Goal: Information Seeking & Learning: Find contact information

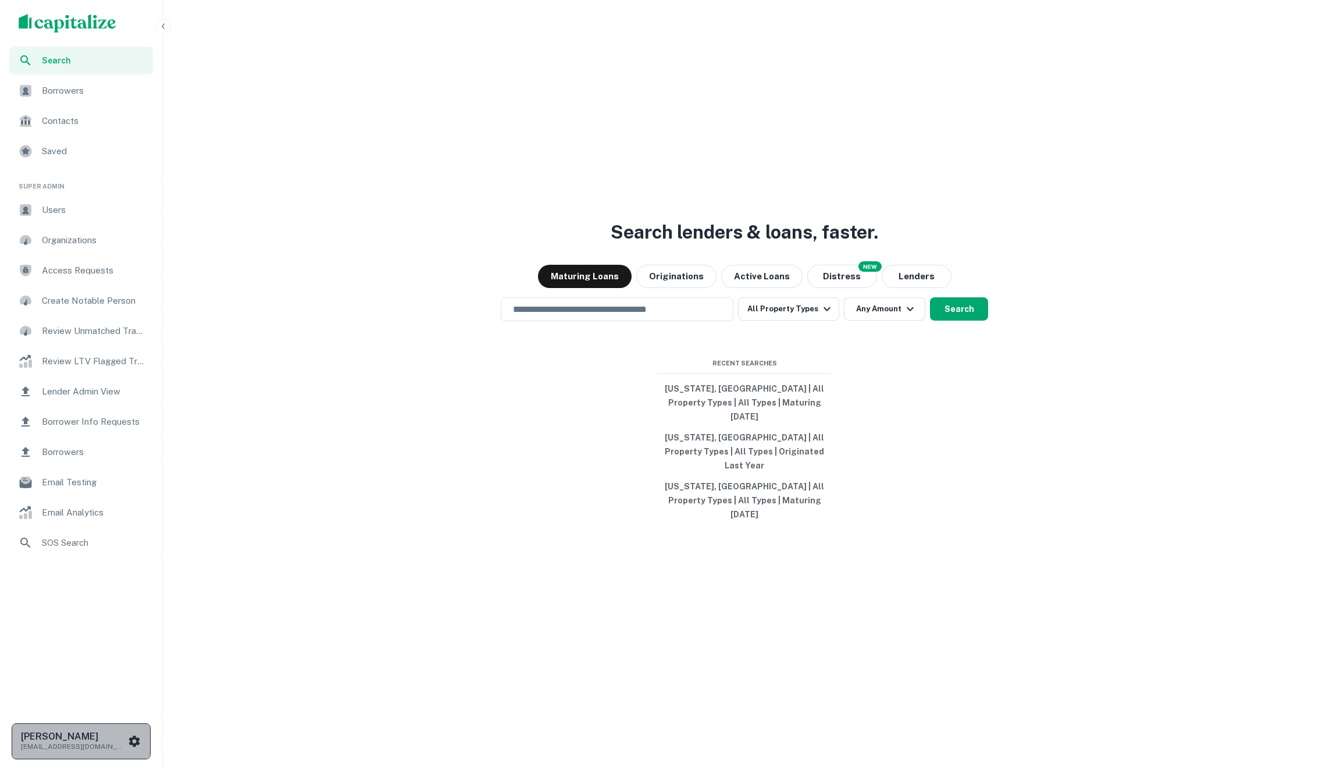
click at [119, 741] on p "[EMAIL_ADDRESS][DOMAIN_NAME]" at bounding box center [73, 746] width 105 height 10
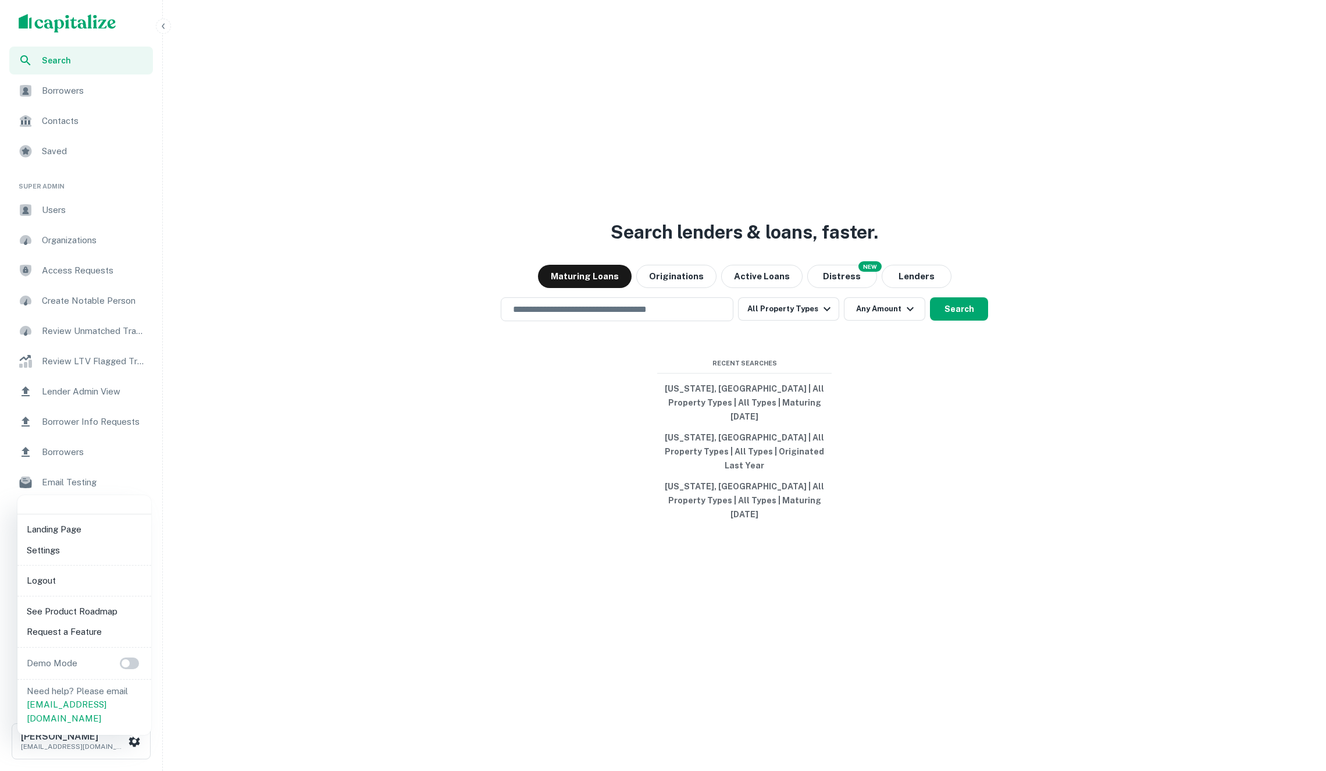
click at [77, 575] on li "Logout" at bounding box center [84, 580] width 124 height 21
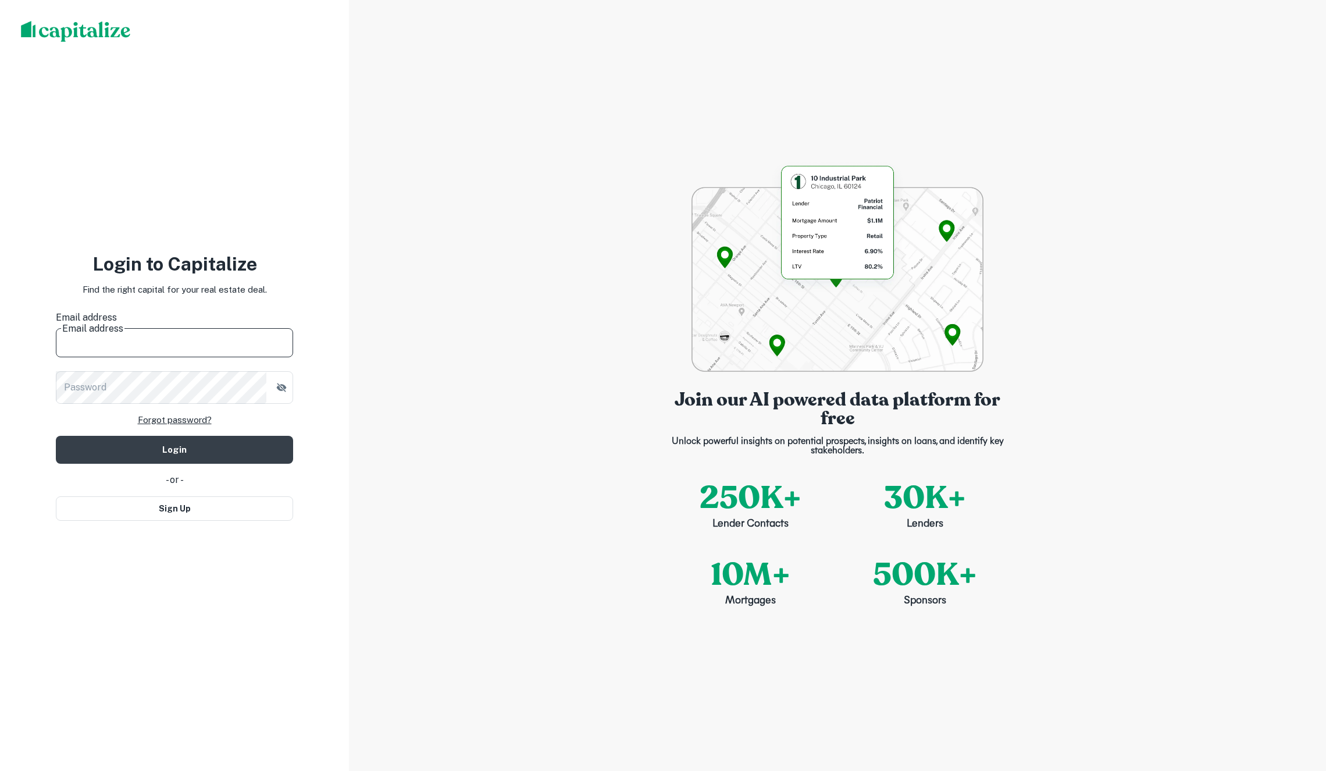
click at [159, 340] on input "Email address" at bounding box center [174, 341] width 237 height 33
type input "******"
click at [382, 150] on div "Join our AI powered data platform for free Unlock powerful insights on potentia…" at bounding box center [837, 385] width 977 height 771
click at [213, 508] on button "Sign Up" at bounding box center [174, 508] width 237 height 24
select select "**"
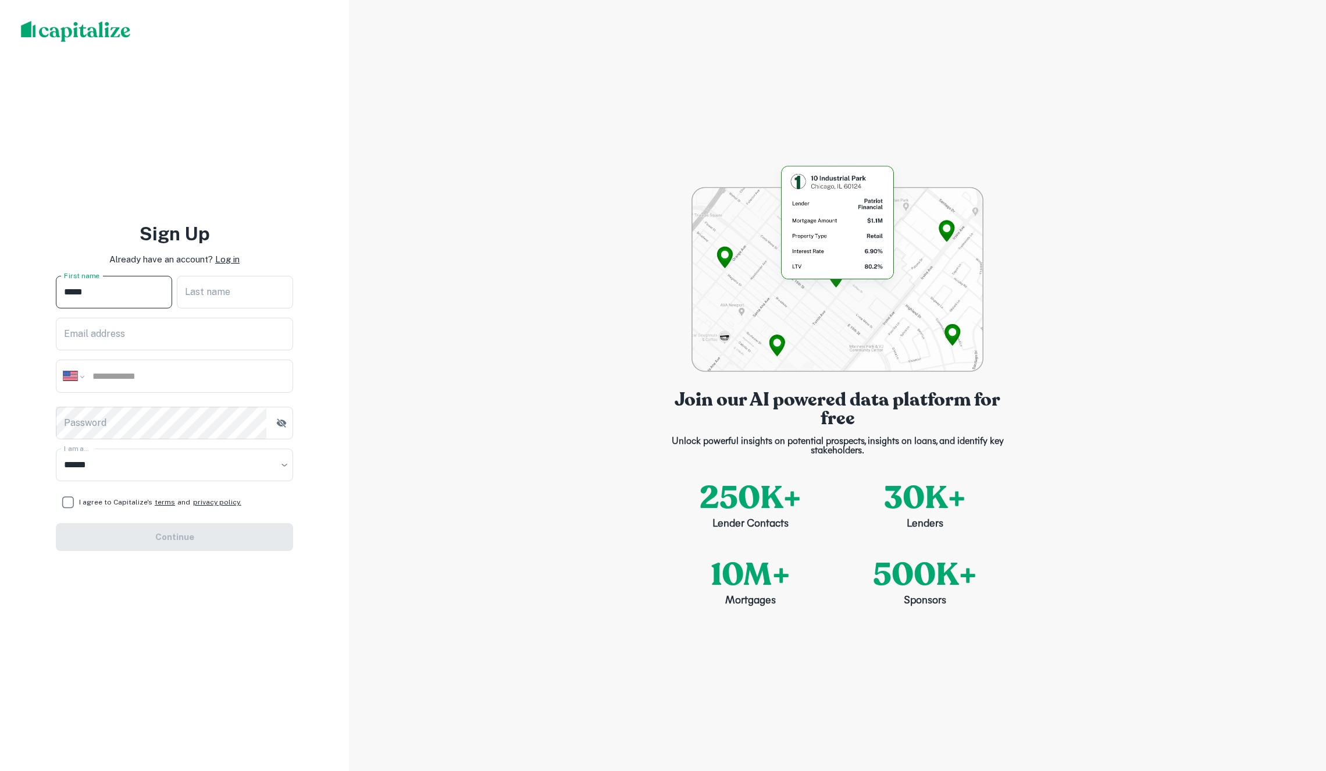
type input "*****"
type input "**********"
click at [159, 366] on div "**********" at bounding box center [174, 375] width 237 height 33
type input "**********"
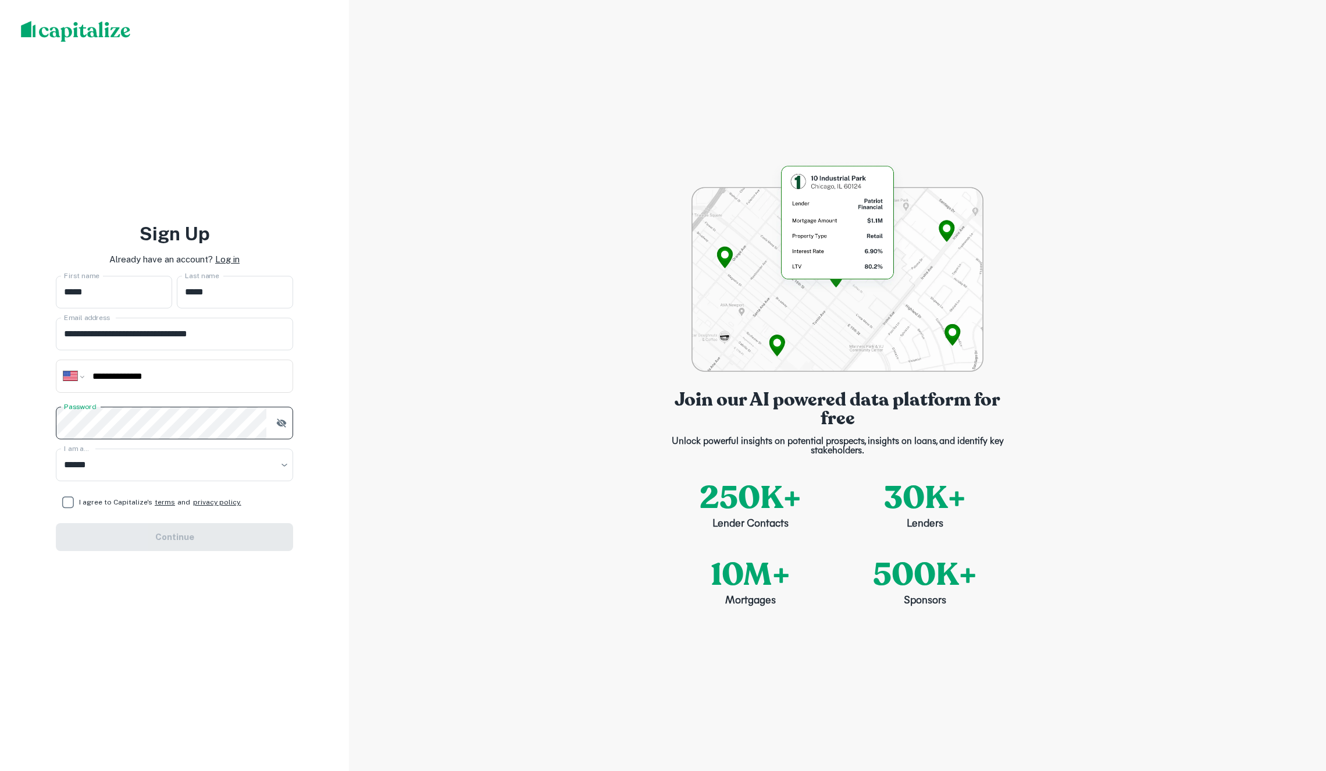
click at [283, 424] on icon "button" at bounding box center [282, 422] width 10 height 9
click at [94, 530] on button "Continue" at bounding box center [174, 537] width 237 height 28
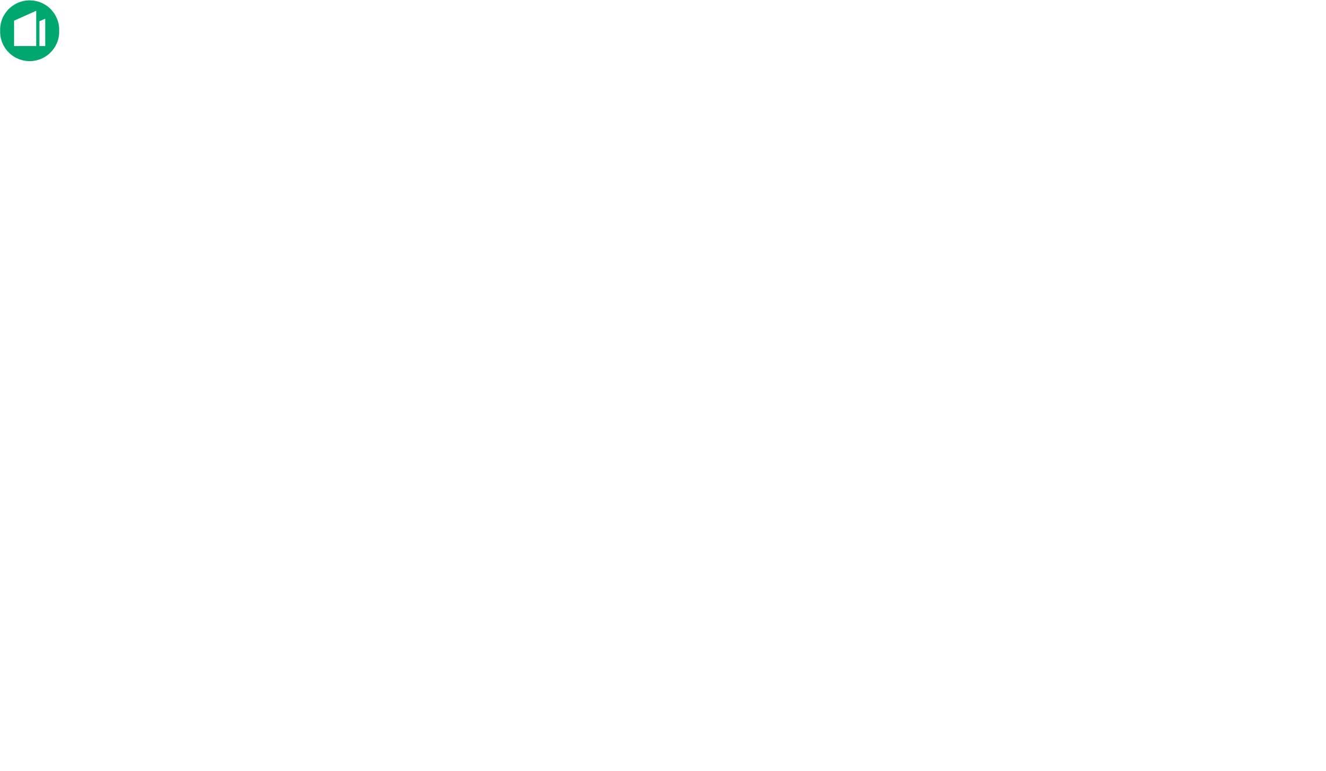
select select "**"
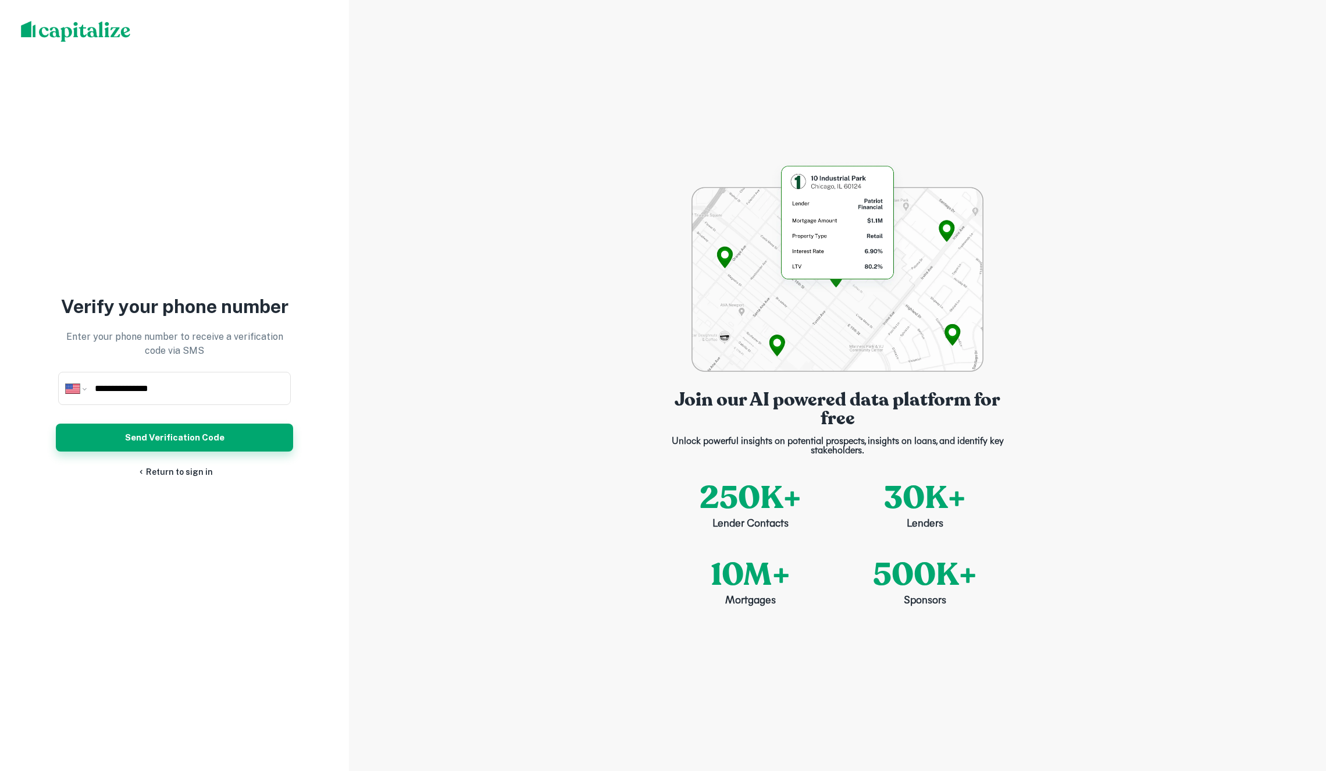
click at [230, 428] on button "Send Verification Code" at bounding box center [174, 437] width 237 height 28
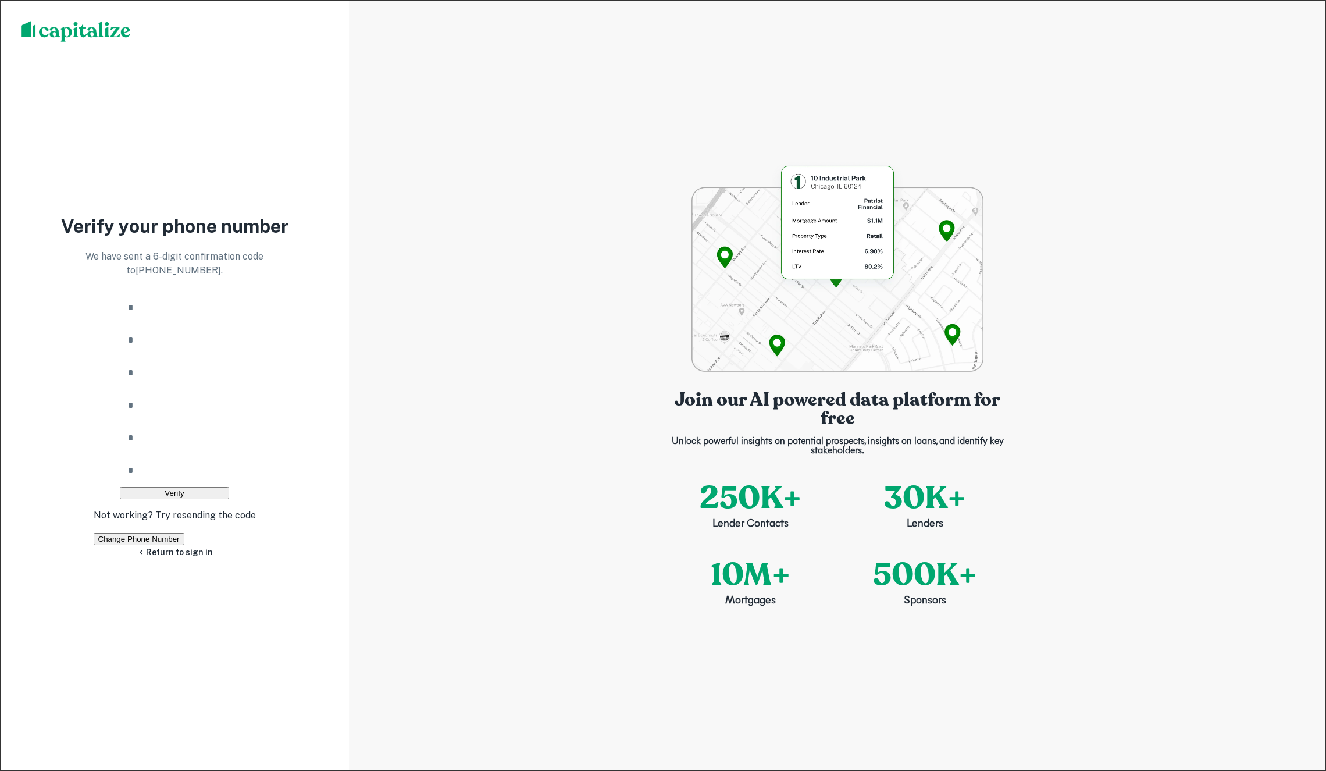
type input "*"
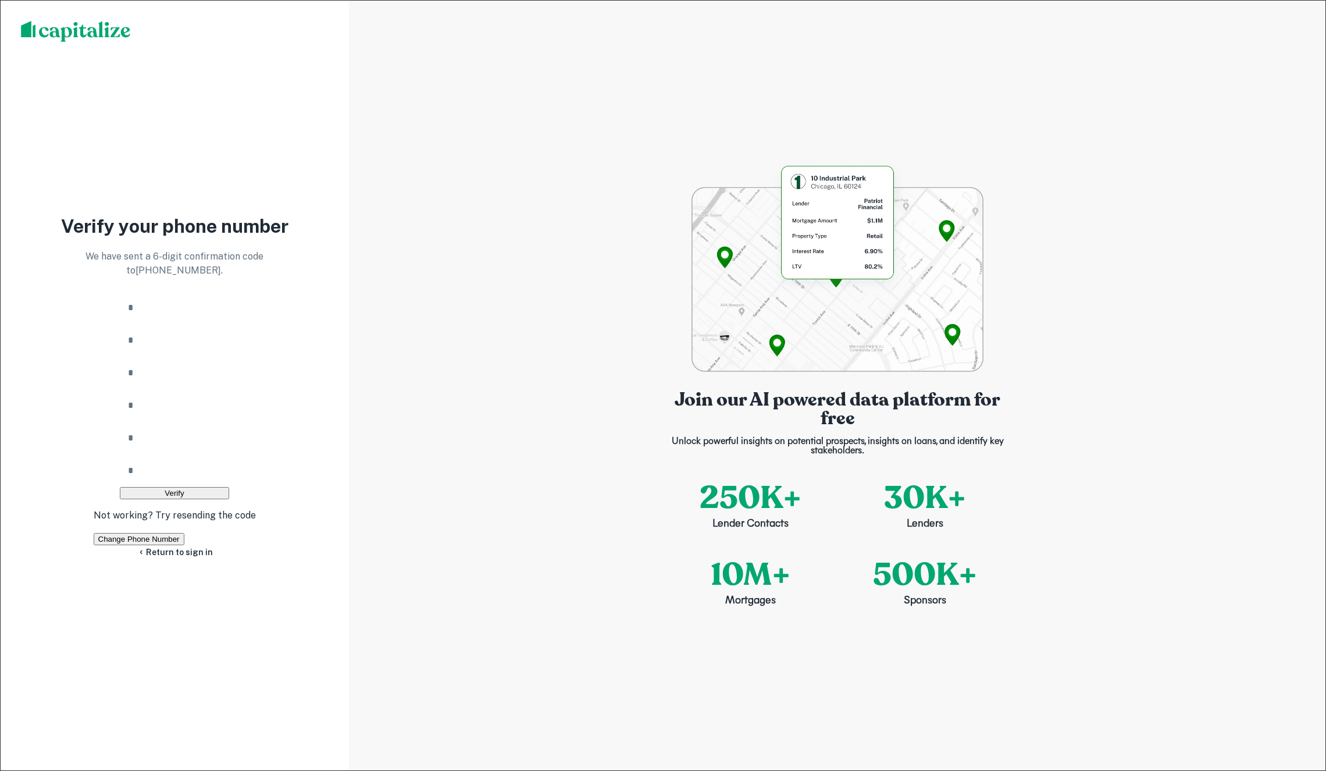
type input "*"
click at [229, 487] on button "Verify" at bounding box center [174, 493] width 109 height 12
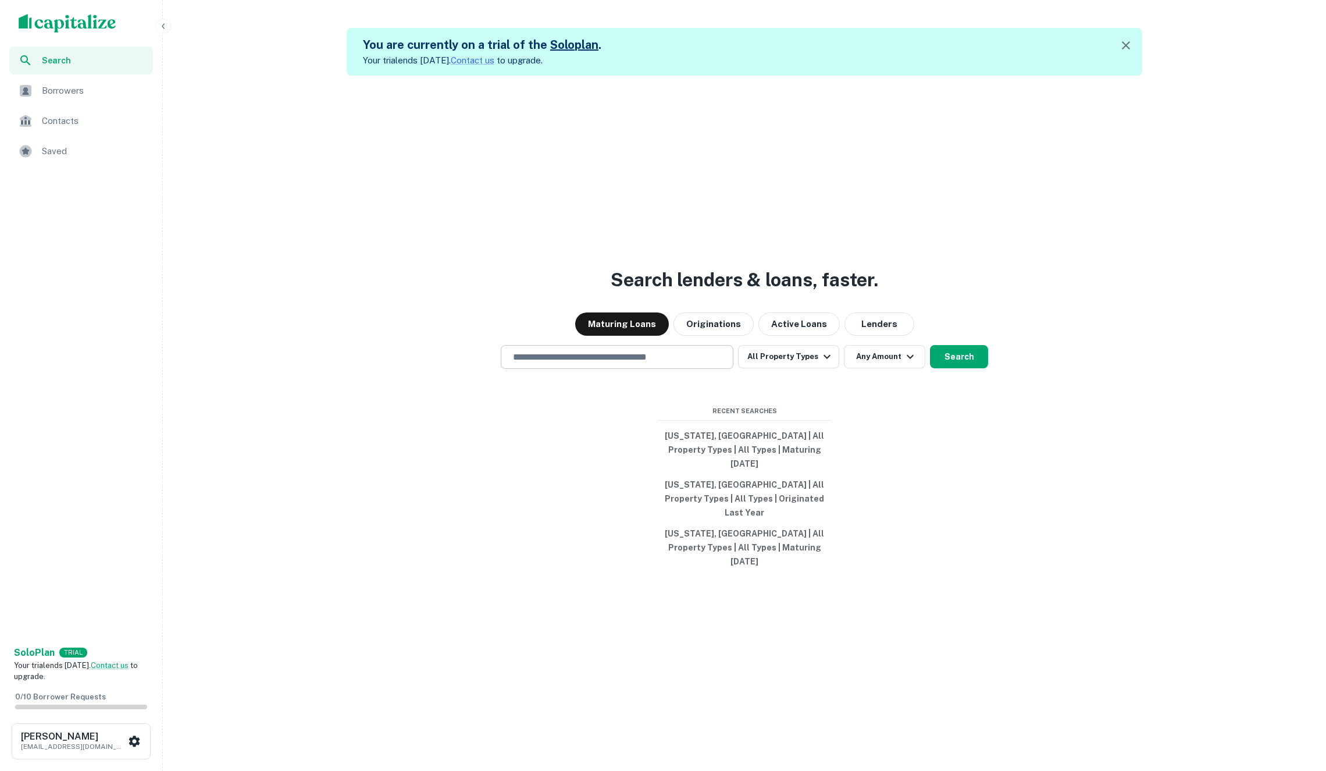
click at [583, 368] on div "​" at bounding box center [617, 357] width 233 height 24
type input "***"
type input "**********"
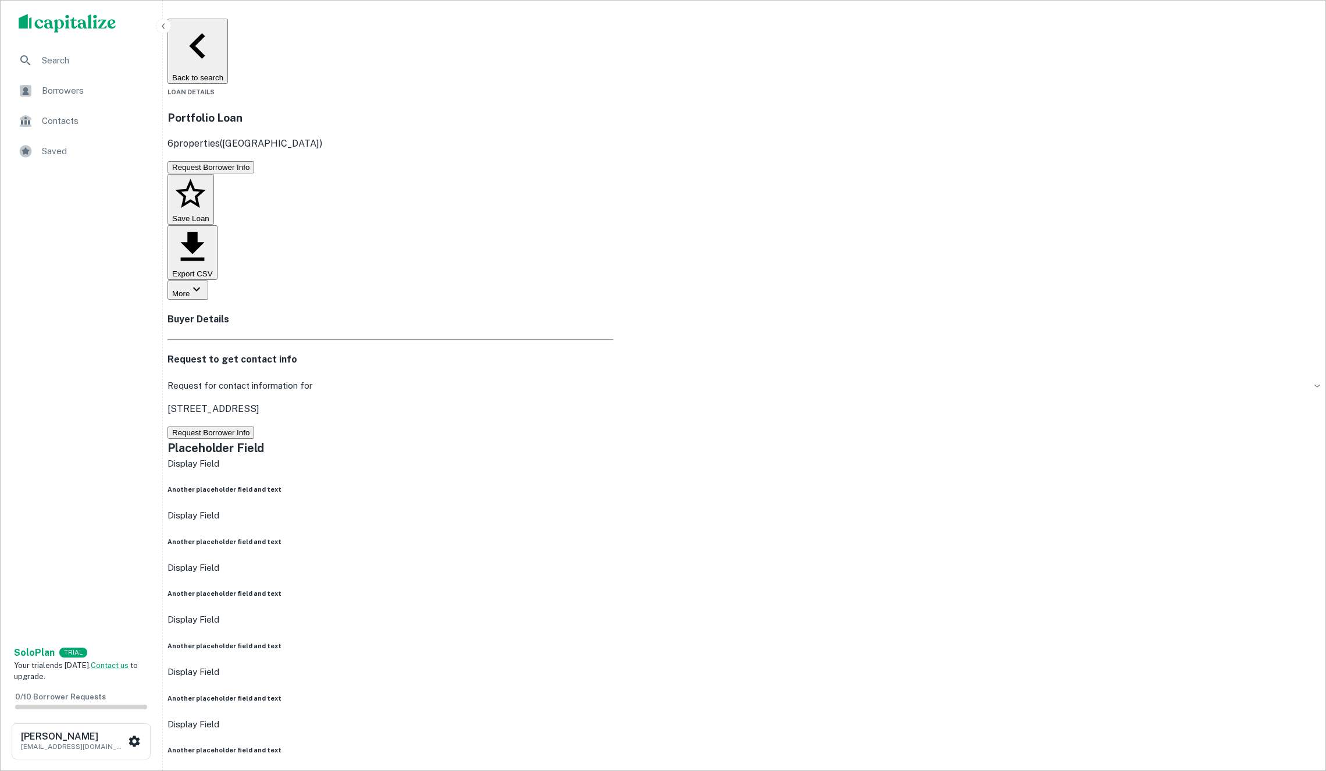
click at [228, 37] on button "Back to search" at bounding box center [197, 51] width 60 height 65
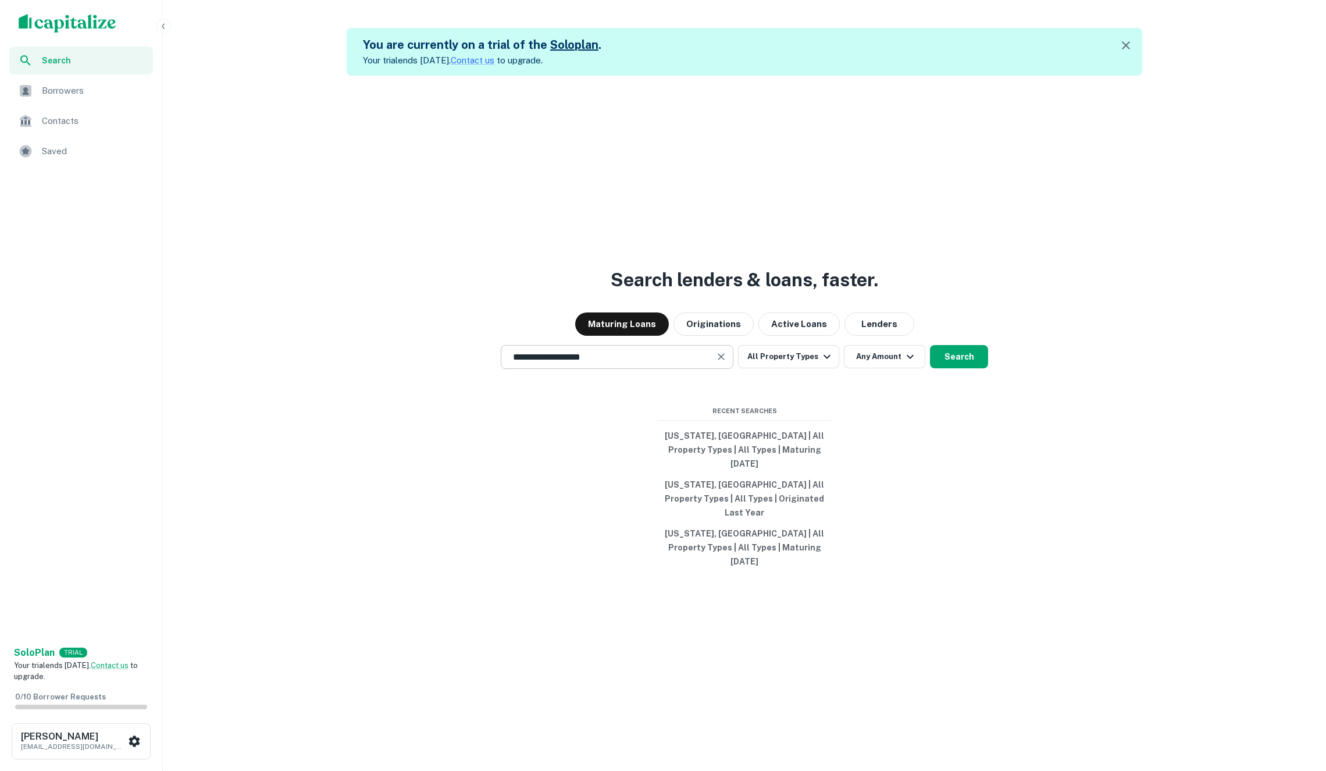
click at [671, 363] on input "**********" at bounding box center [608, 356] width 205 height 13
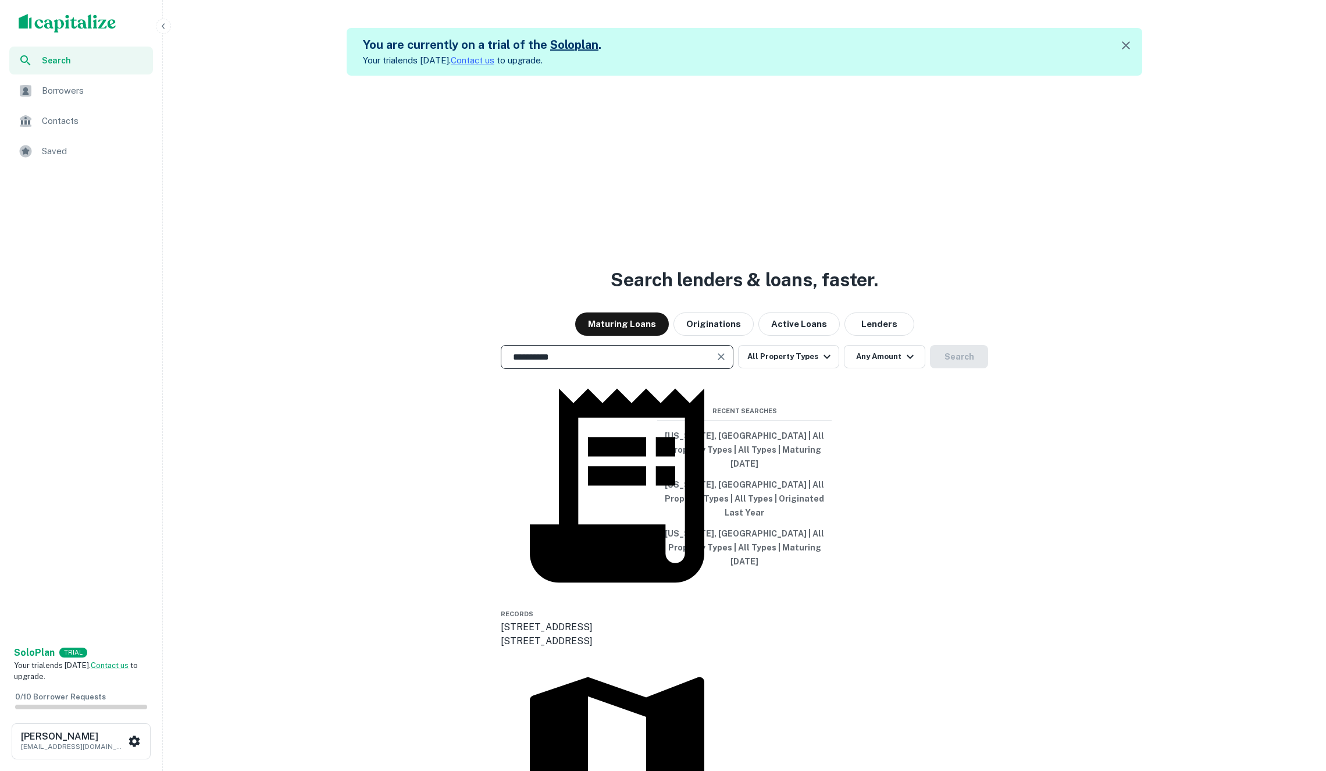
type input "**********"
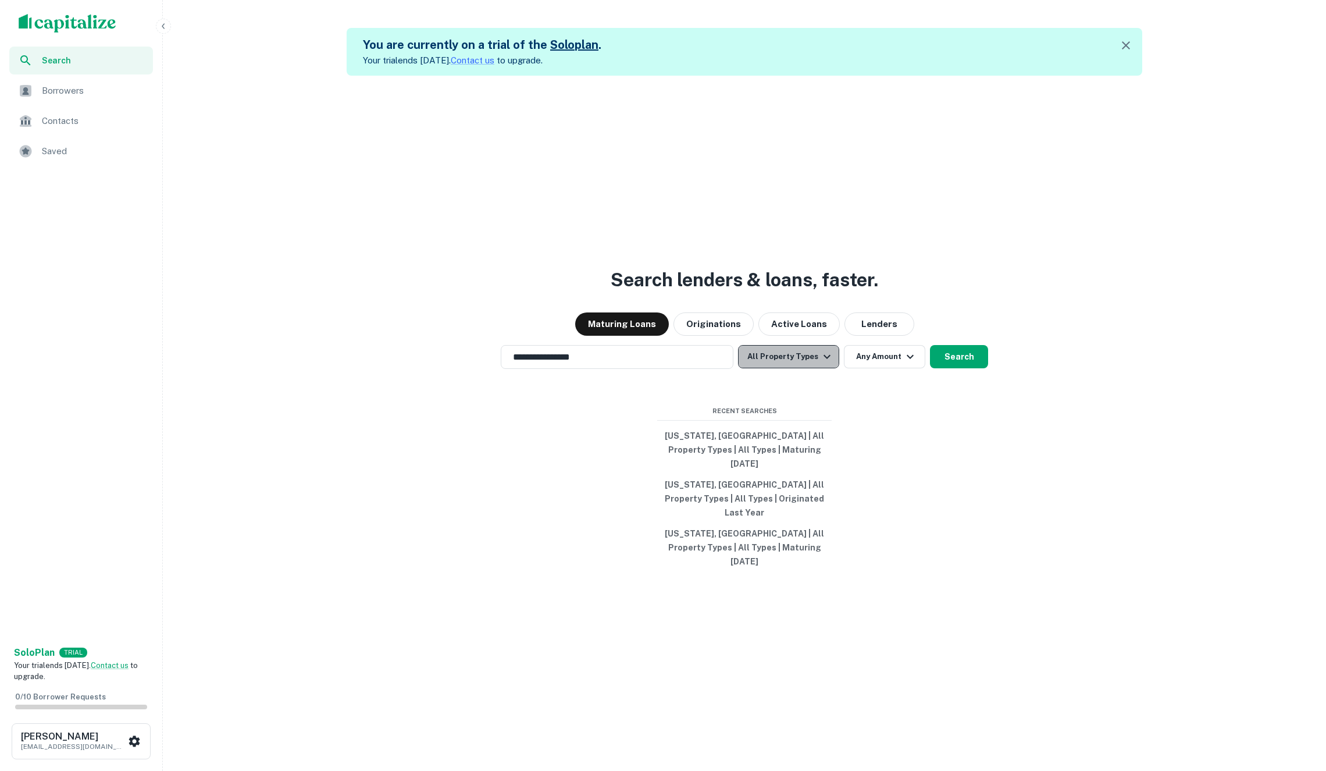
click at [800, 368] on button "All Property Types" at bounding box center [788, 356] width 101 height 23
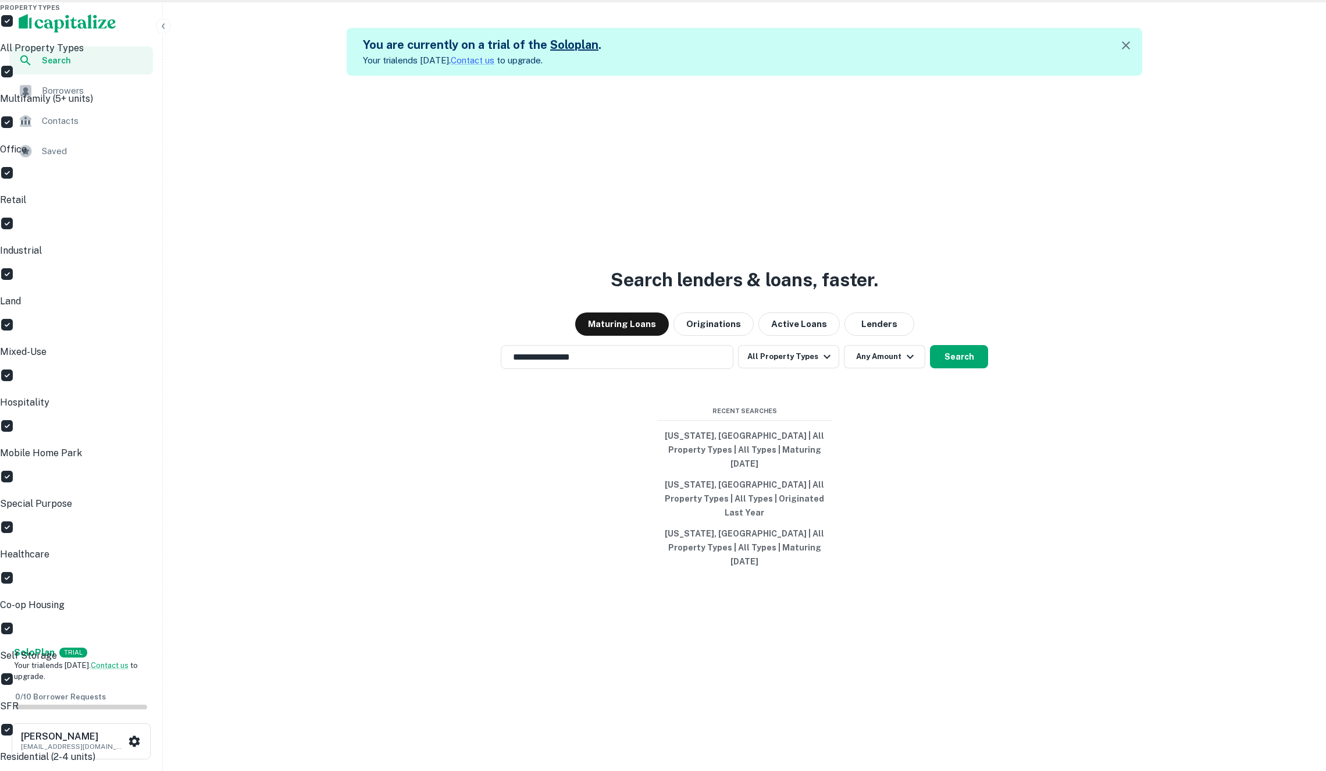
click at [780, 55] on p "All Property Types" at bounding box center [663, 48] width 1326 height 14
click at [780, 106] on p "Multifamily (5+ units)" at bounding box center [663, 99] width 1326 height 14
click at [922, 445] on div at bounding box center [663, 385] width 1326 height 771
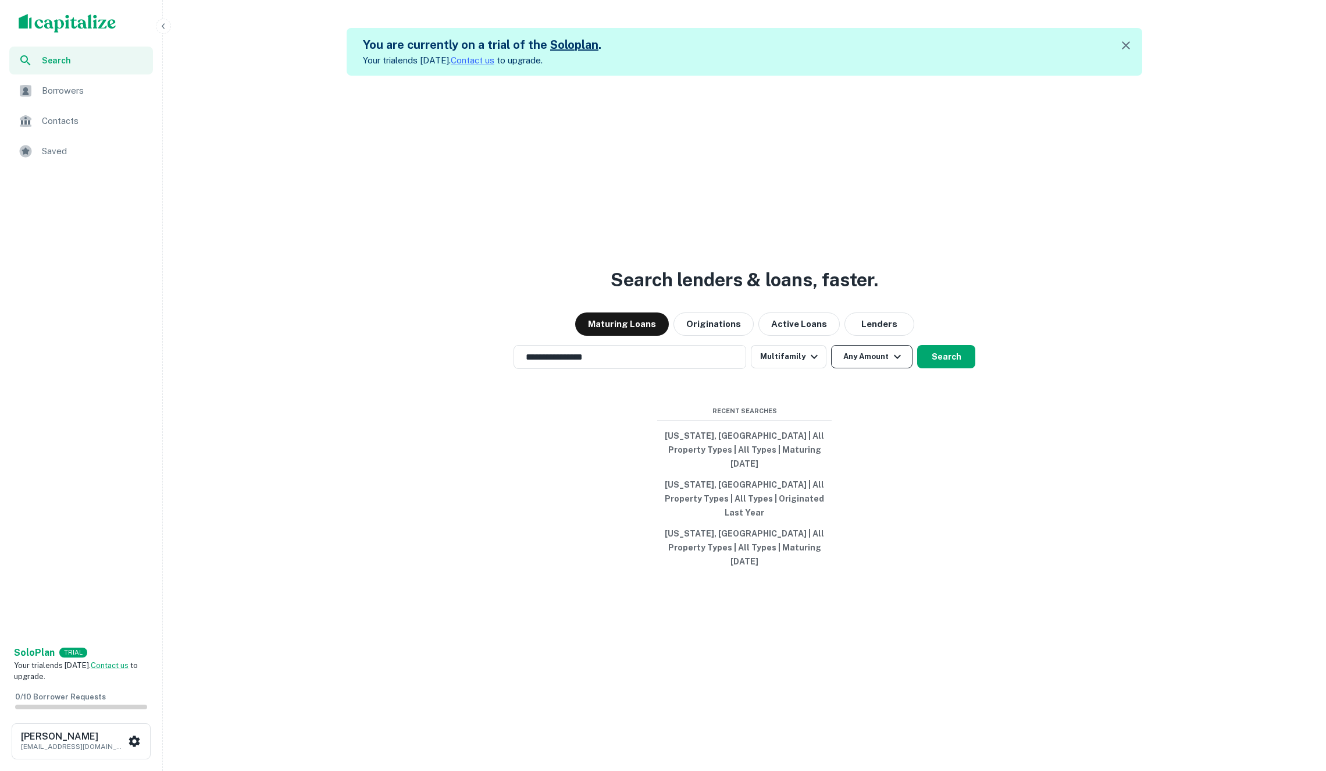
click at [850, 368] on button "Any Amount" at bounding box center [871, 356] width 81 height 23
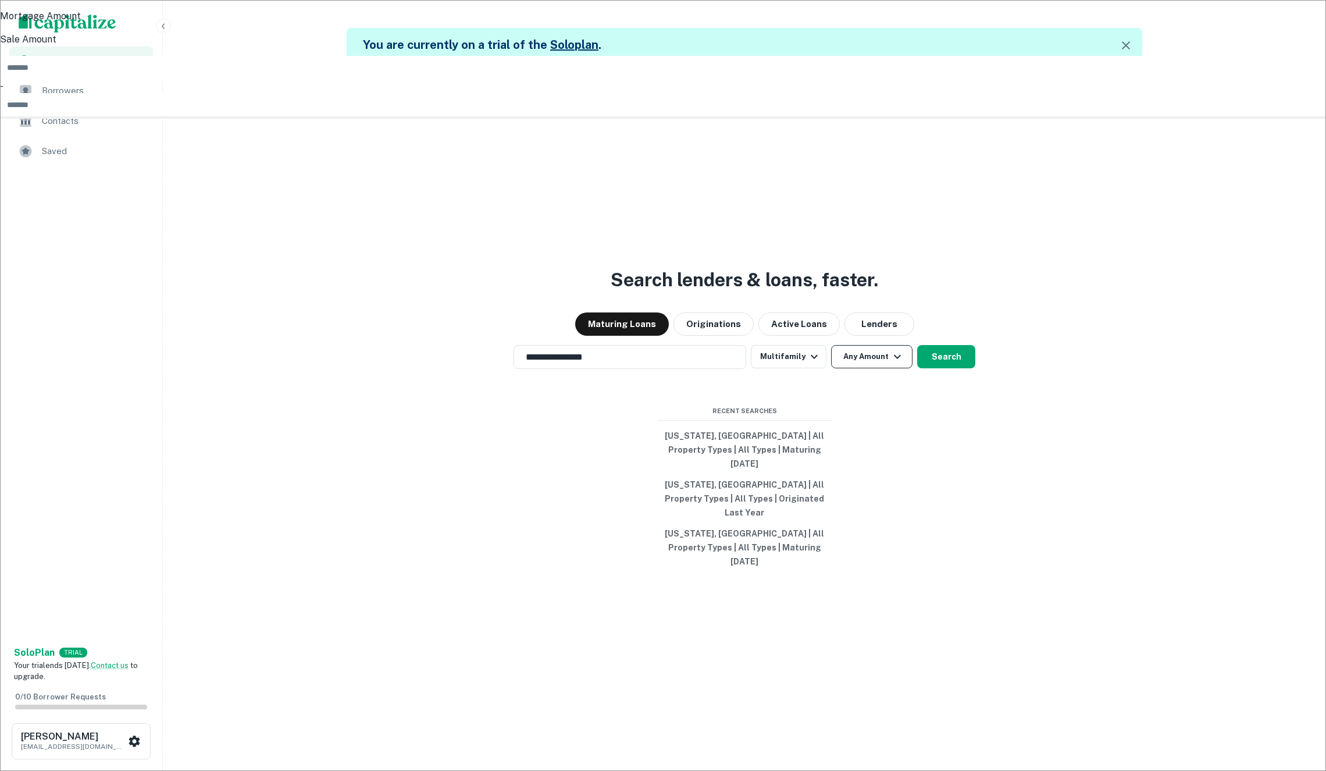
type input "*"
type input "*******"
type input "**"
type input "********"
click at [929, 529] on div at bounding box center [663, 385] width 1326 height 771
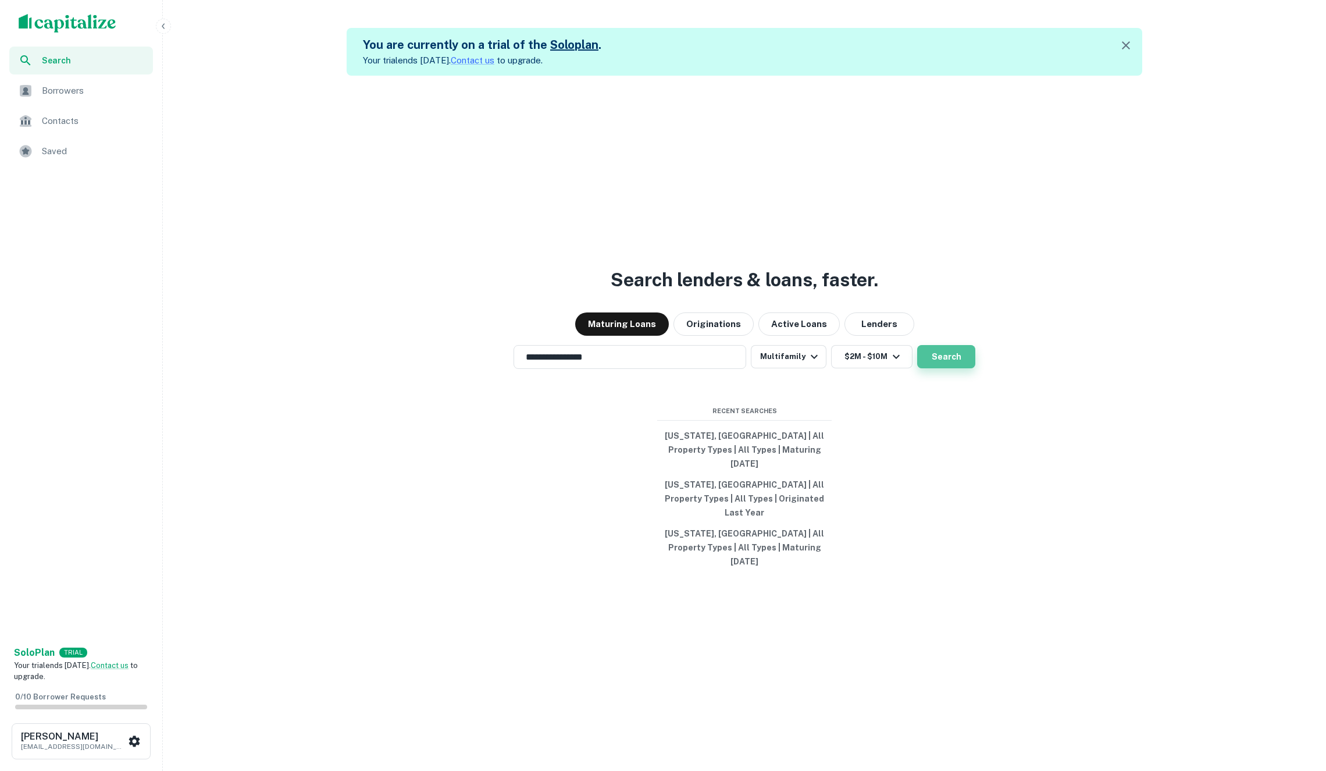
click at [950, 368] on button "Search" at bounding box center [946, 356] width 58 height 23
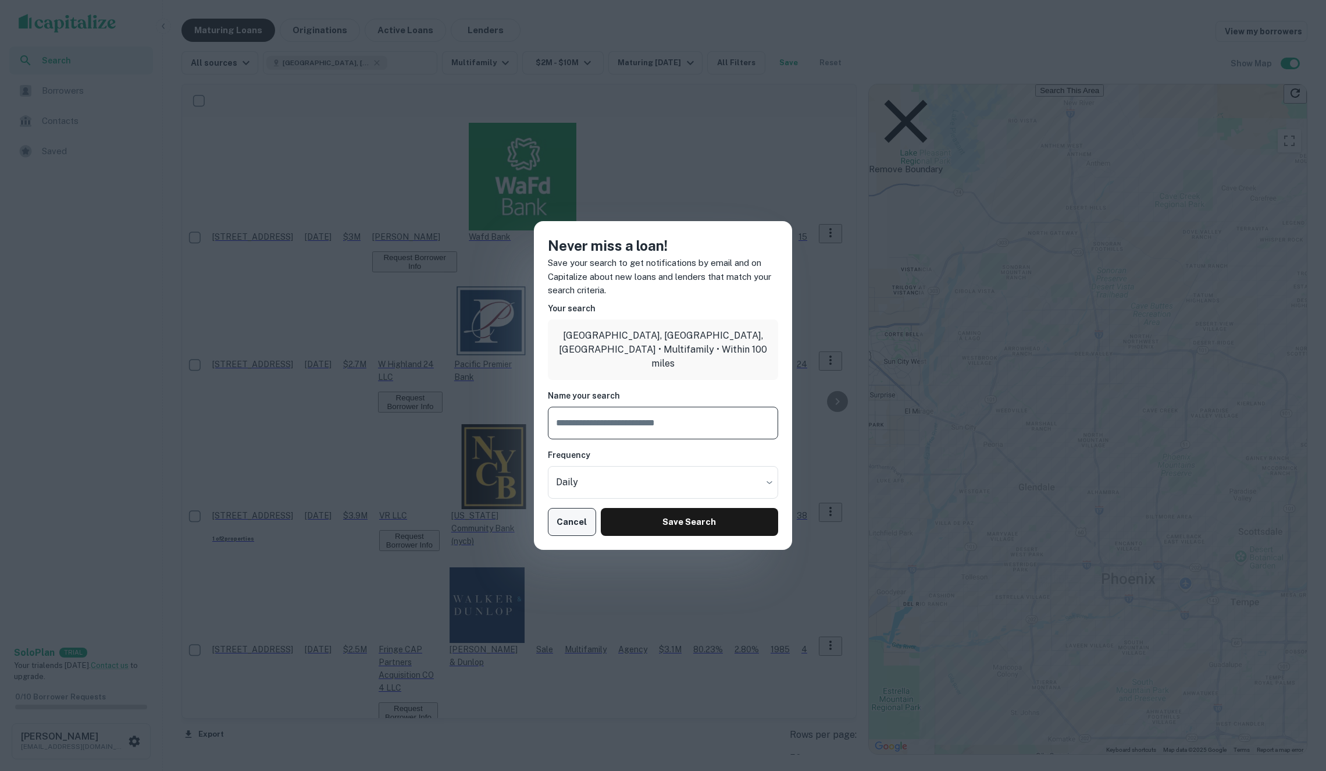
click at [575, 514] on button "Cancel" at bounding box center [572, 522] width 48 height 28
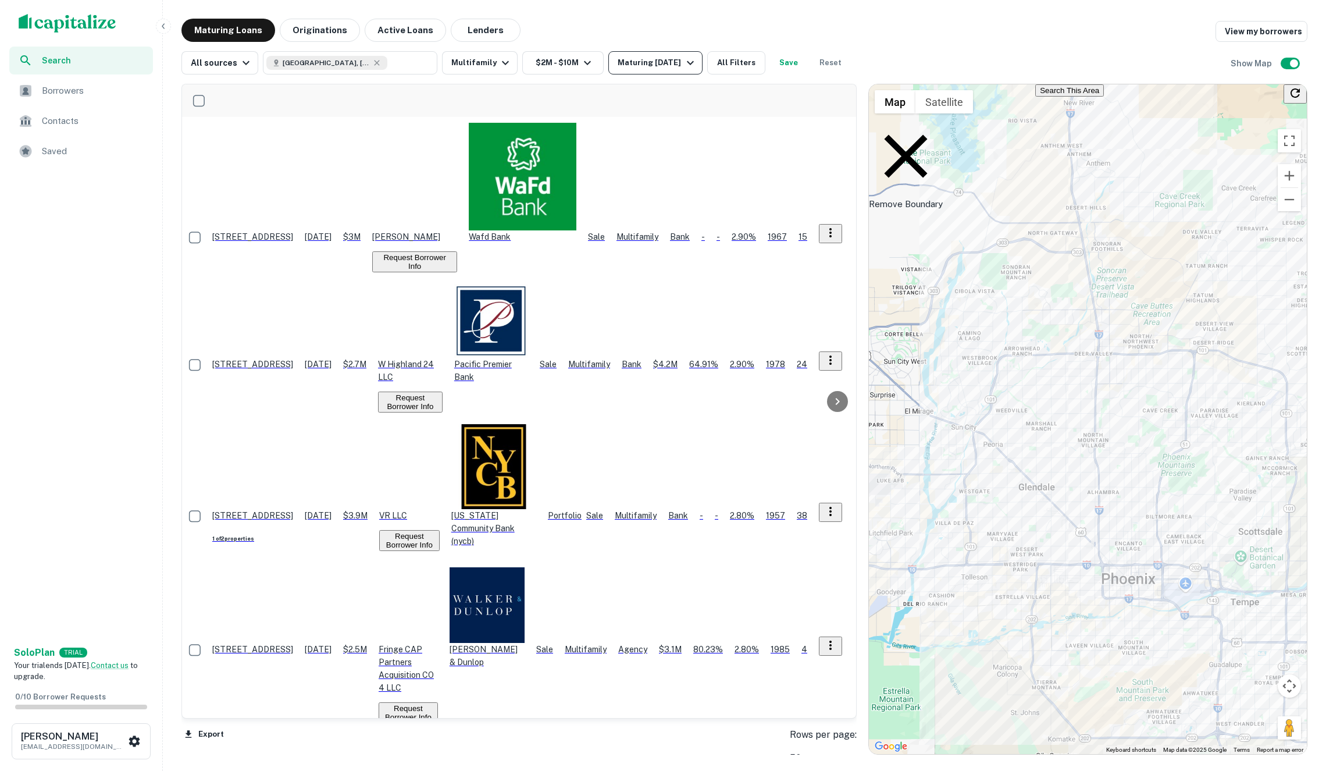
click at [644, 70] on div "Maturing [DATE]" at bounding box center [657, 63] width 79 height 14
click at [584, 28] on div at bounding box center [663, 385] width 1326 height 771
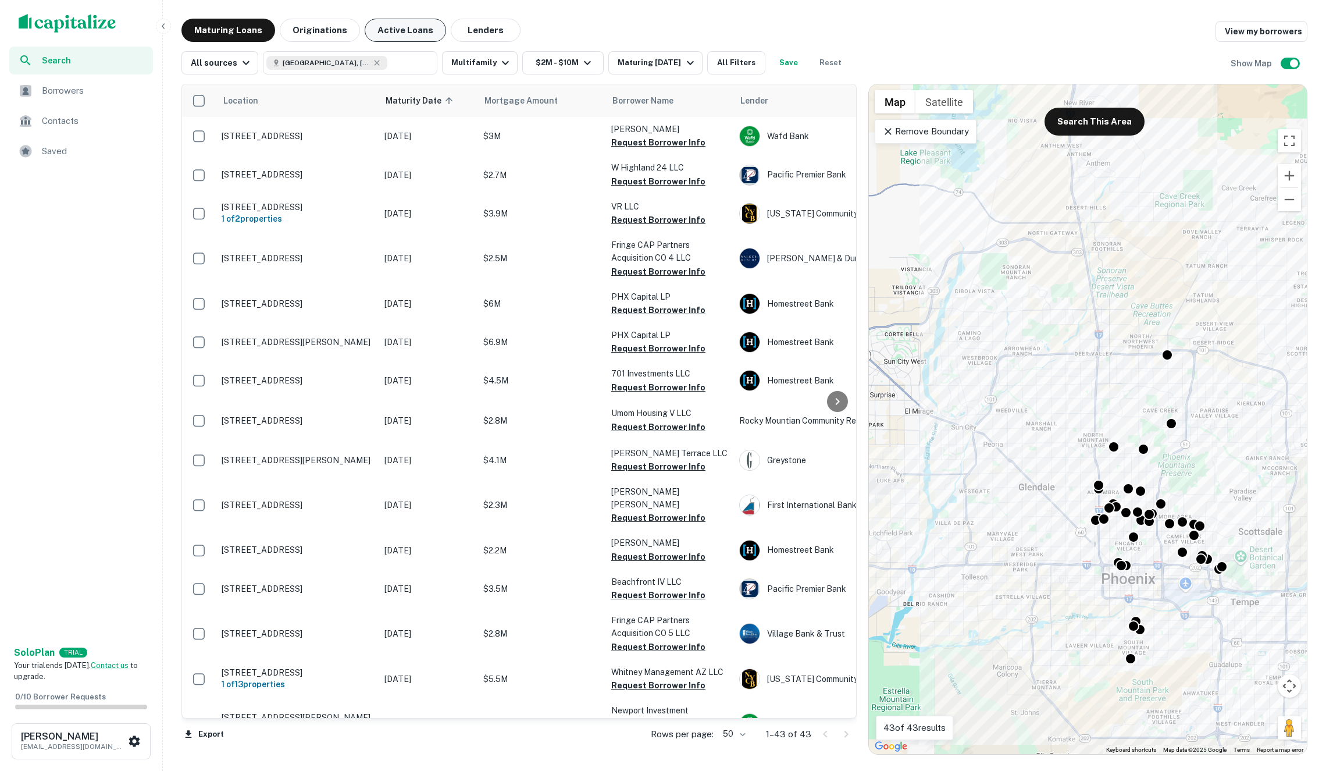
click at [404, 33] on button "Active Loans" at bounding box center [405, 30] width 81 height 23
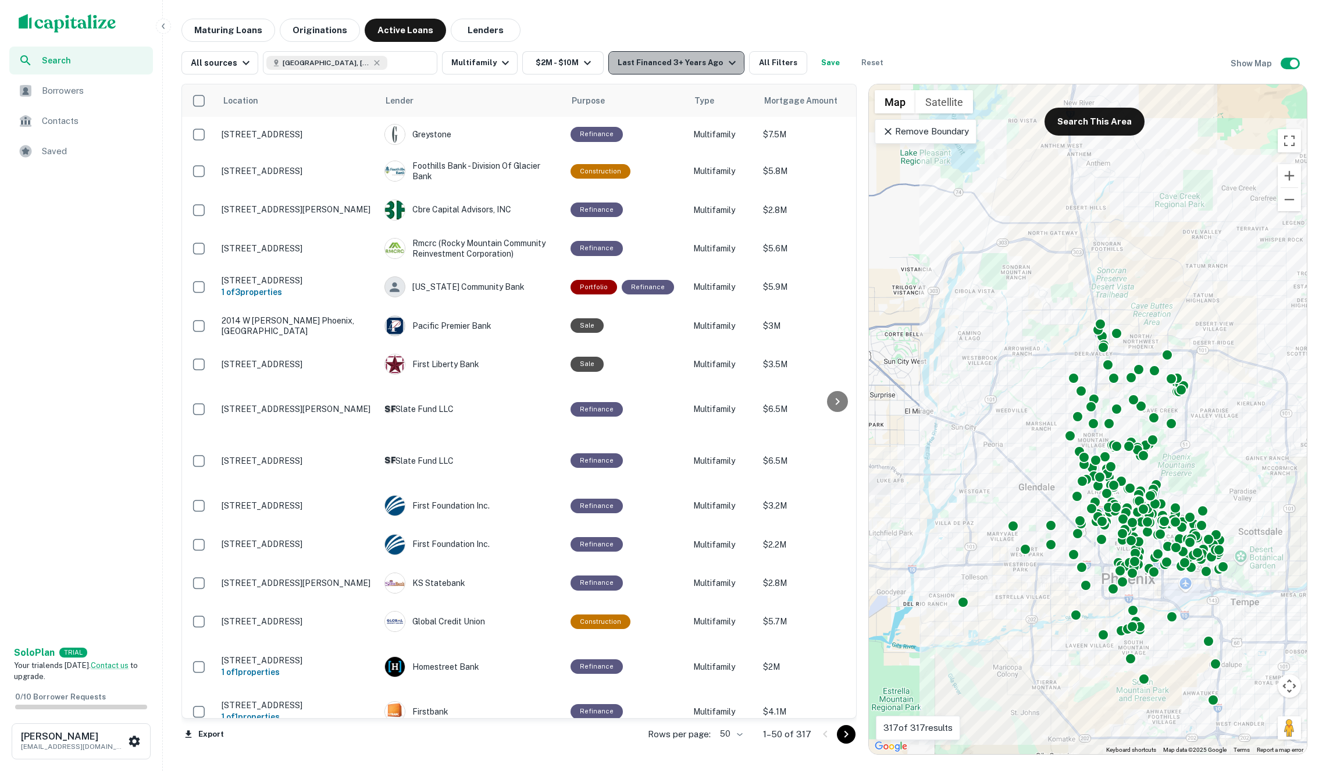
click at [661, 62] on div "Last Financed 3+ Years Ago" at bounding box center [678, 63] width 121 height 14
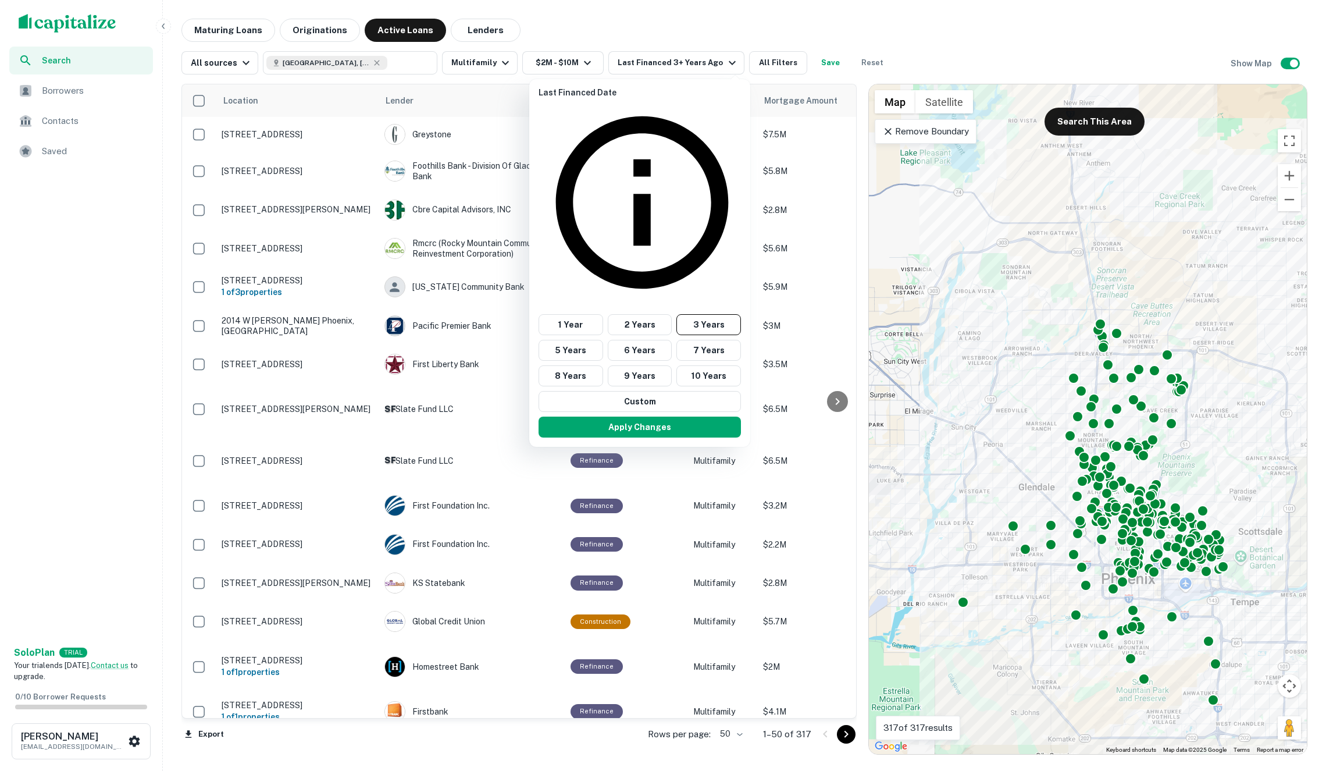
click at [549, 22] on div at bounding box center [663, 385] width 1326 height 771
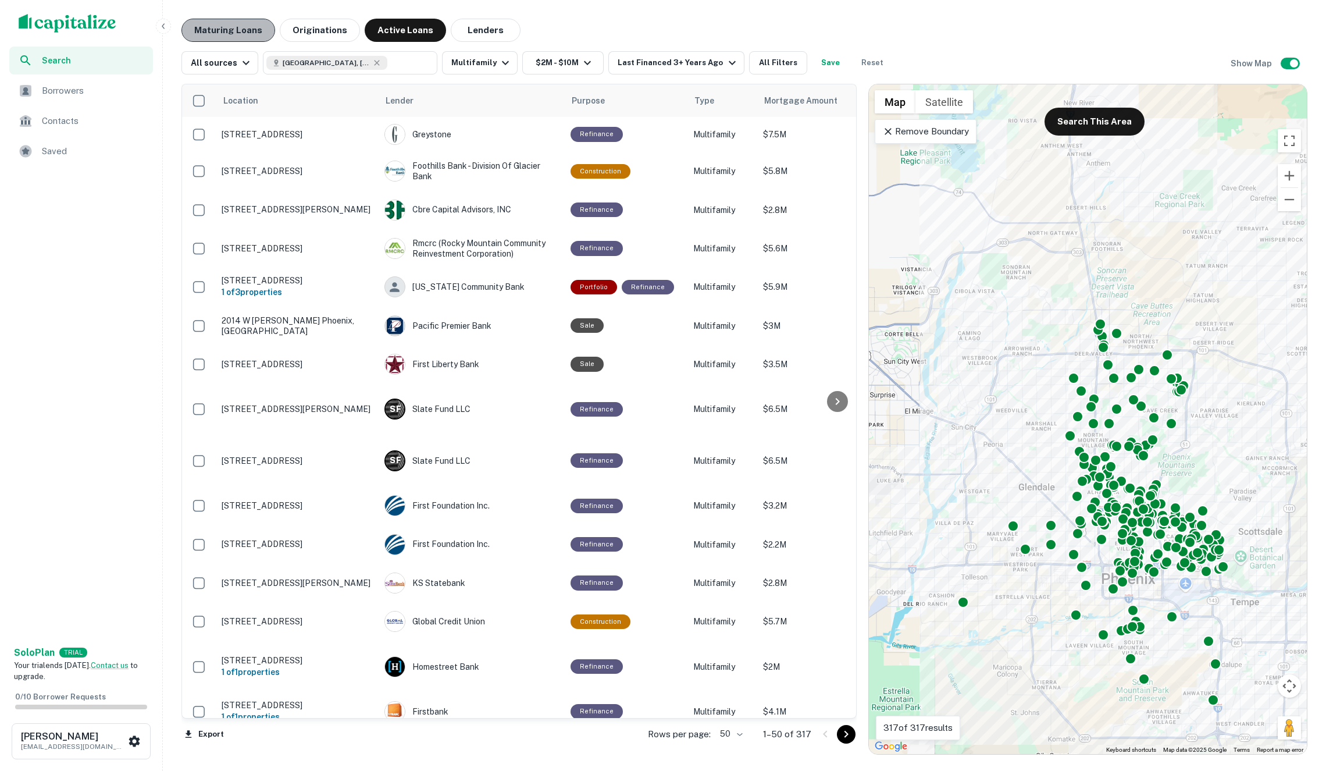
click at [236, 33] on button "Maturing Loans" at bounding box center [228, 30] width 94 height 23
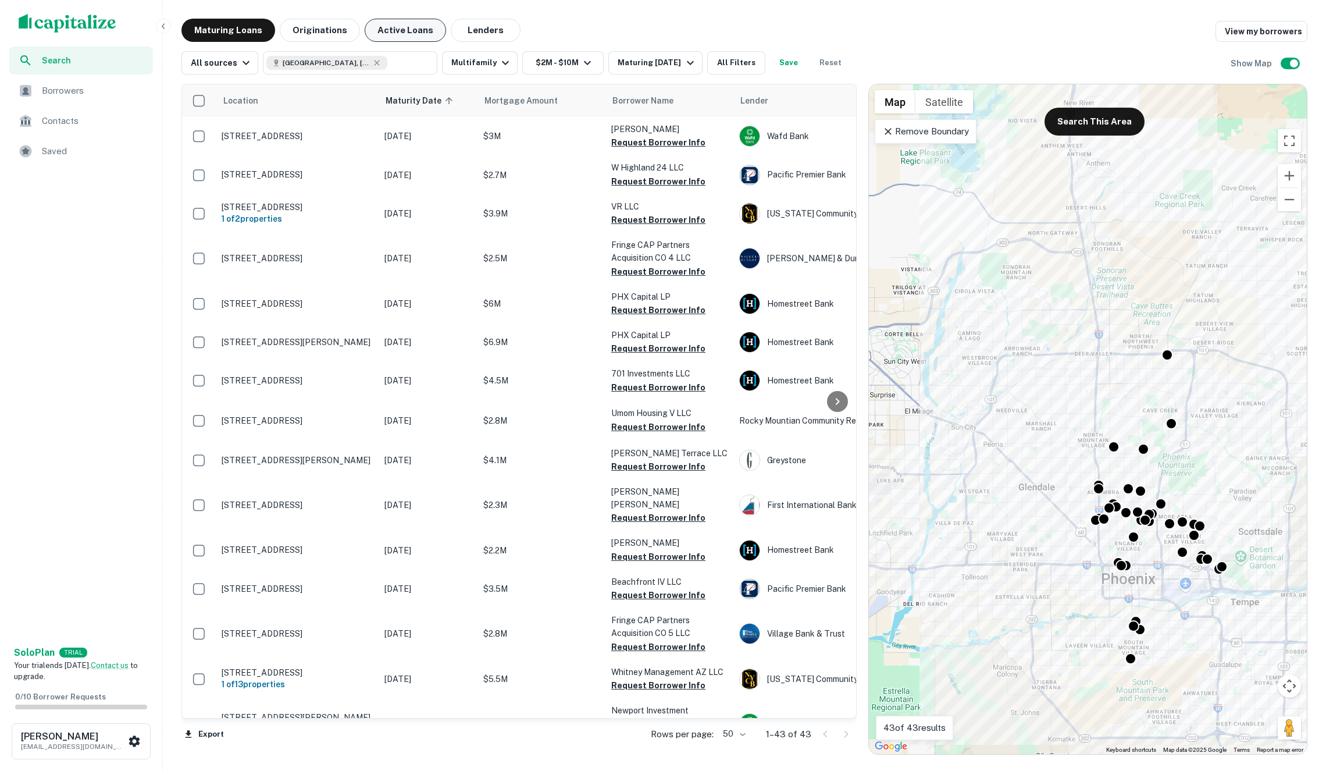
click at [405, 31] on button "Active Loans" at bounding box center [405, 30] width 81 height 23
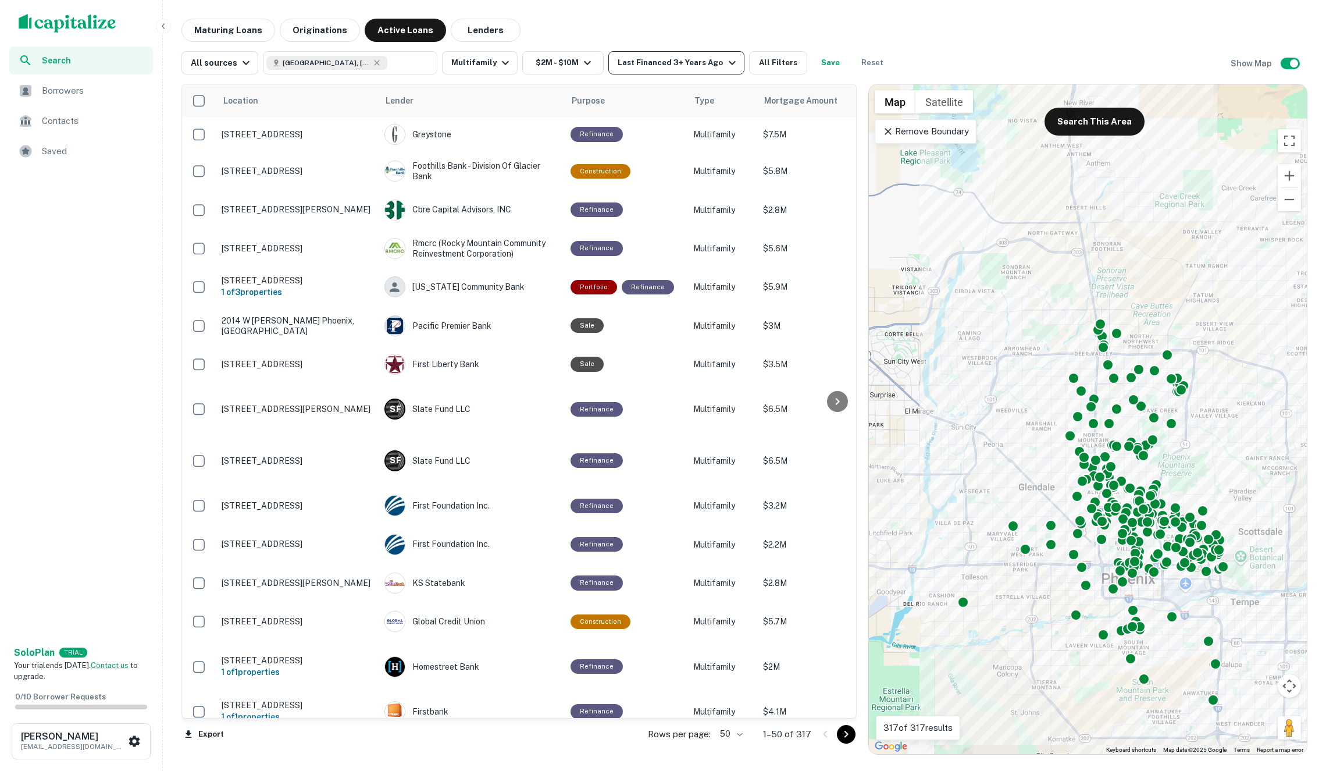
click at [653, 56] on div "Last Financed 3+ Years Ago" at bounding box center [678, 63] width 121 height 14
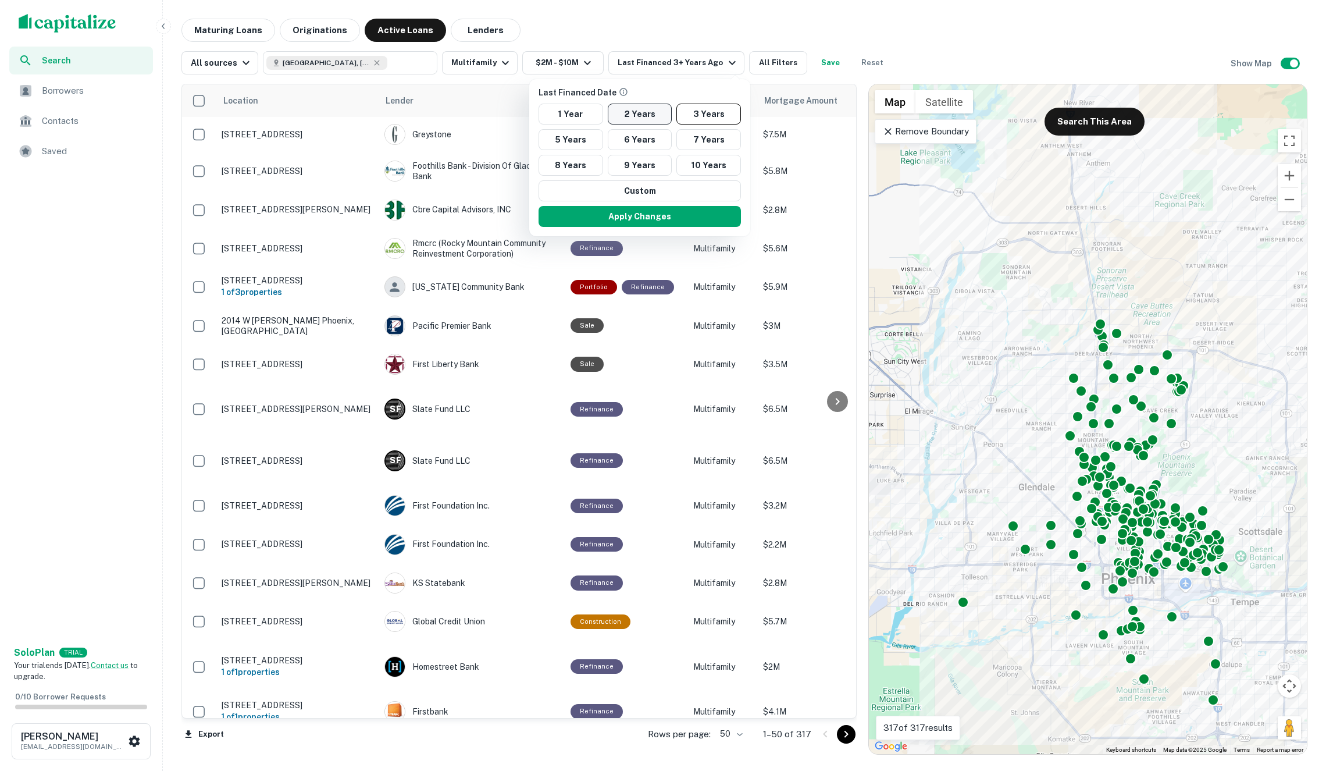
click at [644, 112] on button "2 Years" at bounding box center [640, 114] width 65 height 21
click at [666, 214] on button "Apply Changes" at bounding box center [639, 216] width 202 height 21
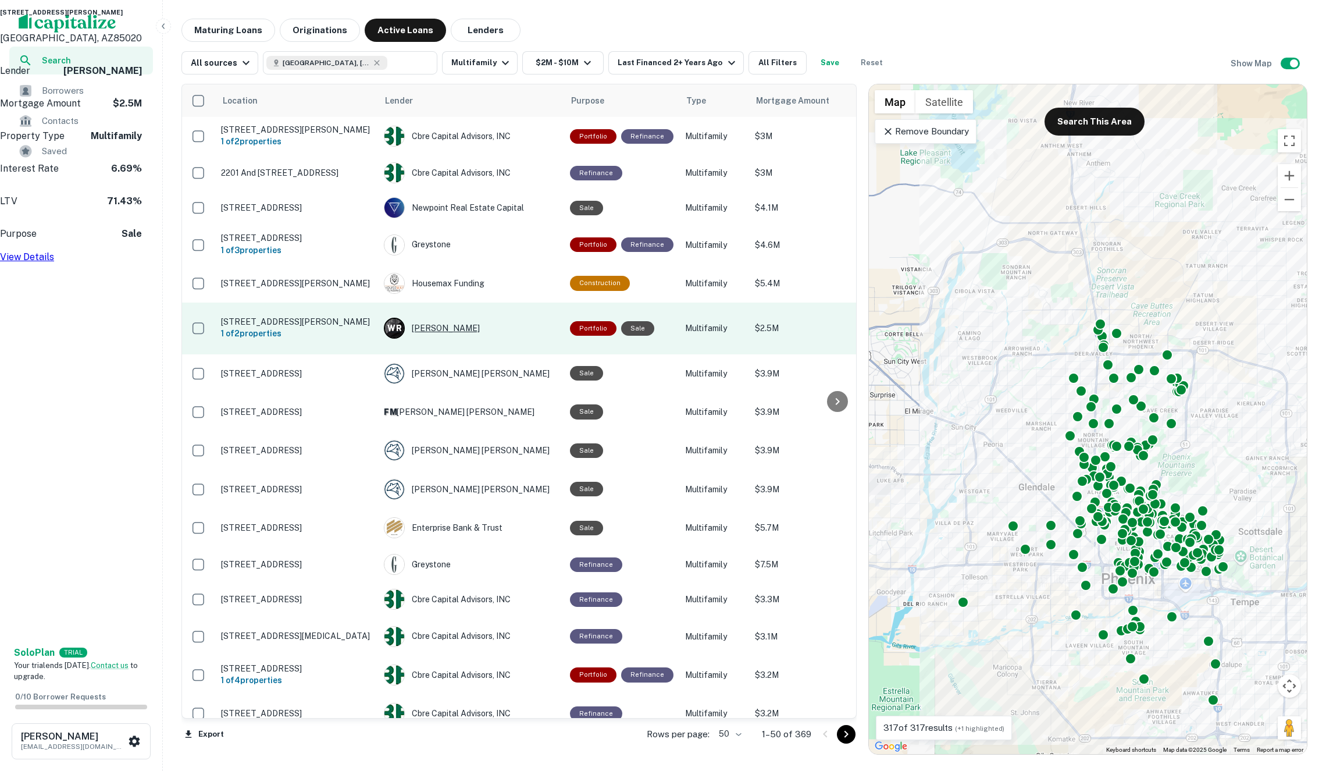
scroll to position [0, 1]
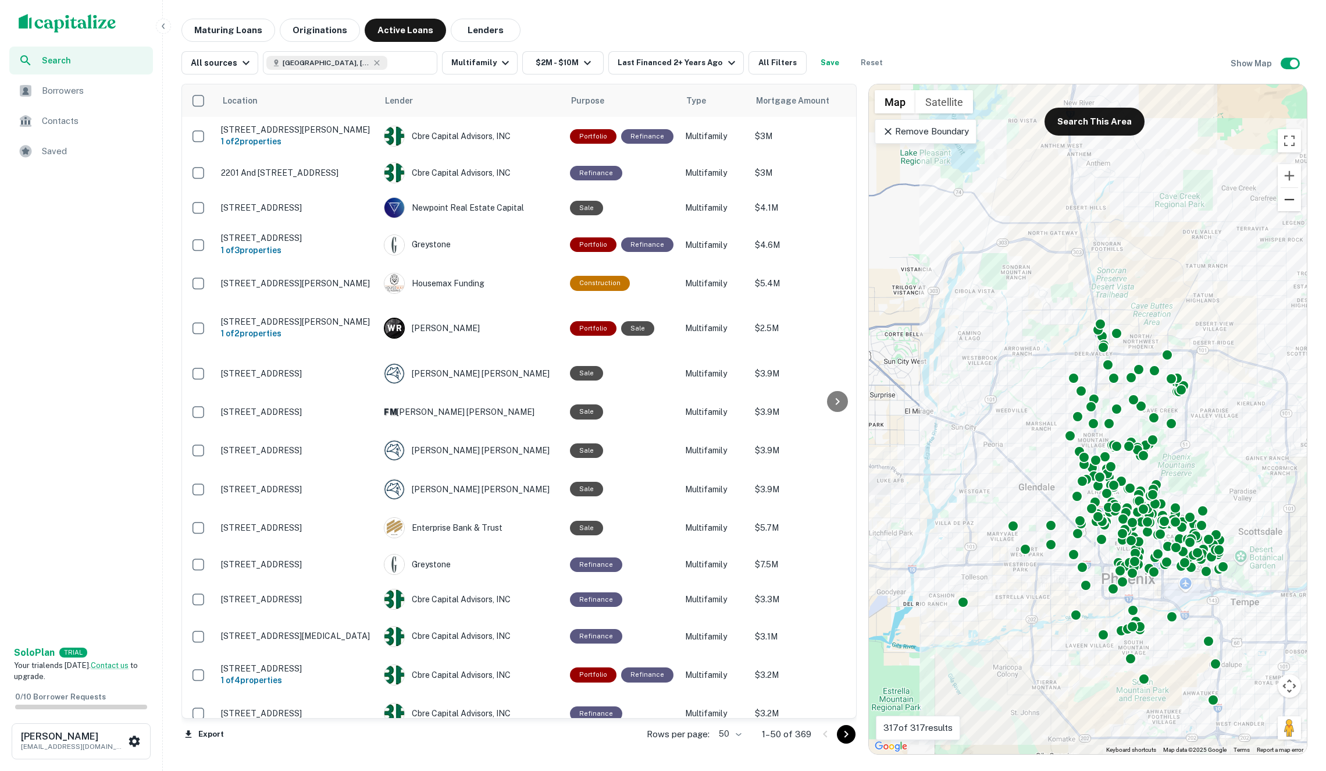
click at [1300, 209] on button "Zoom out" at bounding box center [1289, 199] width 23 height 23
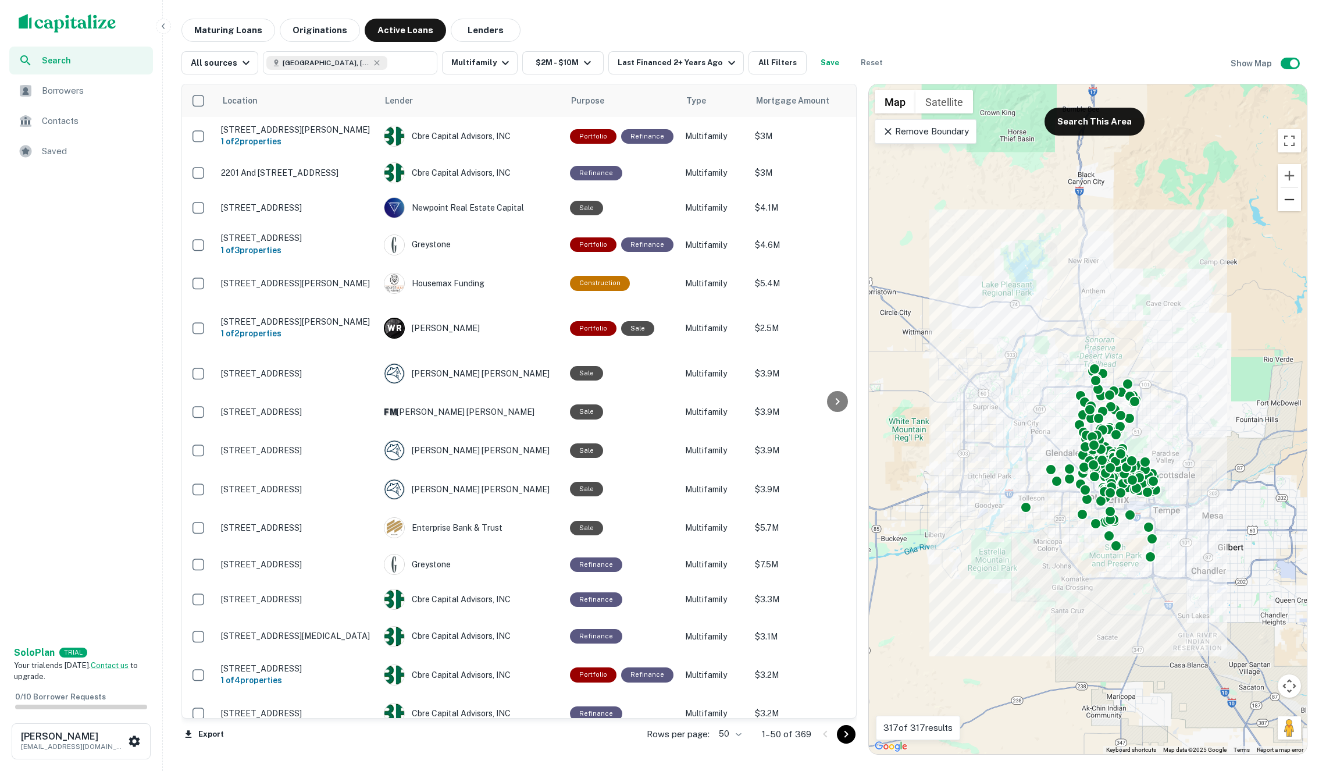
click at [1299, 188] on button "Zoom out" at bounding box center [1289, 199] width 23 height 23
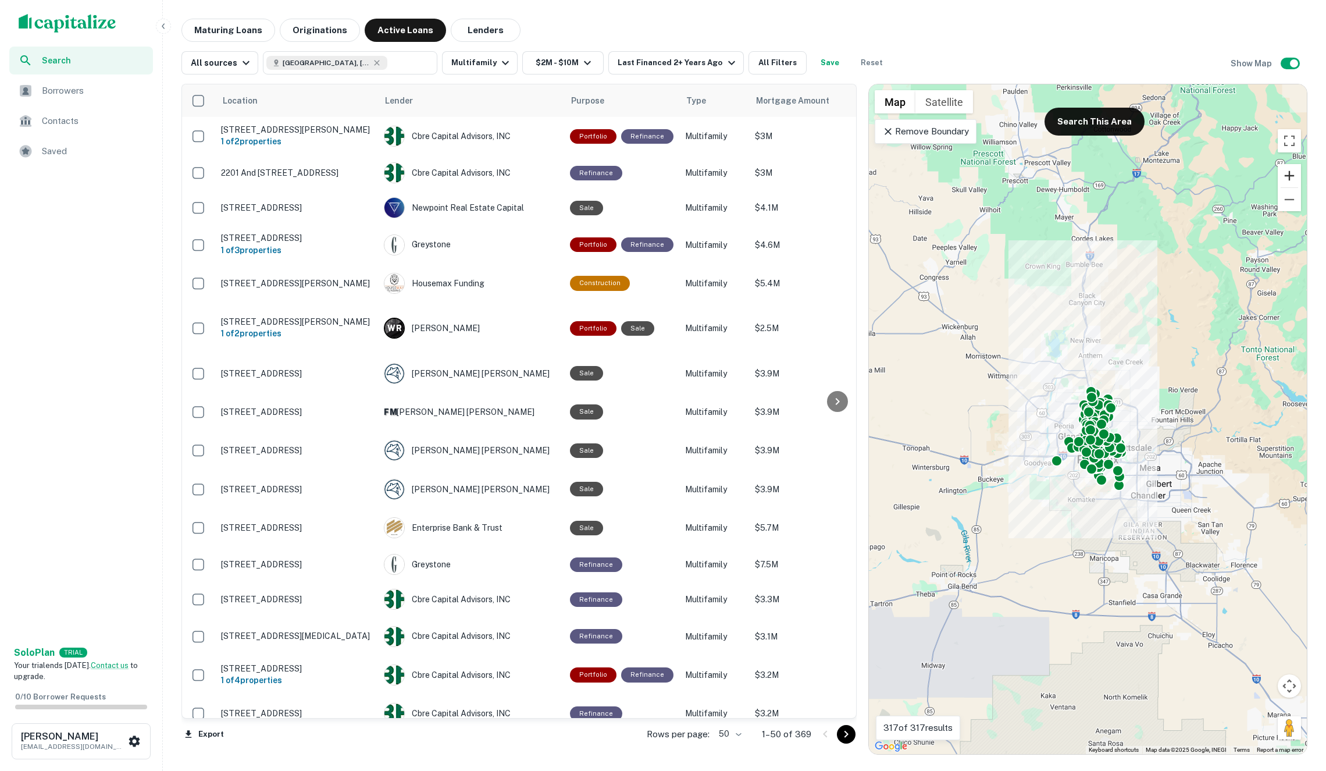
click at [1290, 172] on button "Zoom in" at bounding box center [1289, 175] width 23 height 23
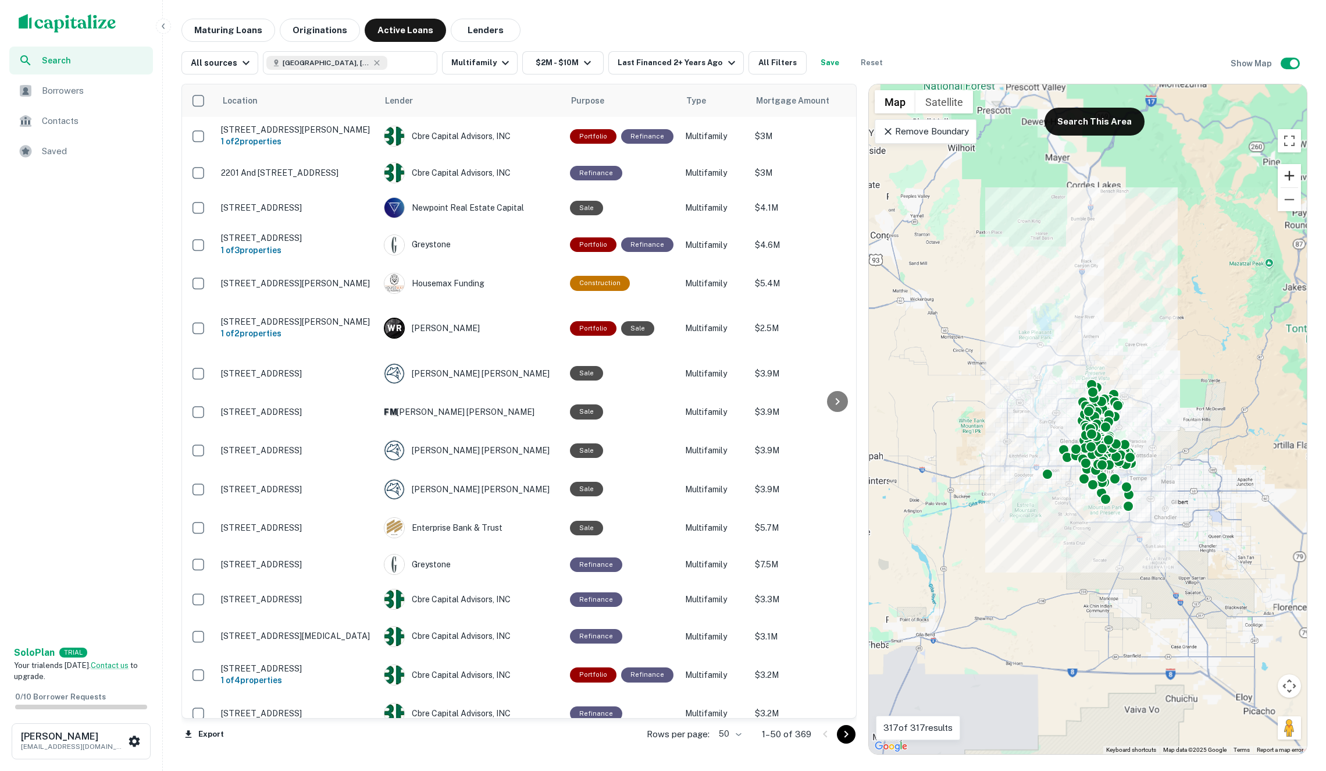
click at [1290, 172] on button "Zoom in" at bounding box center [1289, 175] width 23 height 23
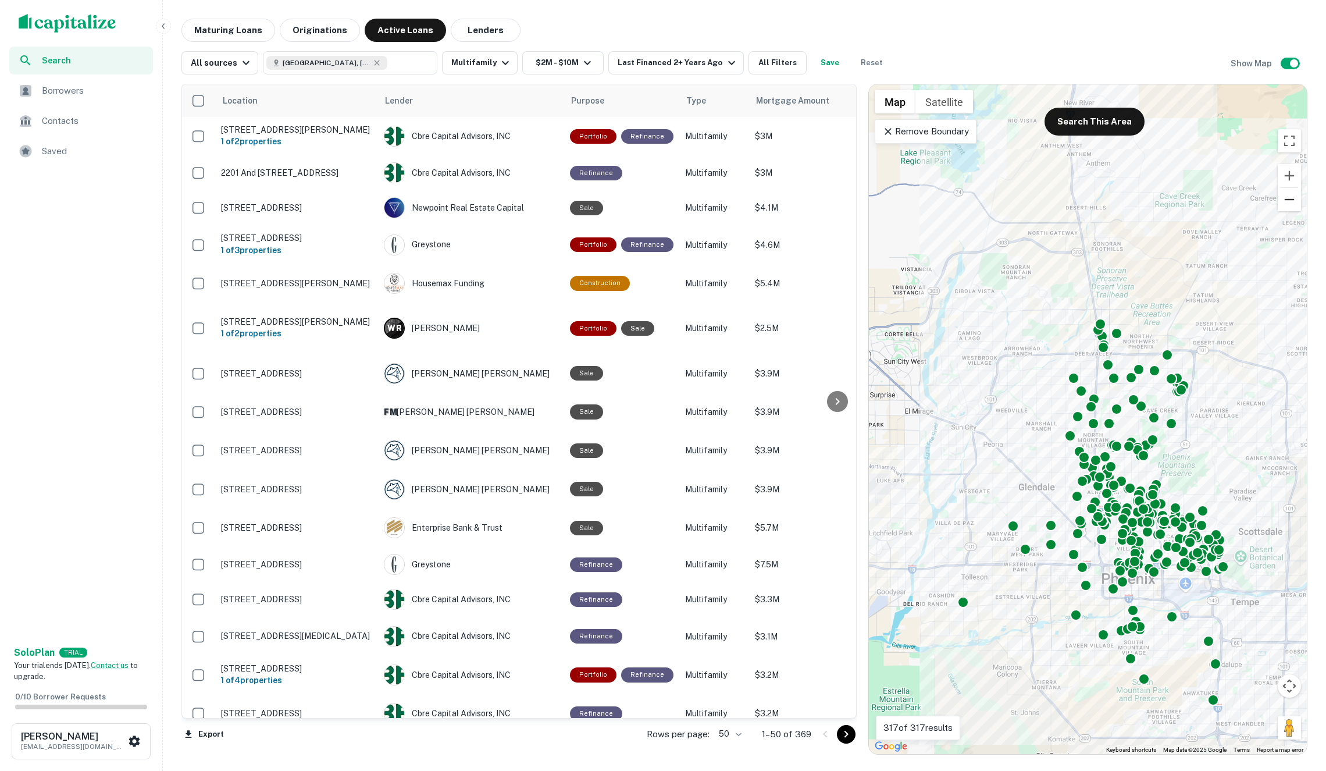
click at [1282, 206] on button "Zoom out" at bounding box center [1289, 199] width 23 height 23
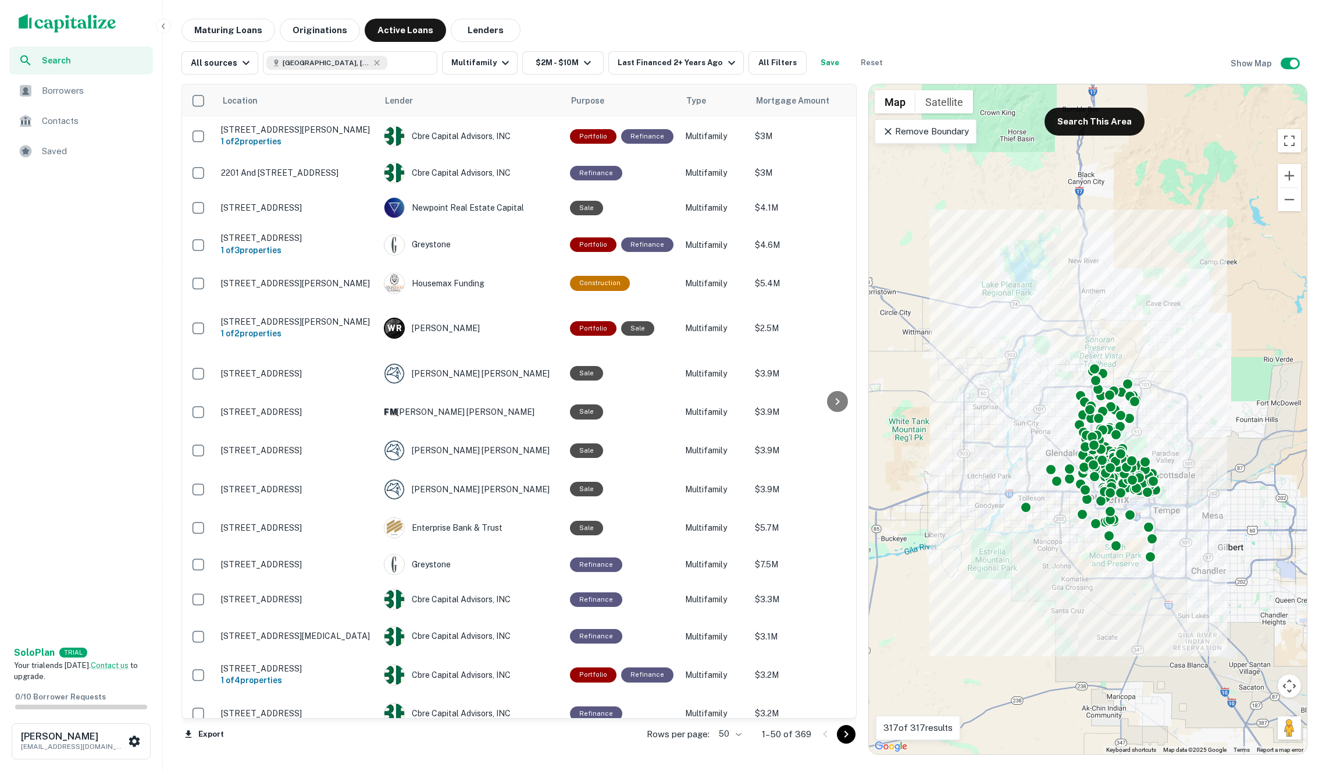
click at [946, 151] on div "To activate drag with keyboard, press Alt + Enter. Once in keyboard drag state,…" at bounding box center [1088, 418] width 438 height 669
click at [932, 137] on p "Remove Boundary" at bounding box center [925, 131] width 87 height 14
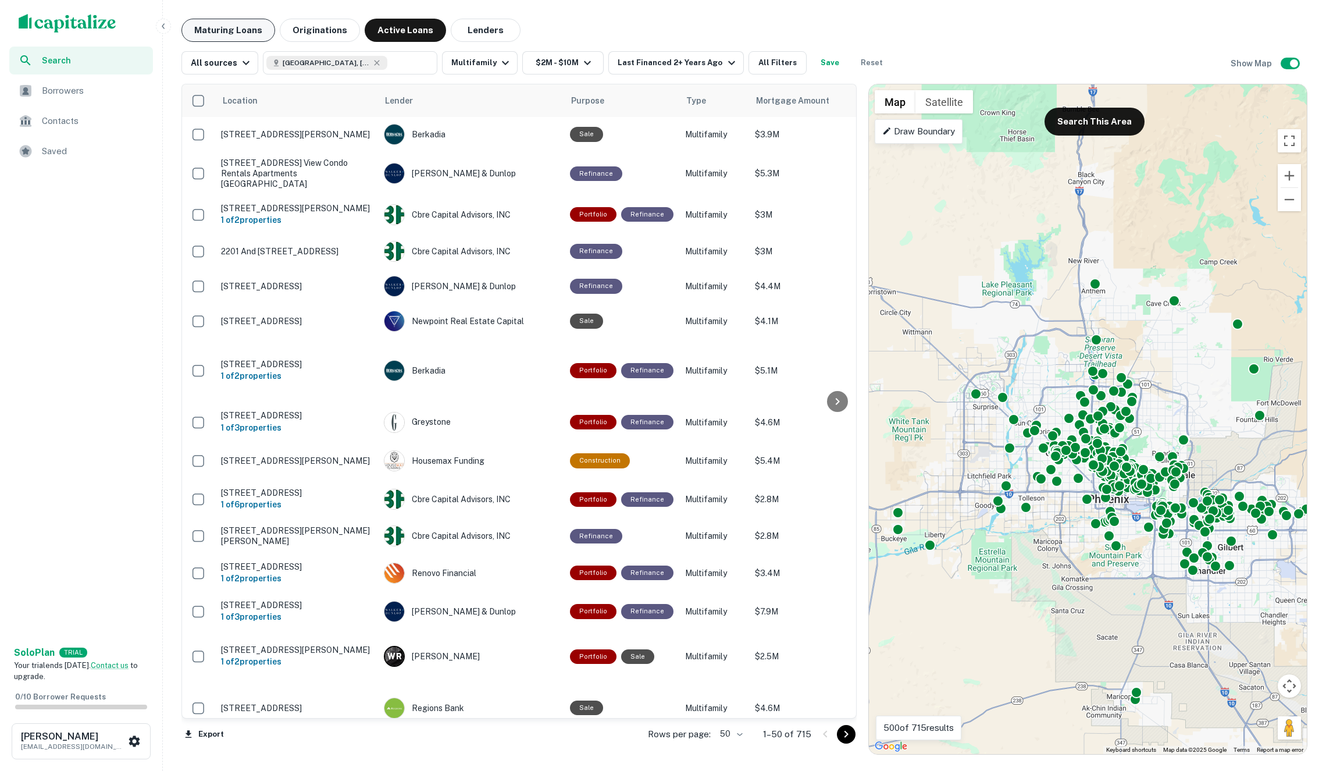
click at [251, 30] on button "Maturing Loans" at bounding box center [228, 30] width 94 height 23
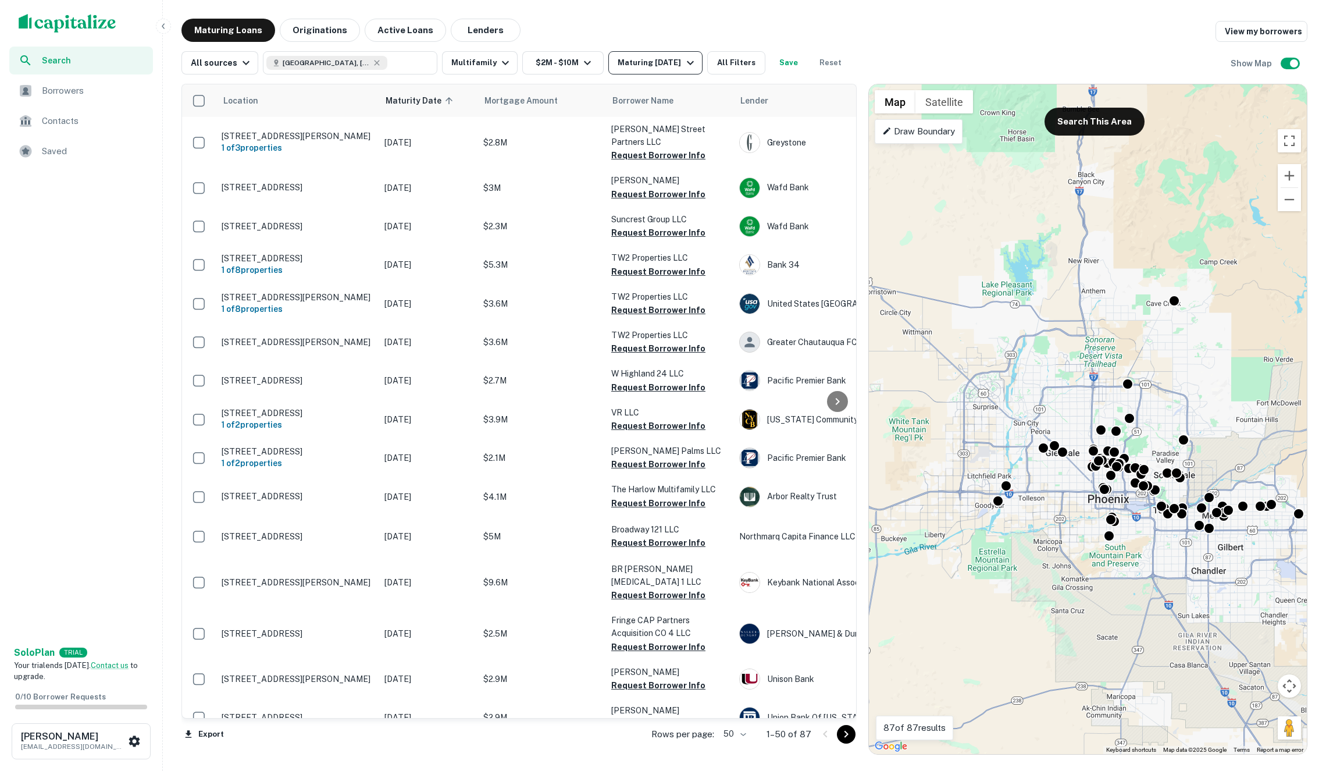
click at [664, 65] on div "Maturing [DATE]" at bounding box center [657, 63] width 79 height 14
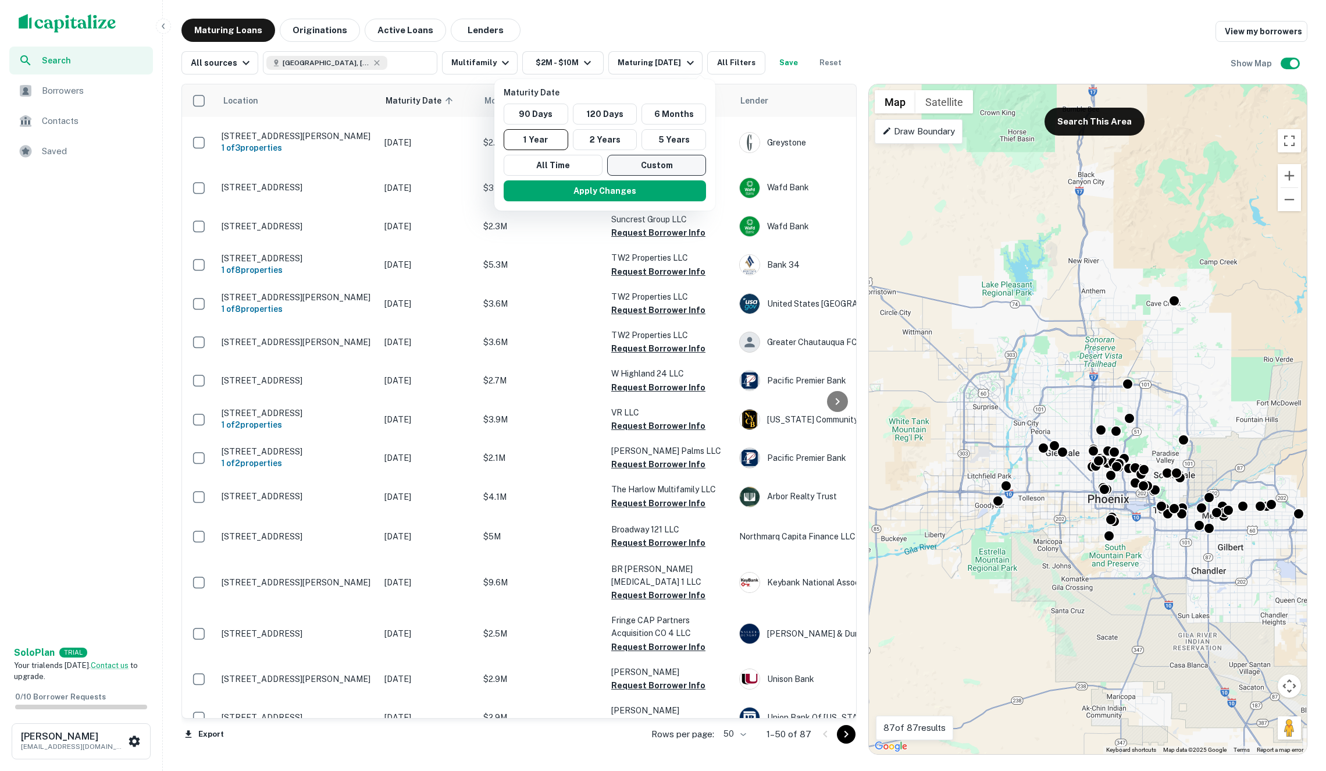
click at [653, 162] on button "Custom" at bounding box center [656, 165] width 99 height 21
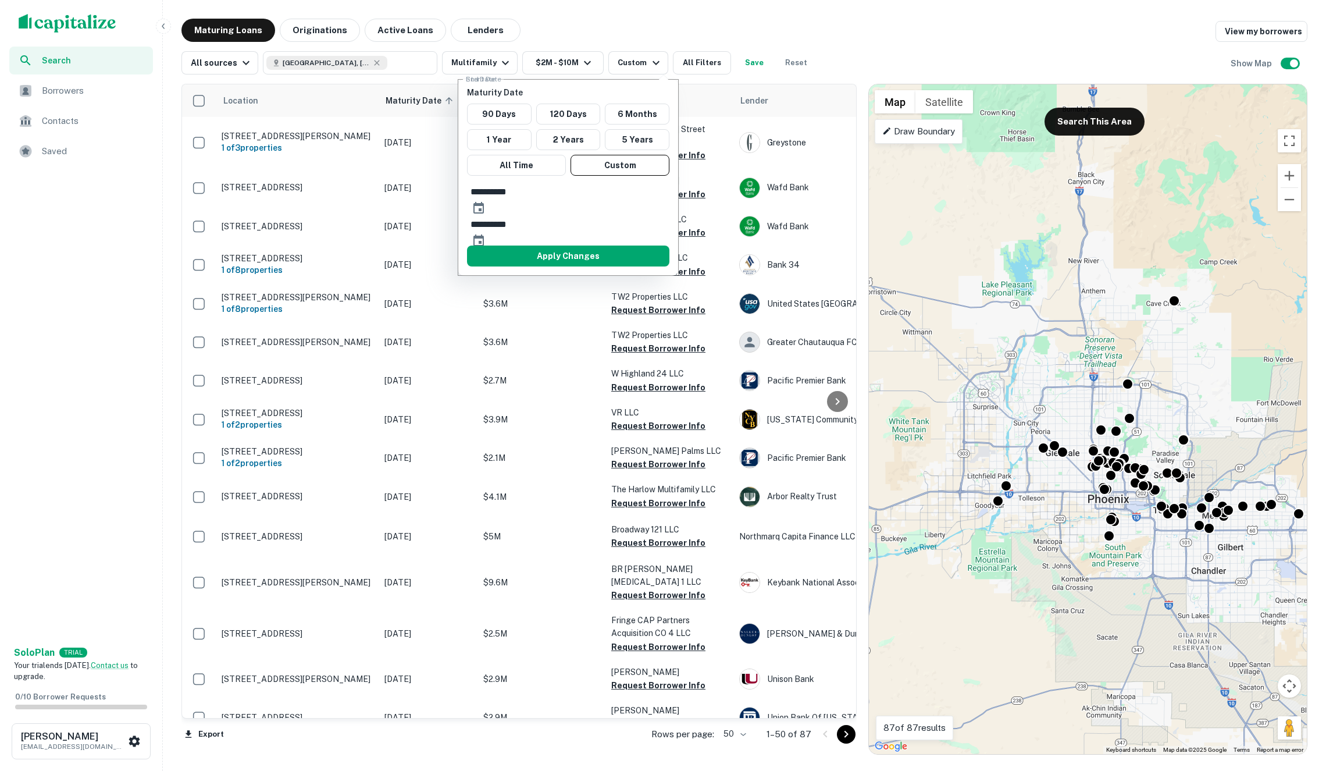
click at [486, 234] on icon "Choose date, selected date is Mar 14, 2026" at bounding box center [479, 241] width 14 height 14
click at [575, 243] on icon "calendar view is open, switch to year view" at bounding box center [575, 243] width 0 height 0
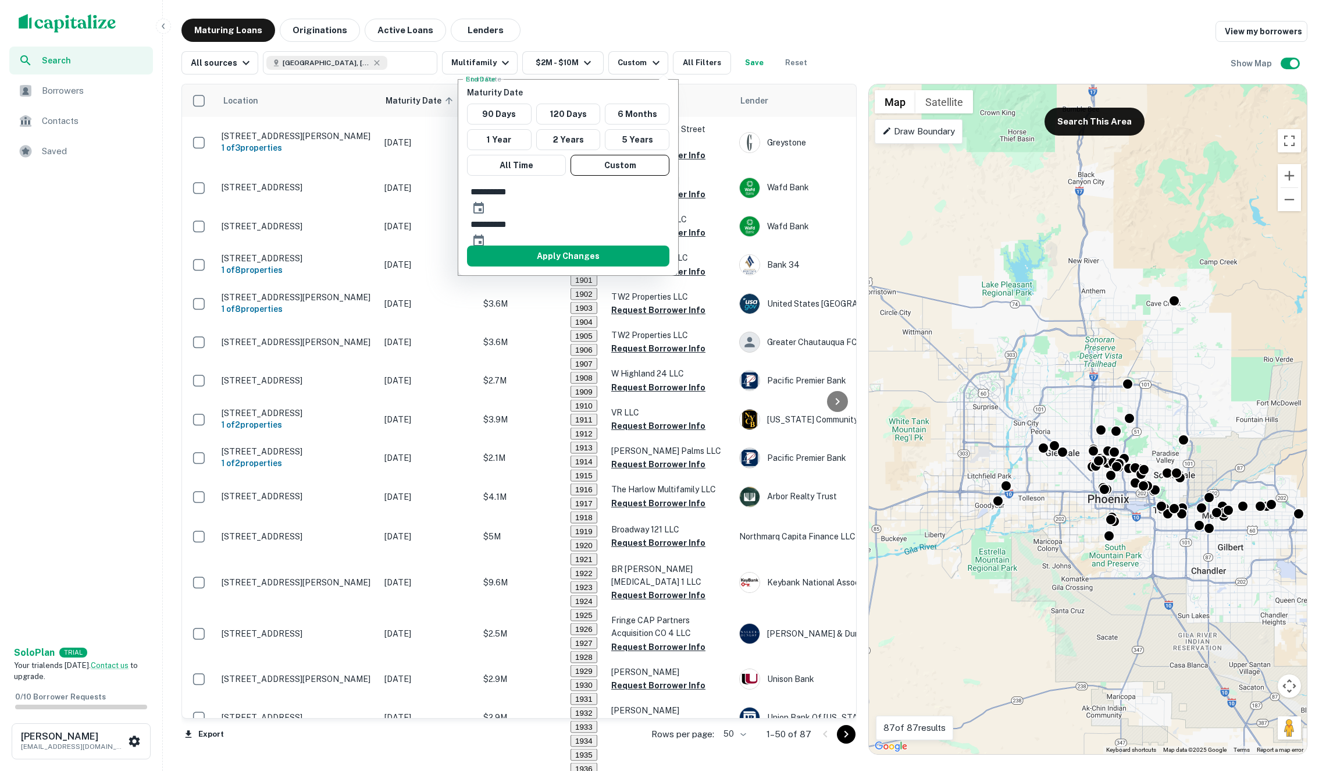
scroll to position [1105, 0]
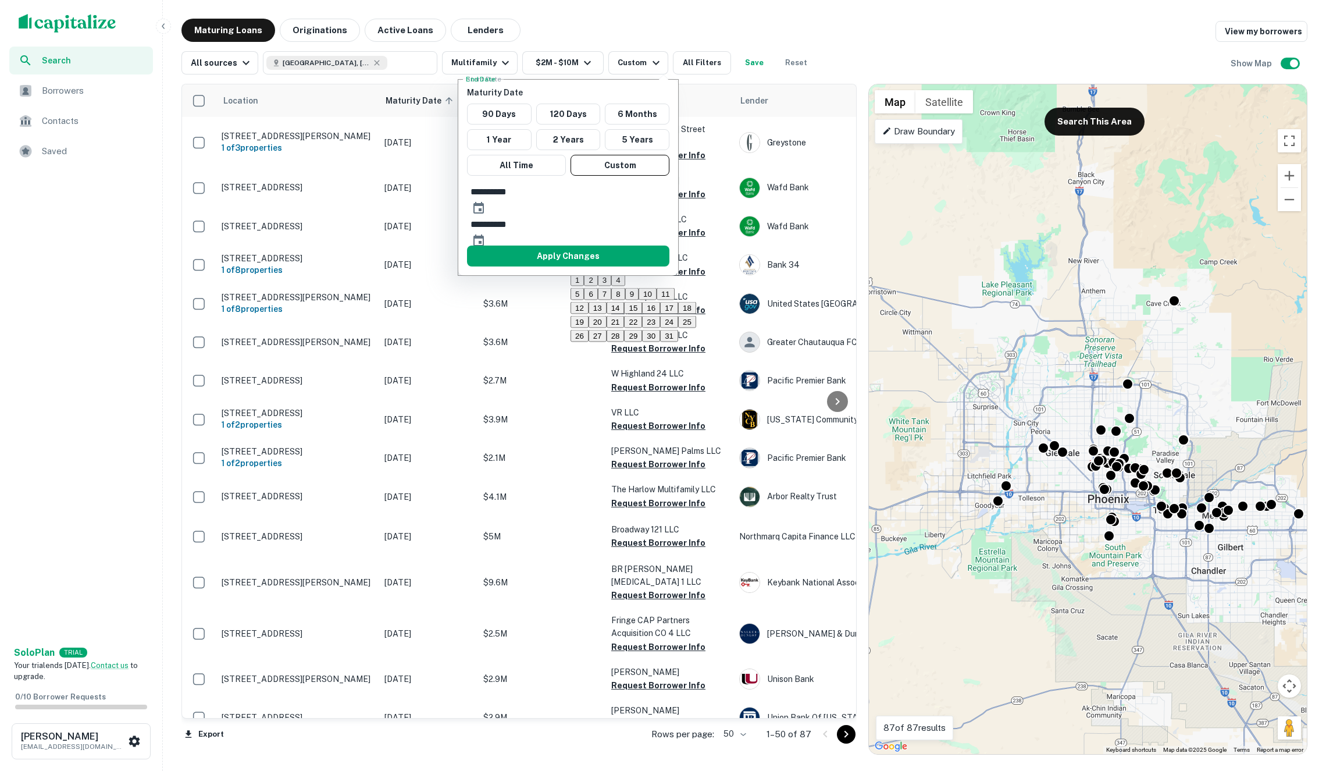
click at [642, 314] on button "15" at bounding box center [633, 308] width 18 height 12
type input "**********"
click at [558, 245] on button "Apply Changes" at bounding box center [568, 255] width 202 height 21
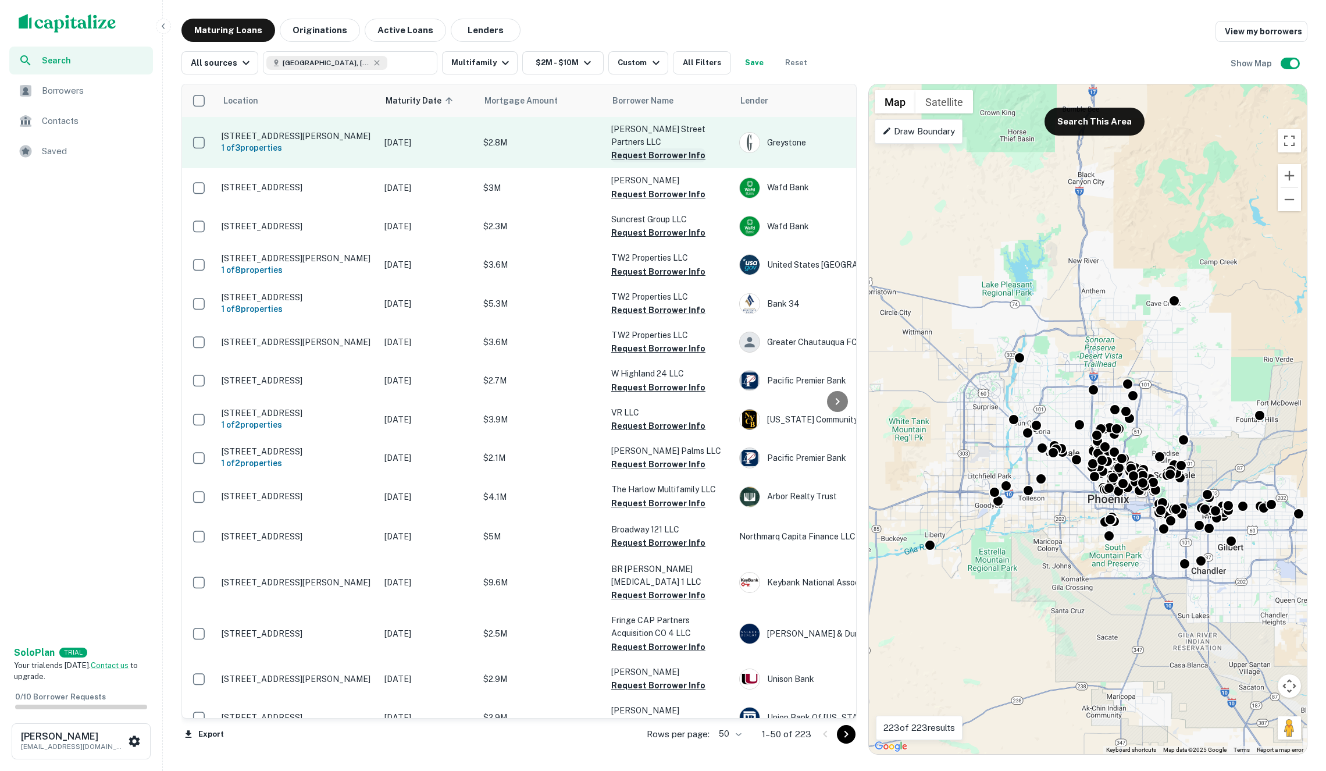
click at [665, 148] on button "Request Borrower Info" at bounding box center [658, 155] width 94 height 14
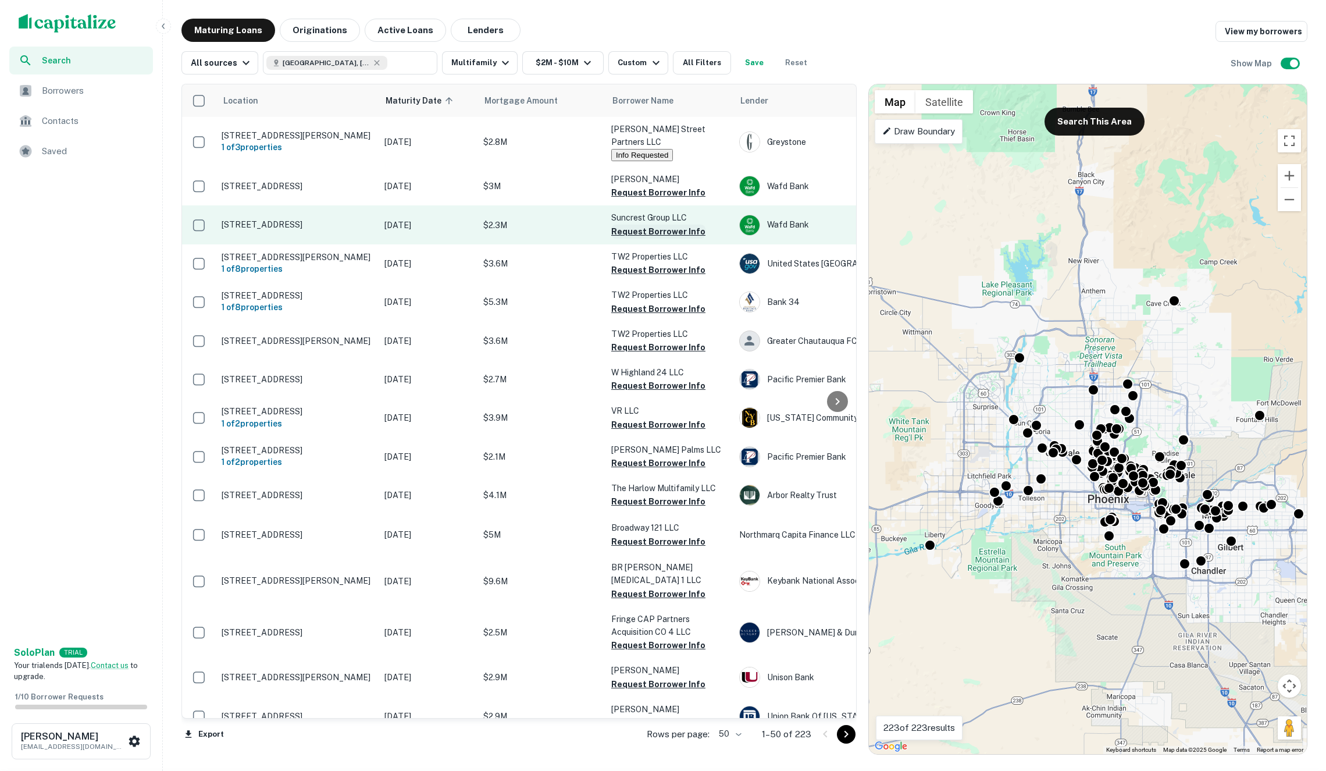
click at [629, 224] on button "Request Borrower Info" at bounding box center [658, 231] width 94 height 14
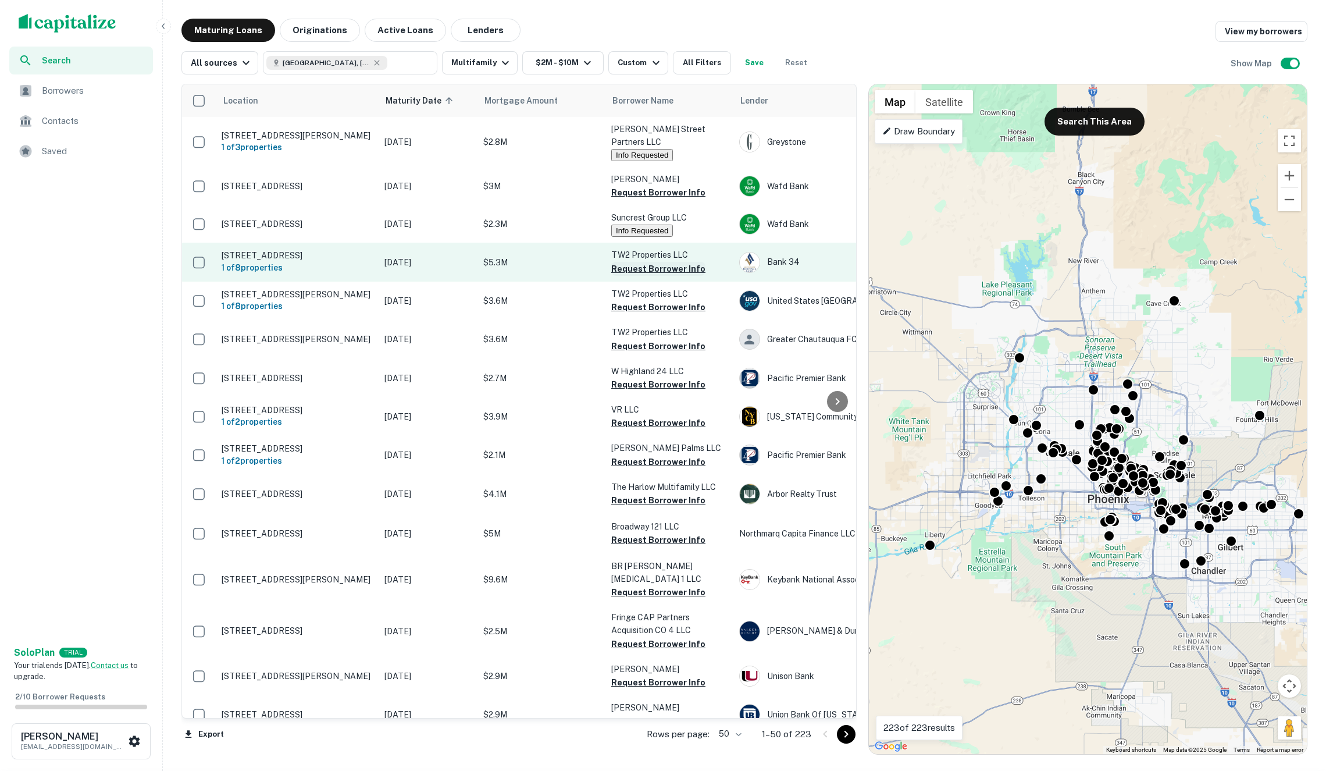
click at [633, 262] on button "Request Borrower Info" at bounding box center [658, 269] width 94 height 14
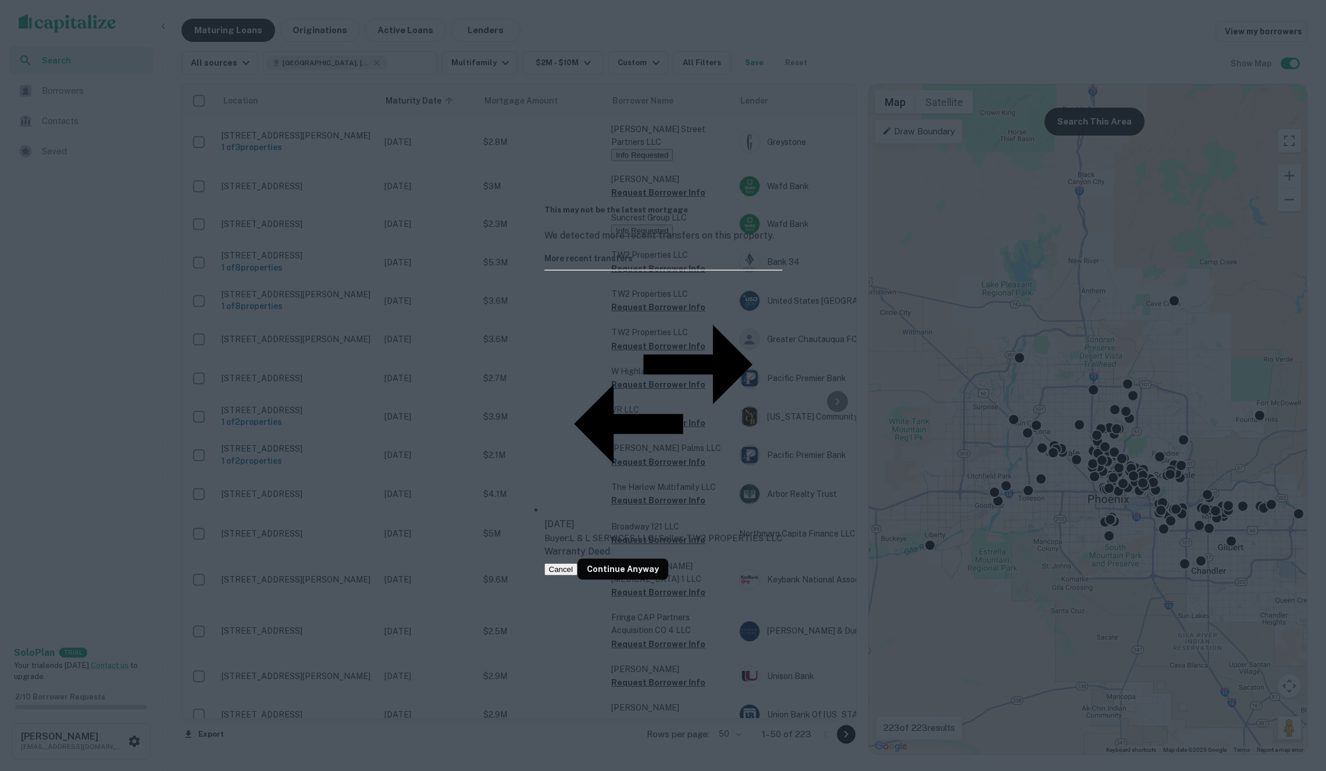
click at [578, 563] on button "Cancel" at bounding box center [561, 569] width 34 height 12
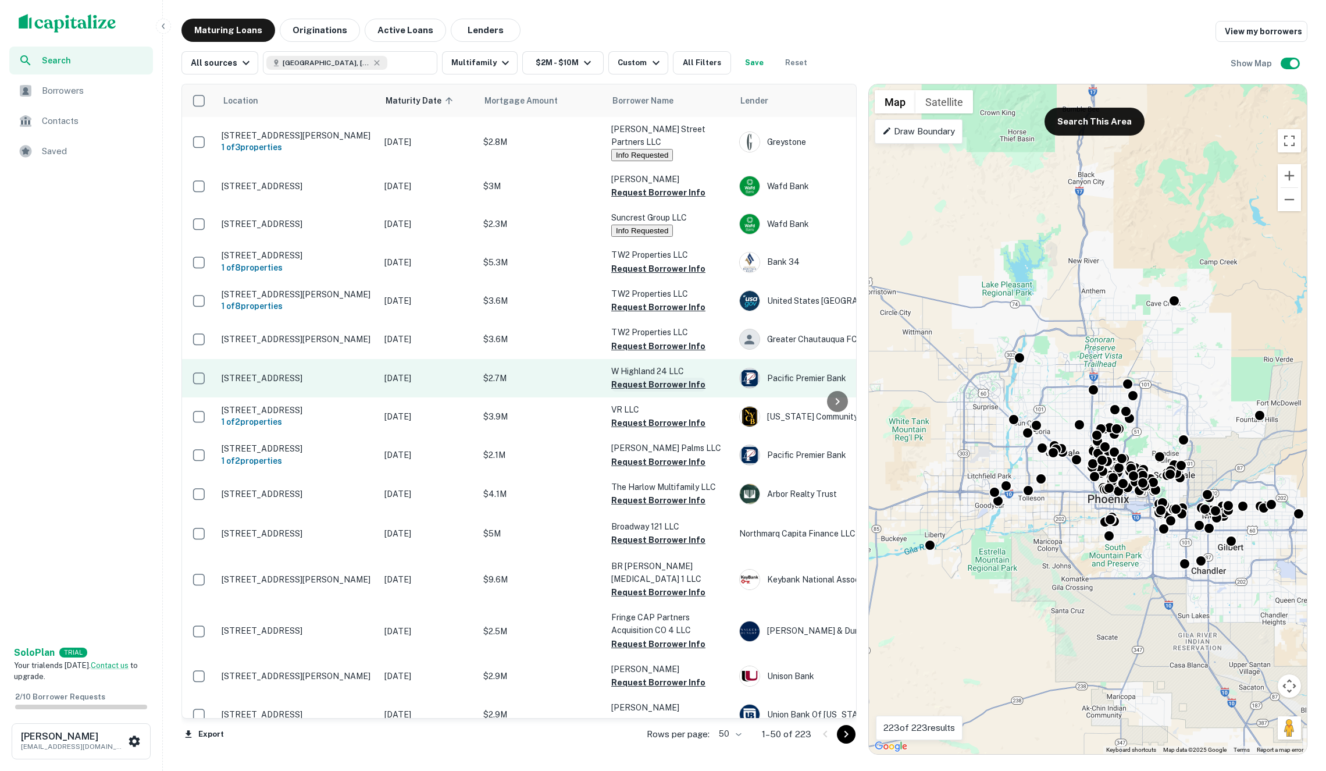
click at [641, 377] on button "Request Borrower Info" at bounding box center [658, 384] width 94 height 14
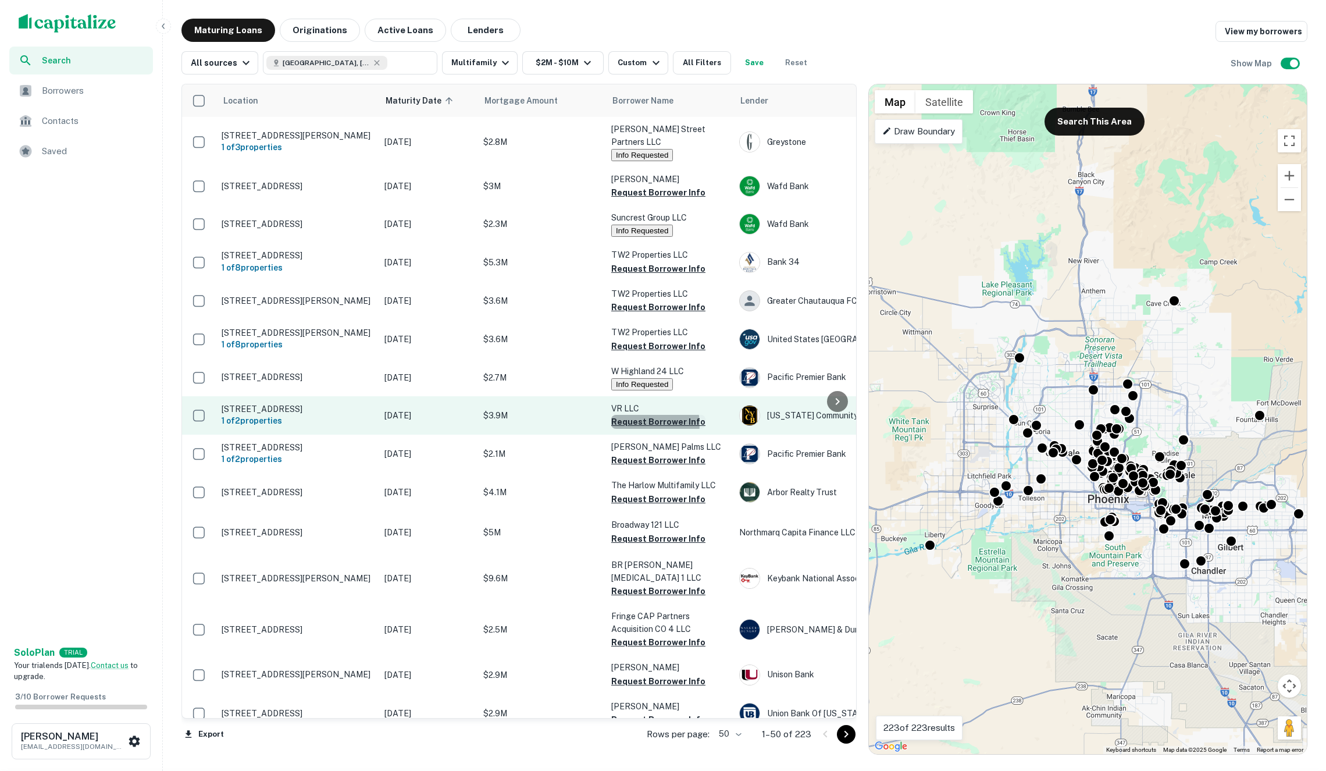
click at [643, 415] on button "Request Borrower Info" at bounding box center [658, 422] width 94 height 14
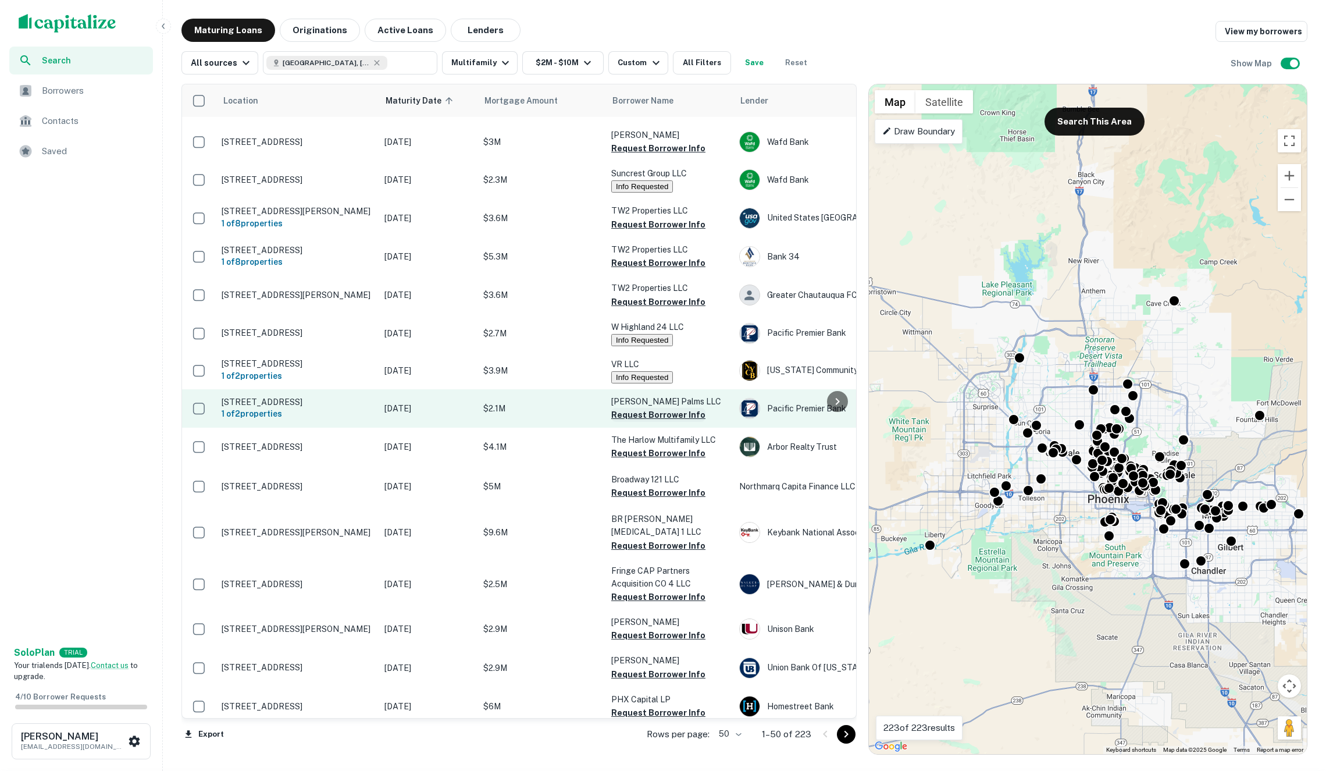
scroll to position [55, 0]
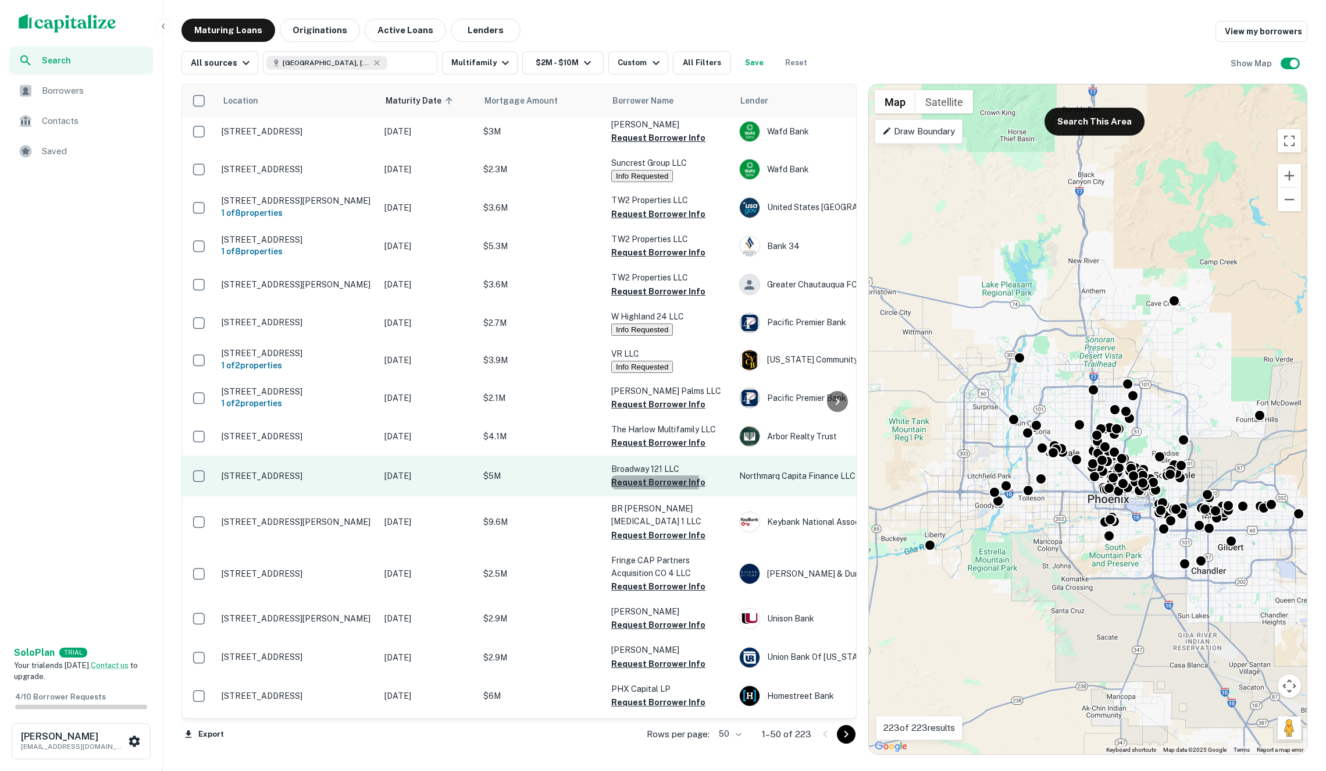
click at [645, 475] on button "Request Borrower Info" at bounding box center [658, 482] width 94 height 14
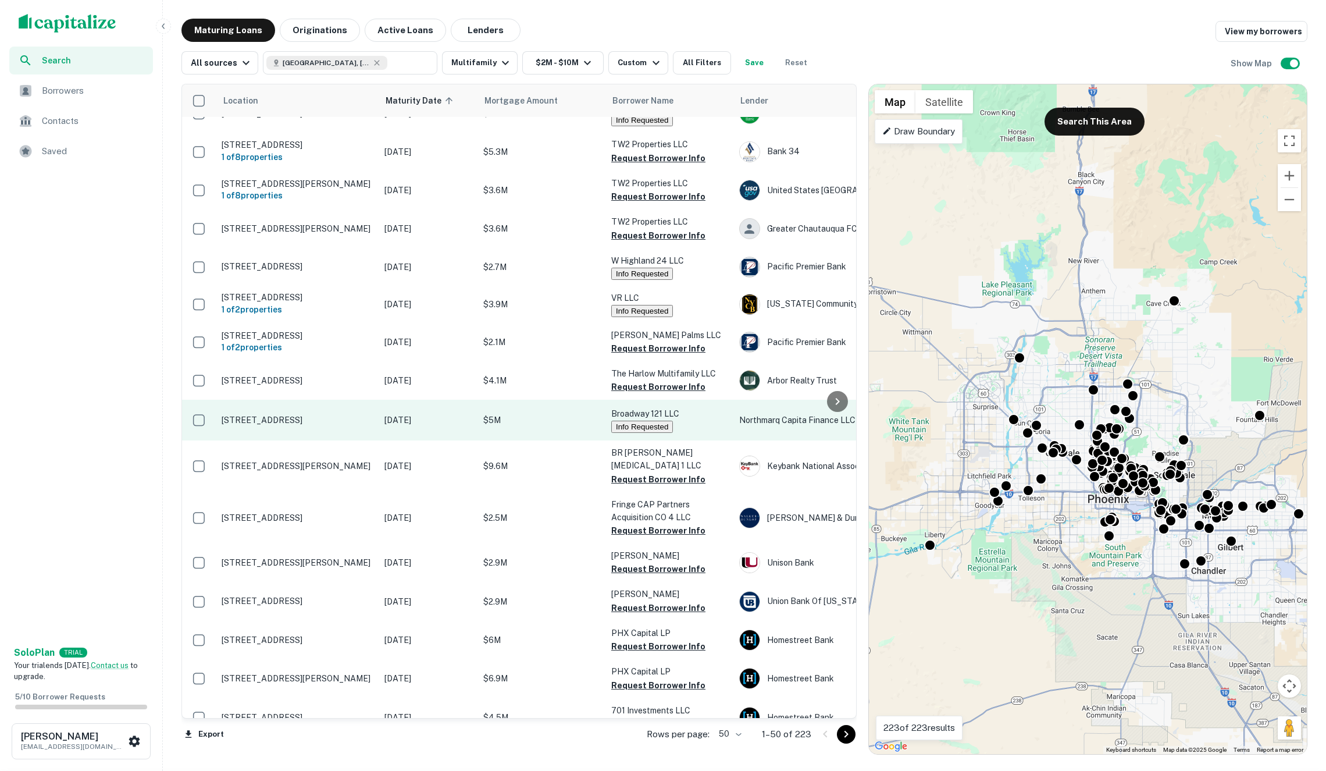
scroll to position [116, 0]
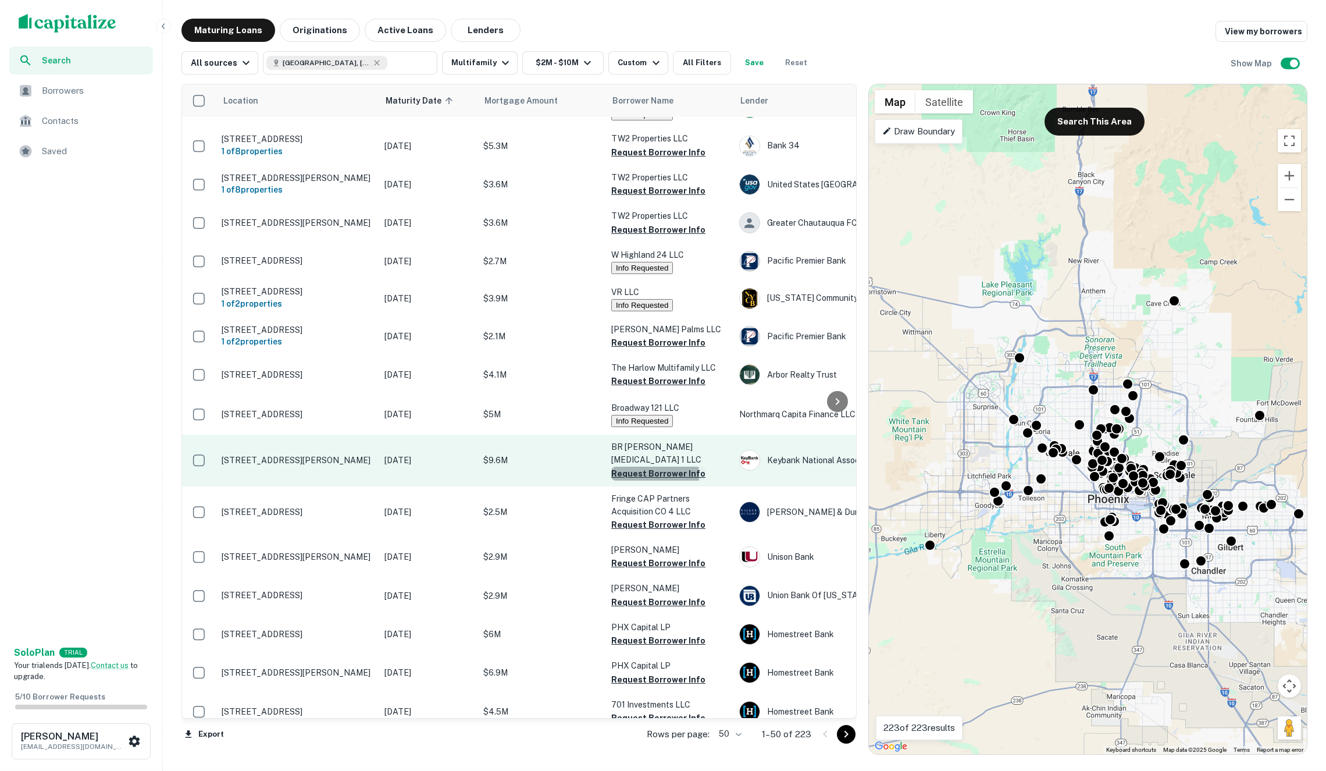
click at [640, 466] on button "Request Borrower Info" at bounding box center [658, 473] width 94 height 14
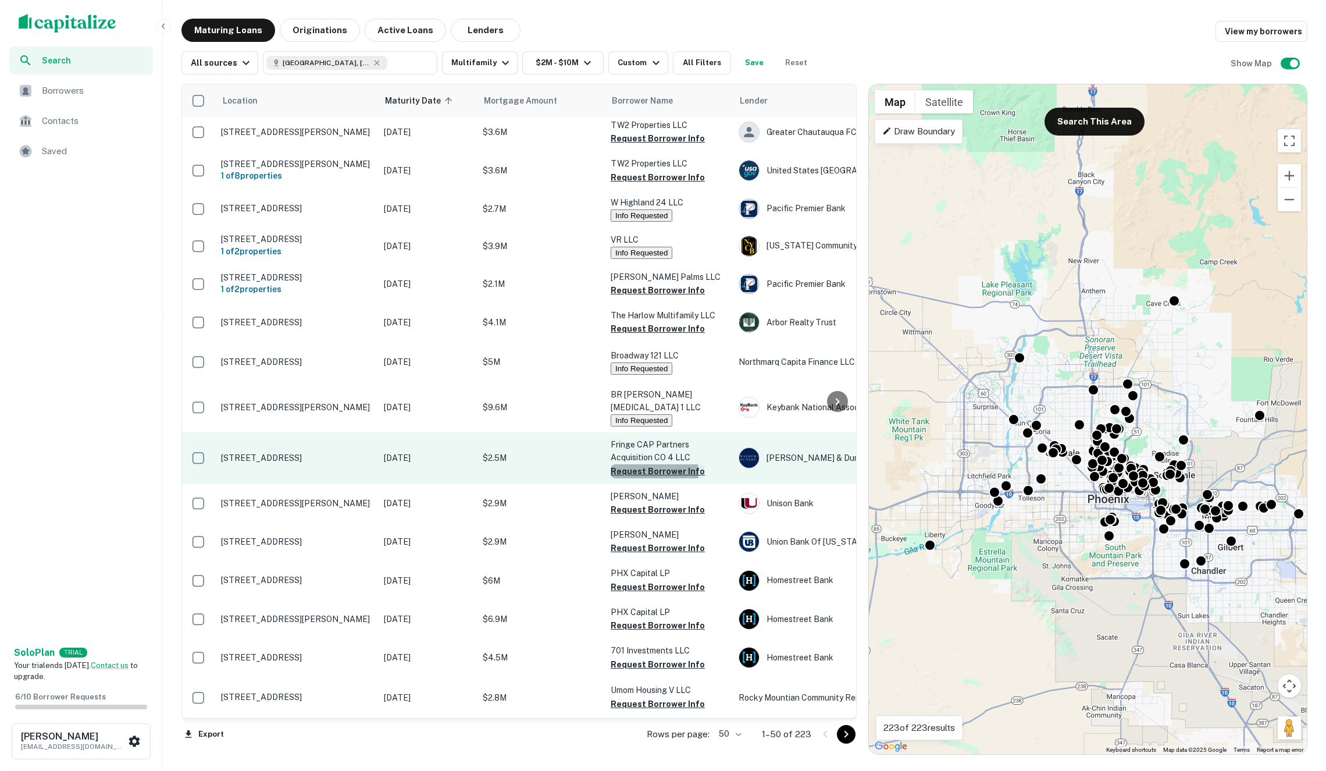
click at [640, 464] on button "Request Borrower Info" at bounding box center [658, 471] width 94 height 14
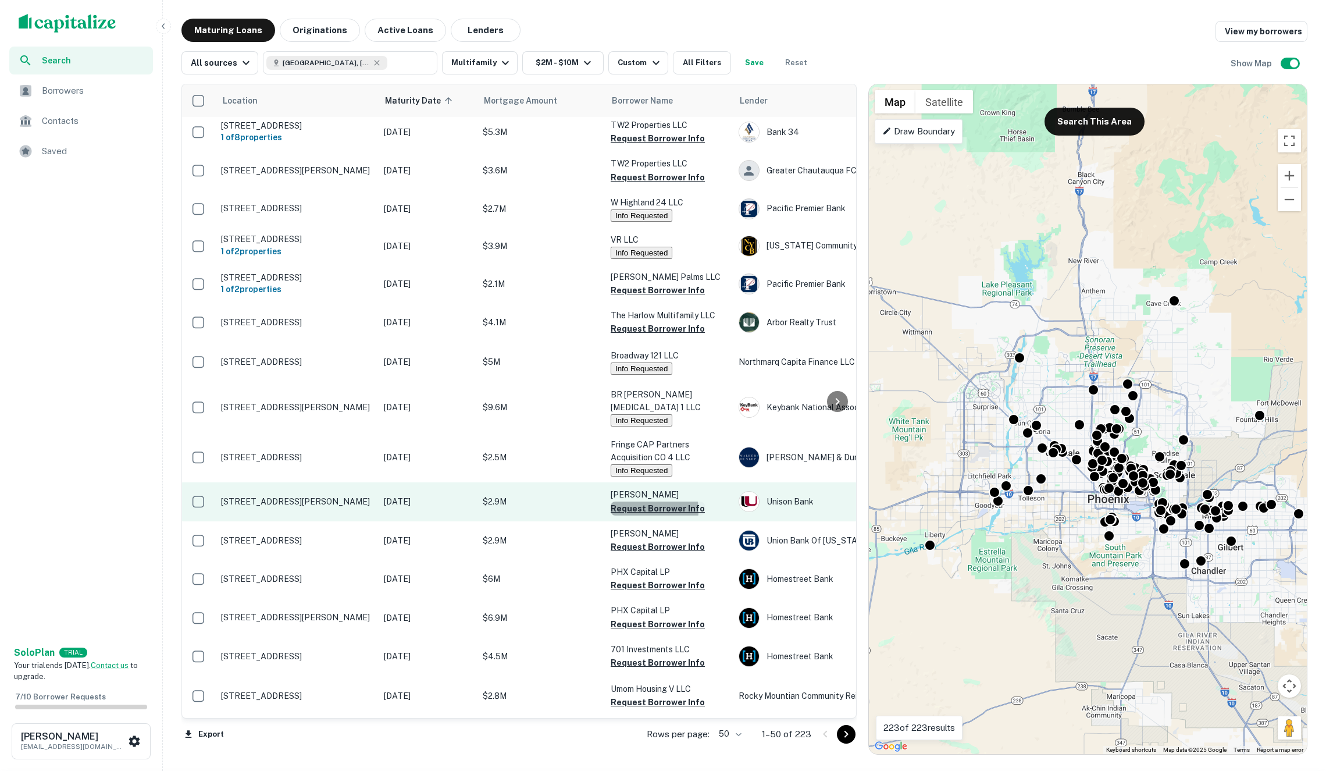
click at [643, 501] on button "Request Borrower Info" at bounding box center [658, 508] width 94 height 14
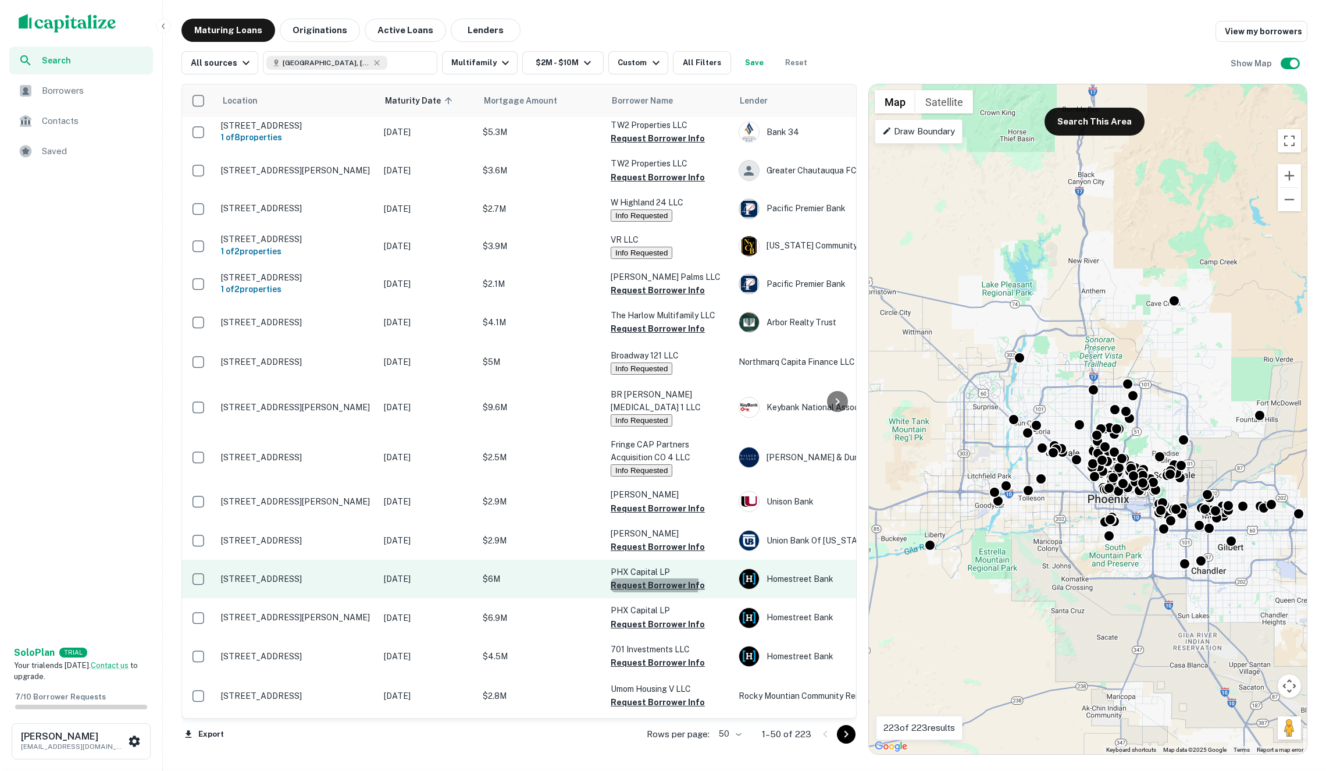
click at [640, 578] on button "Request Borrower Info" at bounding box center [658, 585] width 94 height 14
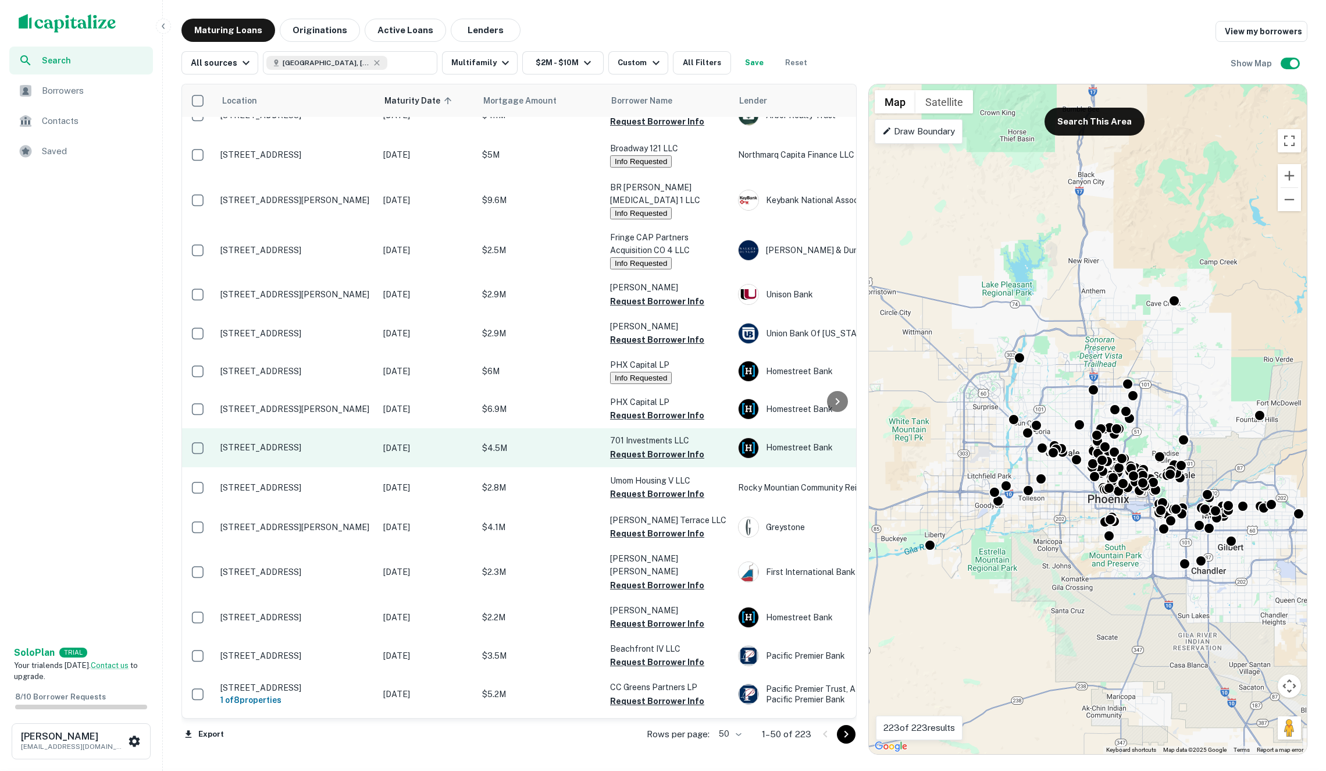
scroll to position [380, 3]
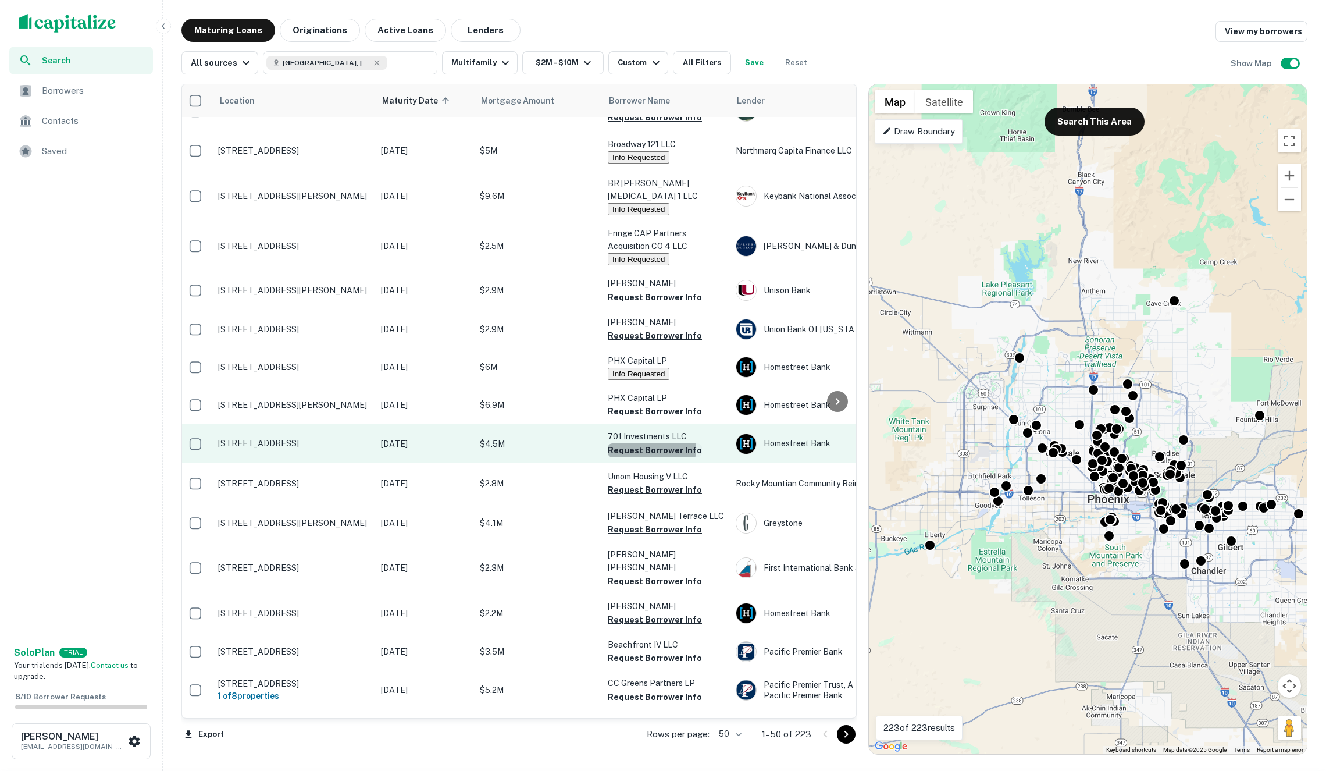
click at [633, 443] on button "Request Borrower Info" at bounding box center [655, 450] width 94 height 14
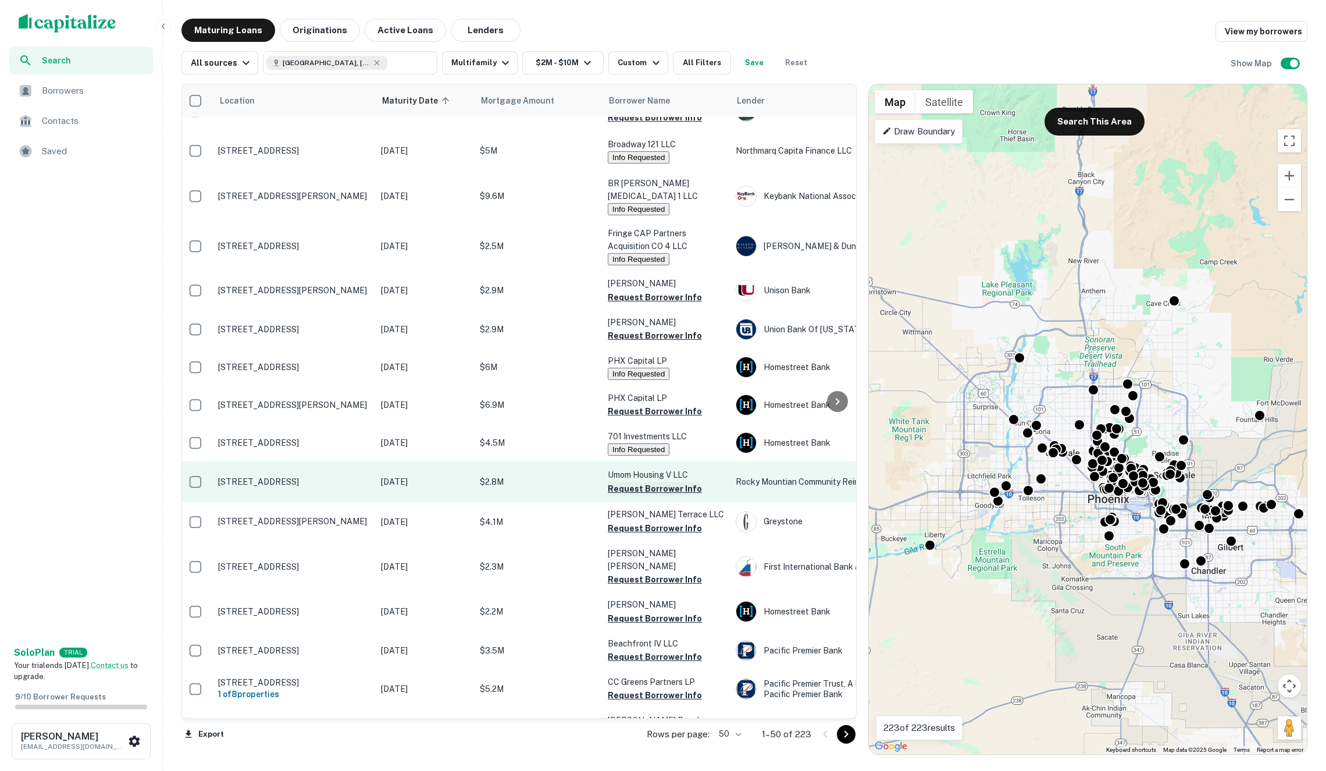
scroll to position [431, 3]
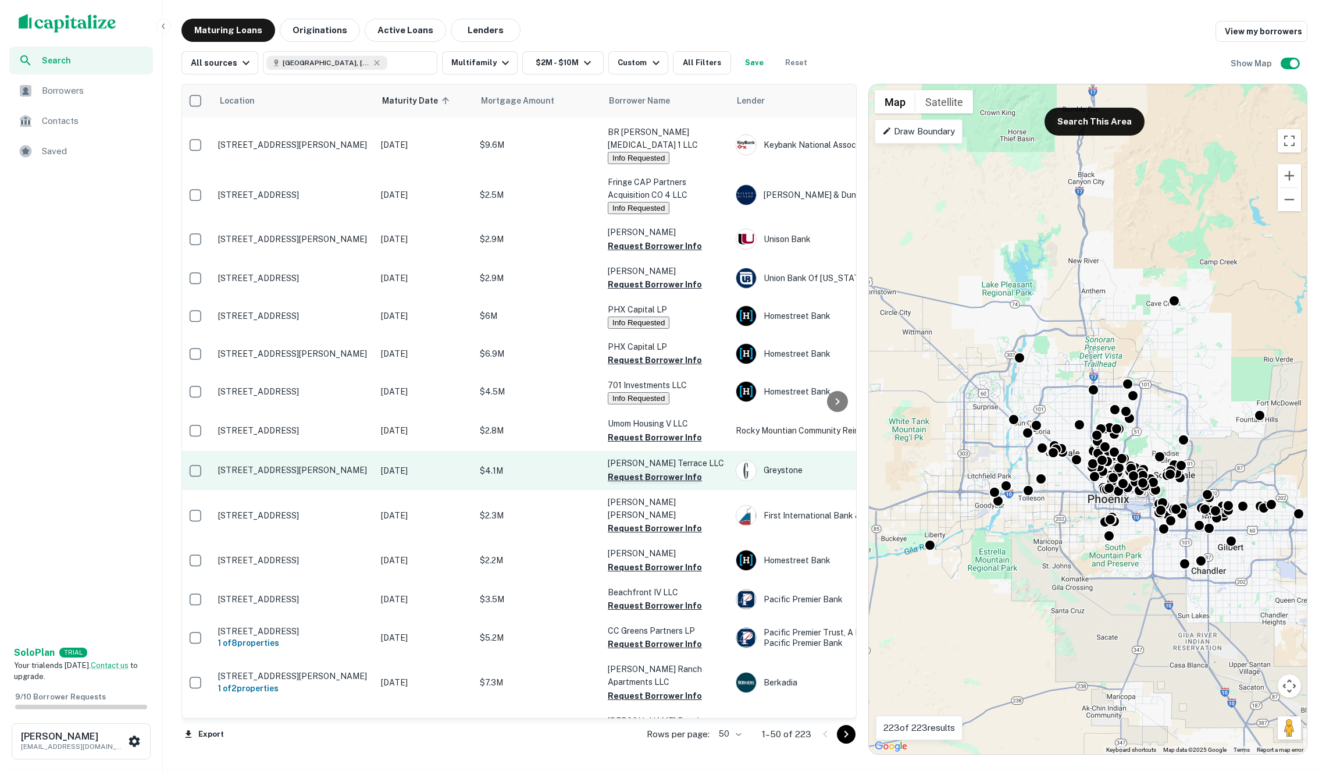
click at [636, 470] on button "Request Borrower Info" at bounding box center [655, 477] width 94 height 14
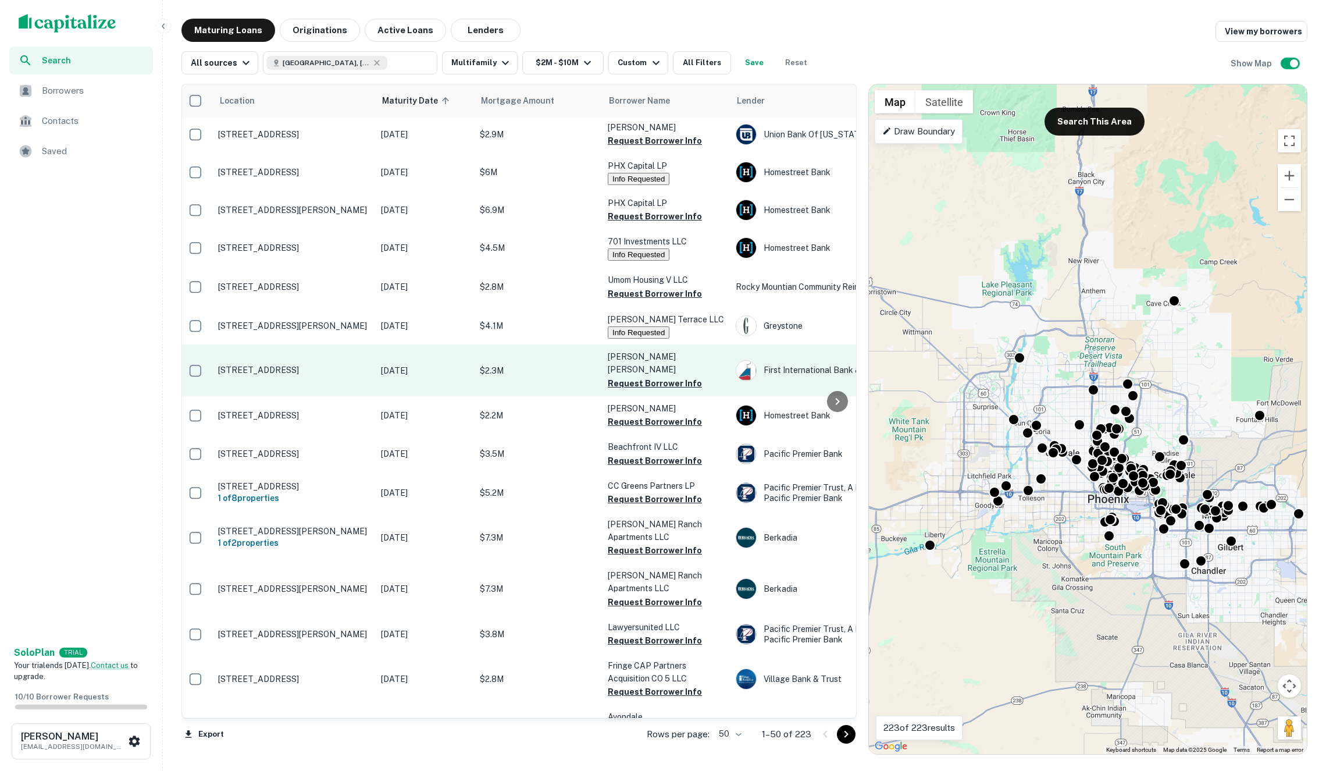
scroll to position [589, 3]
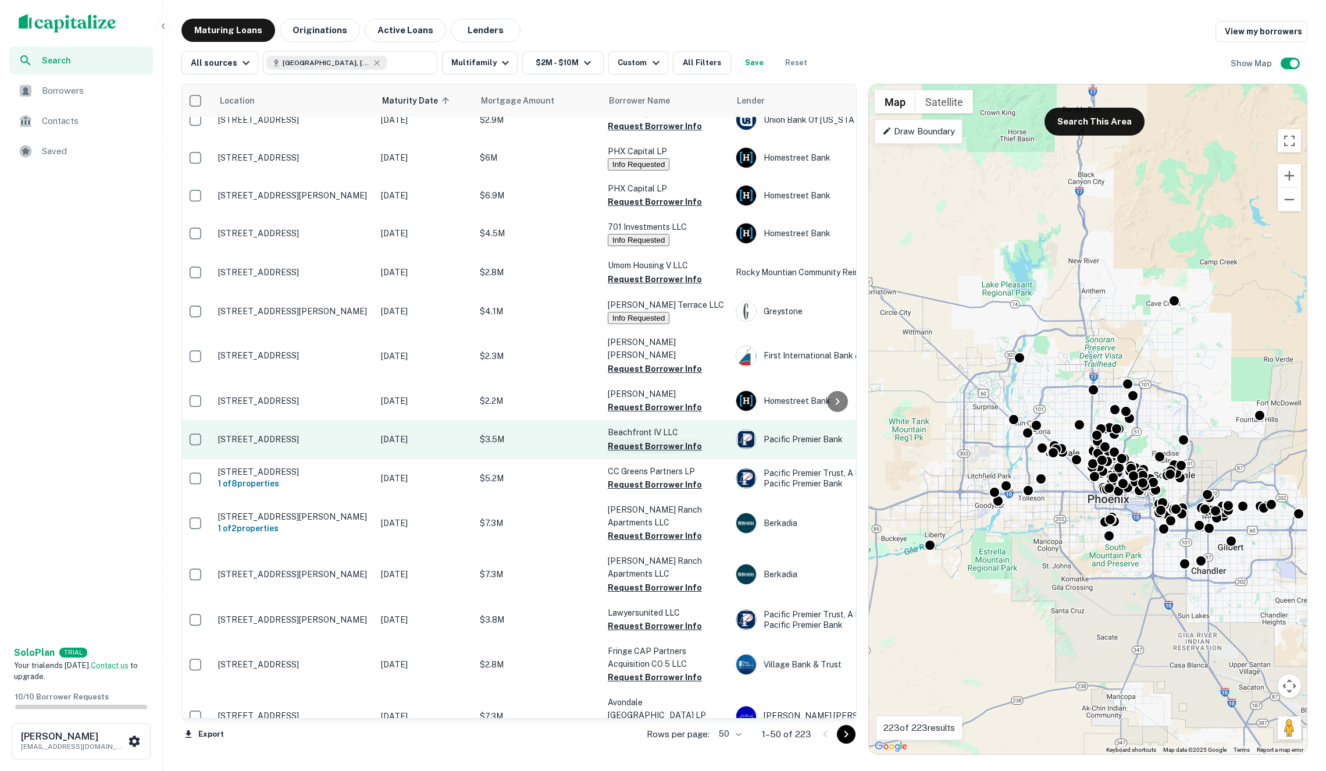
click at [640, 439] on button "Request Borrower Info" at bounding box center [655, 446] width 94 height 14
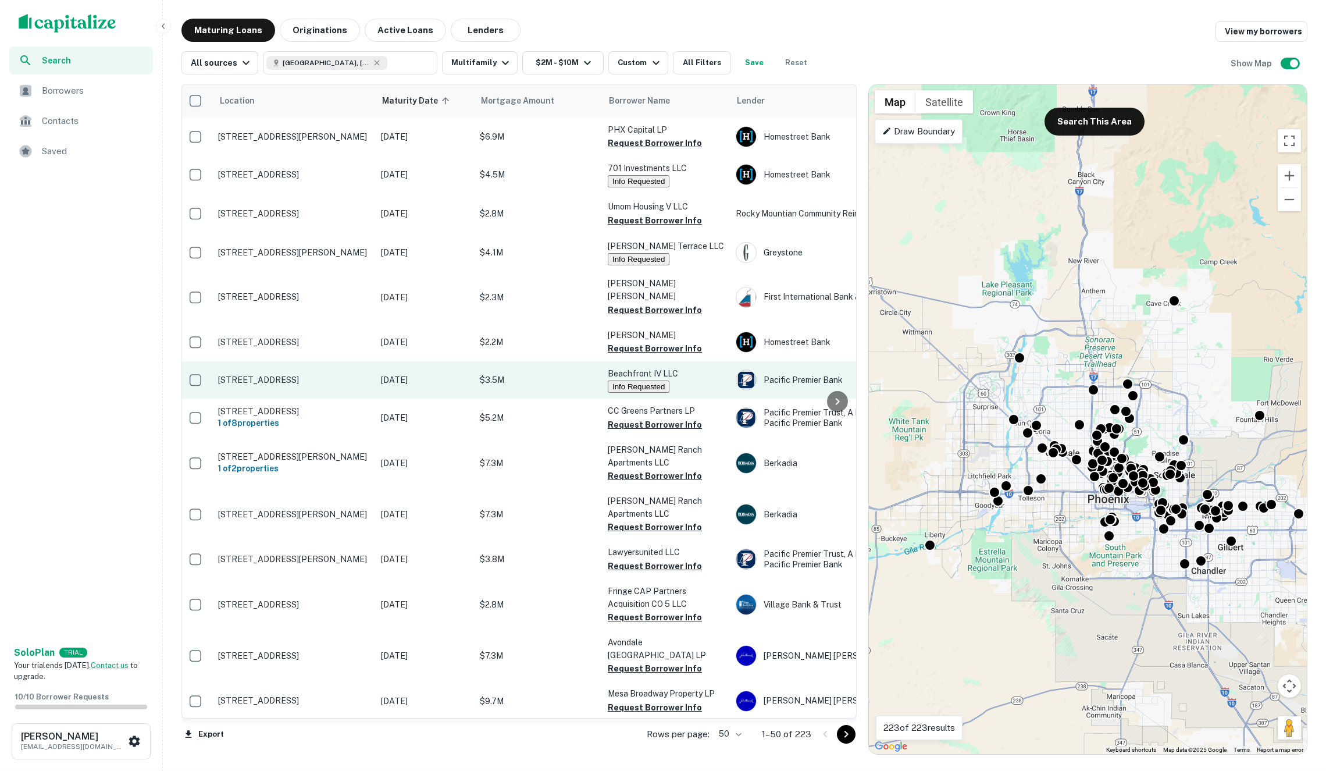
scroll to position [650, 5]
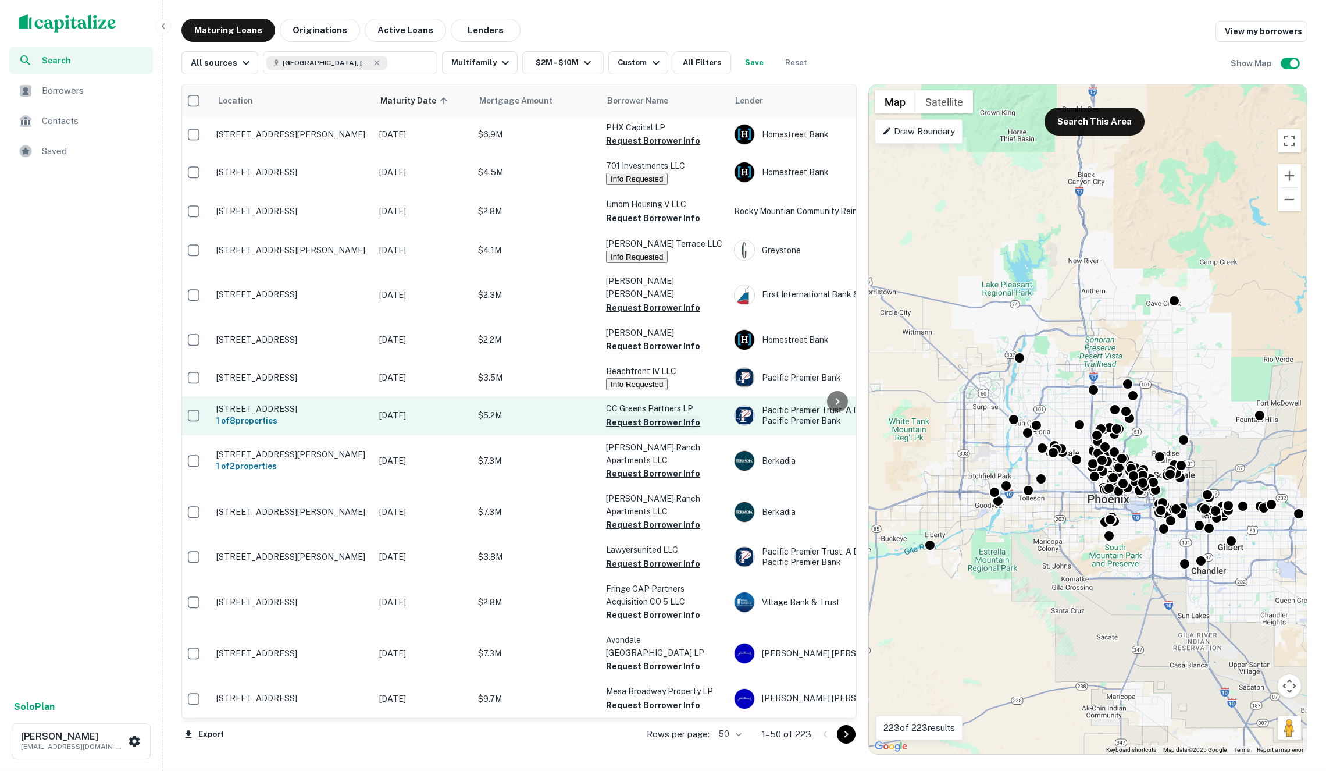
click at [641, 415] on button "Request Borrower Info" at bounding box center [653, 422] width 94 height 14
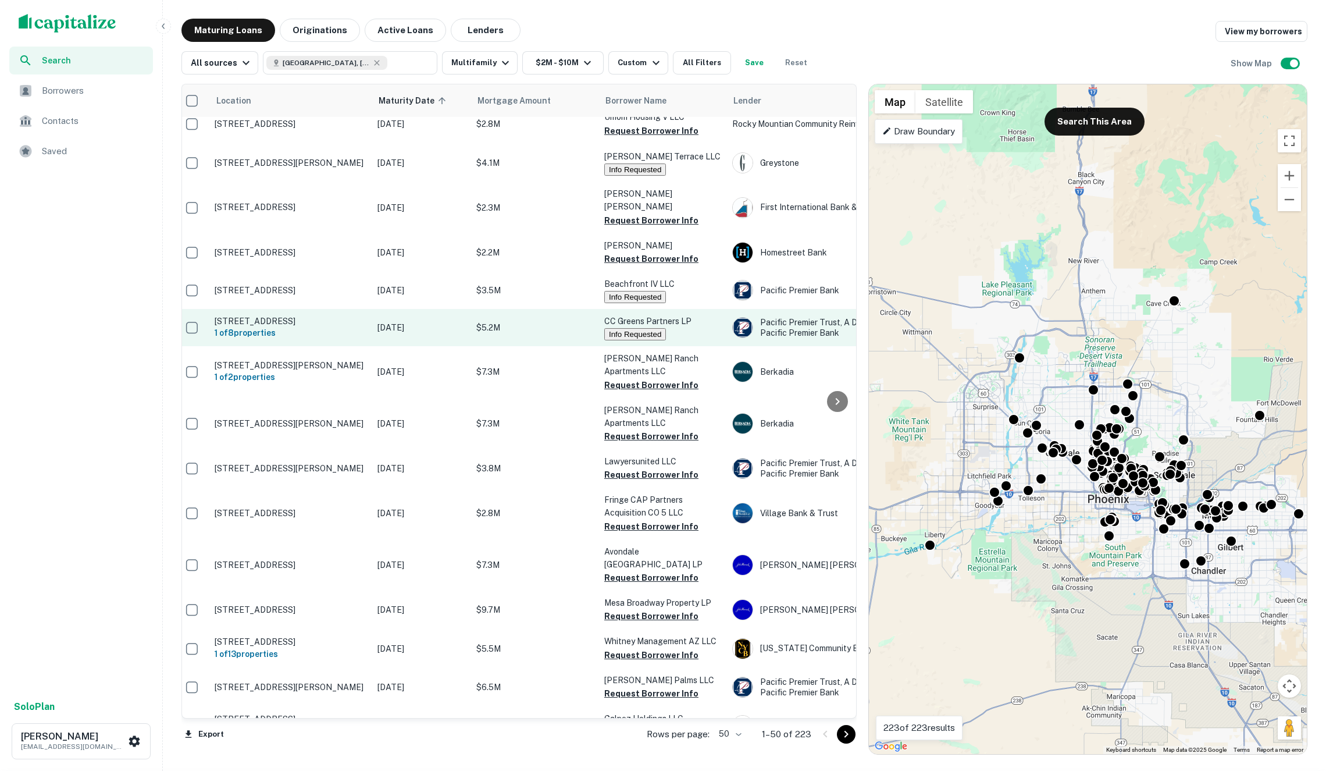
scroll to position [740, 7]
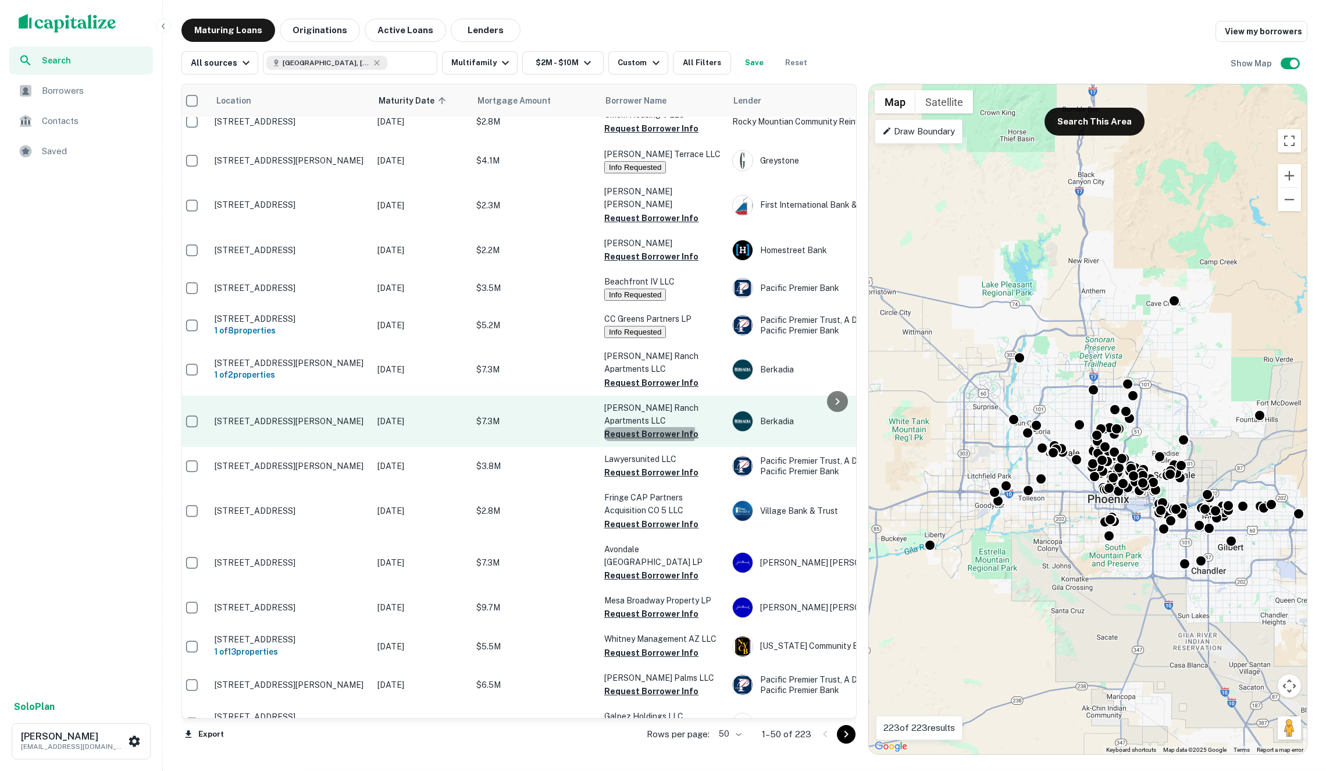
click at [649, 427] on button "Request Borrower Info" at bounding box center [651, 434] width 94 height 14
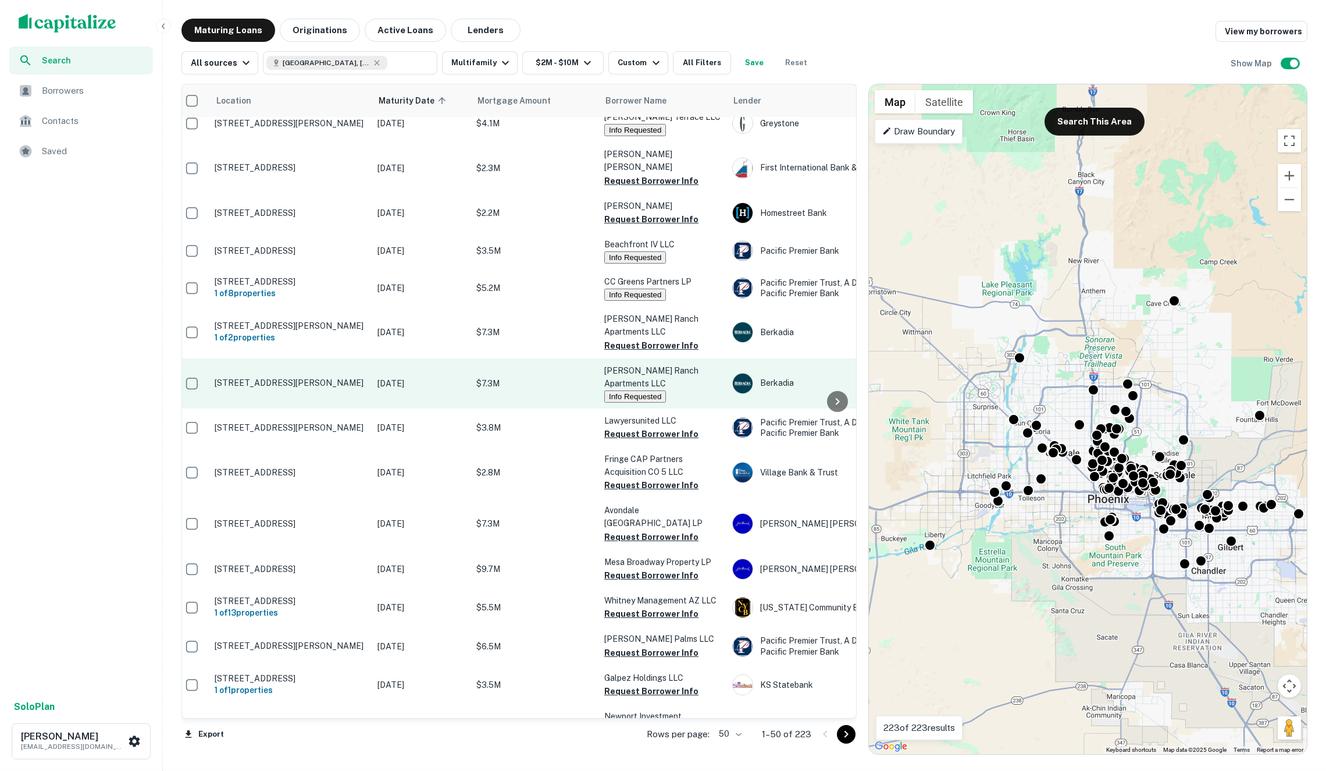
scroll to position [782, 7]
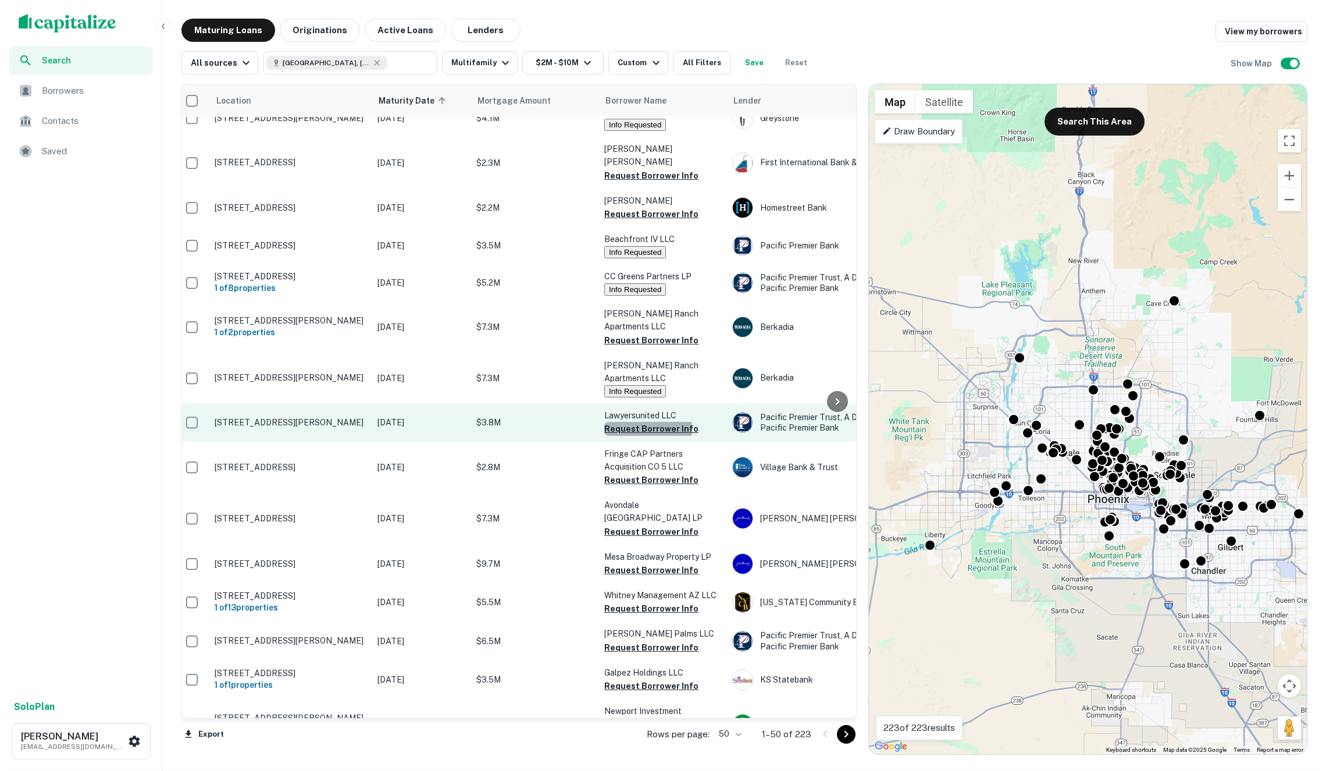
click at [646, 422] on button "Request Borrower Info" at bounding box center [651, 429] width 94 height 14
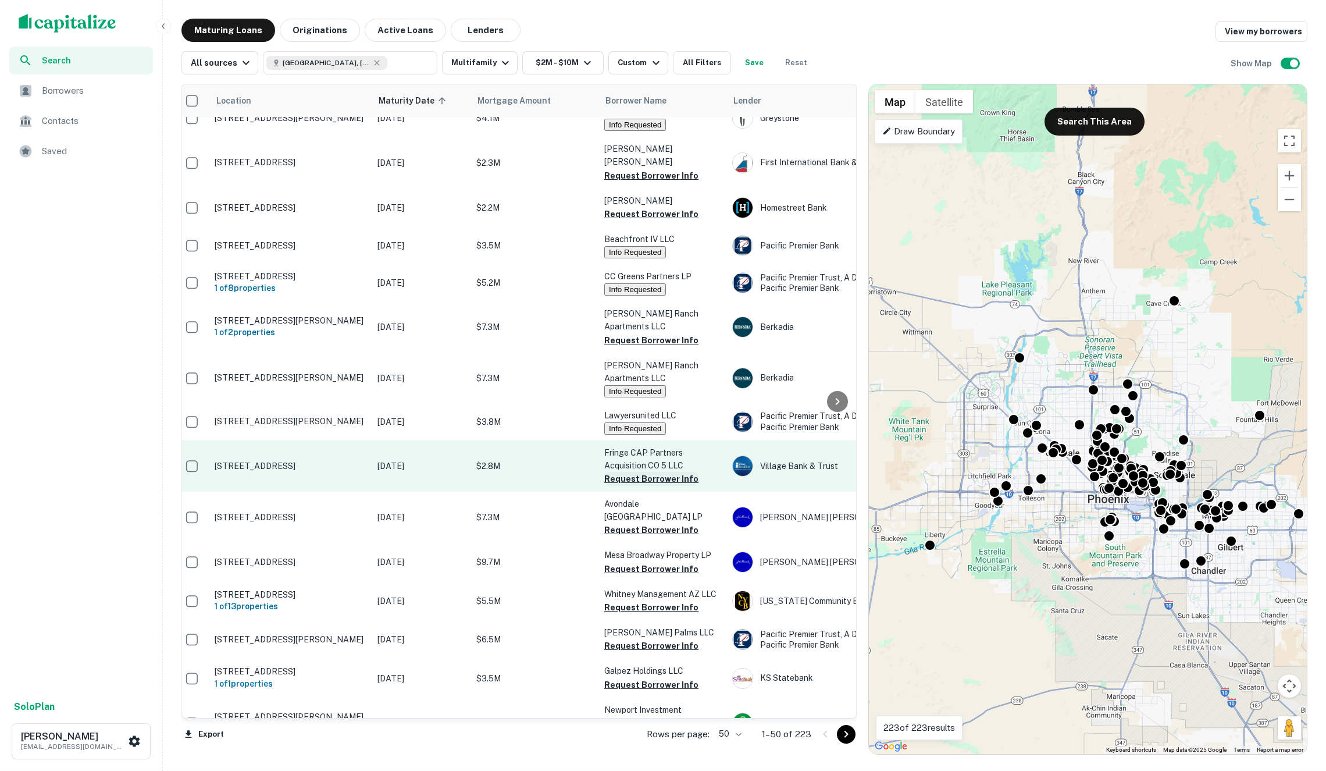
click at [654, 472] on button "Request Borrower Info" at bounding box center [651, 479] width 94 height 14
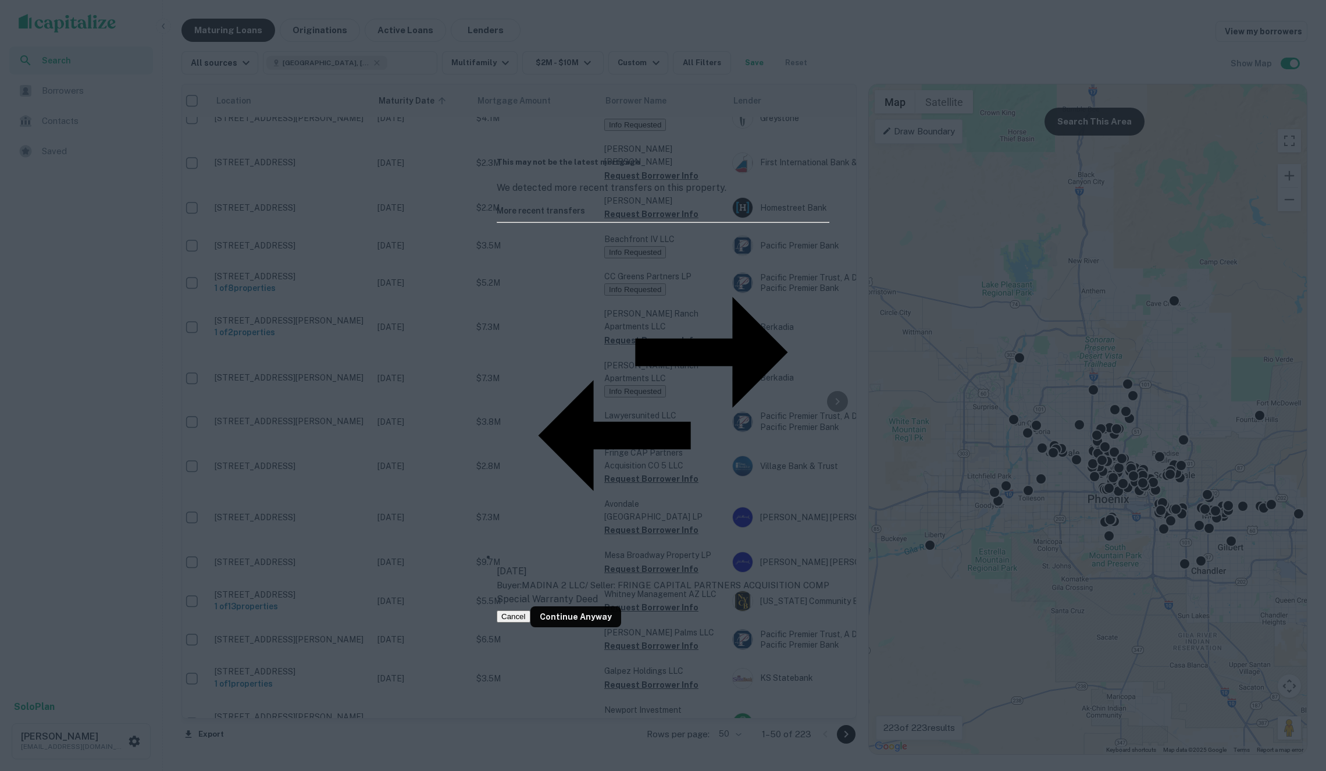
click at [530, 610] on button "Cancel" at bounding box center [514, 616] width 34 height 12
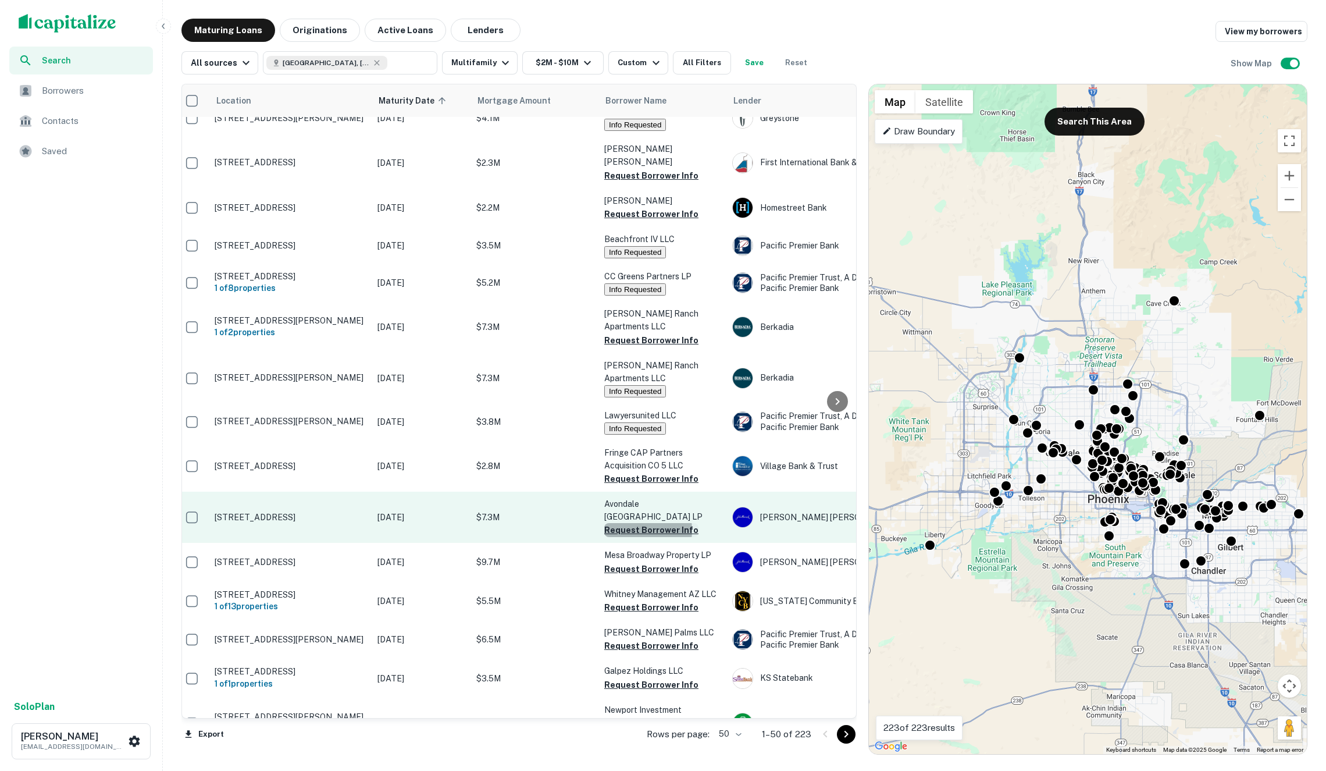
click at [633, 523] on button "Request Borrower Info" at bounding box center [651, 530] width 94 height 14
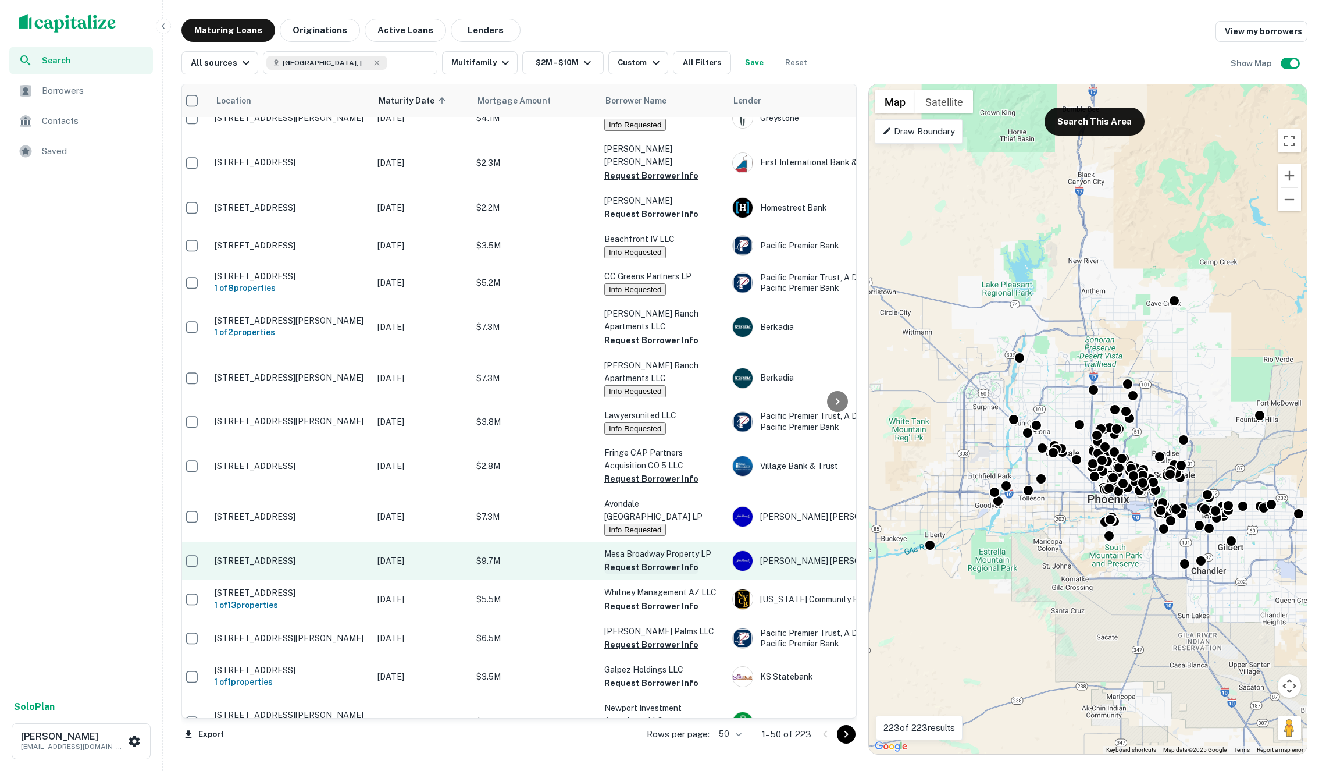
click at [639, 560] on button "Request Borrower Info" at bounding box center [651, 567] width 94 height 14
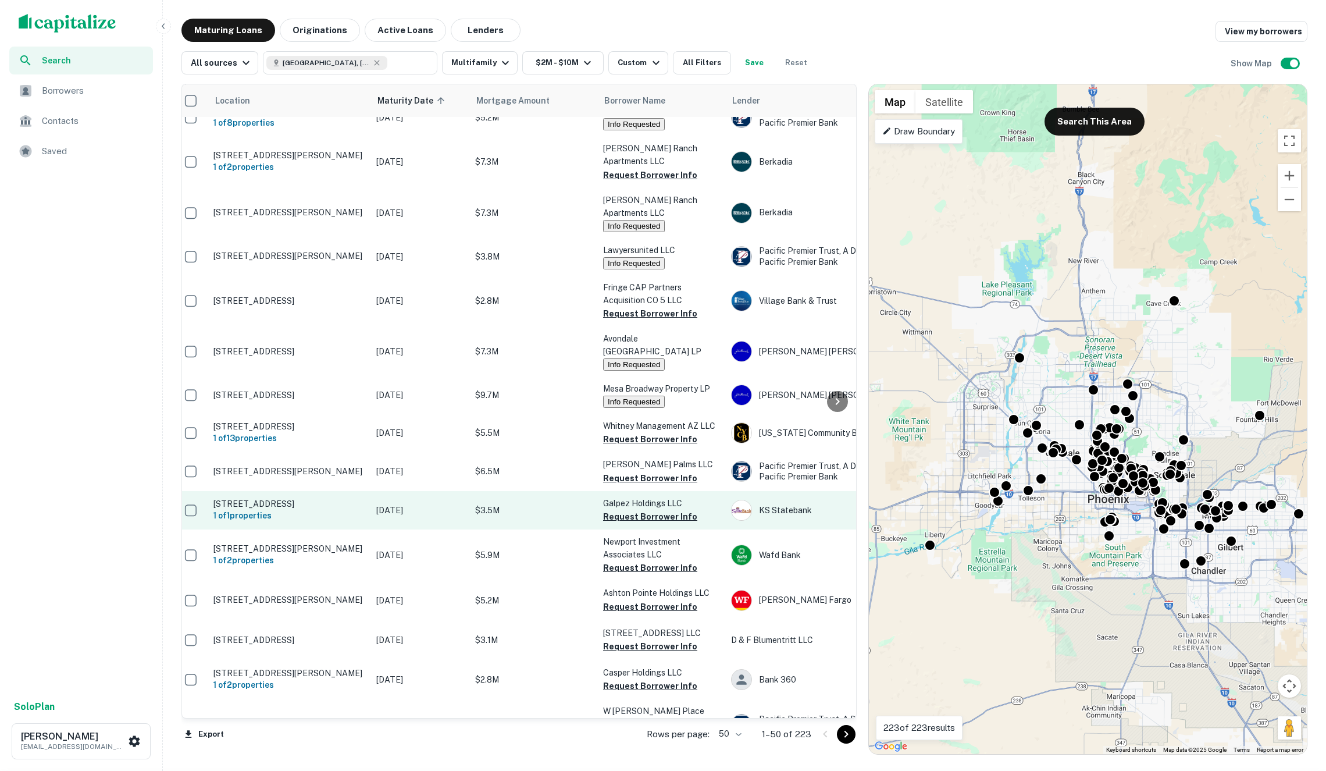
scroll to position [949, 8]
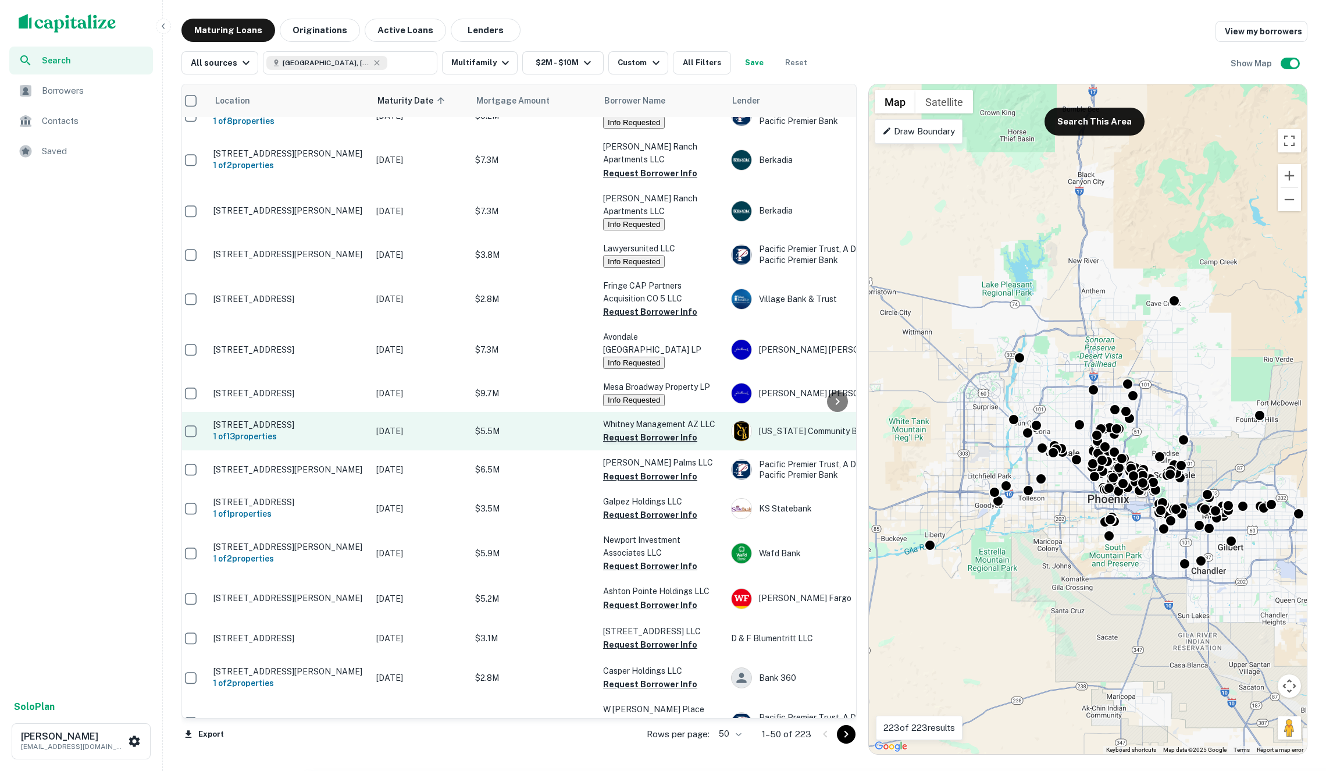
click at [622, 430] on button "Request Borrower Info" at bounding box center [650, 437] width 94 height 14
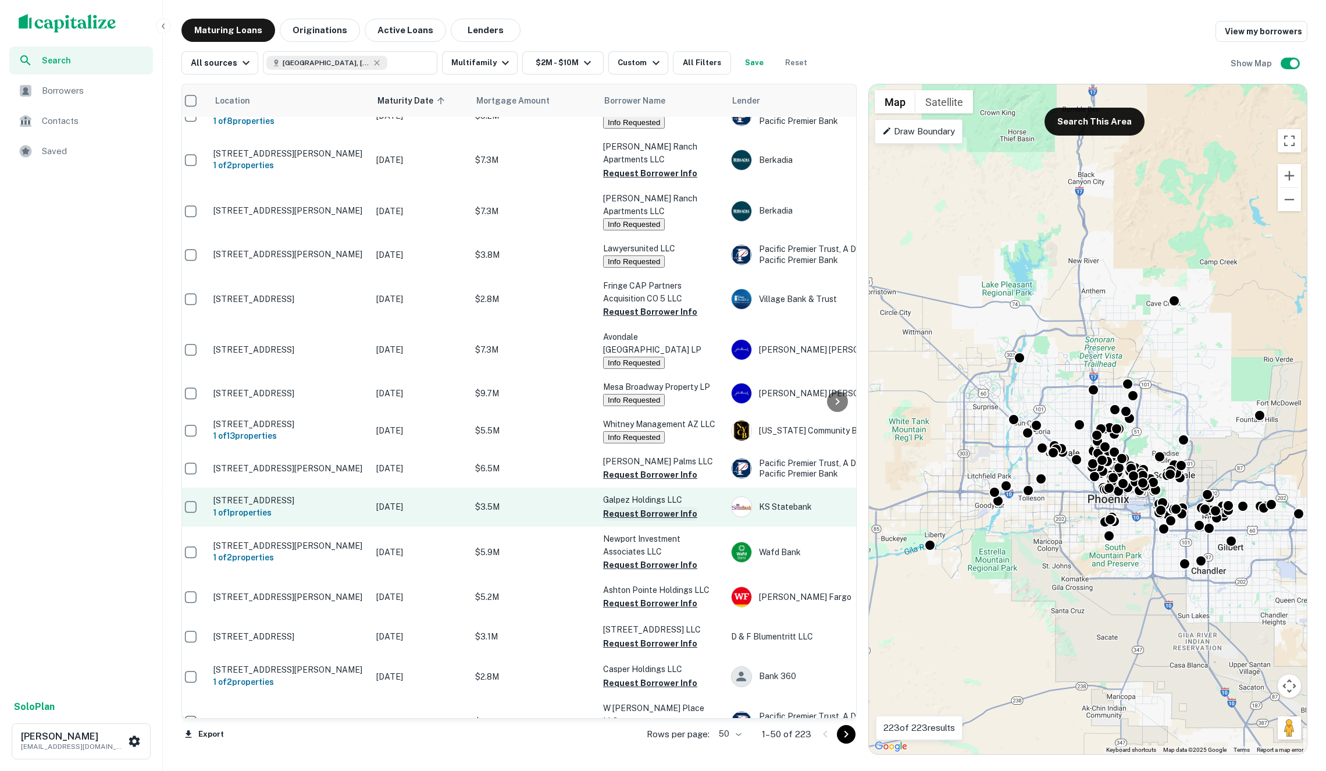
click at [636, 507] on button "Request Borrower Info" at bounding box center [650, 514] width 94 height 14
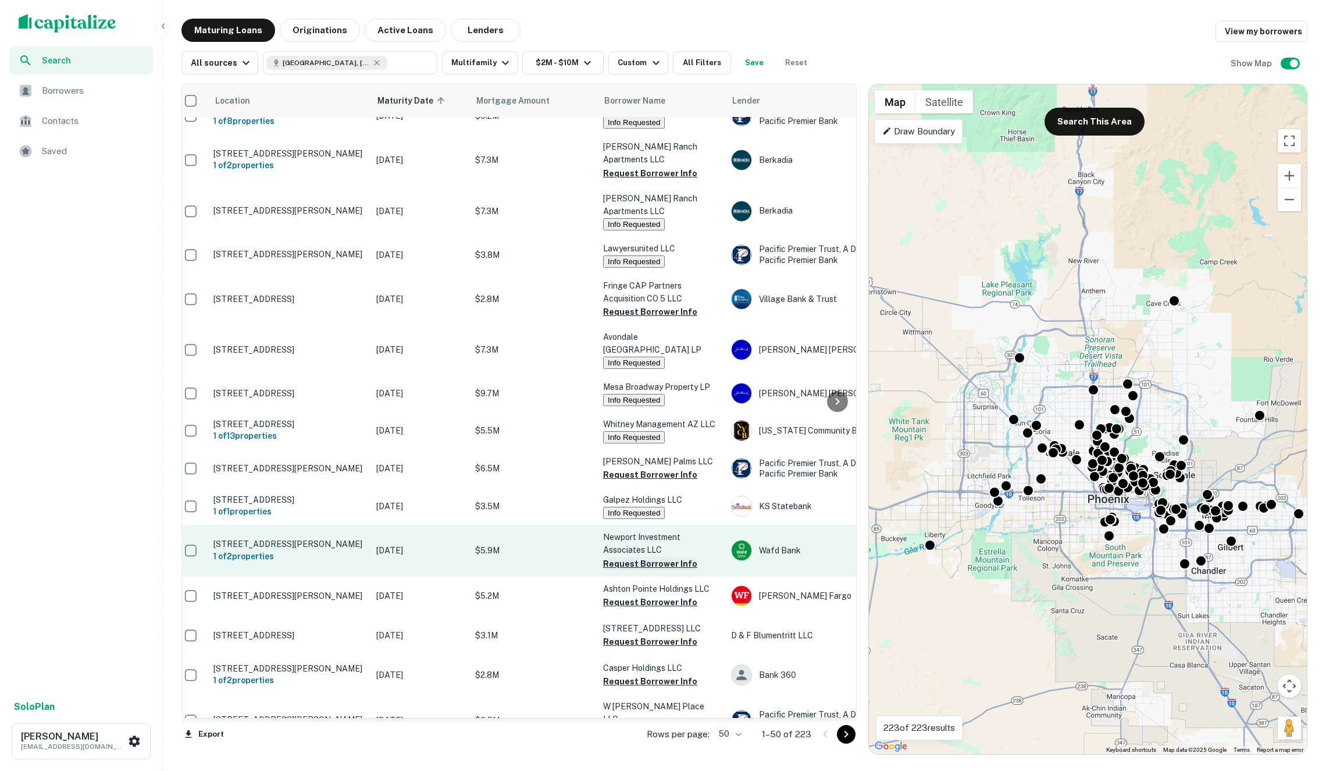
click at [635, 557] on button "Request Borrower Info" at bounding box center [650, 564] width 94 height 14
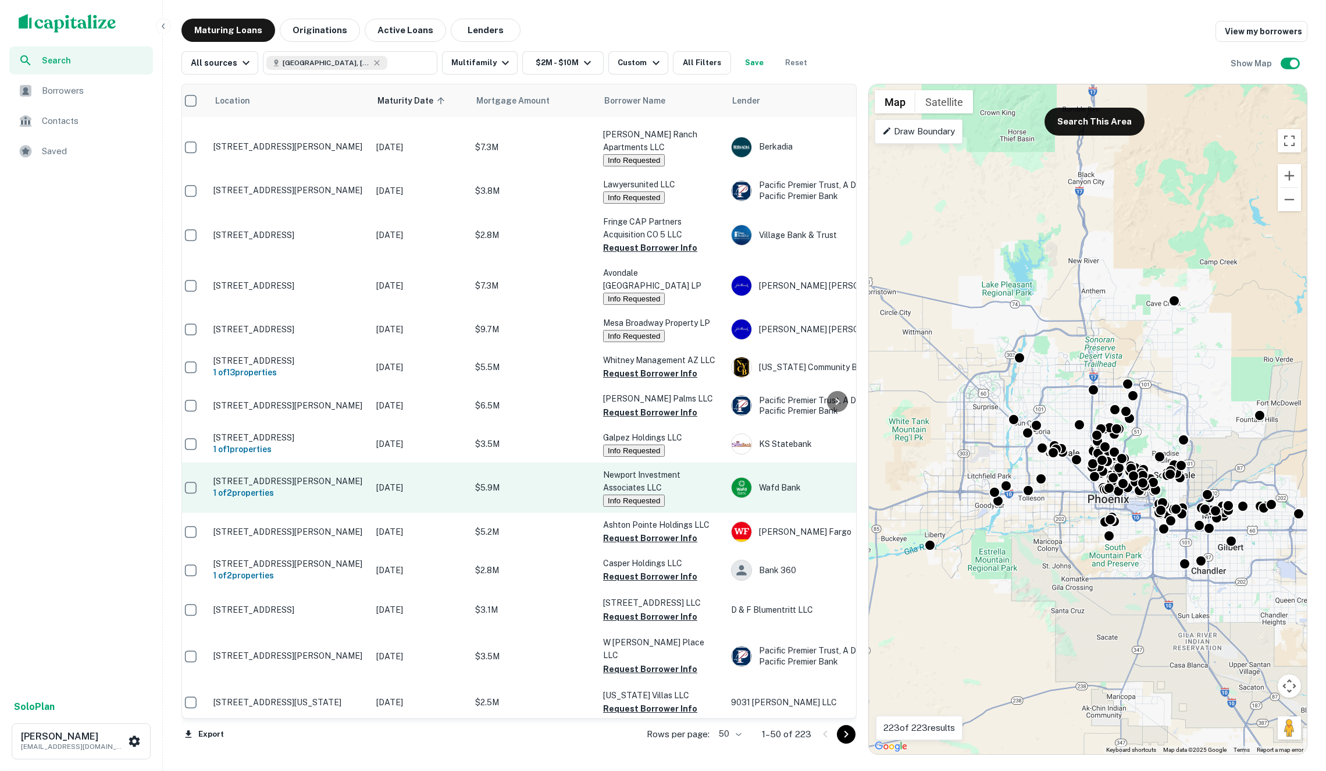
scroll to position [1017, 8]
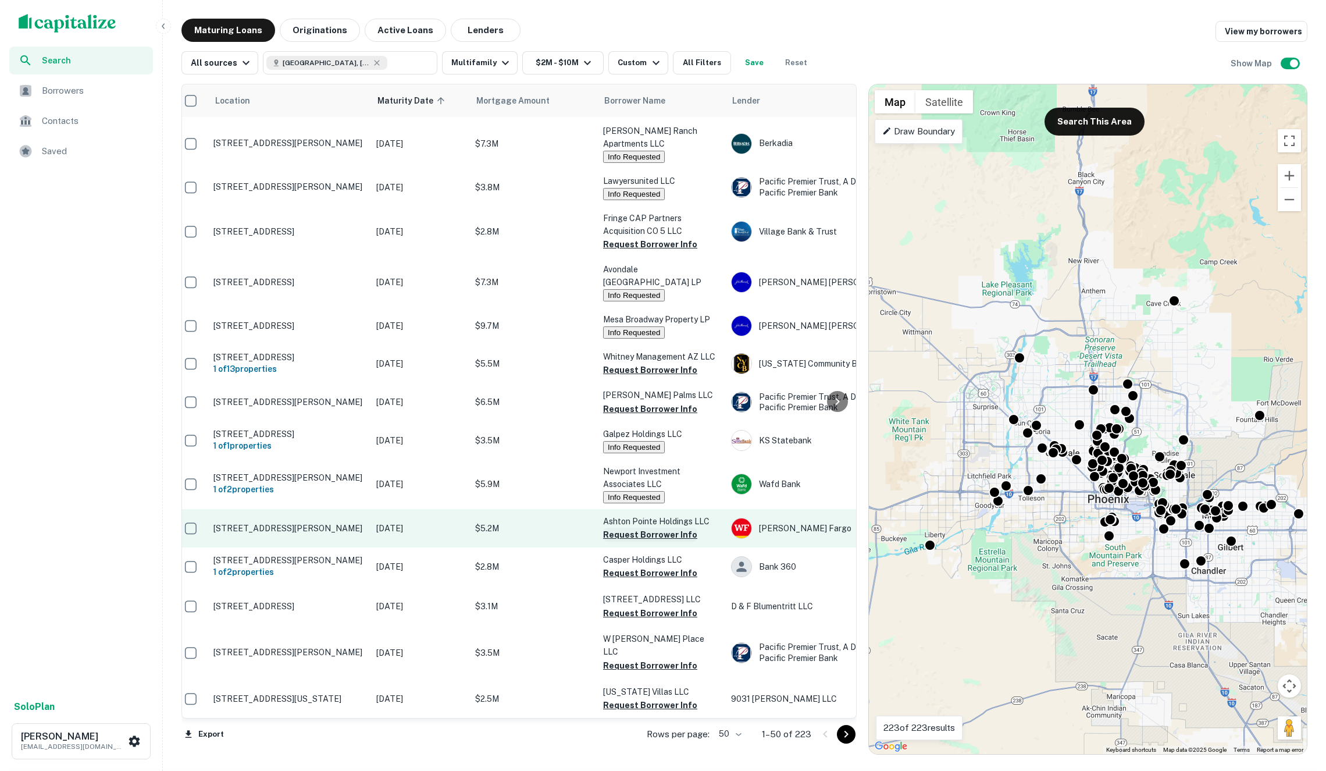
click at [640, 527] on button "Request Borrower Info" at bounding box center [650, 534] width 94 height 14
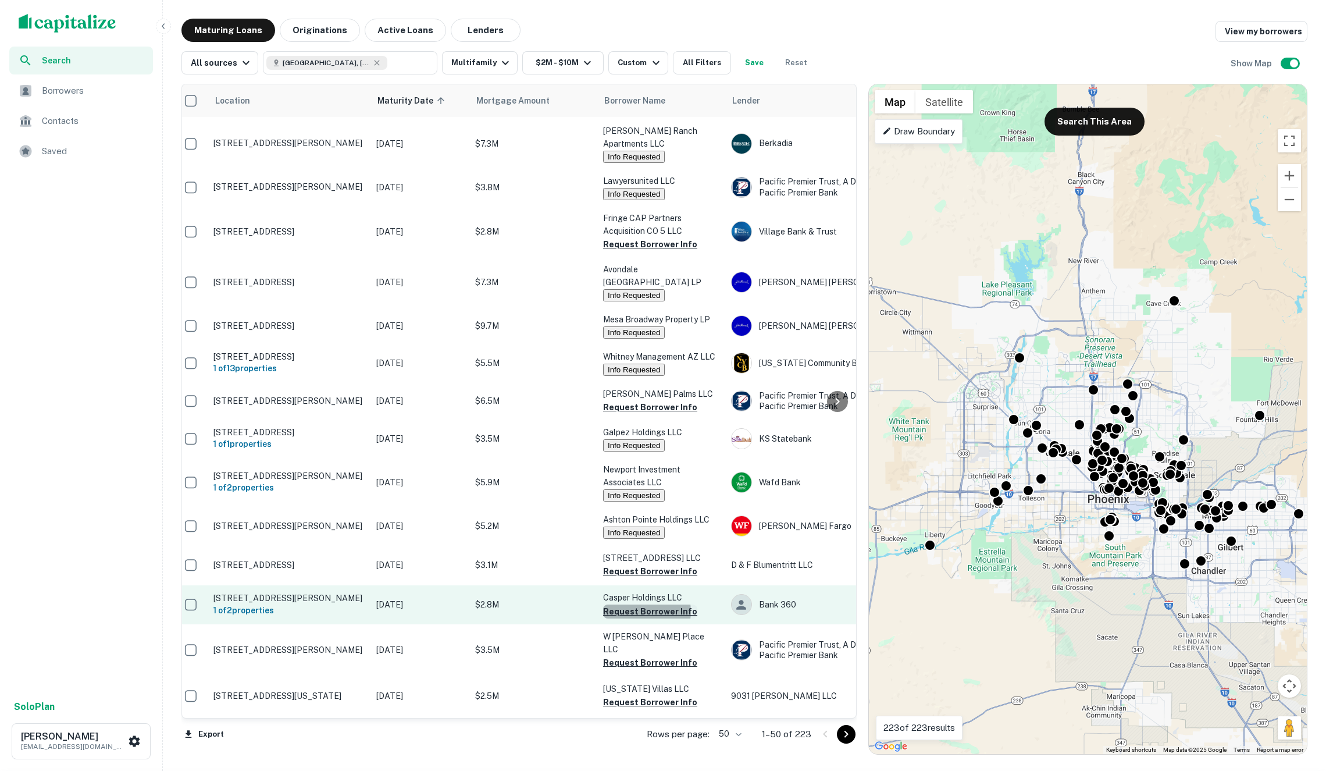
click at [640, 604] on button "Request Borrower Info" at bounding box center [650, 611] width 94 height 14
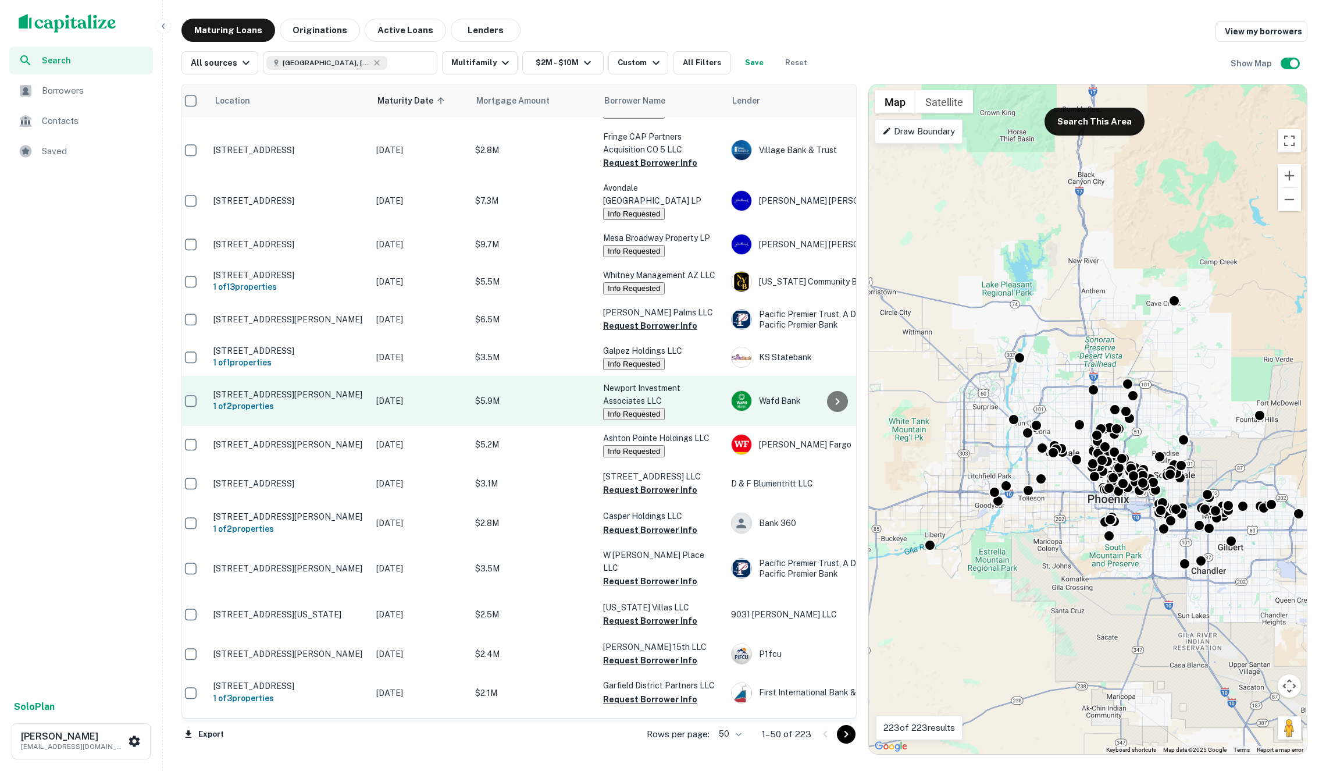
scroll to position [1102, 8]
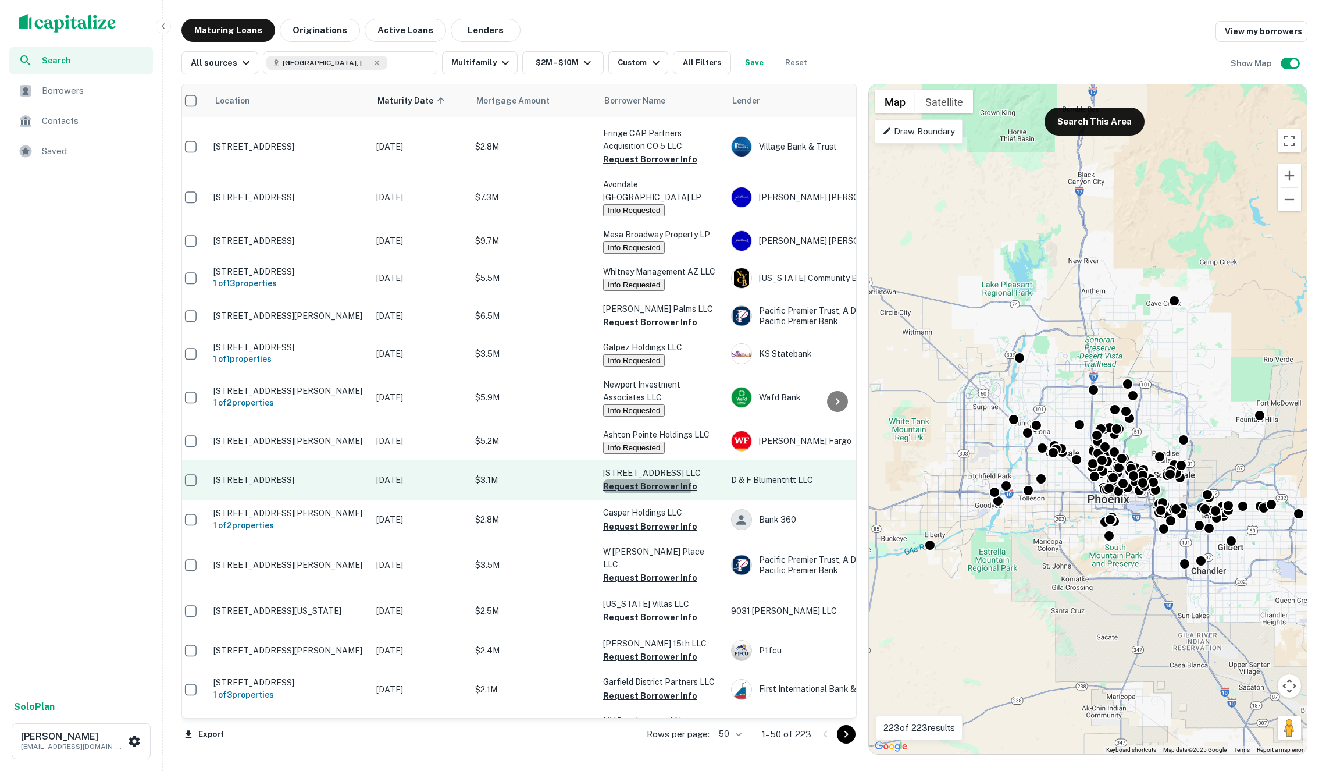
click at [643, 479] on button "Request Borrower Info" at bounding box center [650, 486] width 94 height 14
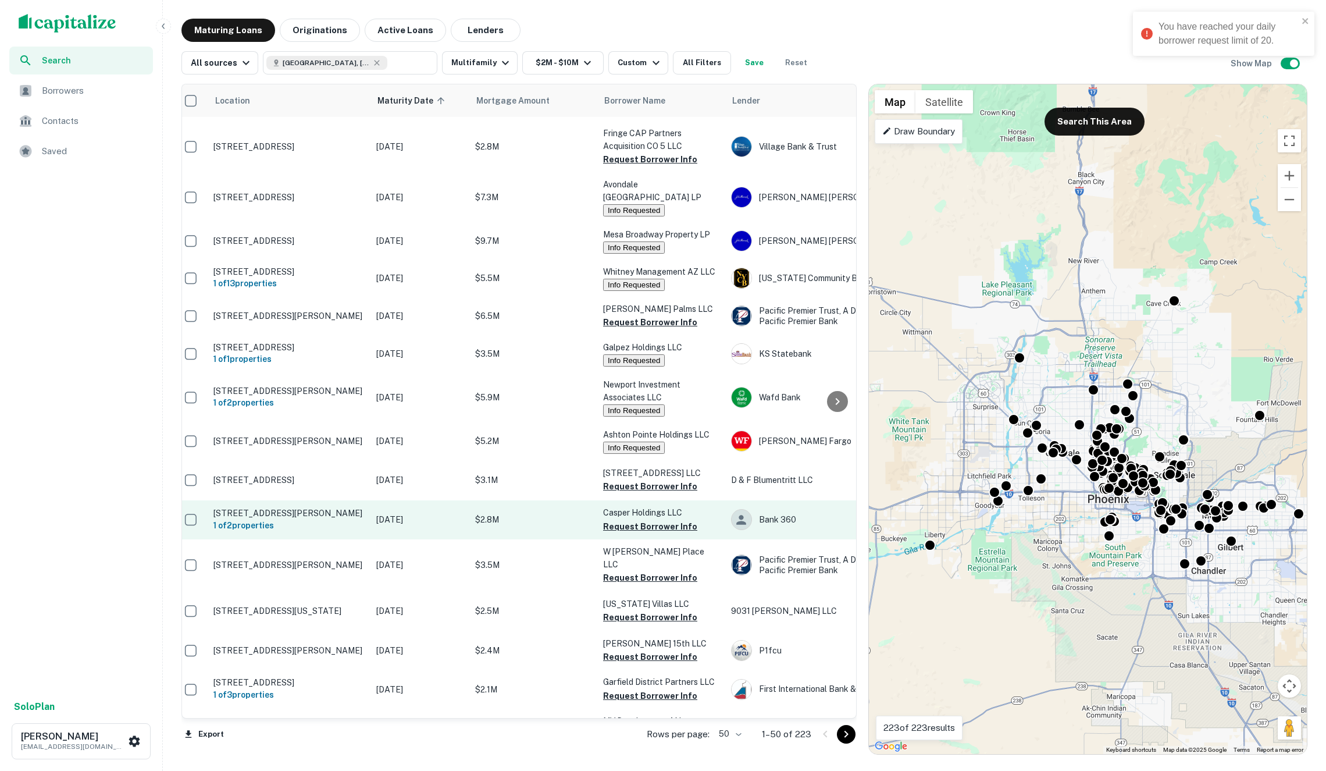
scroll to position [1134, 8]
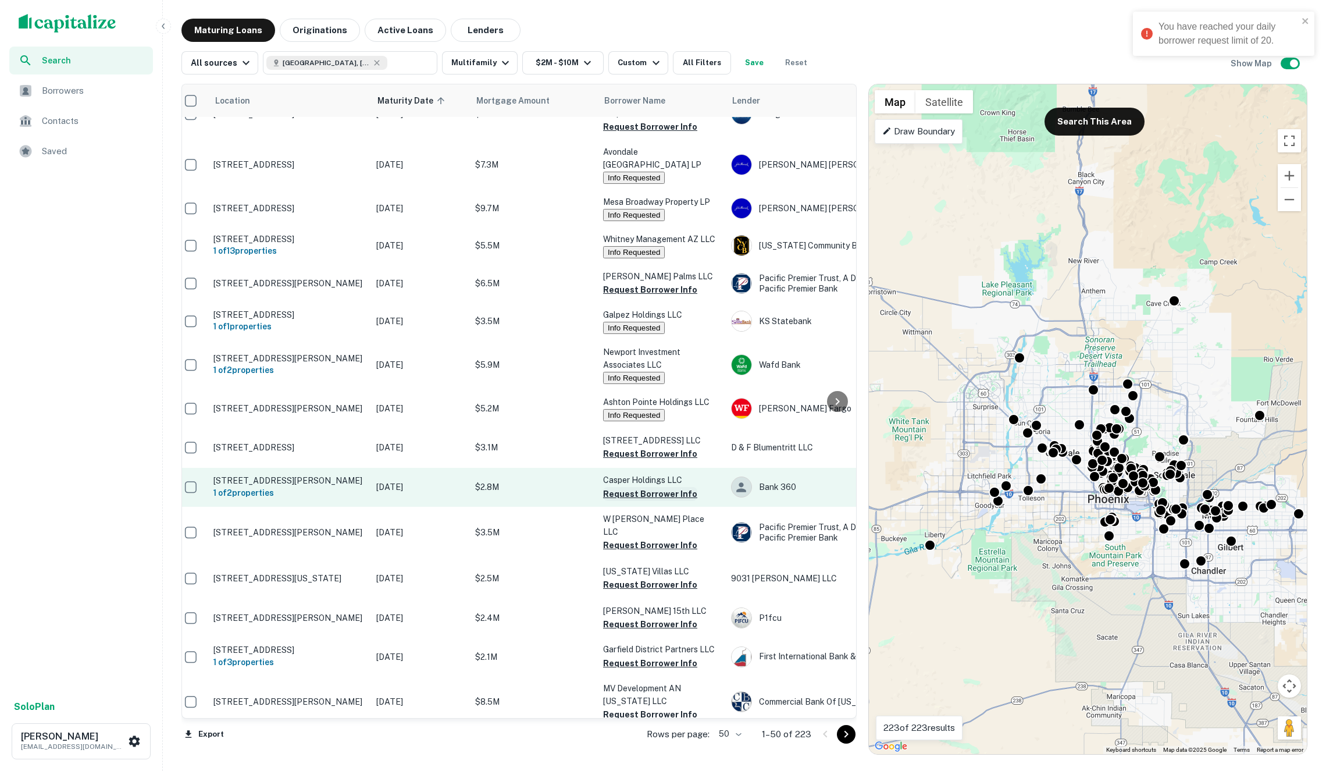
click at [642, 487] on button "Request Borrower Info" at bounding box center [650, 494] width 94 height 14
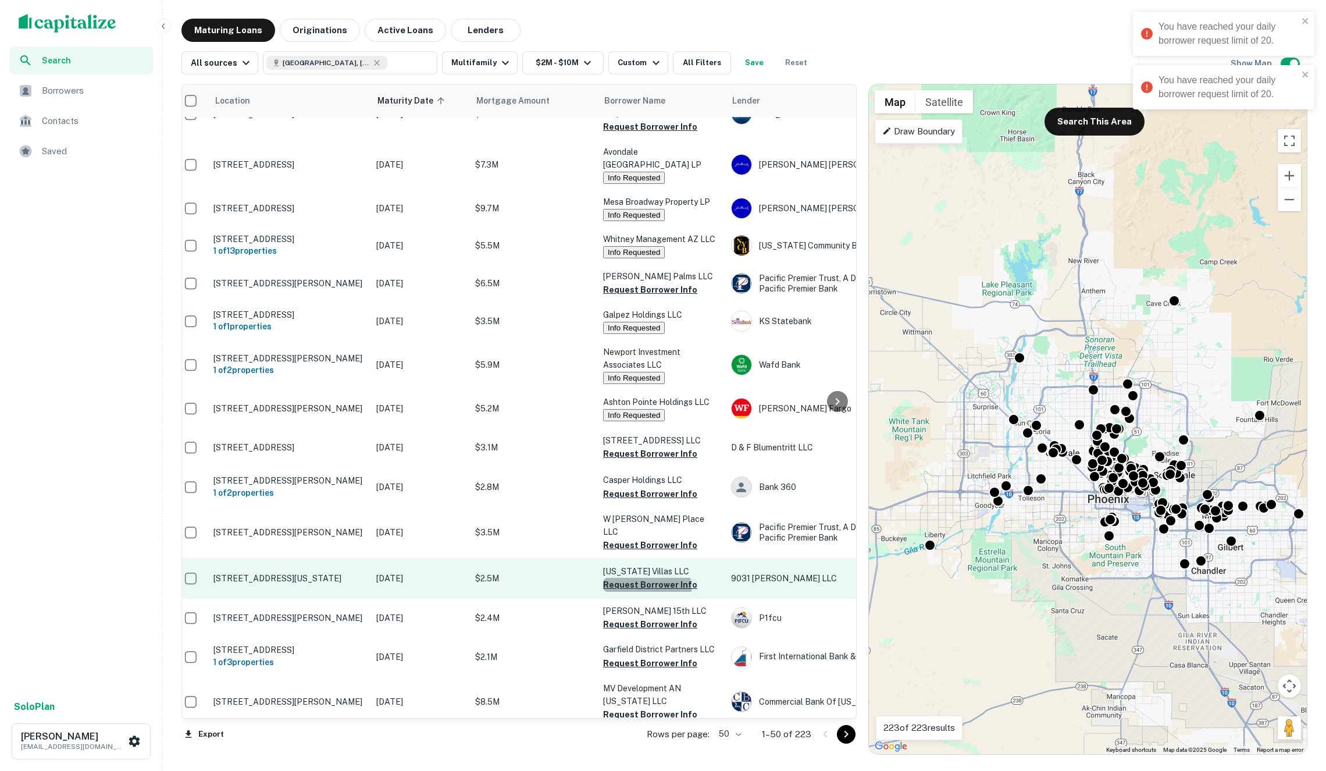
click at [634, 578] on button "Request Borrower Info" at bounding box center [650, 585] width 94 height 14
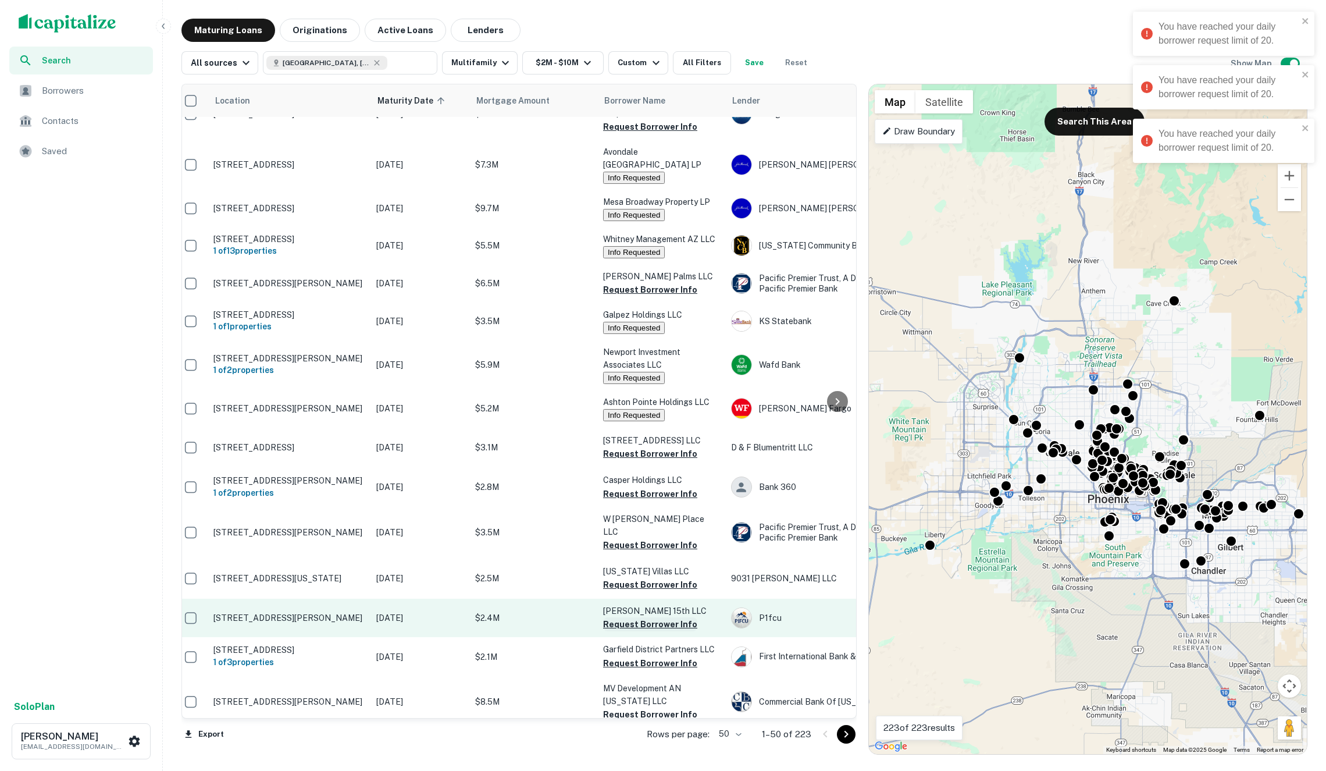
click at [633, 617] on button "Request Borrower Info" at bounding box center [650, 624] width 94 height 14
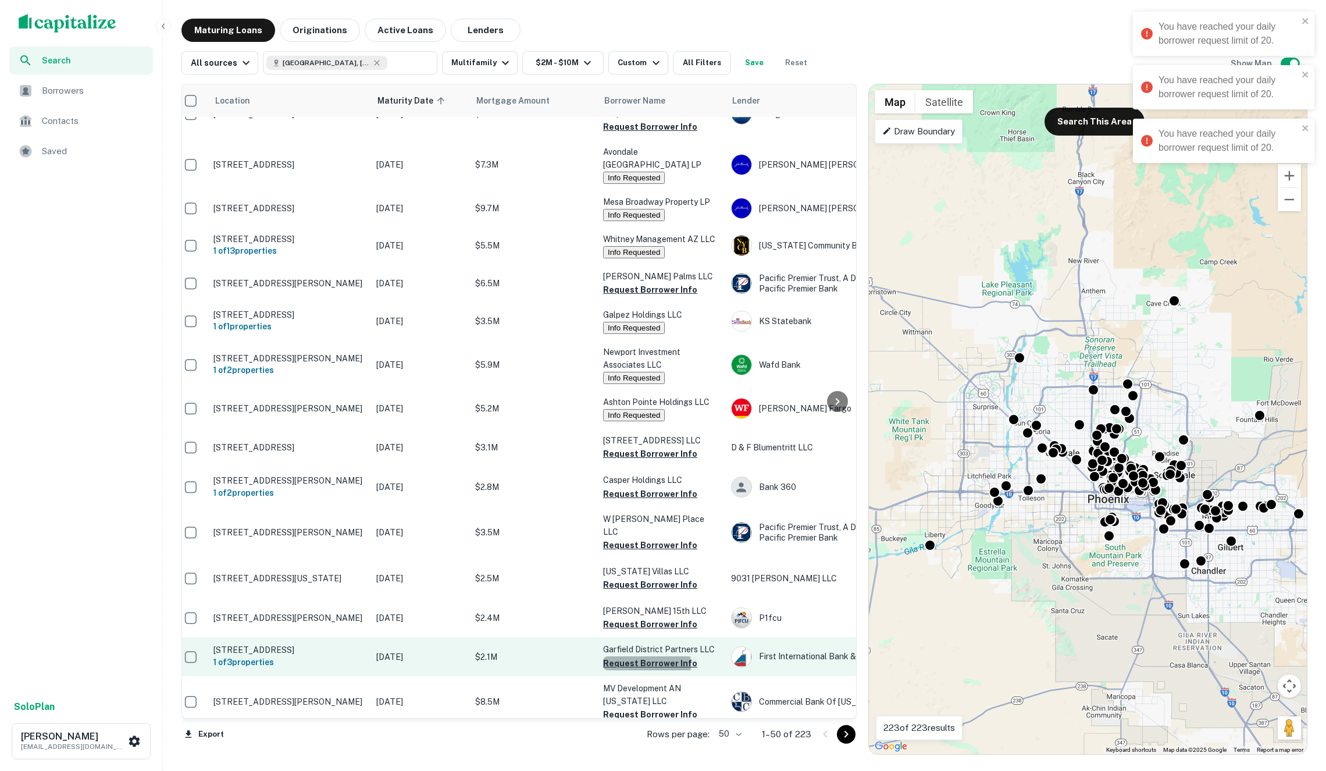
click at [633, 656] on button "Request Borrower Info" at bounding box center [650, 663] width 94 height 14
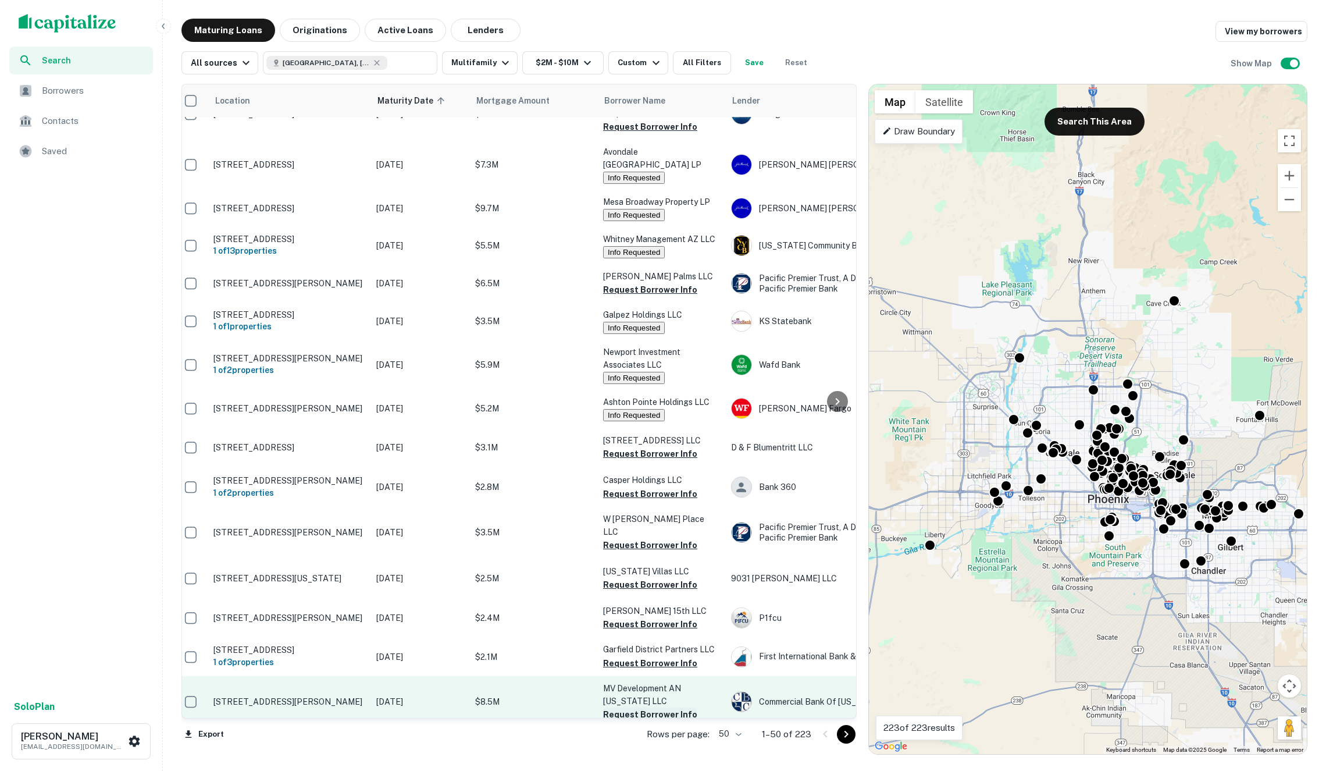
click at [662, 707] on button "Request Borrower Info" at bounding box center [650, 714] width 94 height 14
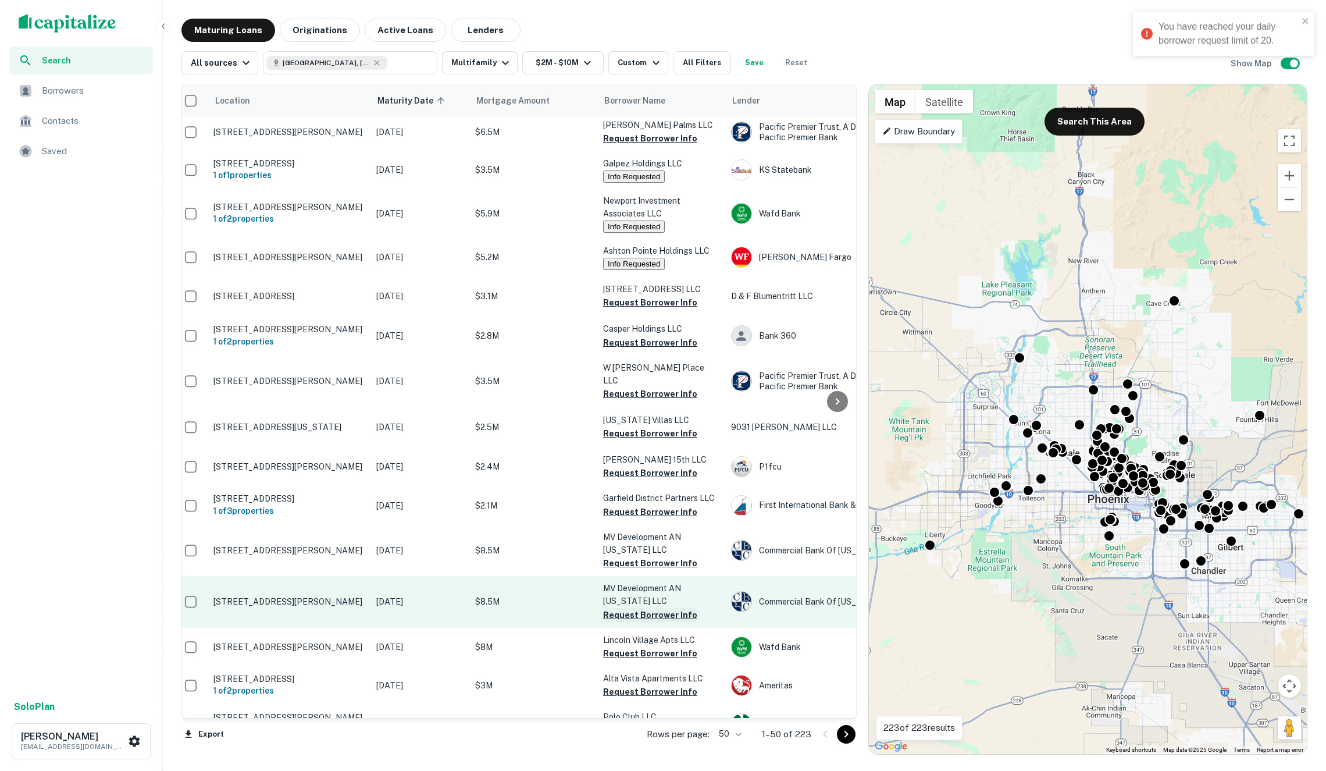
scroll to position [1286, 8]
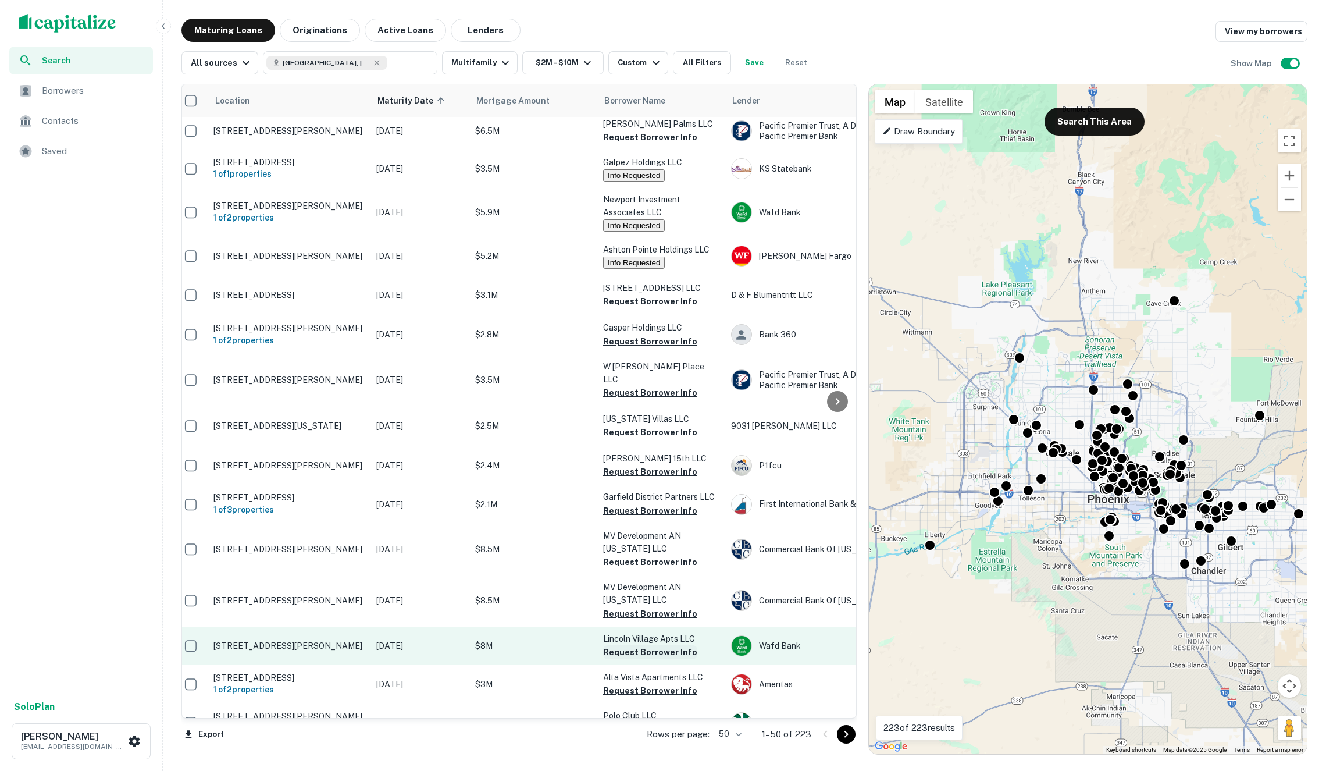
click at [657, 645] on button "Request Borrower Info" at bounding box center [650, 652] width 94 height 14
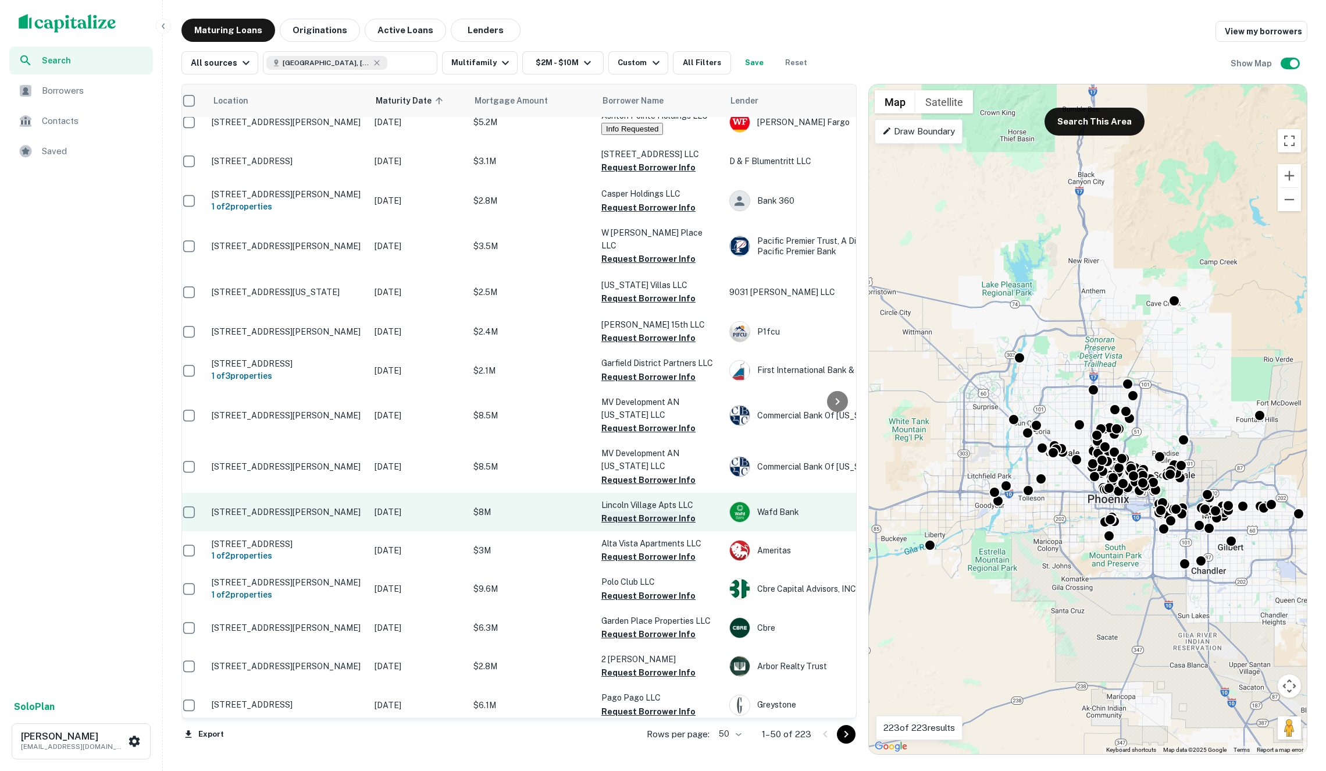
scroll to position [1420, 10]
click at [632, 511] on button "Request Borrower Info" at bounding box center [648, 518] width 94 height 14
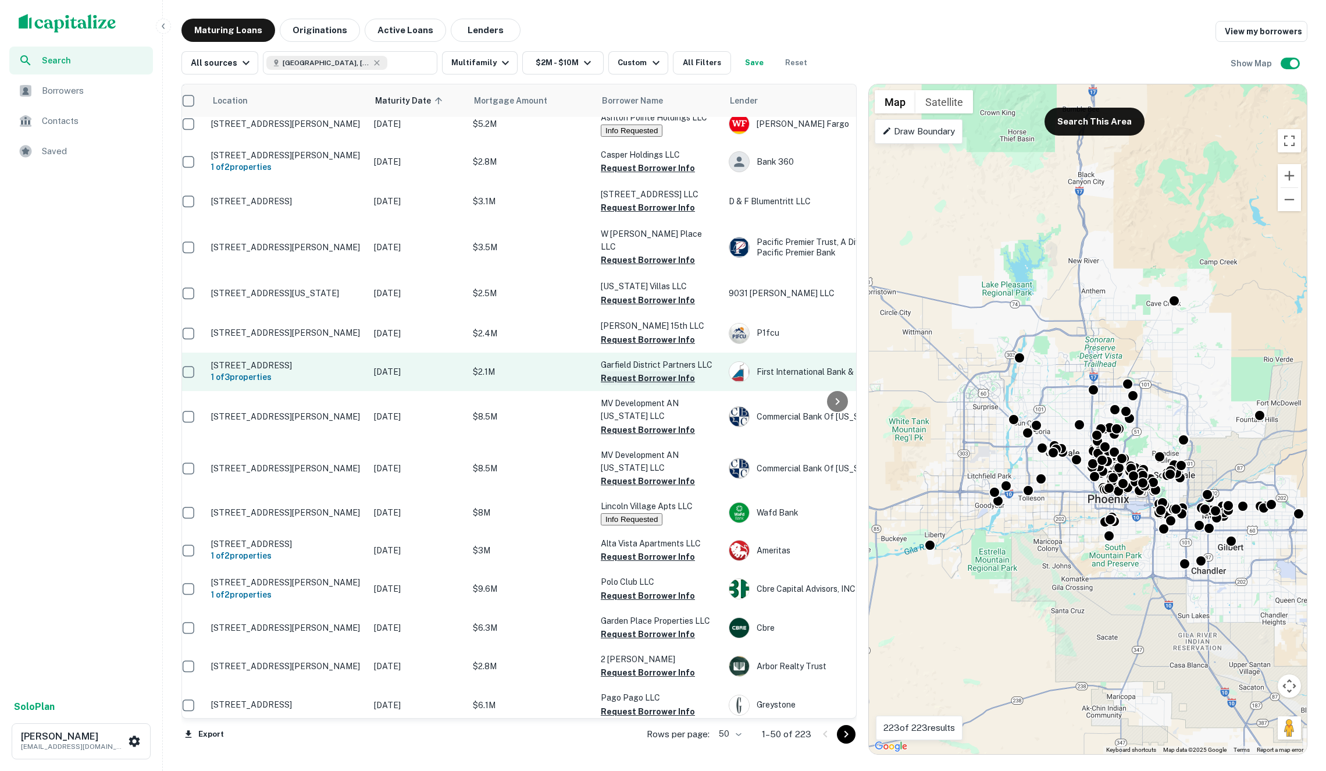
click at [643, 371] on button "Request Borrower Info" at bounding box center [648, 378] width 94 height 14
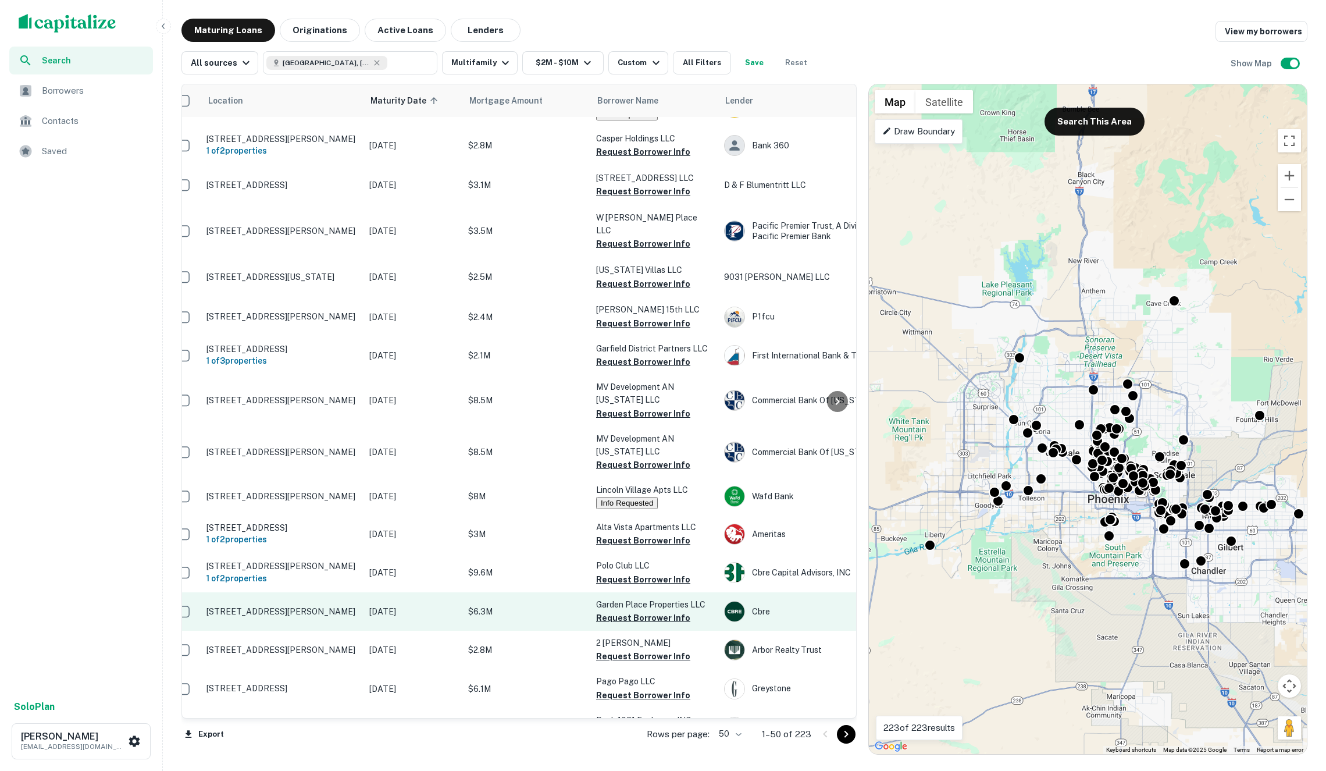
scroll to position [0, 0]
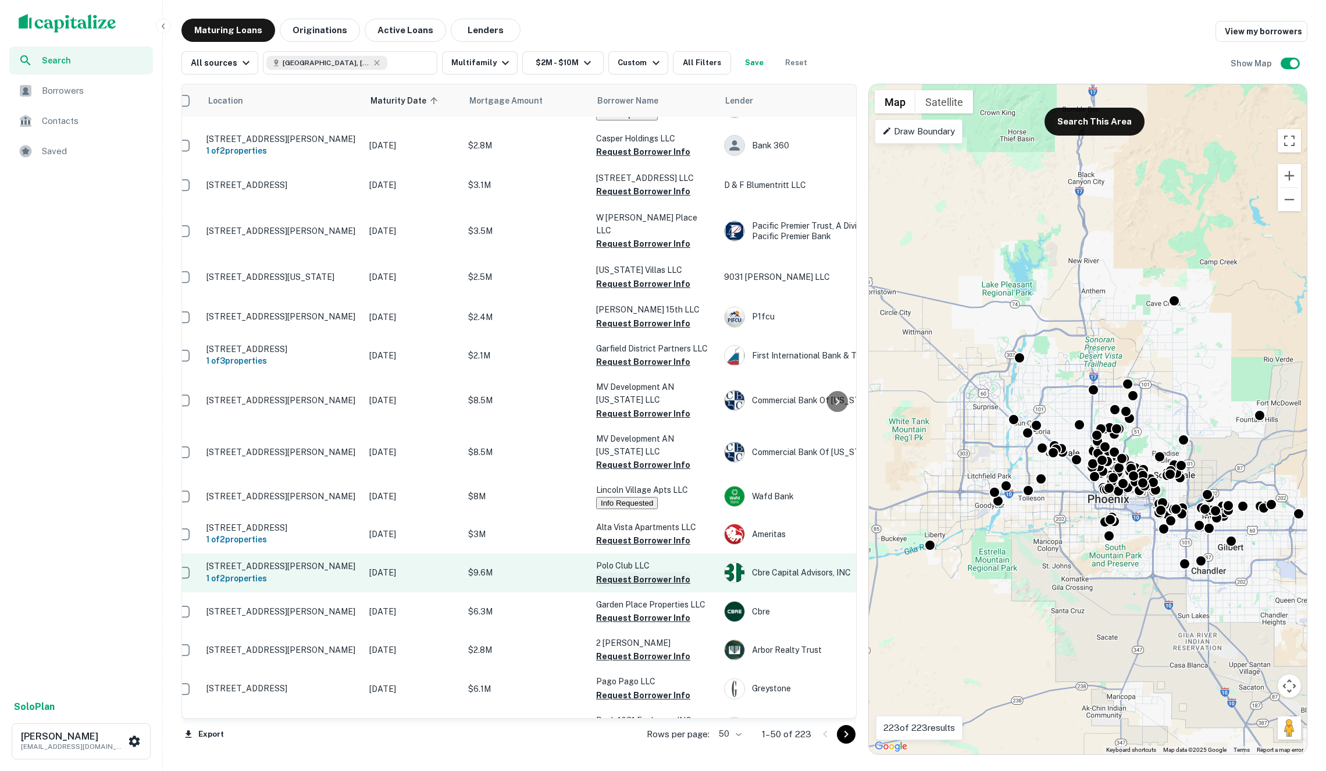
click at [622, 572] on button "Request Borrower Info" at bounding box center [643, 579] width 94 height 14
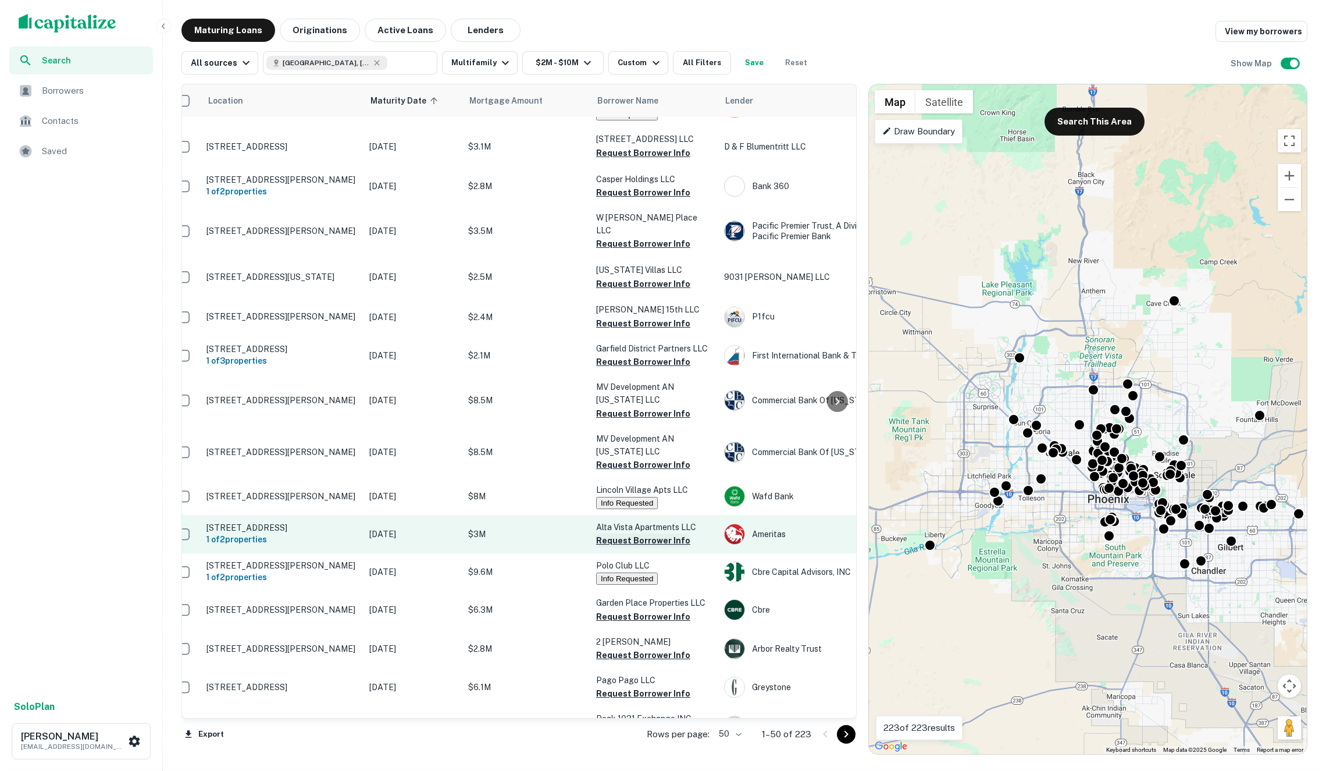
click at [629, 533] on button "Request Borrower Info" at bounding box center [643, 540] width 94 height 14
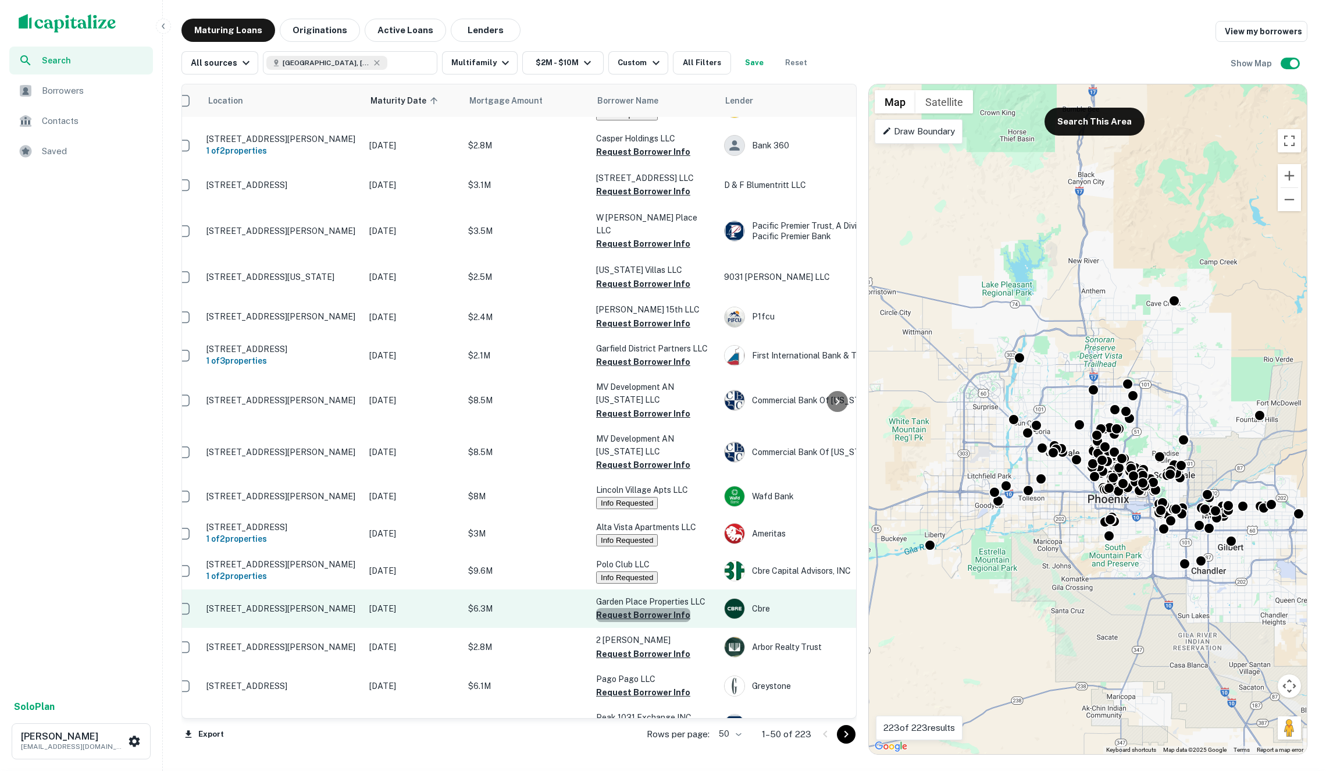
click at [661, 608] on button "Request Borrower Info" at bounding box center [643, 615] width 94 height 14
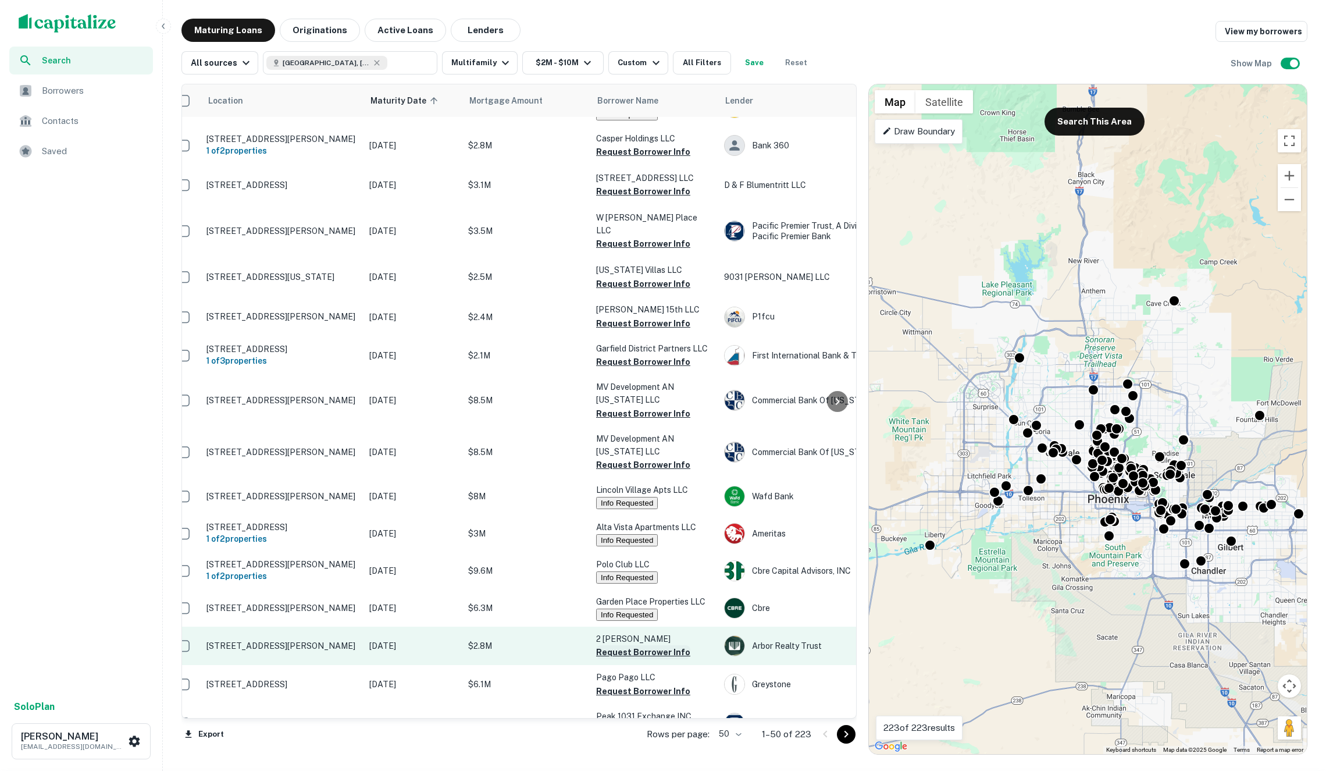
click at [628, 645] on button "Request Borrower Info" at bounding box center [643, 652] width 94 height 14
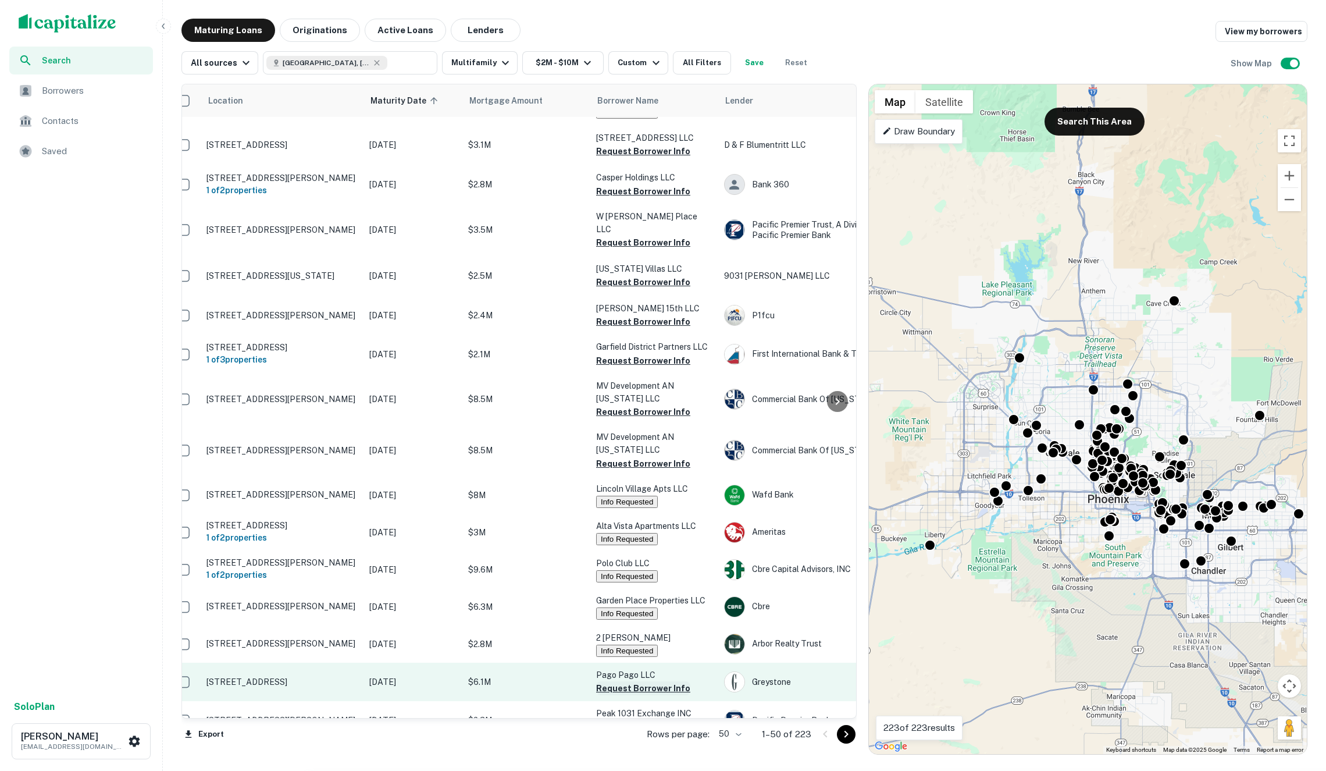
click at [631, 681] on button "Request Borrower Info" at bounding box center [643, 688] width 94 height 14
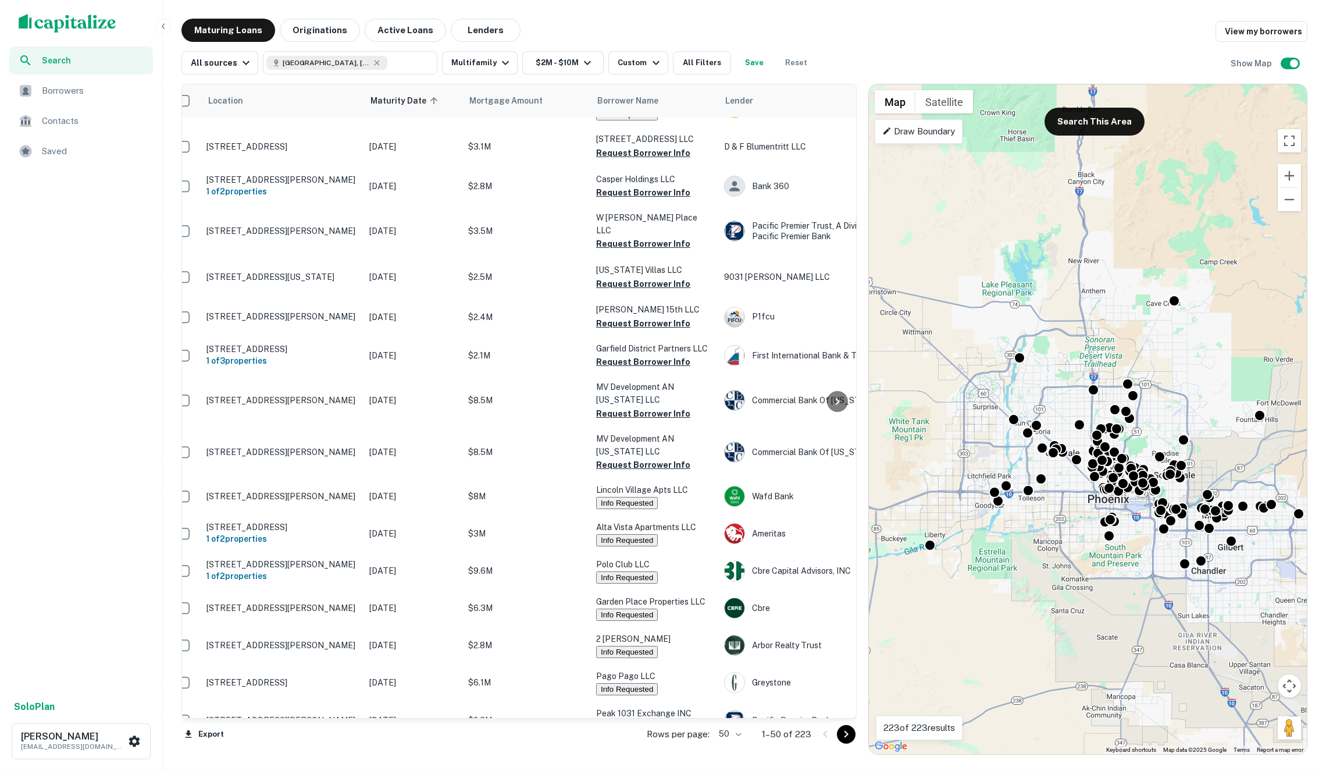
scroll to position [1437, 658]
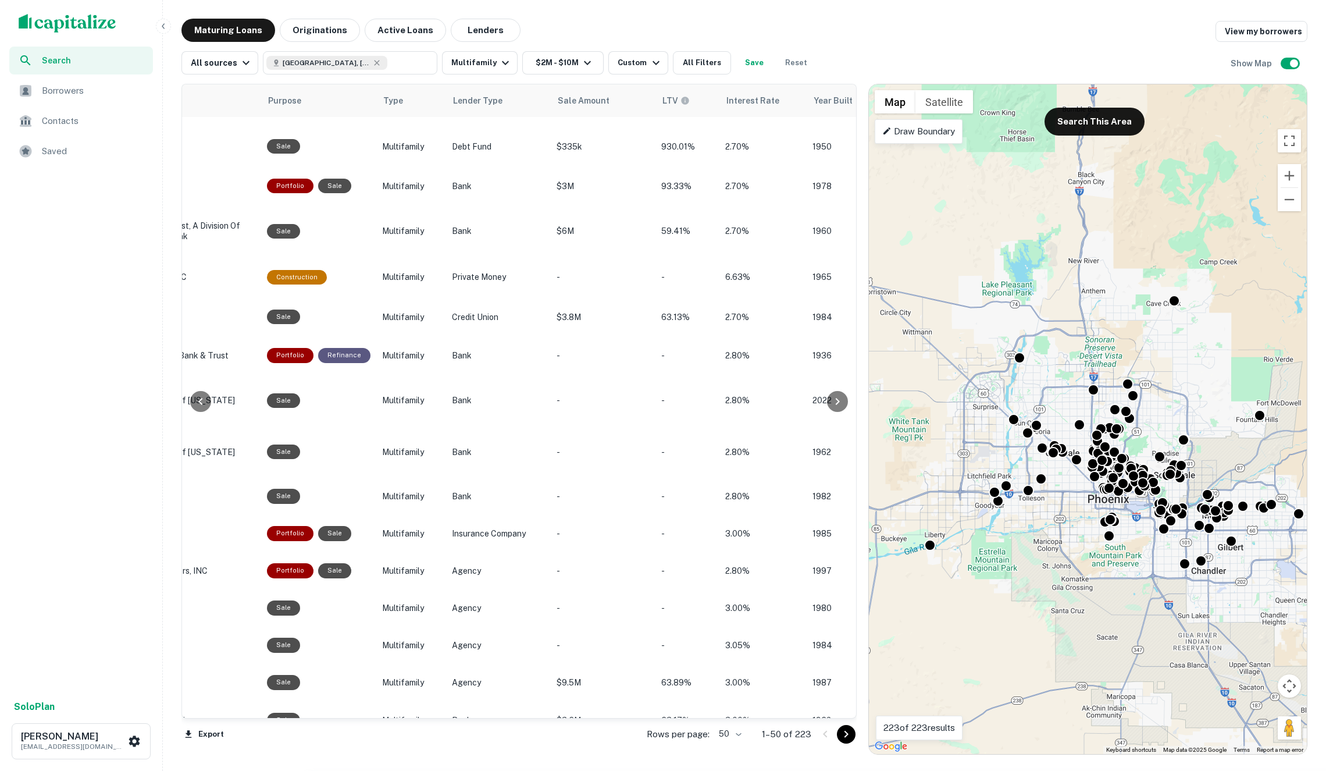
click at [839, 738] on icon "Go to next page" at bounding box center [846, 734] width 14 height 14
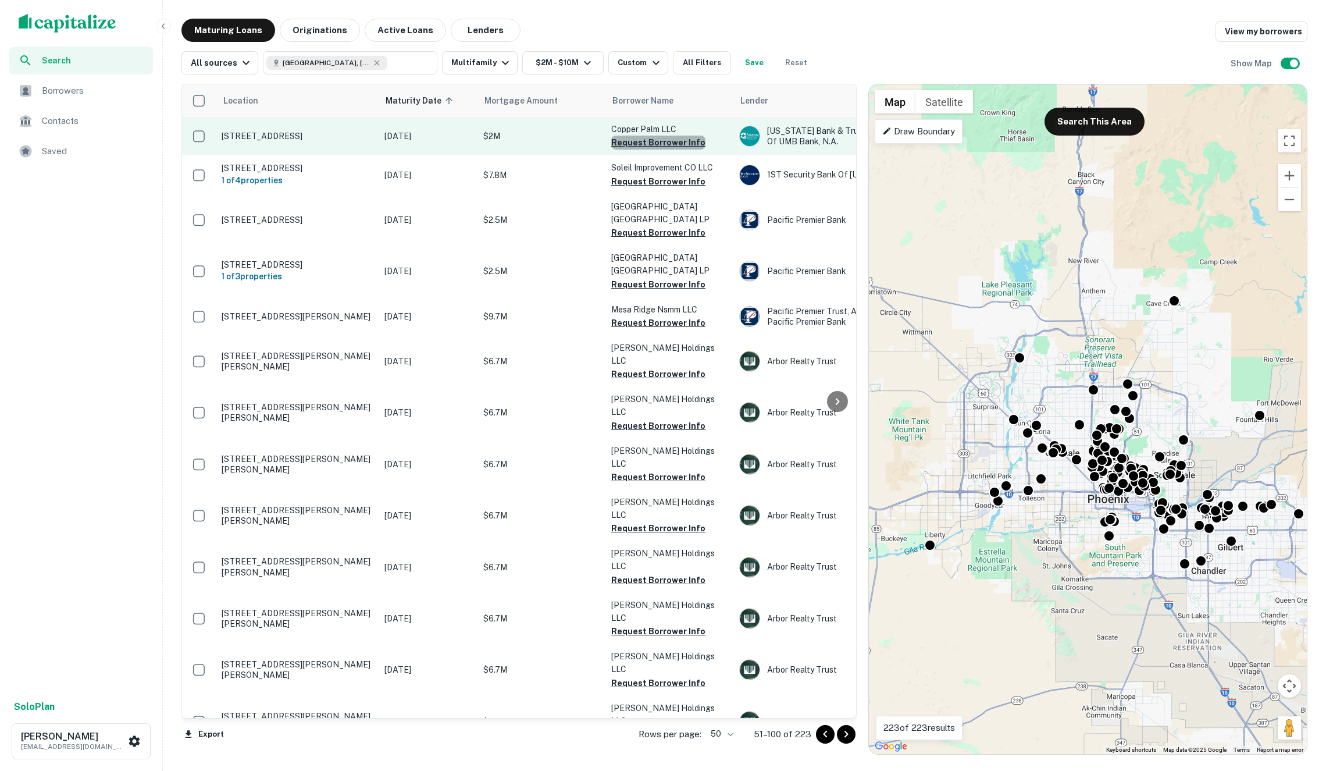
click at [661, 141] on button "Request Borrower Info" at bounding box center [658, 143] width 94 height 14
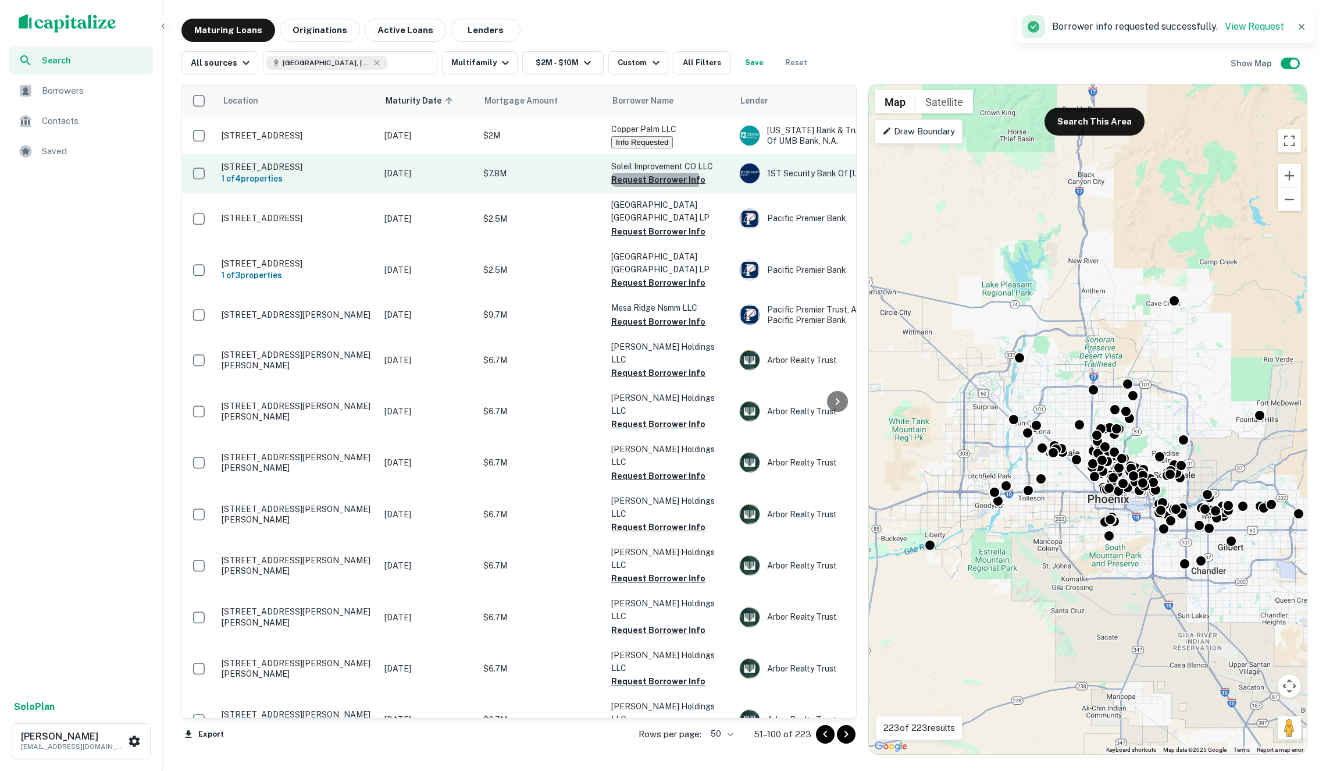
click at [654, 180] on button "Request Borrower Info" at bounding box center [658, 180] width 94 height 14
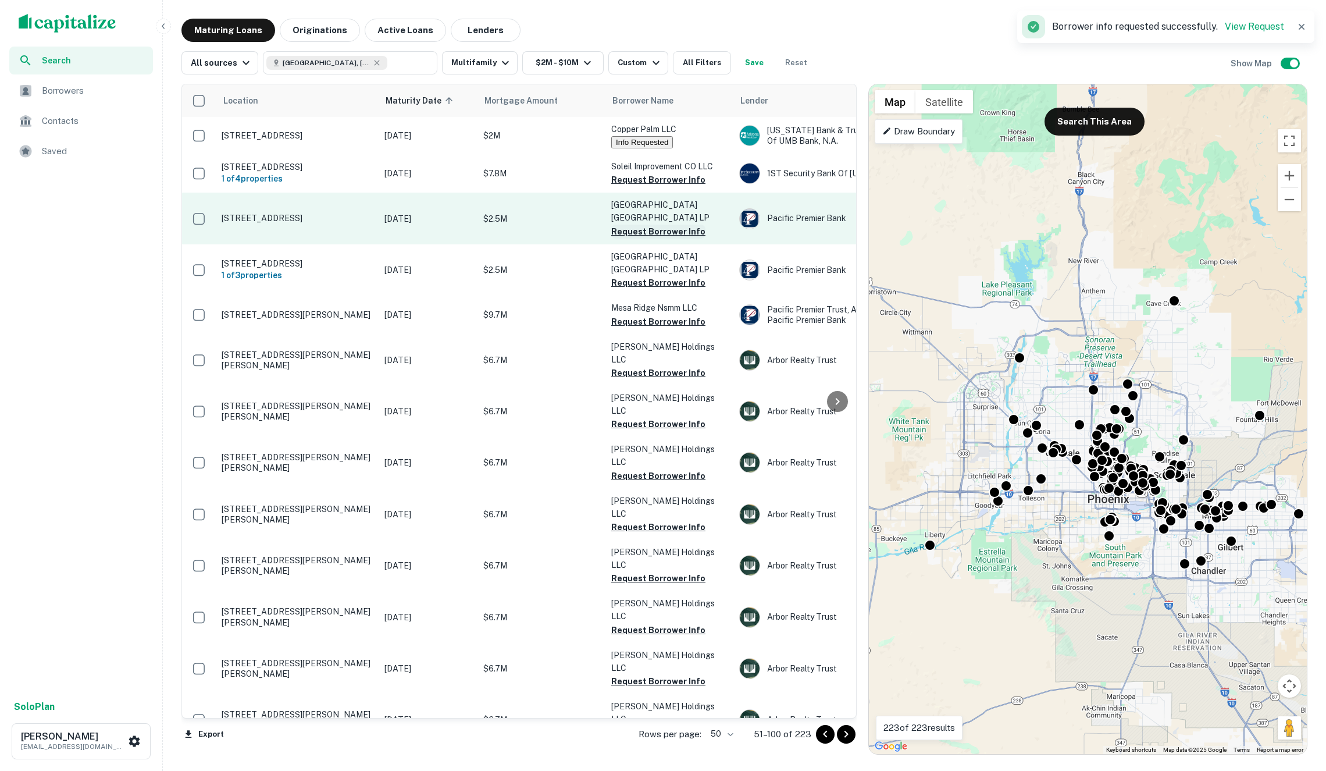
click at [648, 224] on button "Request Borrower Info" at bounding box center [658, 231] width 94 height 14
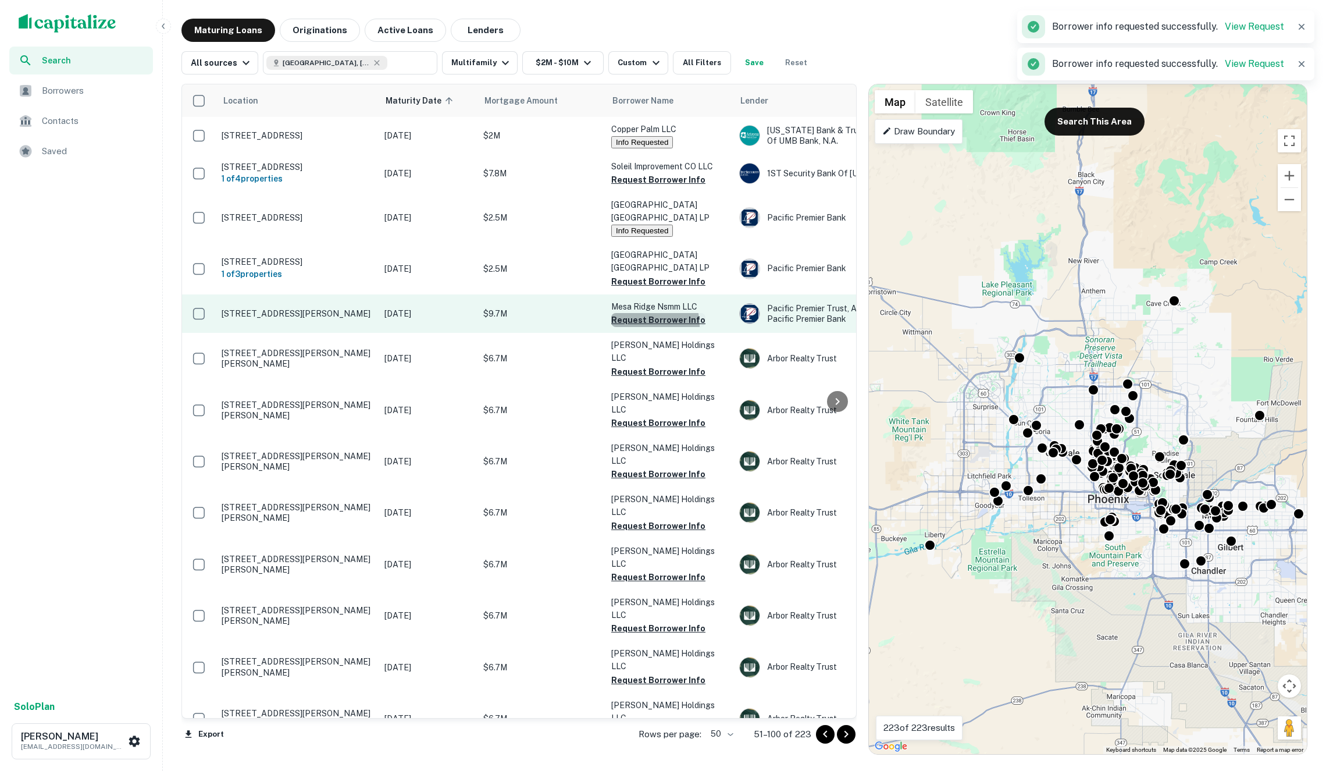
click at [641, 313] on button "Request Borrower Info" at bounding box center [658, 320] width 94 height 14
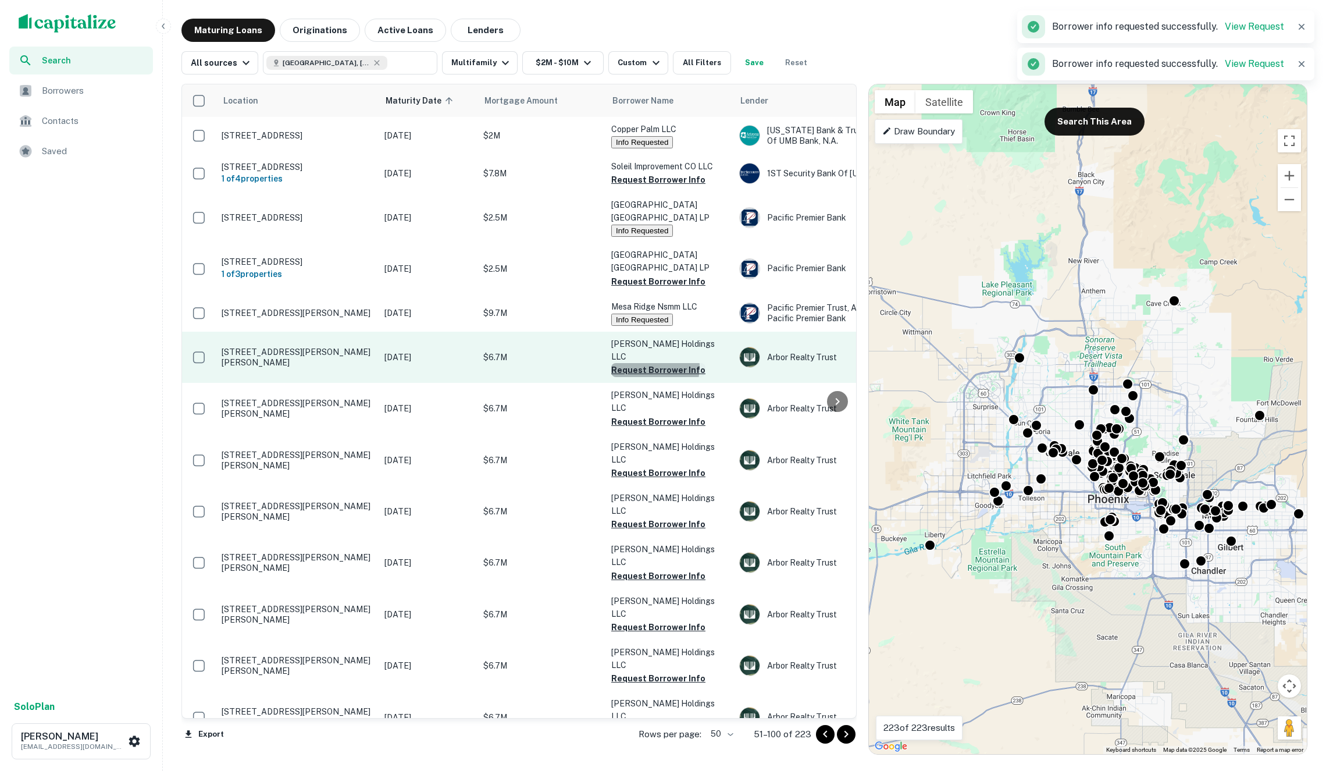
click at [648, 363] on button "Request Borrower Info" at bounding box center [658, 370] width 94 height 14
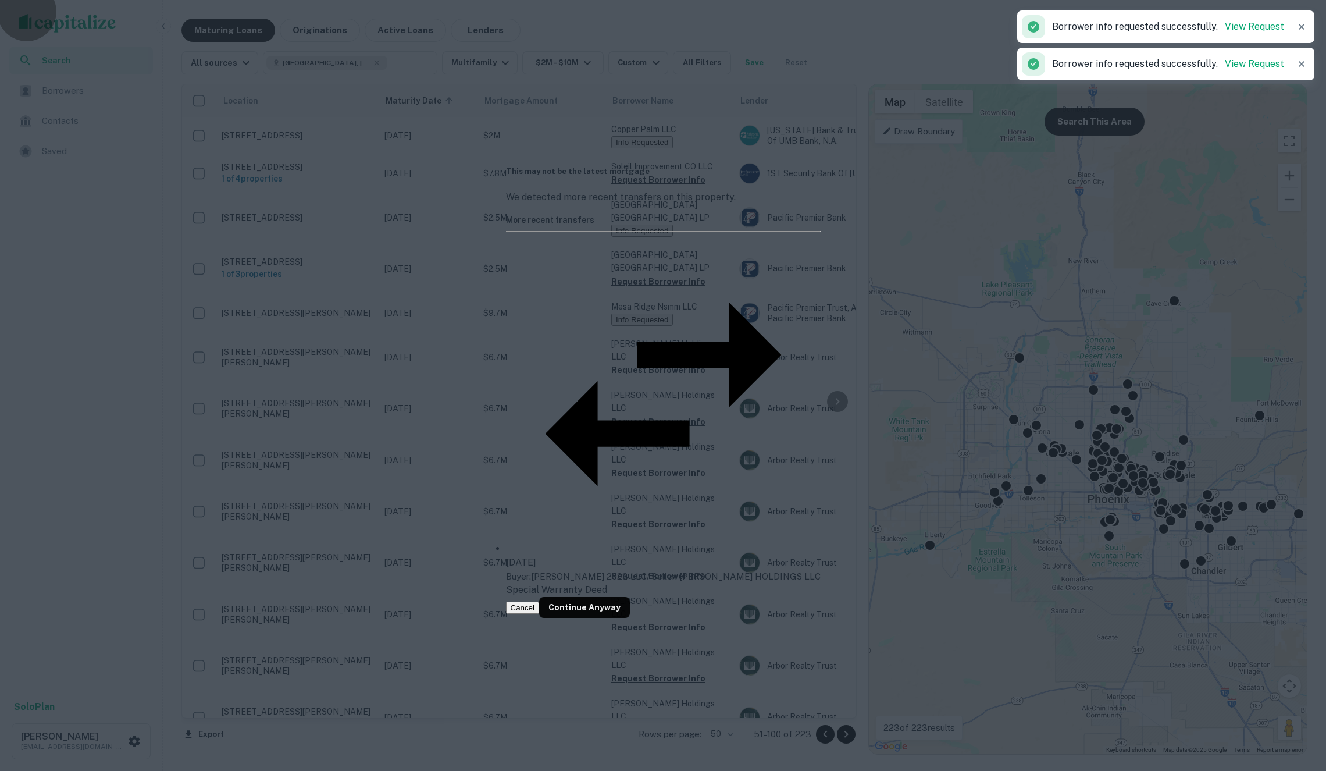
click at [540, 601] on button "Cancel" at bounding box center [523, 607] width 34 height 12
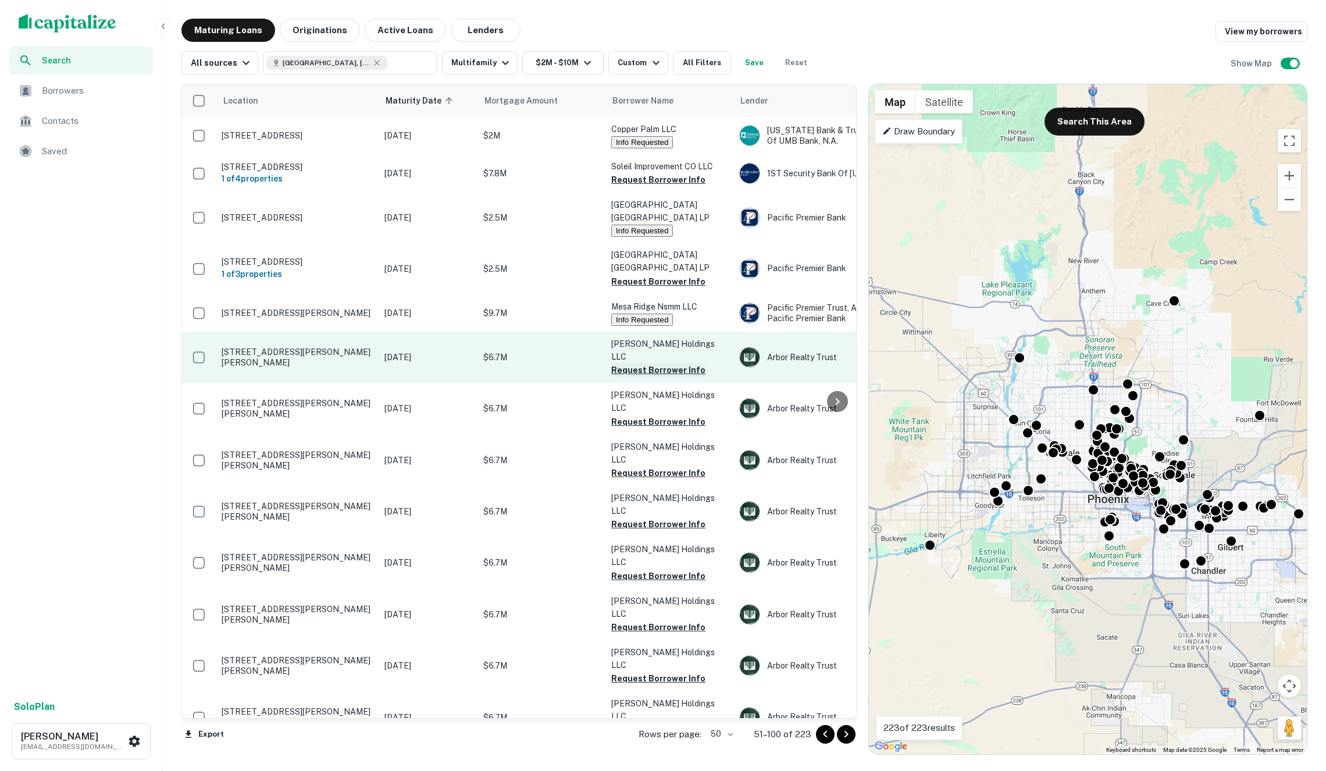
click at [630, 363] on button "Request Borrower Info" at bounding box center [658, 370] width 94 height 14
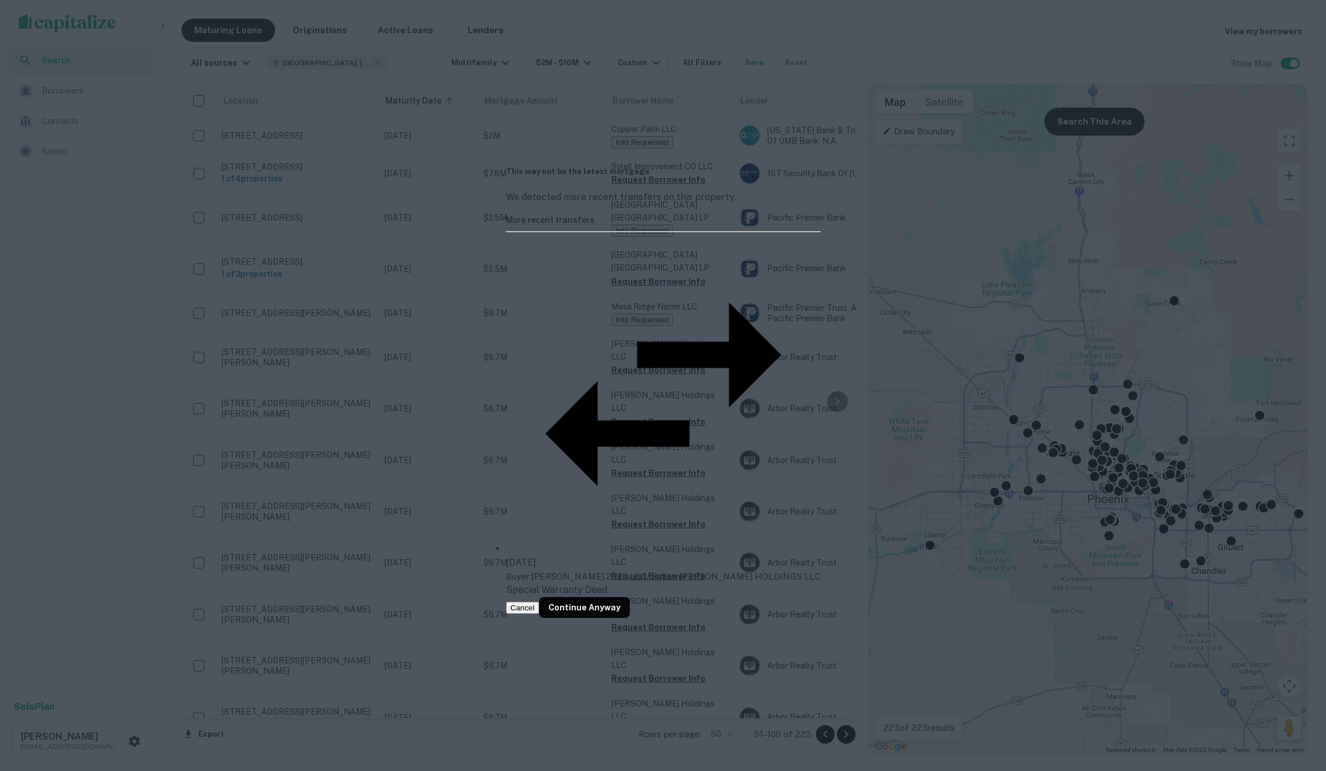
click at [540, 601] on button "Cancel" at bounding box center [523, 607] width 34 height 12
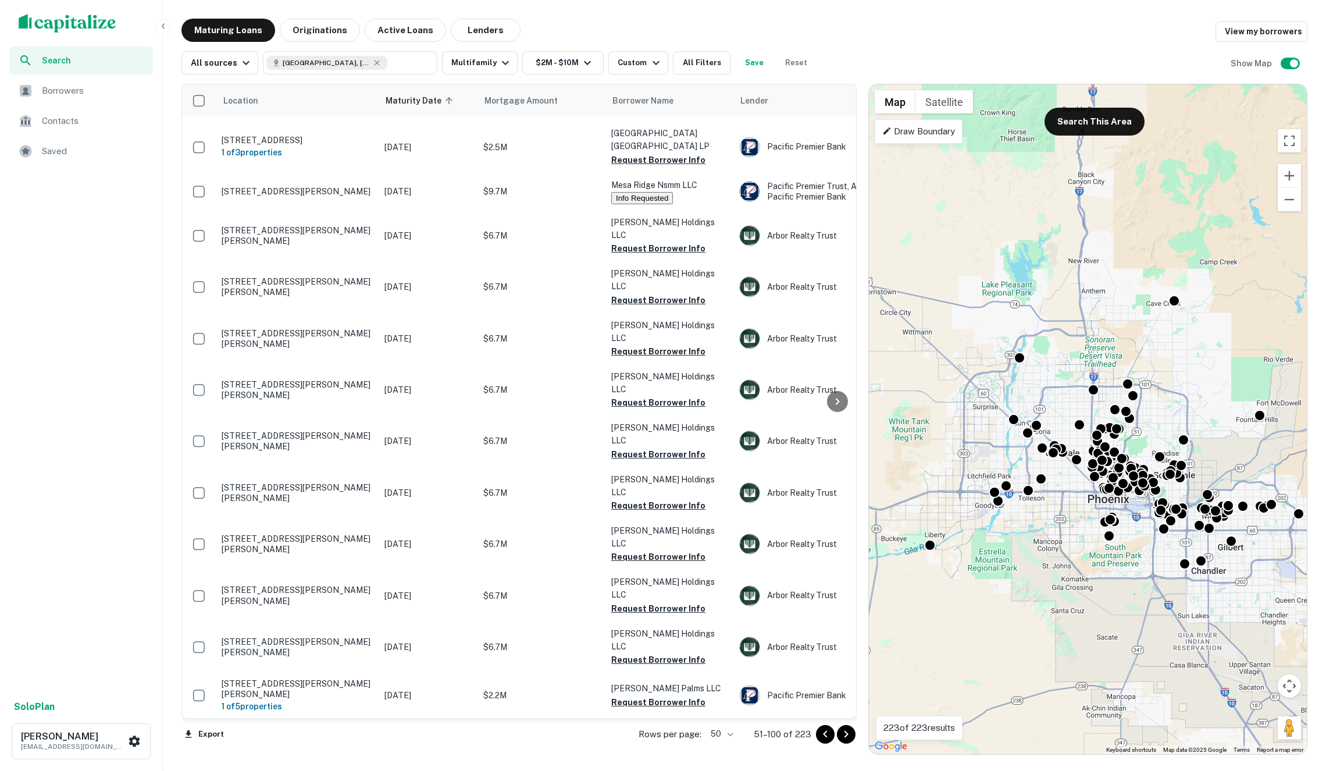
scroll to position [296, 0]
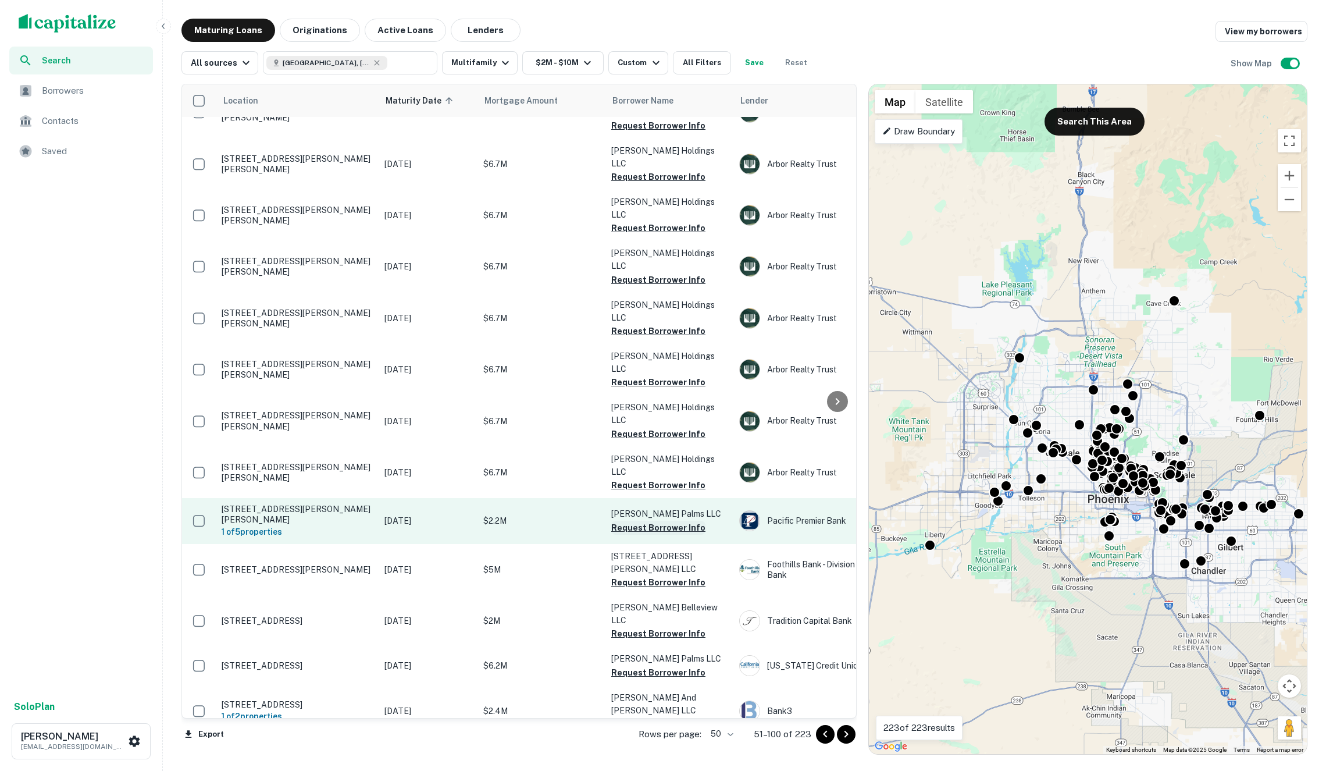
click at [659, 521] on button "Request Borrower Info" at bounding box center [658, 528] width 94 height 14
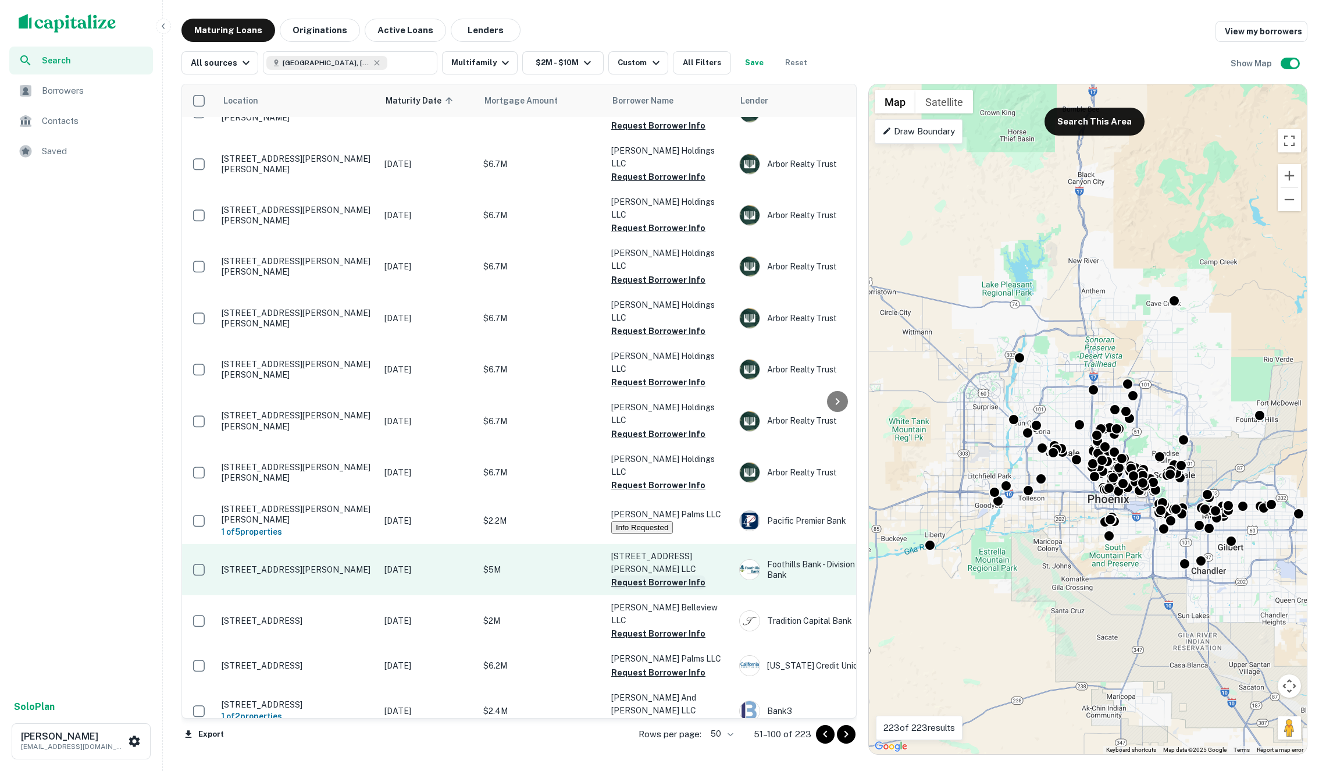
click at [670, 575] on button "Request Borrower Info" at bounding box center [658, 582] width 94 height 14
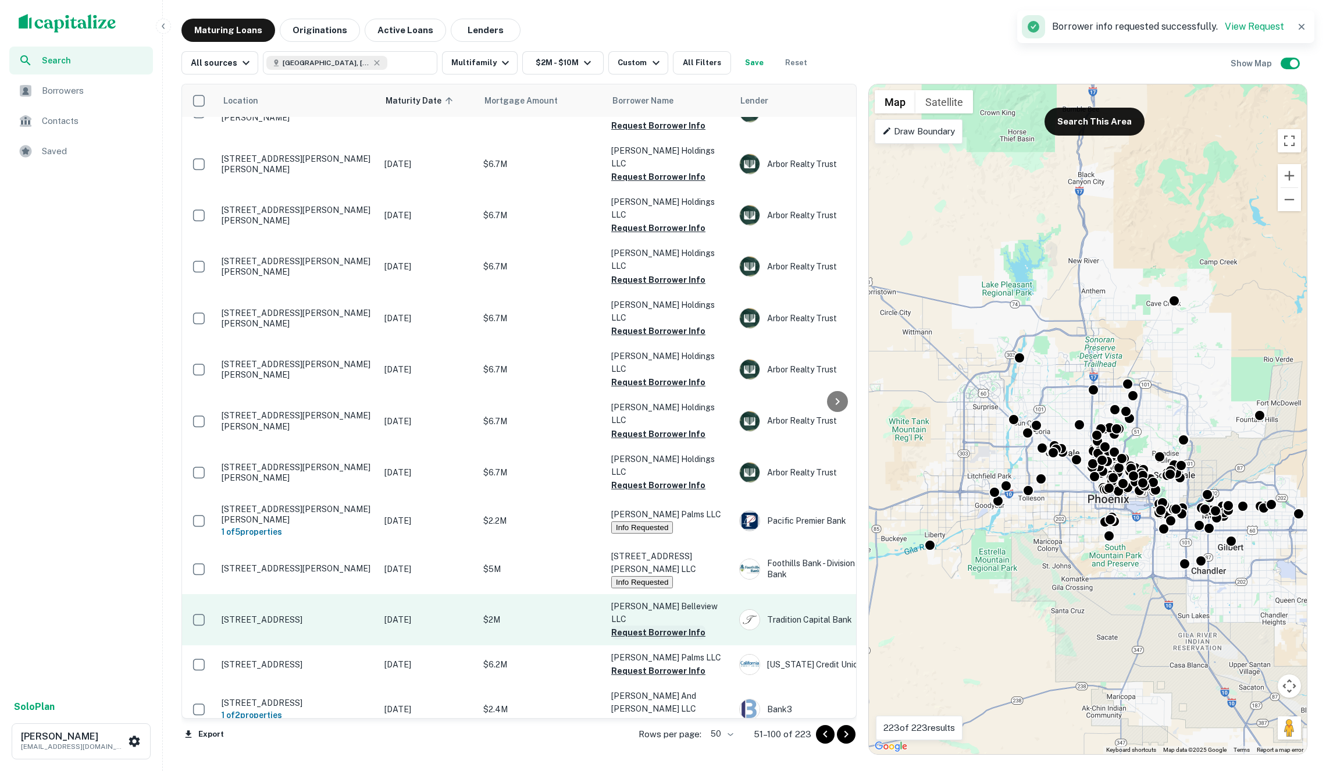
click at [658, 625] on button "Request Borrower Info" at bounding box center [658, 632] width 94 height 14
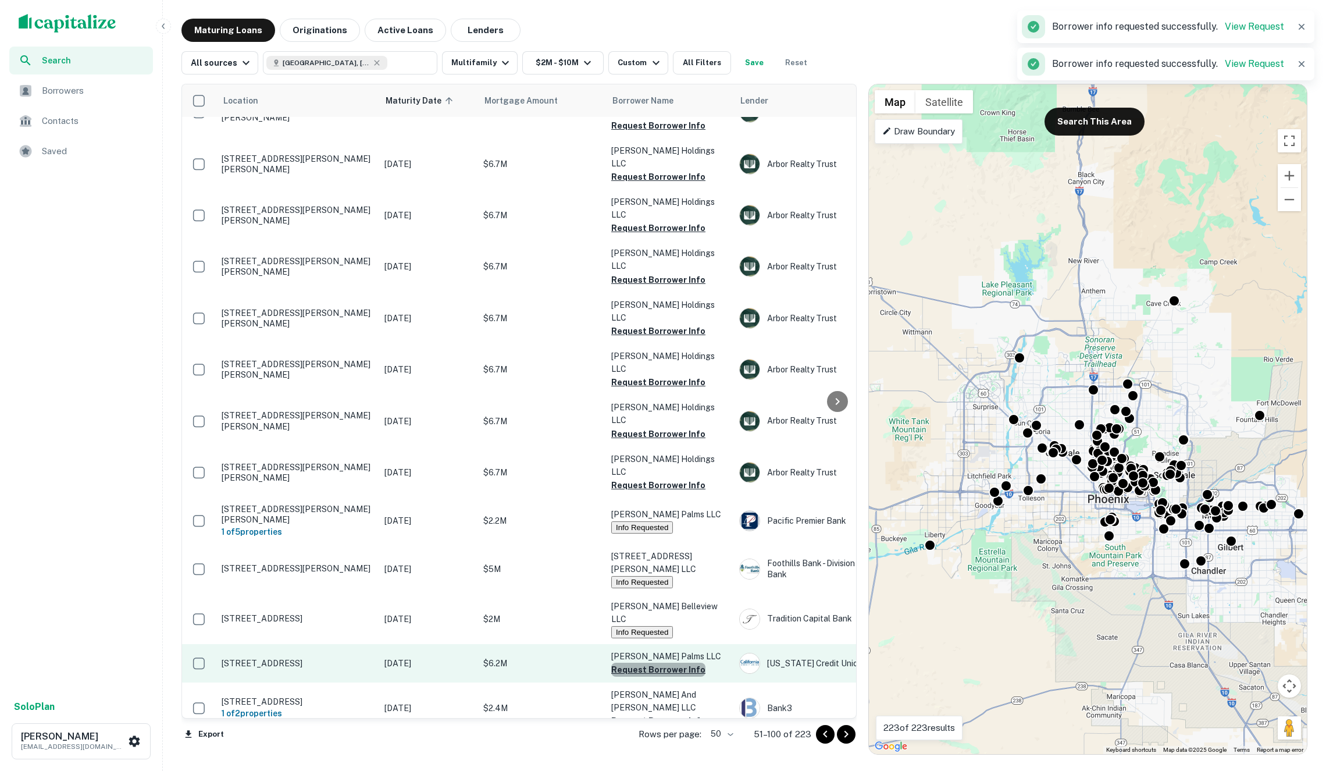
click at [662, 662] on button "Request Borrower Info" at bounding box center [658, 669] width 94 height 14
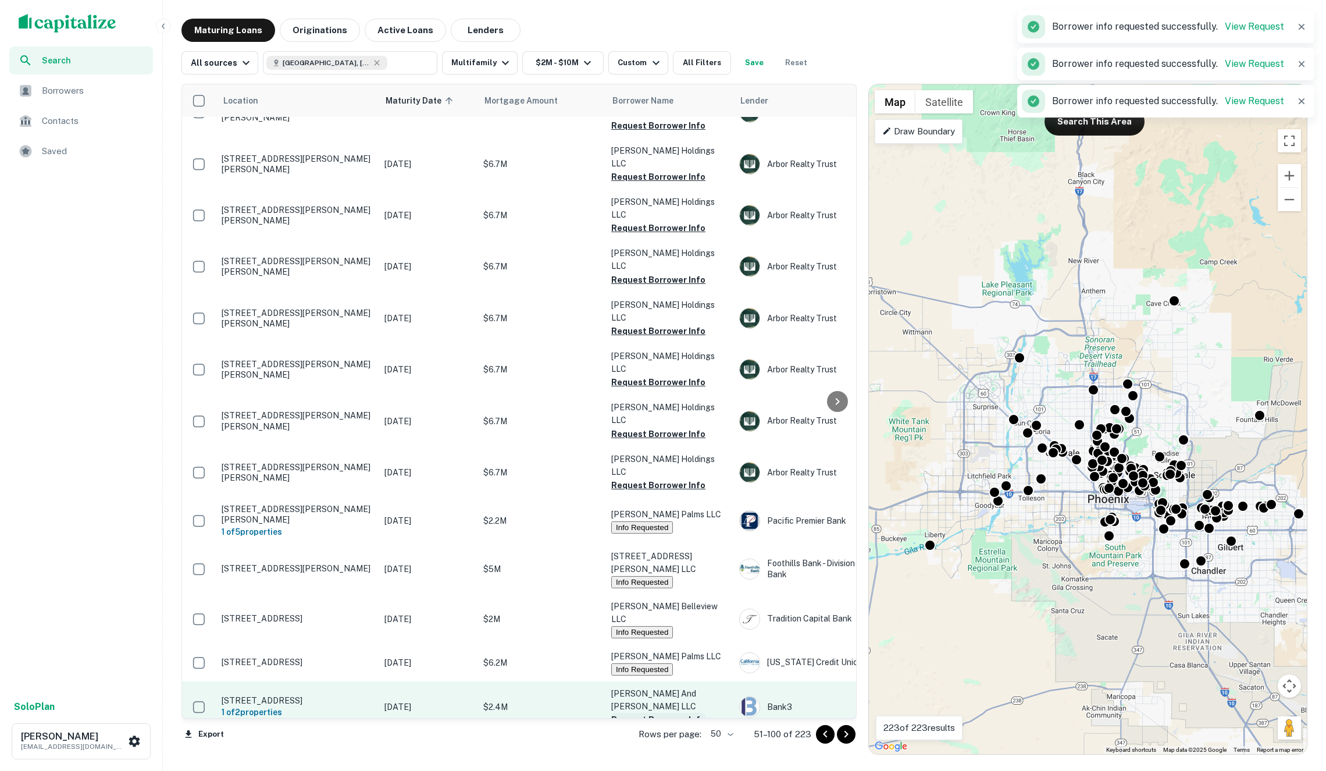
click at [655, 712] on button "Request Borrower Info" at bounding box center [658, 719] width 94 height 14
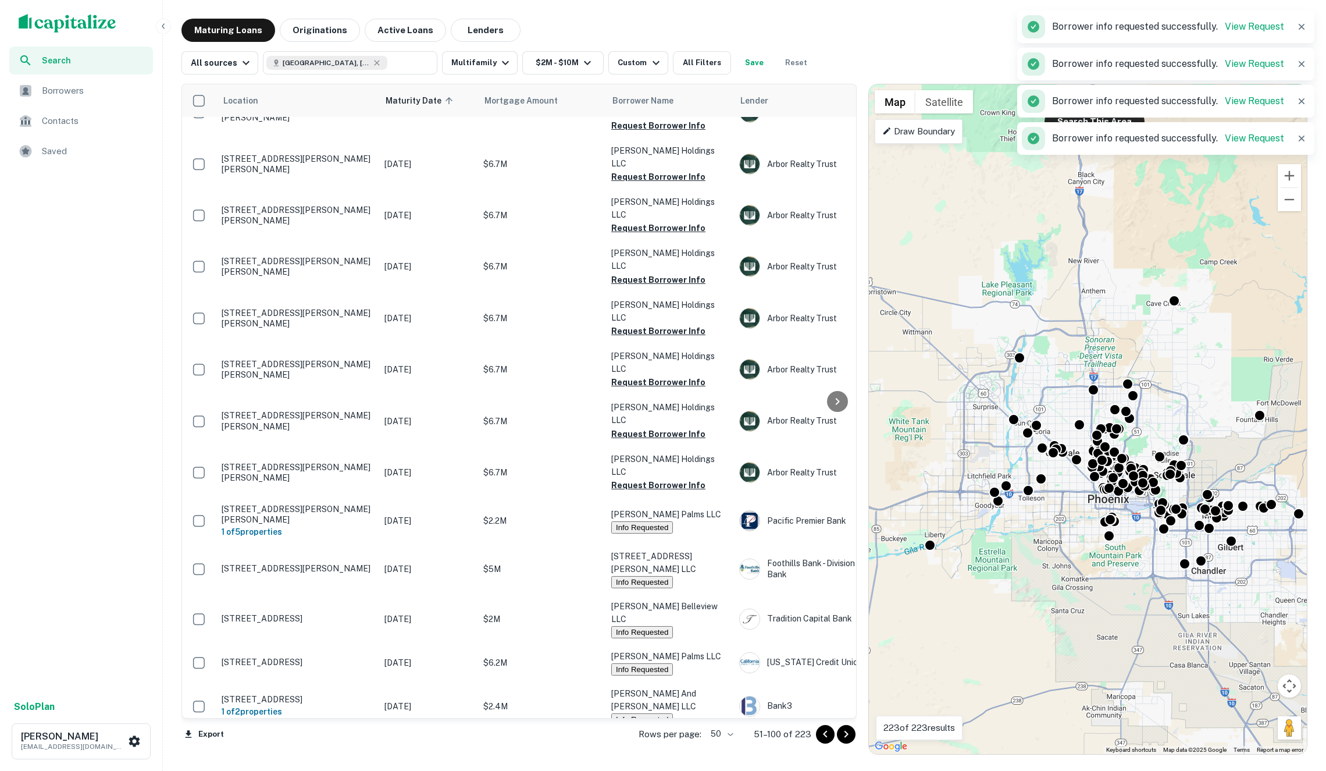
click at [658, 762] on button "Request Borrower Info" at bounding box center [658, 769] width 94 height 14
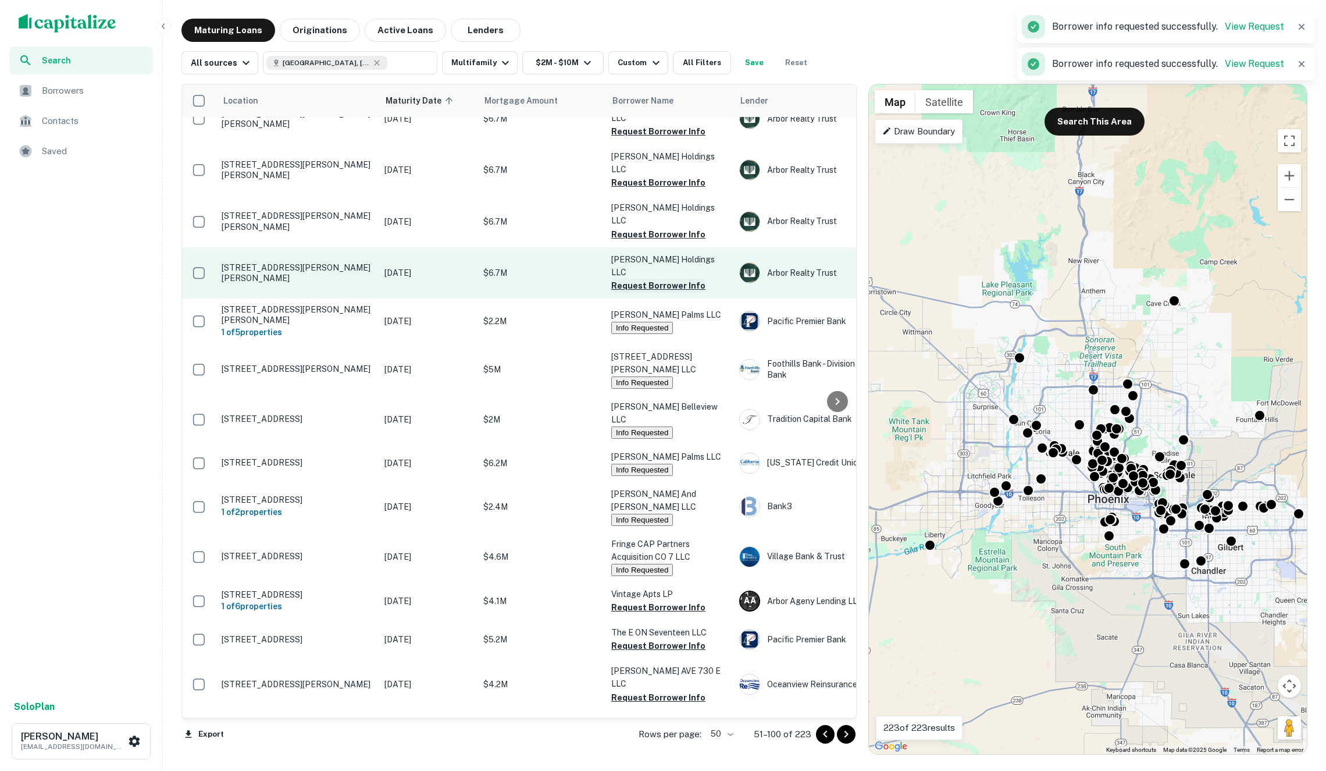
scroll to position [505, 0]
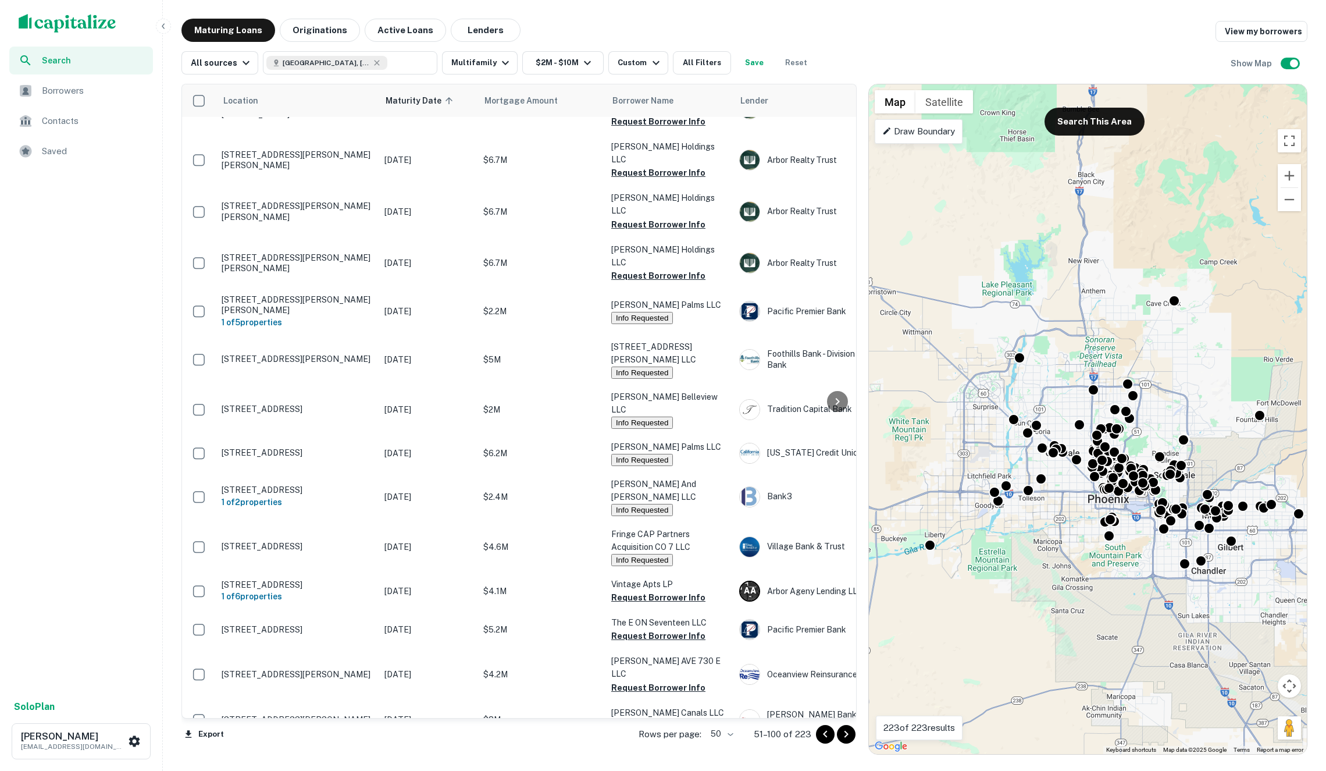
click at [66, 86] on span "Borrowers" at bounding box center [94, 91] width 104 height 14
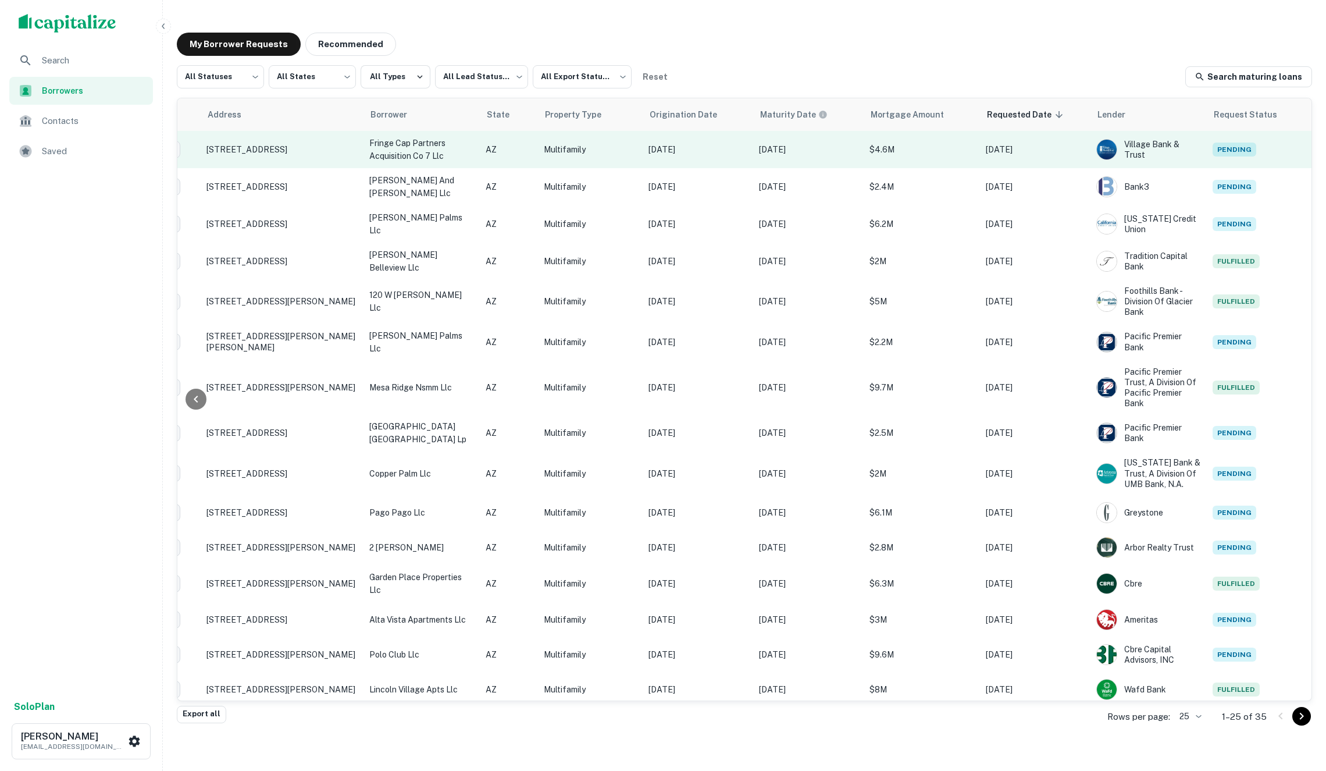
scroll to position [0, 115]
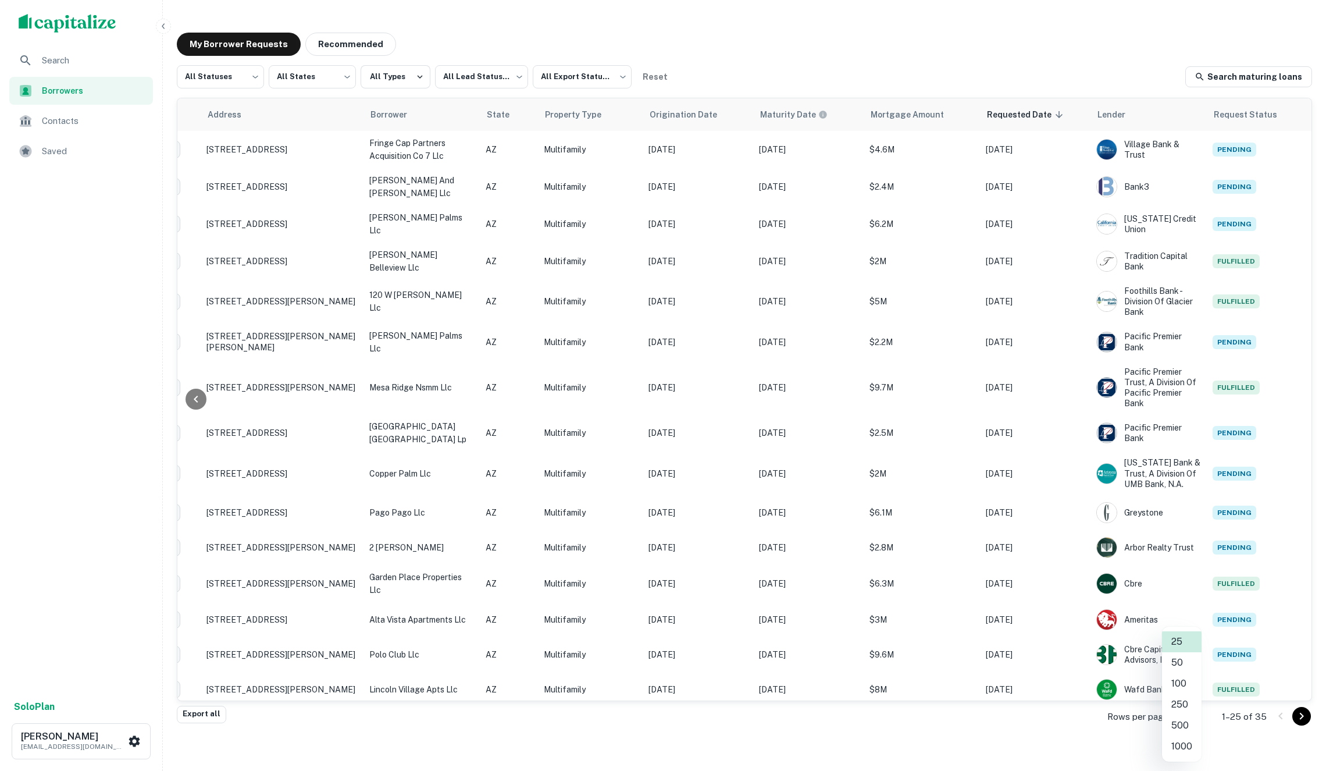
click at [1181, 715] on body "Search Borrowers Contacts Saved Solo Plan Soren Craig soren+marcusflatfile1@cap…" at bounding box center [663, 385] width 1326 height 771
click at [1178, 663] on li "50" at bounding box center [1182, 662] width 40 height 21
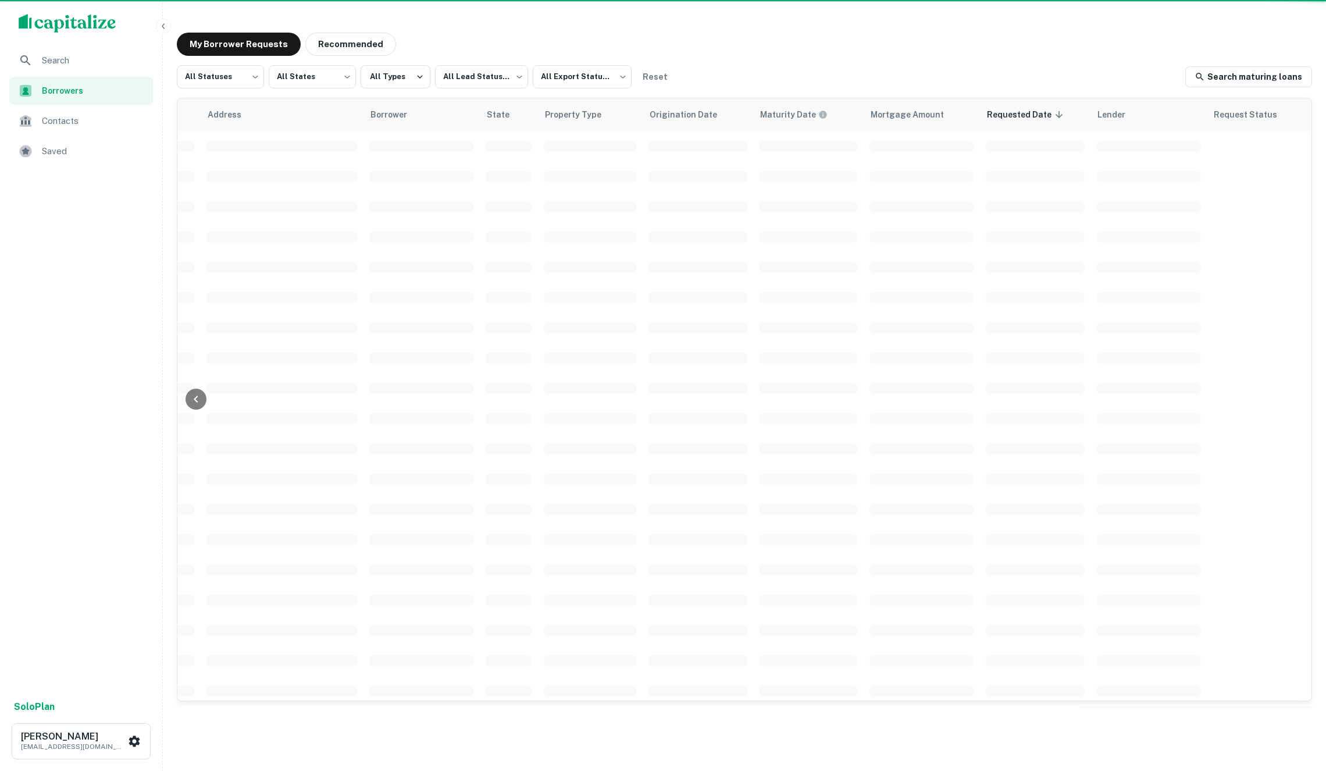
scroll to position [0, 115]
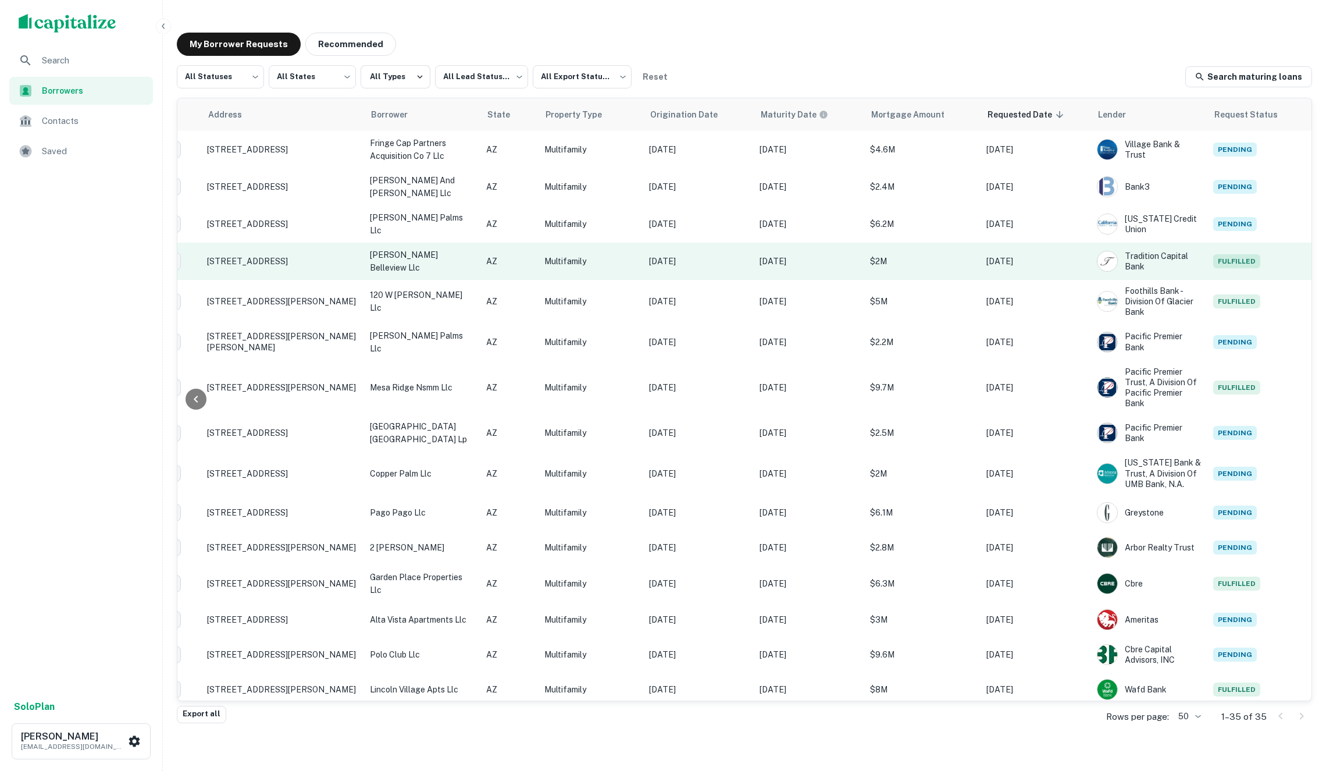
click at [584, 249] on td "Multifamily" at bounding box center [591, 261] width 105 height 37
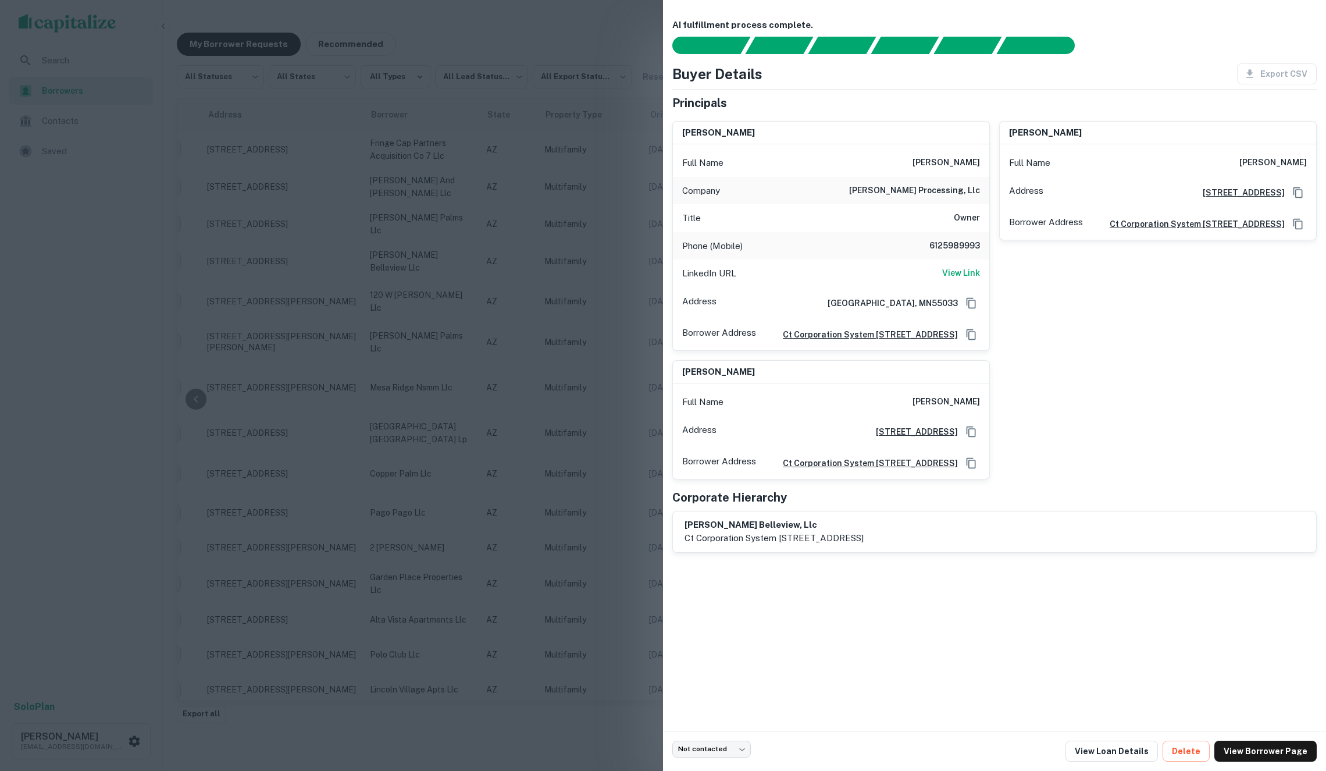
click at [578, 250] on div at bounding box center [663, 385] width 1326 height 771
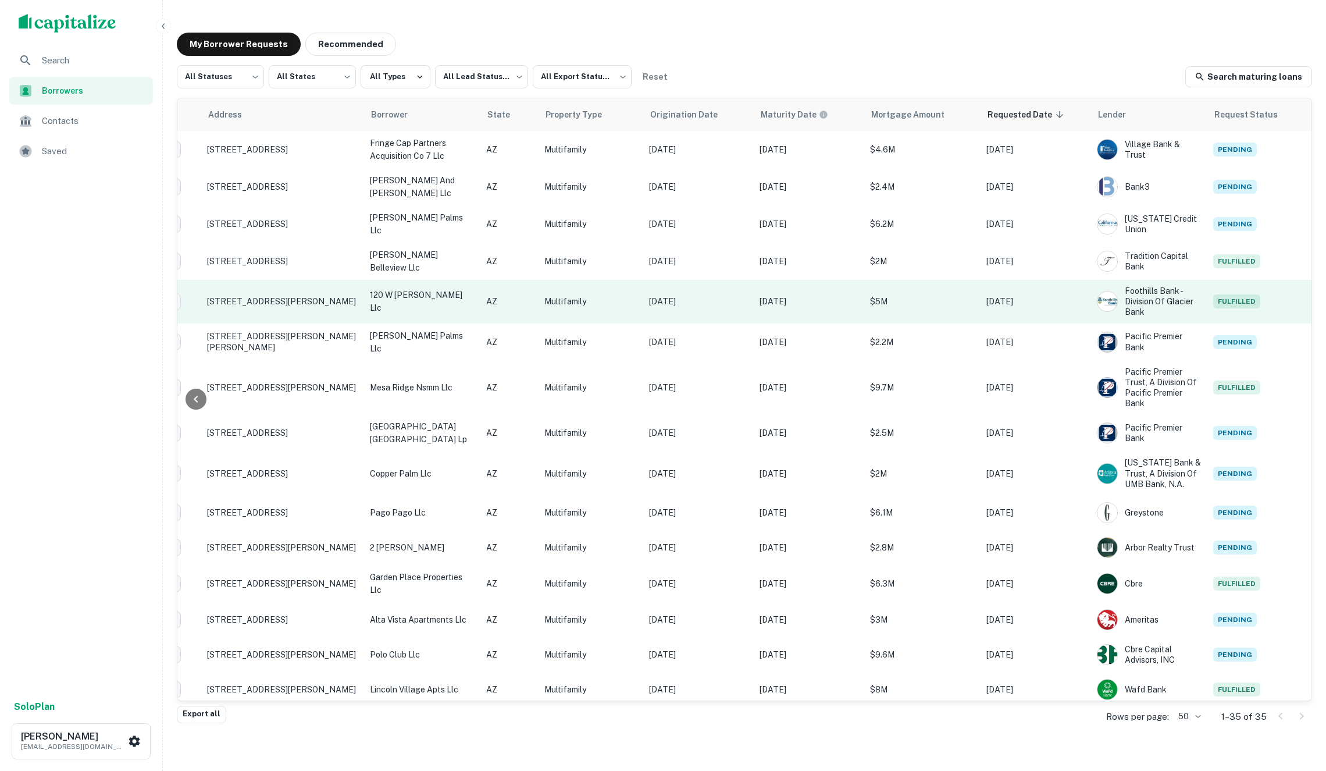
click at [664, 295] on p "Jun 09, 2021" at bounding box center [698, 301] width 99 height 13
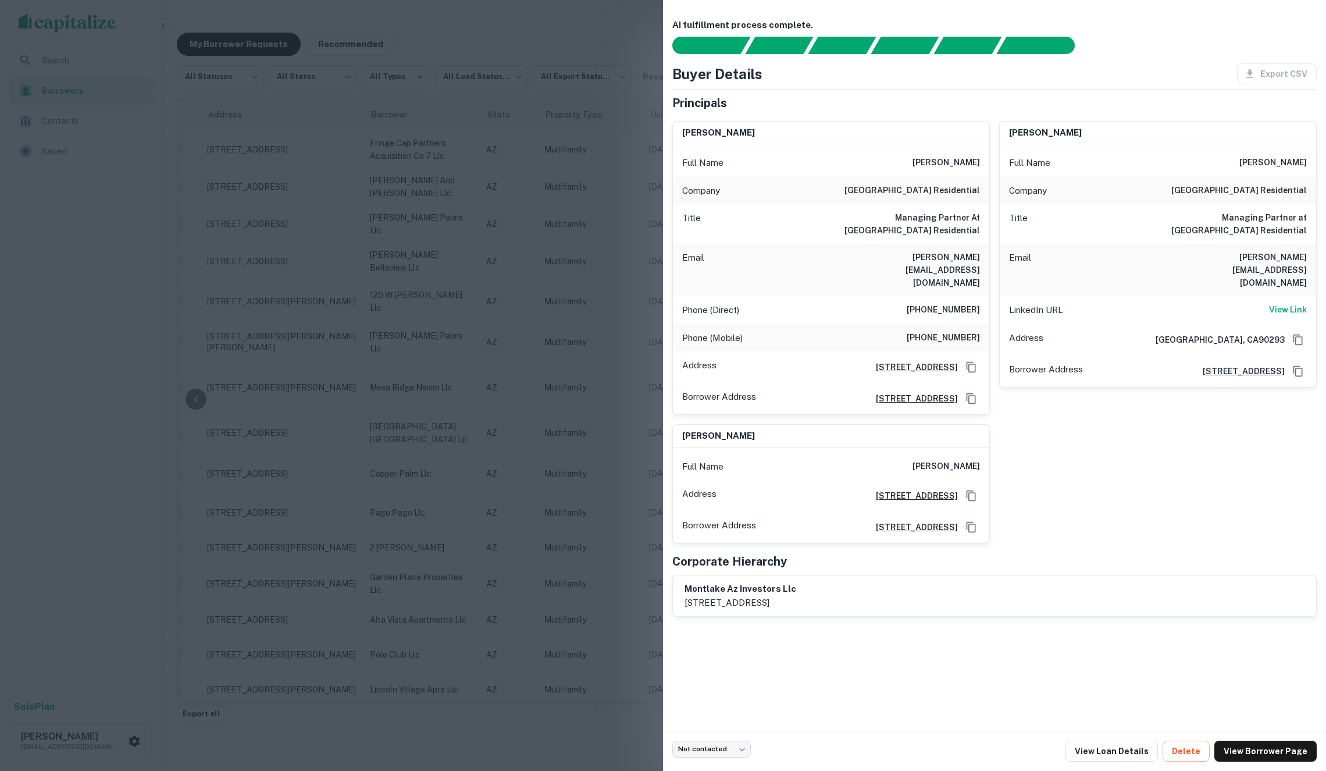
click at [536, 291] on div at bounding box center [663, 385] width 1326 height 771
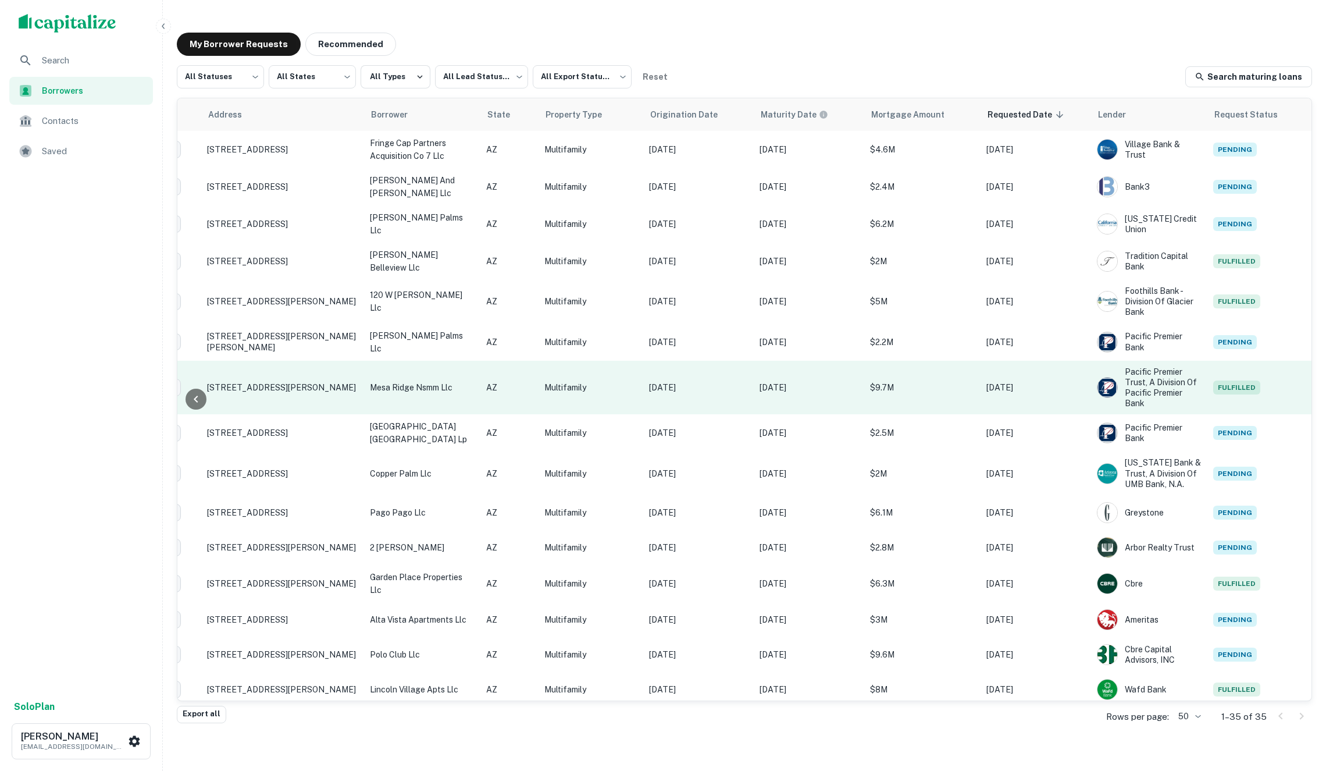
click at [562, 381] on p "Multifamily" at bounding box center [590, 387] width 93 height 13
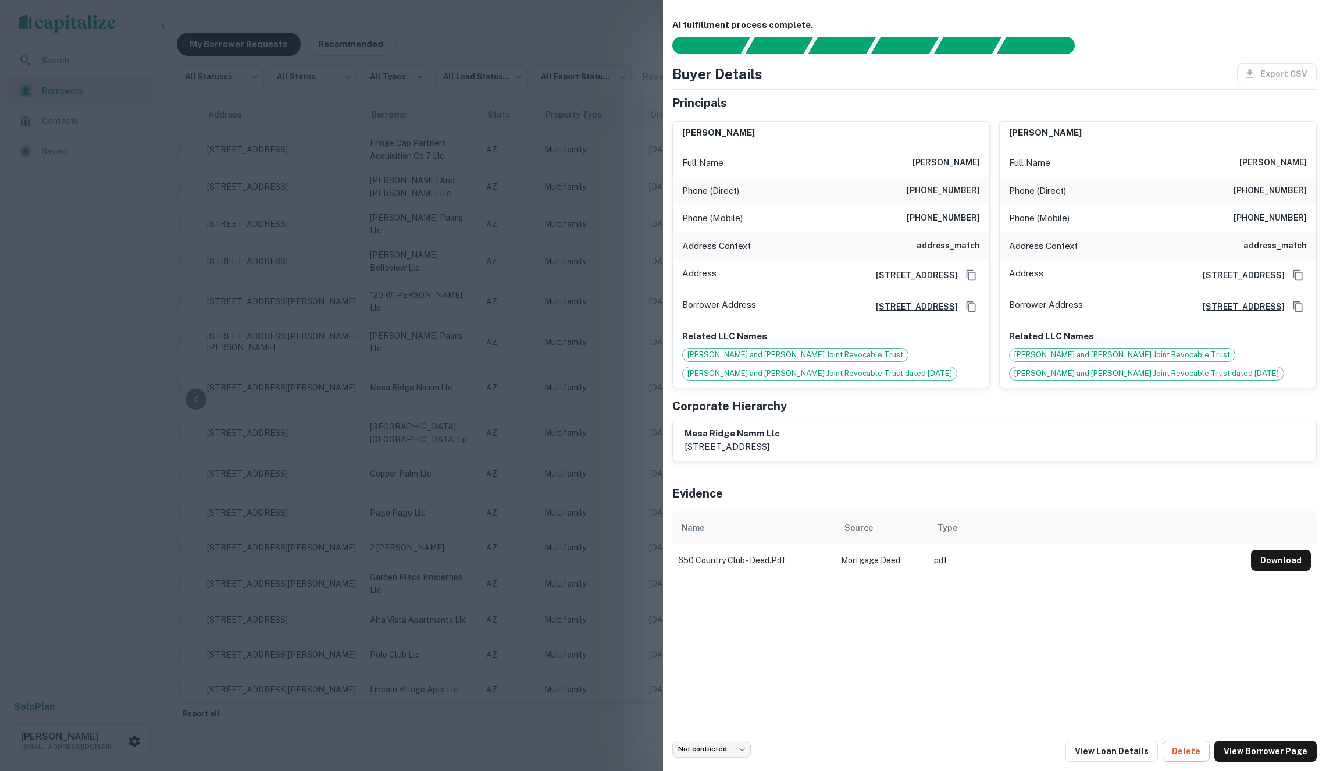
click at [615, 291] on div at bounding box center [663, 385] width 1326 height 771
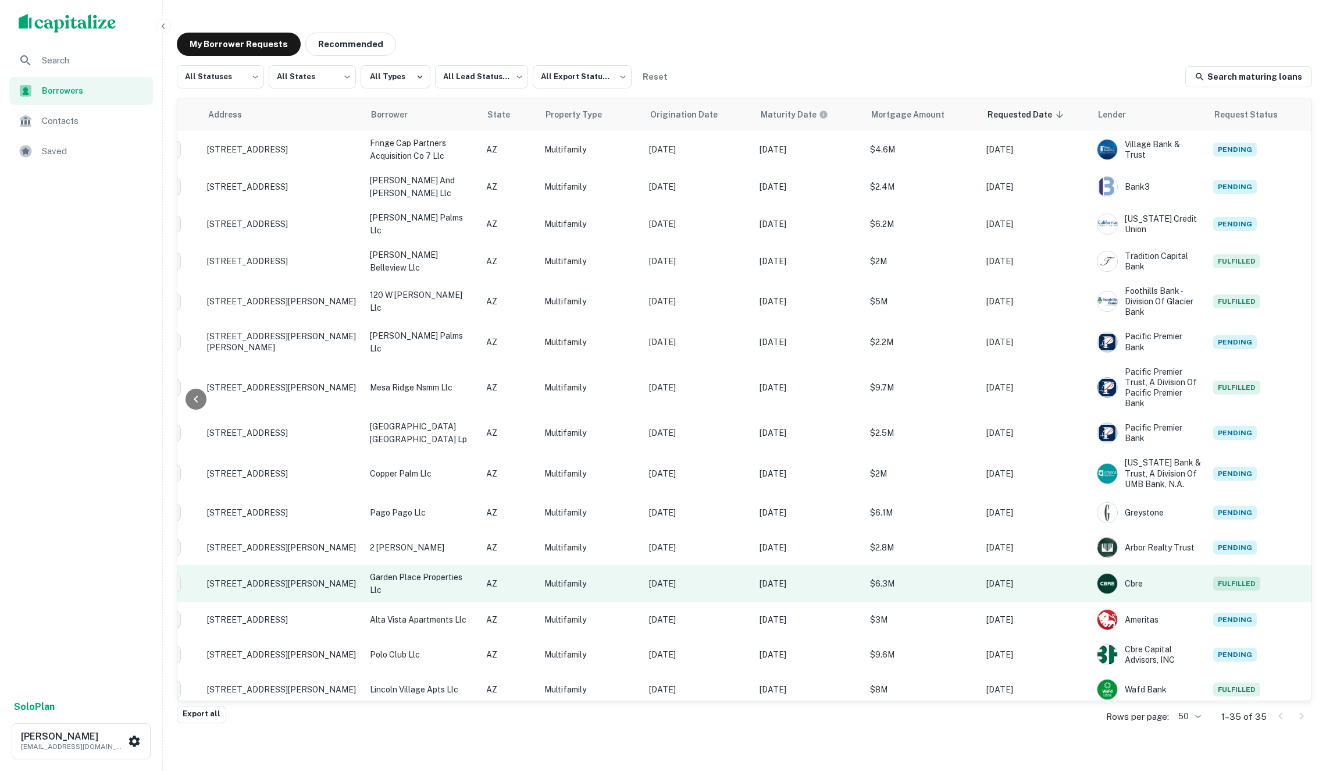
click at [725, 577] on p "Mar 31, 2021" at bounding box center [698, 583] width 99 height 13
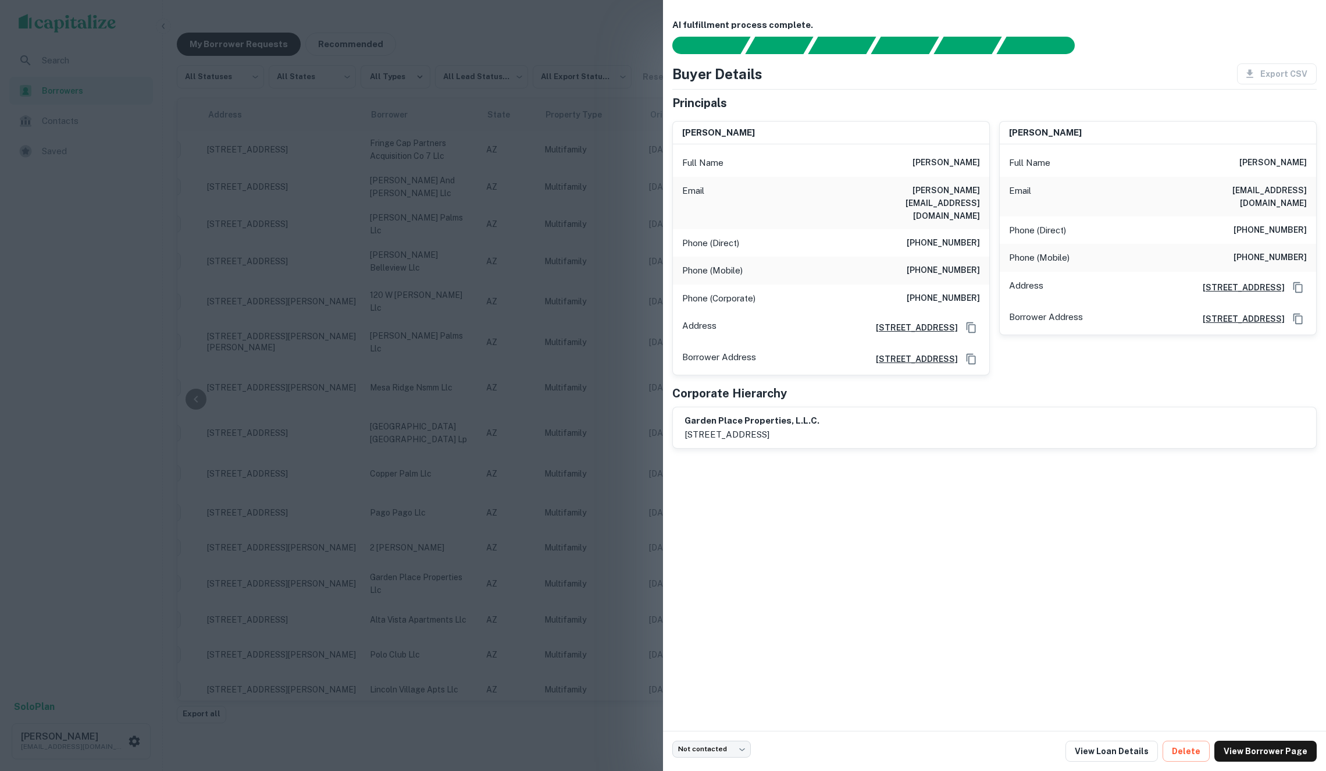
click at [627, 273] on div at bounding box center [663, 385] width 1326 height 771
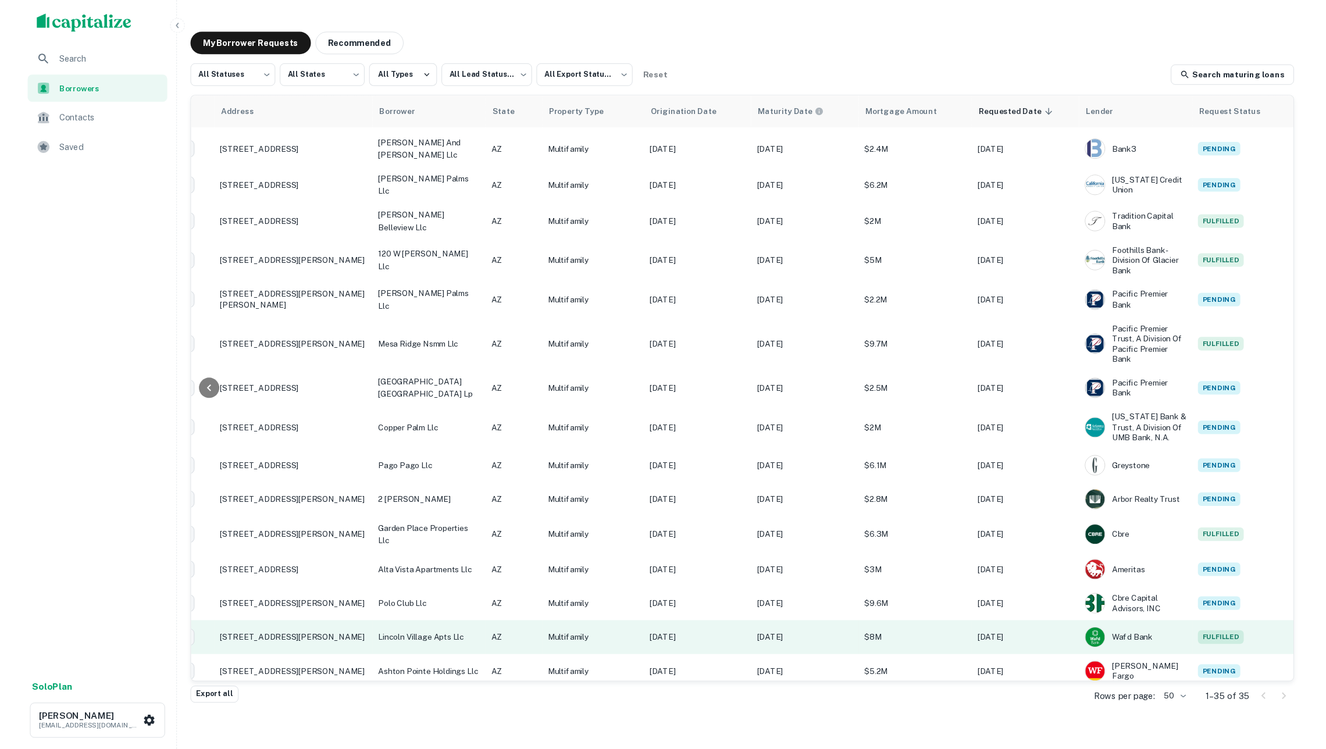
scroll to position [35, 115]
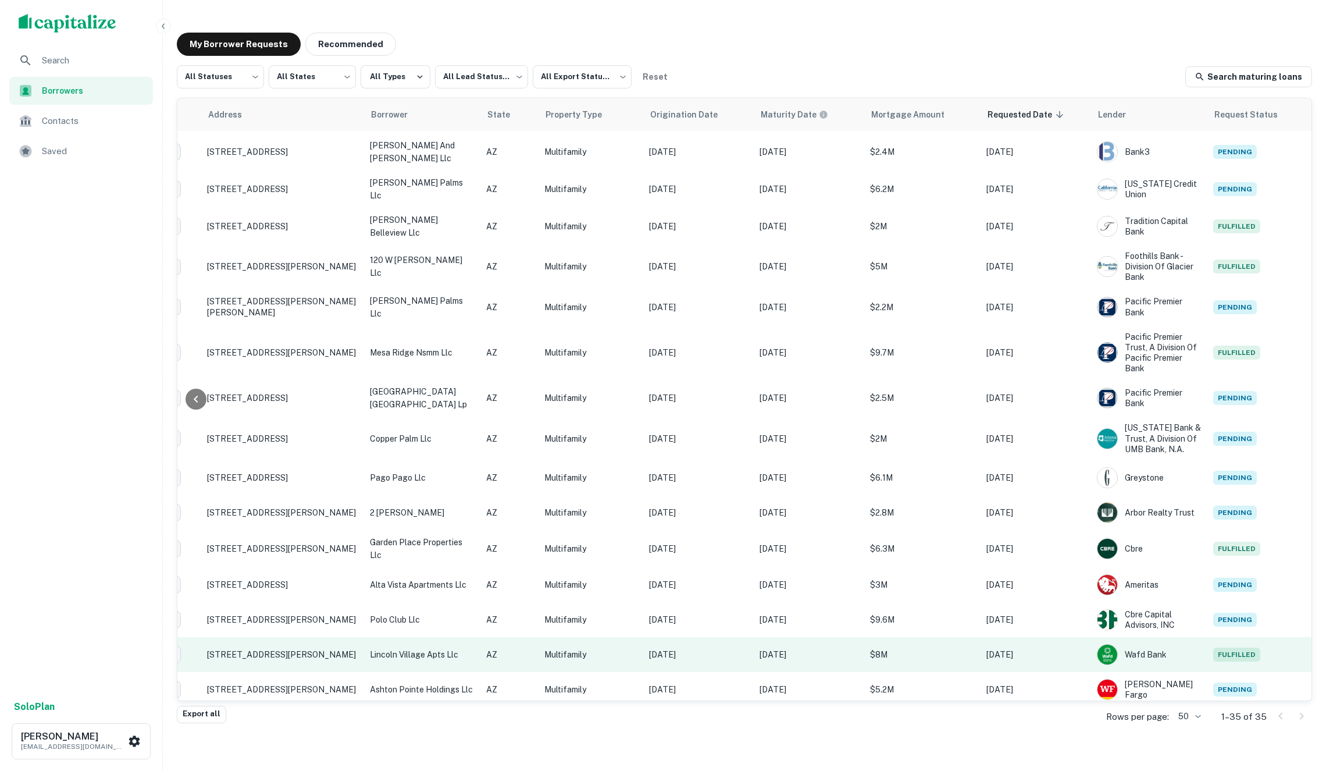
click at [629, 637] on td "Multifamily" at bounding box center [591, 654] width 105 height 35
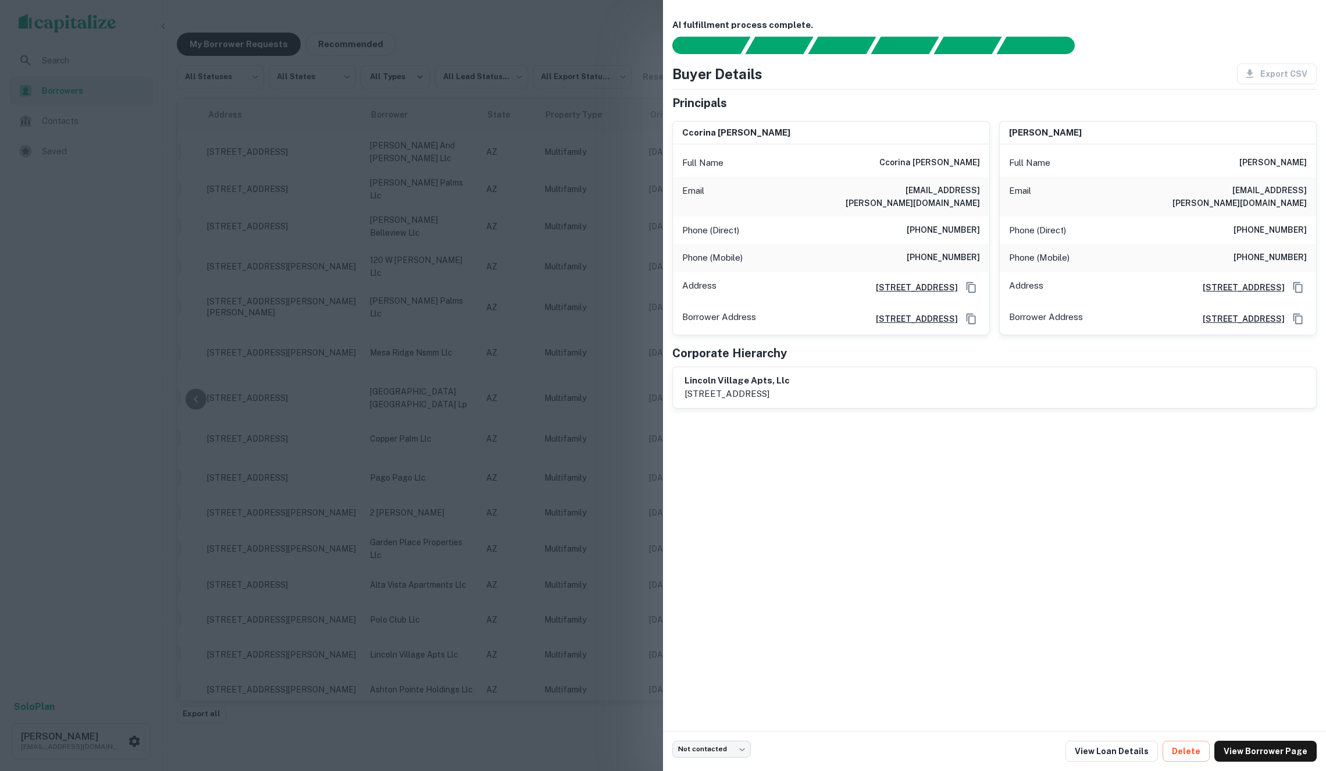
click at [619, 610] on div at bounding box center [663, 385] width 1326 height 771
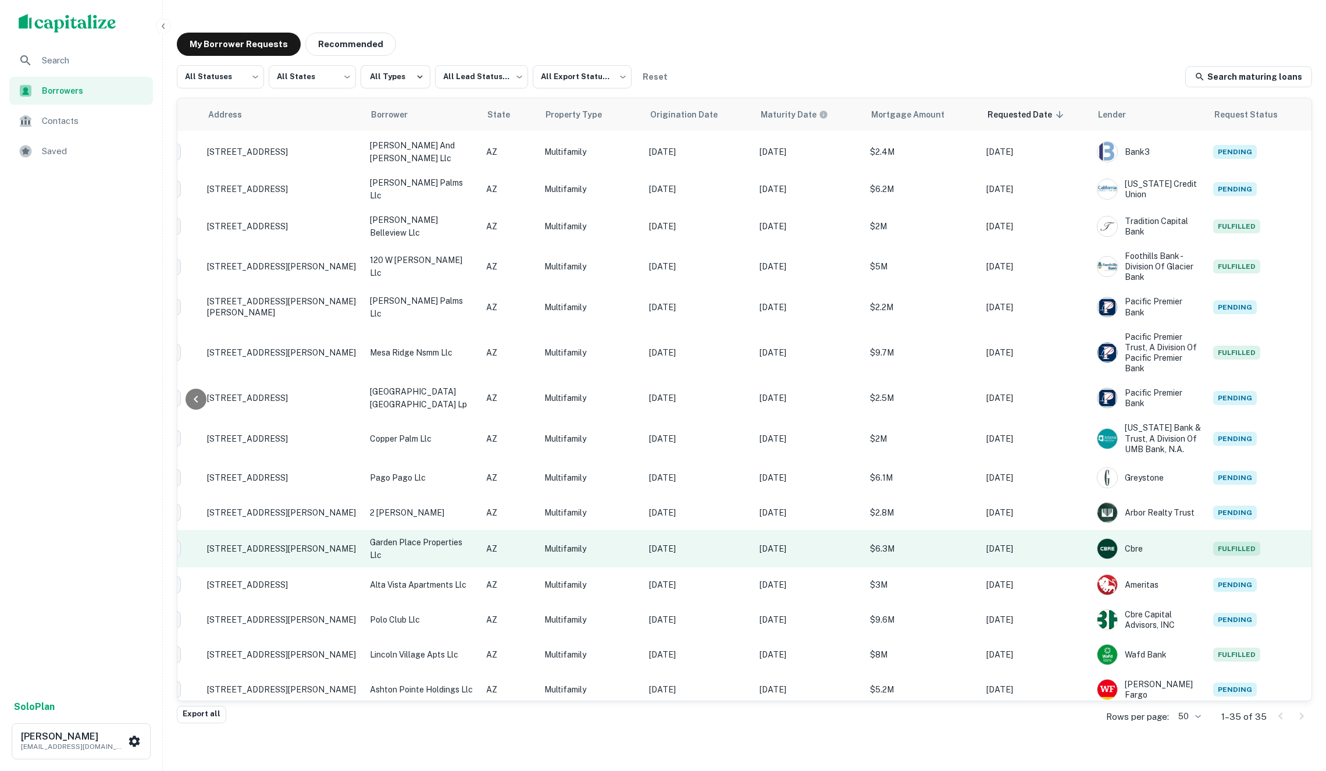
click at [615, 542] on p "Multifamily" at bounding box center [590, 548] width 93 height 13
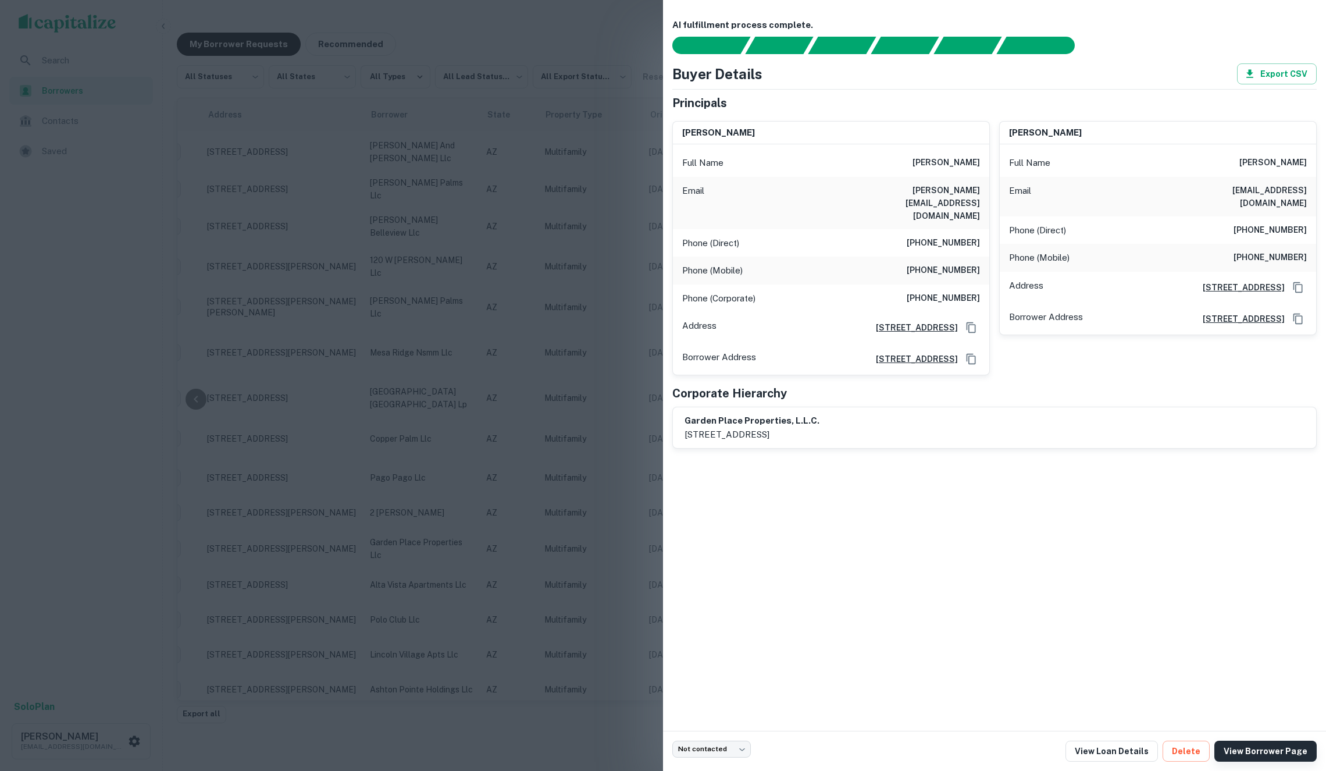
click at [1250, 754] on link "View Borrower Page" at bounding box center [1265, 750] width 102 height 21
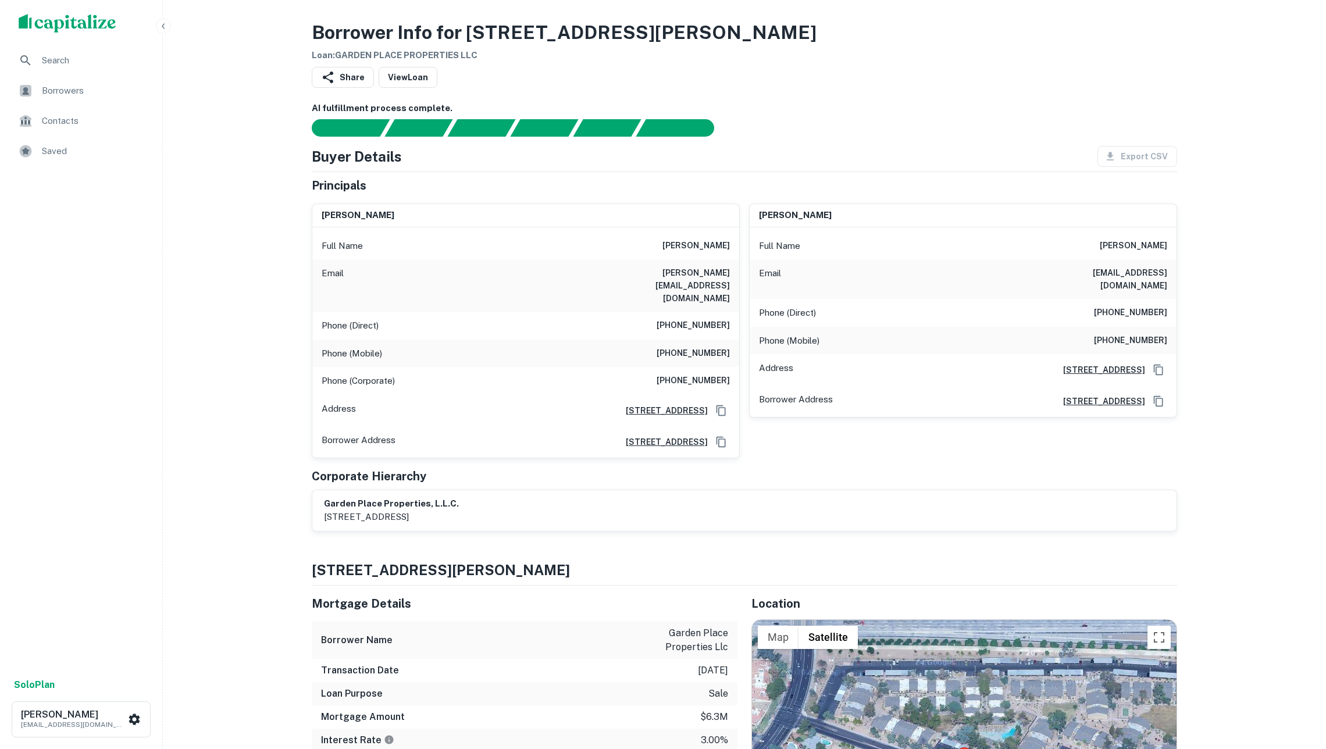
click at [1154, 364] on icon "Copy Address" at bounding box center [1159, 370] width 12 height 12
click at [1157, 405] on icon "Copy Address" at bounding box center [1158, 401] width 9 height 10
click at [96, 92] on span "Borrowers" at bounding box center [94, 91] width 104 height 14
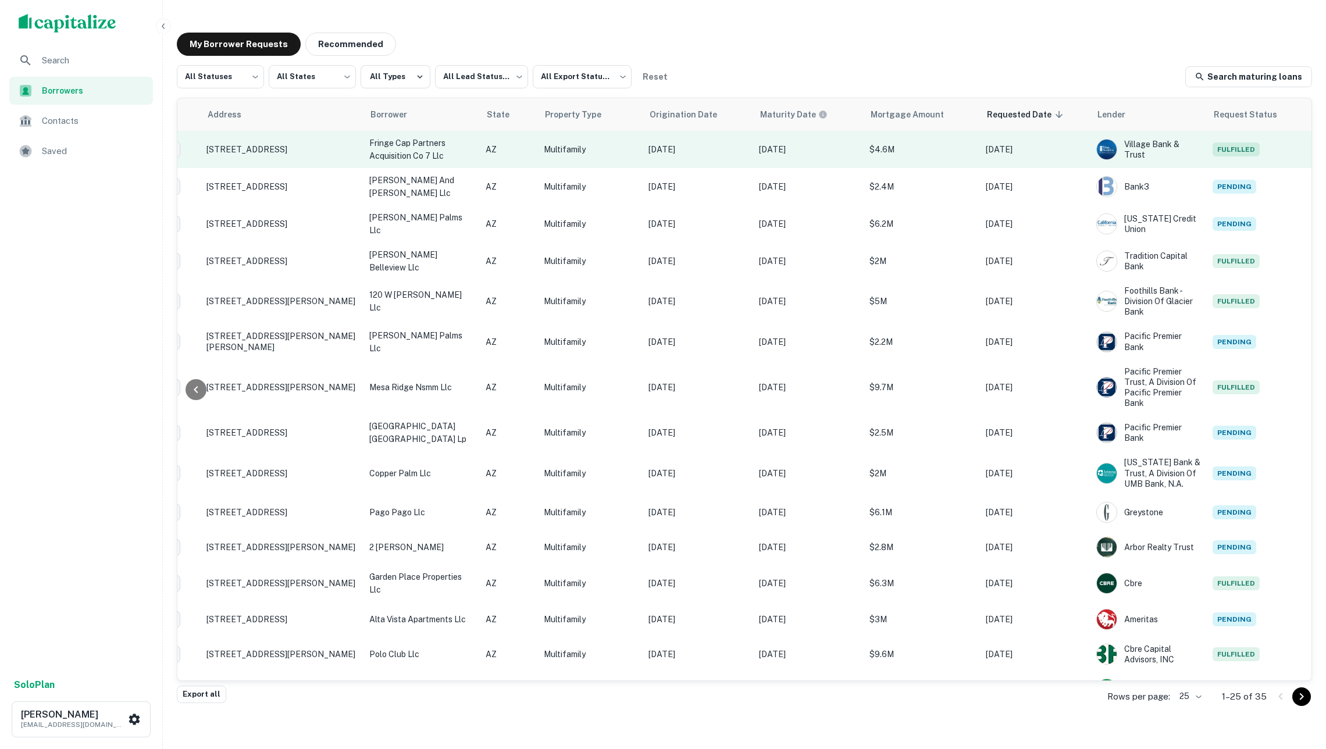
scroll to position [0, 115]
click at [872, 149] on p "$4.6M" at bounding box center [921, 149] width 105 height 13
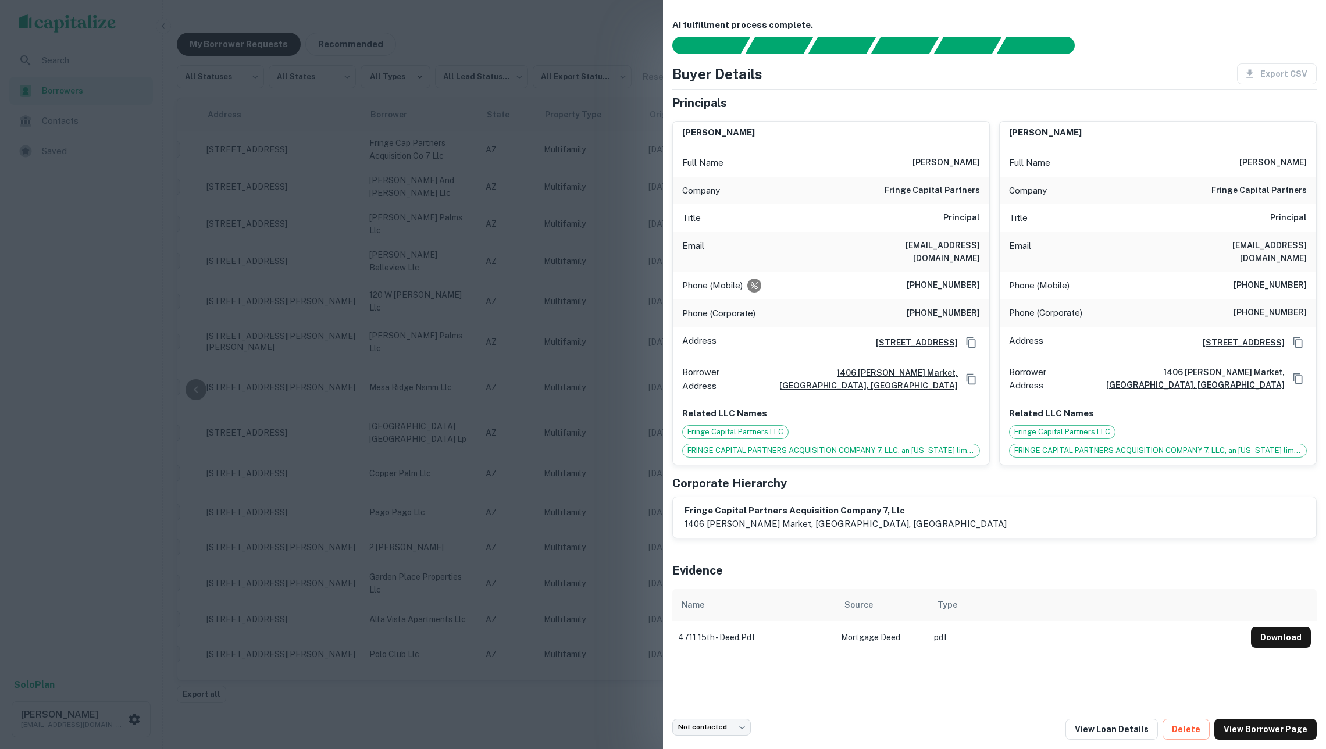
click at [606, 166] on div at bounding box center [663, 374] width 1326 height 749
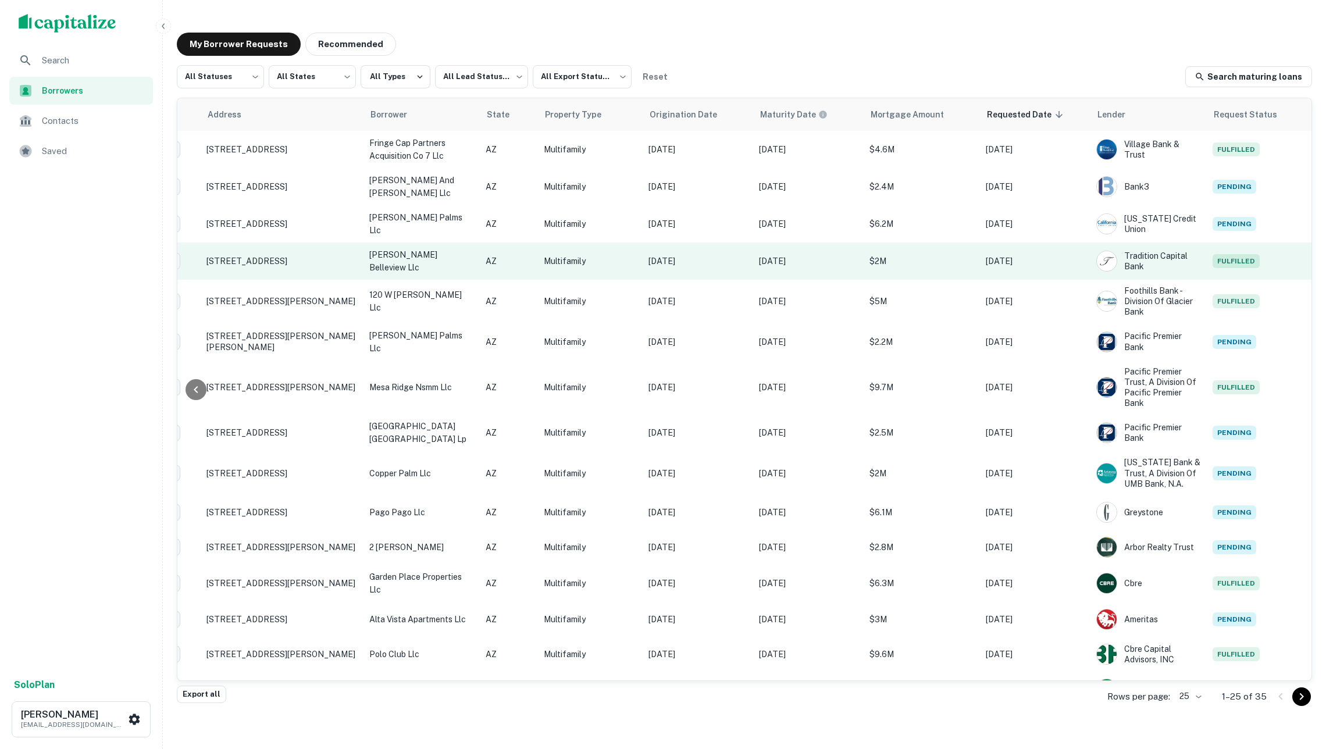
click at [794, 263] on td "[DATE]" at bounding box center [808, 261] width 111 height 37
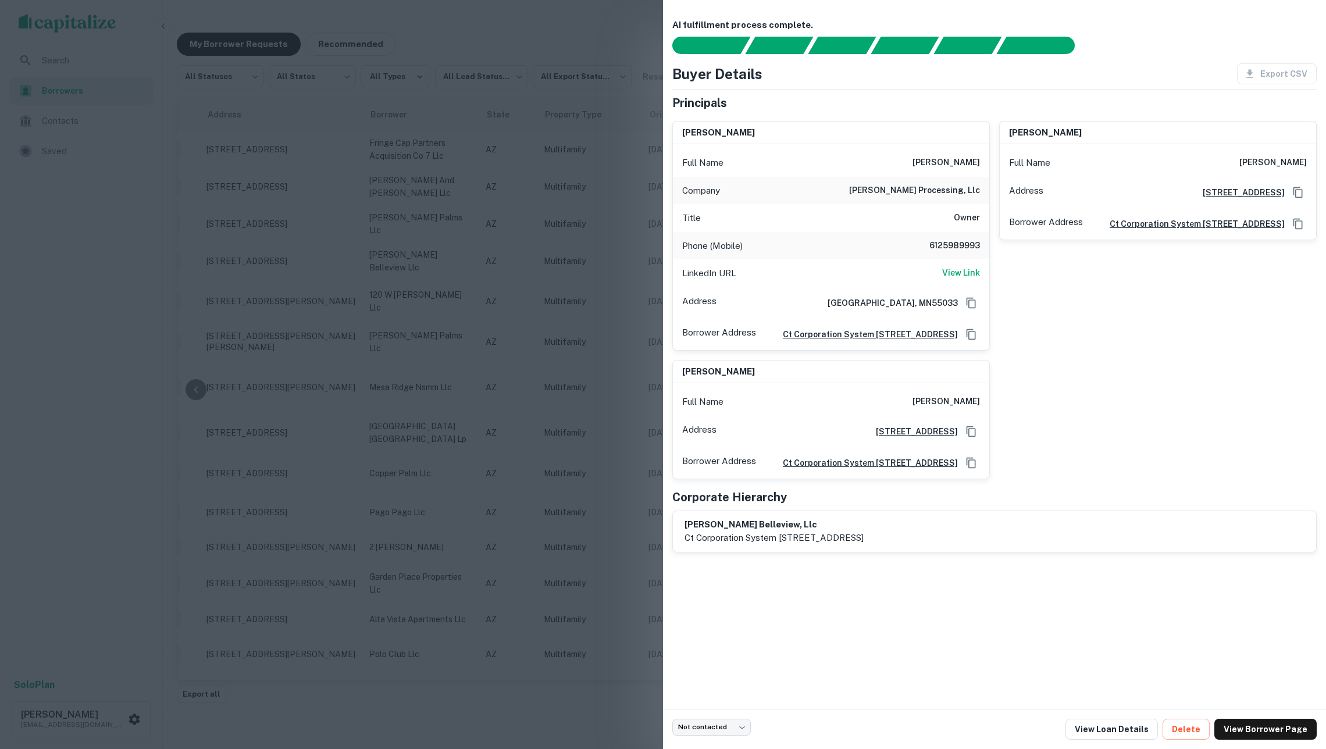
click at [850, 545] on p "ct corporation system 3800 n central ave suite 460, phoenix, az, 85012" at bounding box center [774, 538] width 179 height 14
copy div "ct corporation system 3800 n central ave suite 460, phoenix, az, 85012"
click at [850, 545] on p "ct corporation system 3800 n central ave suite 460, phoenix, az, 85012" at bounding box center [774, 538] width 179 height 14
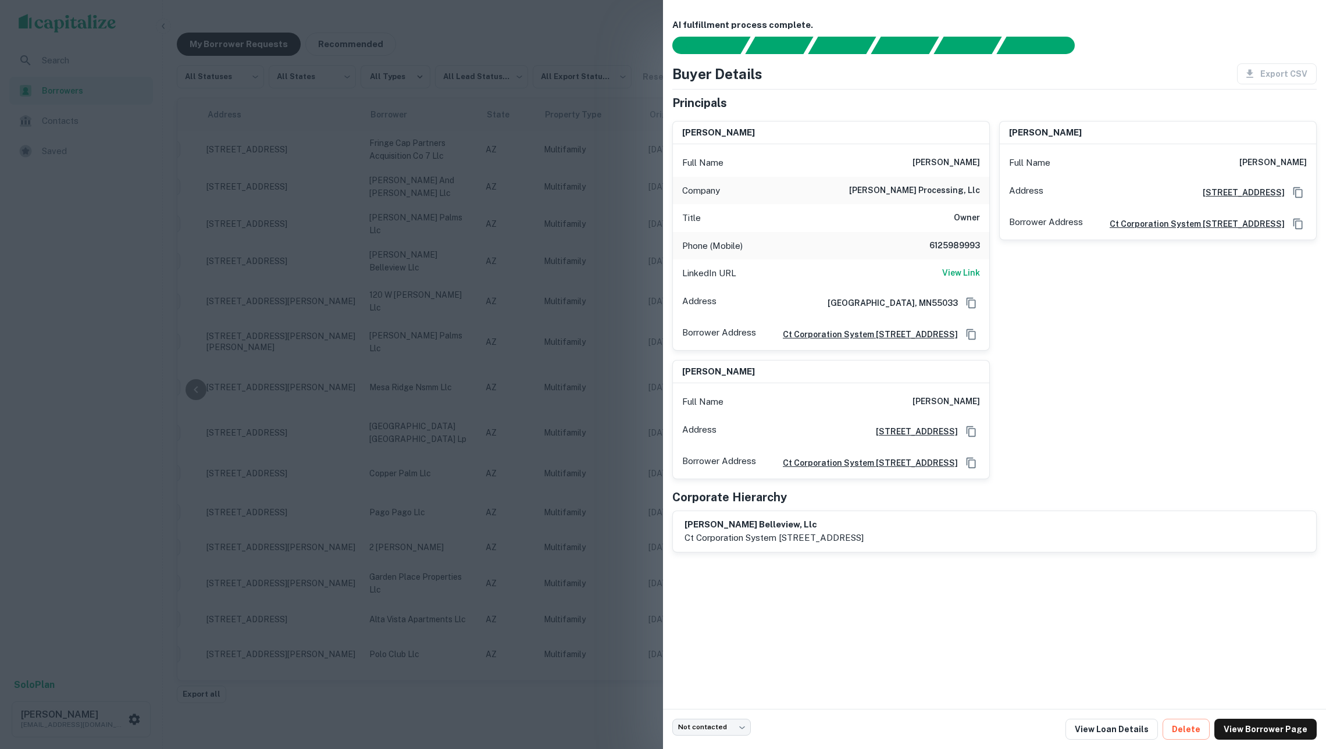
drag, startPoint x: 682, startPoint y: 561, endPoint x: 1000, endPoint y: 563, distance: 318.7
click at [1000, 552] on div "endres belleview, llc ct corporation system 3800 n central ave suite 460, phoen…" at bounding box center [994, 531] width 643 height 41
copy p "ct corporation system 3800 n central ave suite 460, phoenix, az, 85012"
click at [678, 300] on div "Address Hastings, MN55033" at bounding box center [831, 302] width 316 height 31
click at [630, 291] on div at bounding box center [663, 374] width 1326 height 749
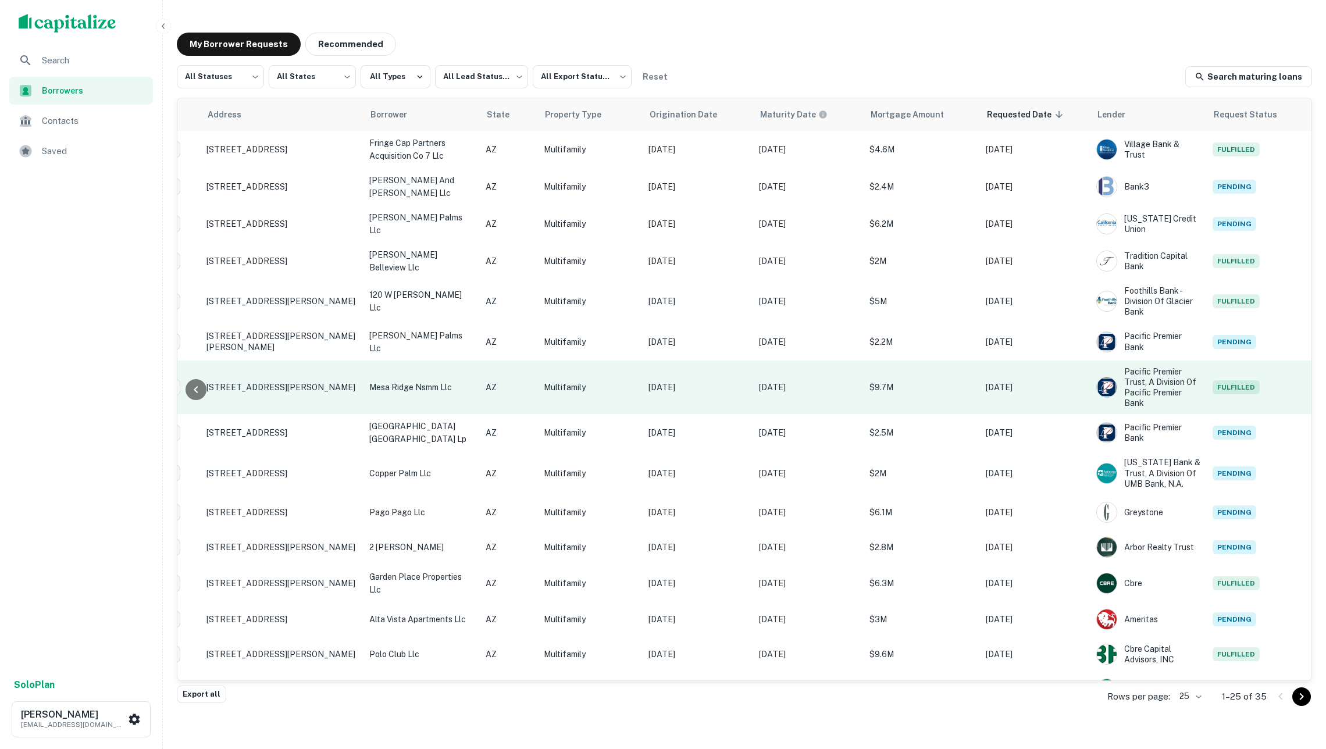
click at [910, 381] on p "$9.7M" at bounding box center [921, 387] width 105 height 13
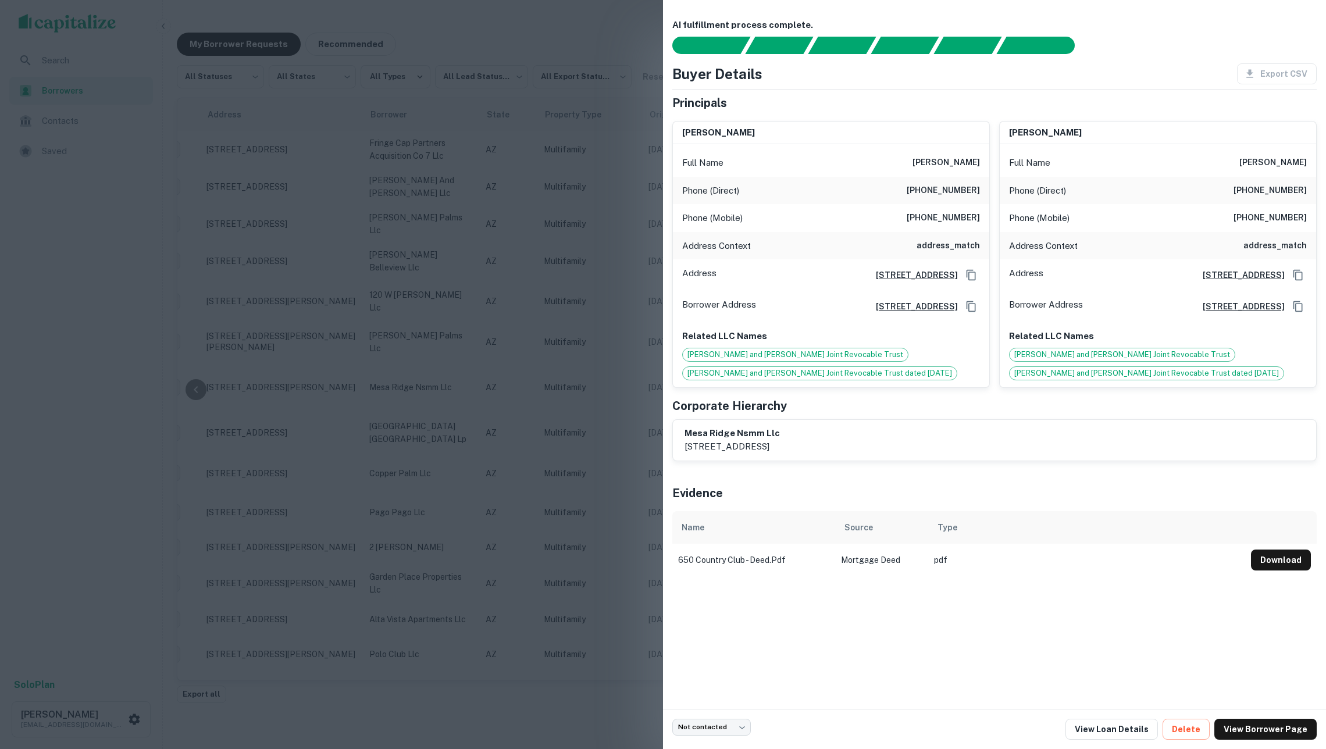
click at [968, 310] on icon "Copy Address" at bounding box center [971, 307] width 12 height 12
click at [550, 161] on div at bounding box center [663, 374] width 1326 height 749
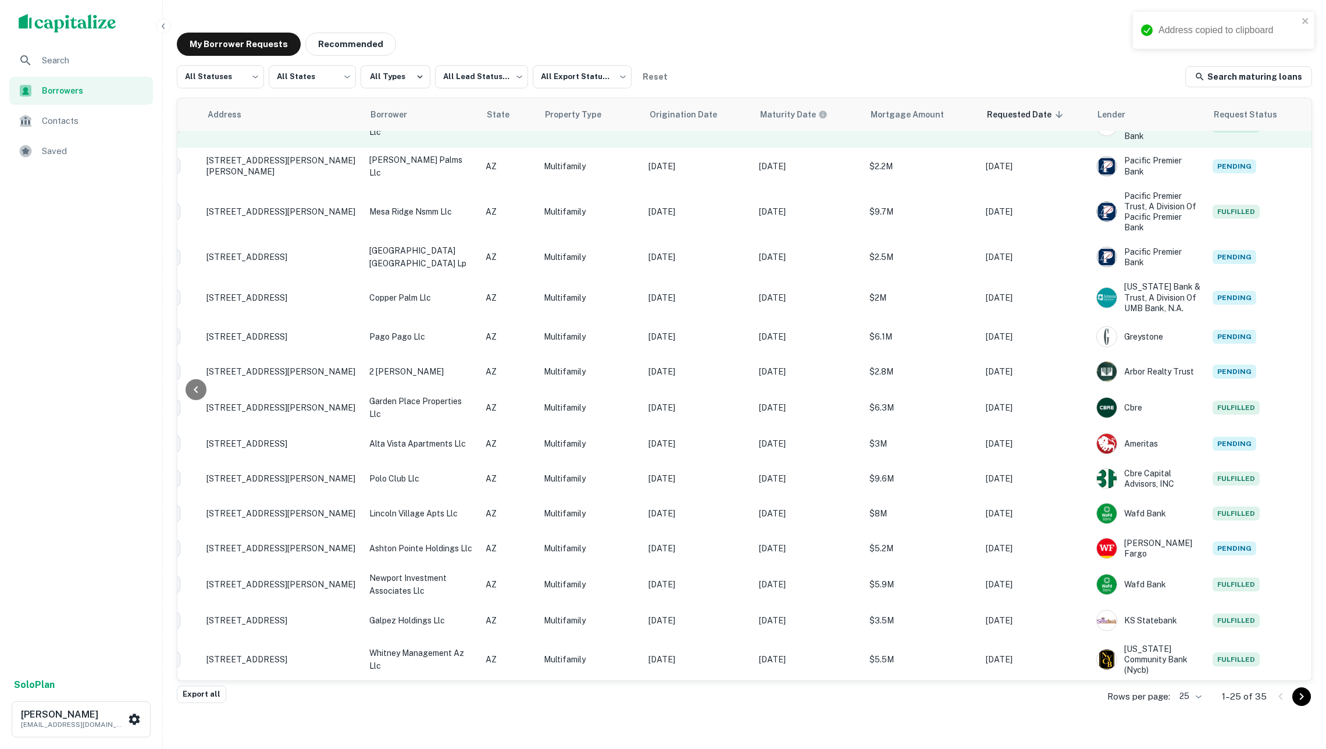
scroll to position [329, 115]
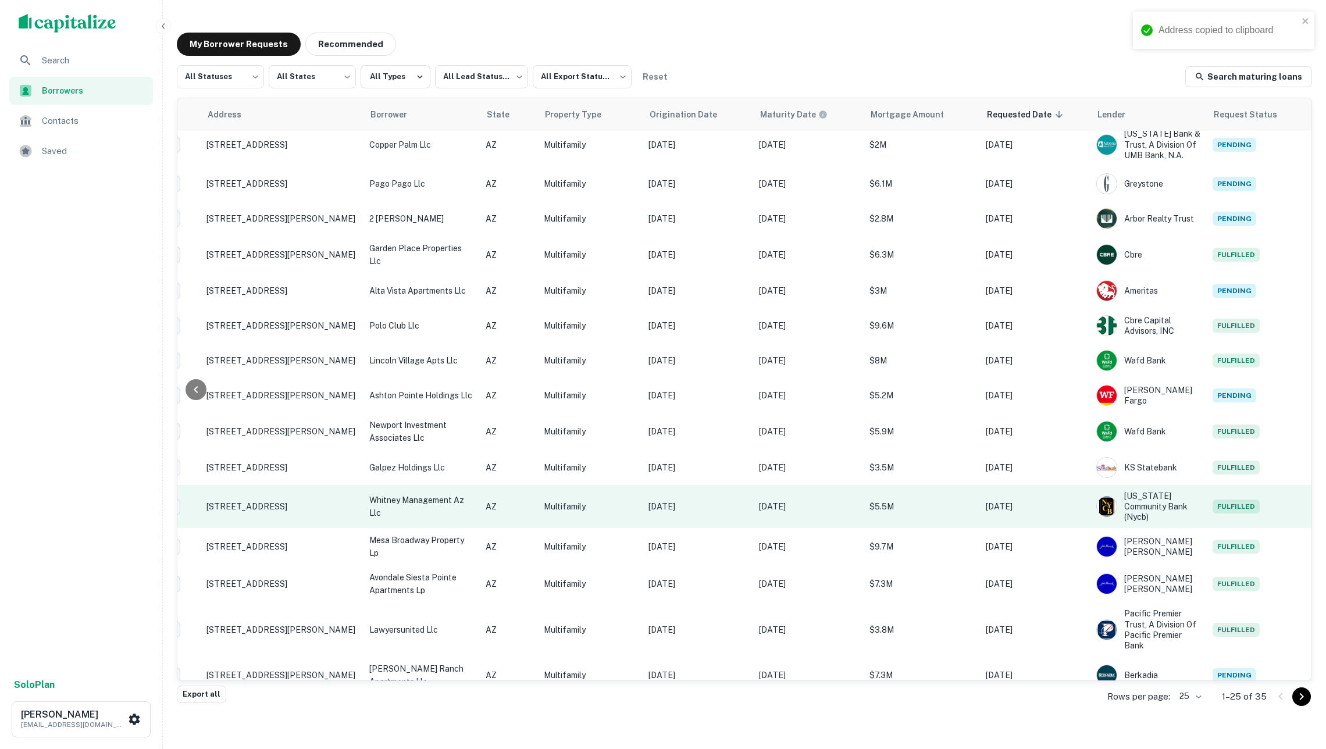
click at [789, 500] on p "[DATE]" at bounding box center [808, 506] width 99 height 13
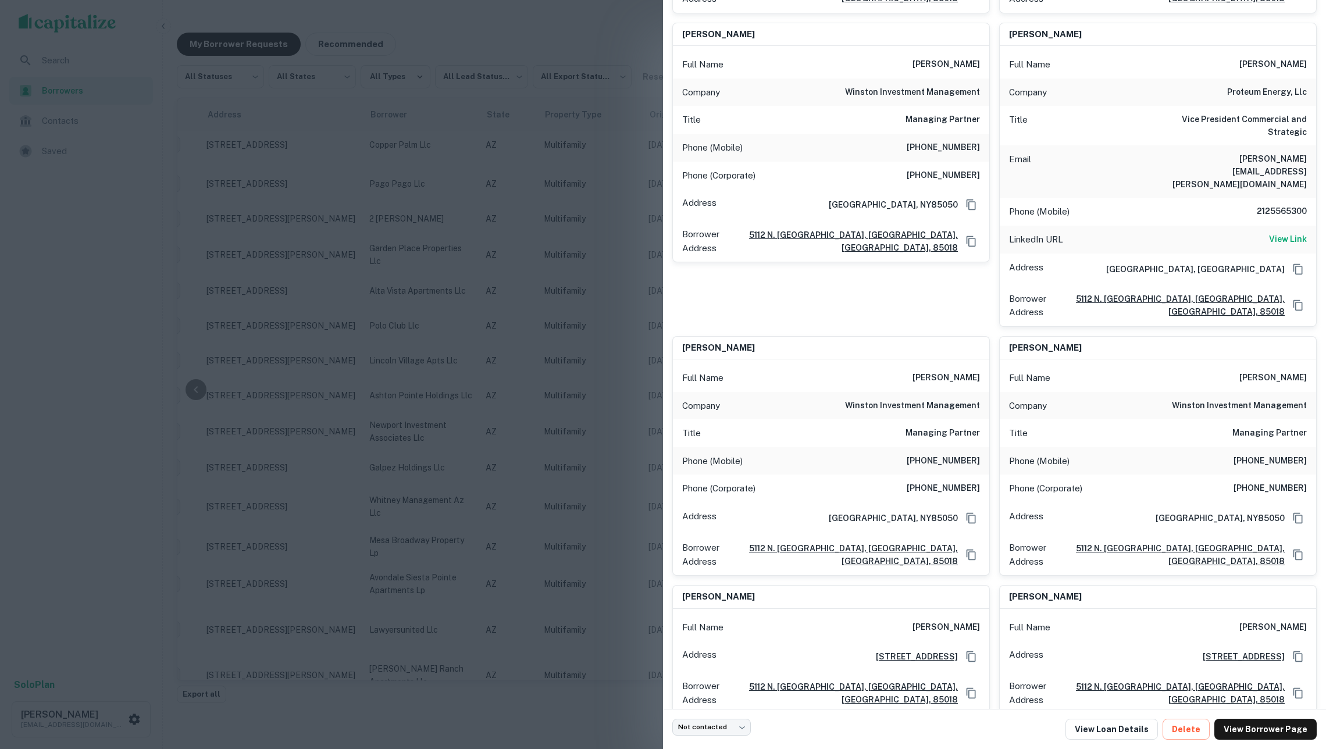
scroll to position [701, 0]
click at [513, 373] on div at bounding box center [663, 374] width 1326 height 749
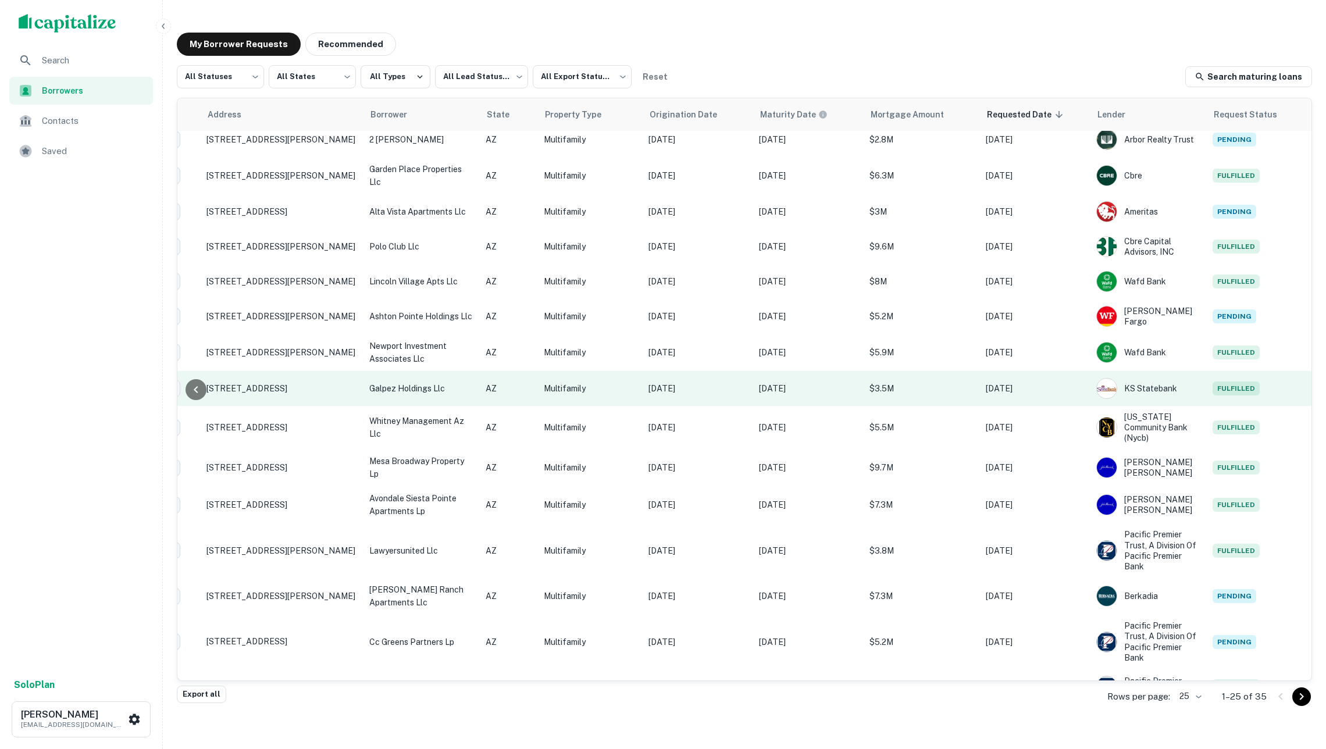
scroll to position [406, 115]
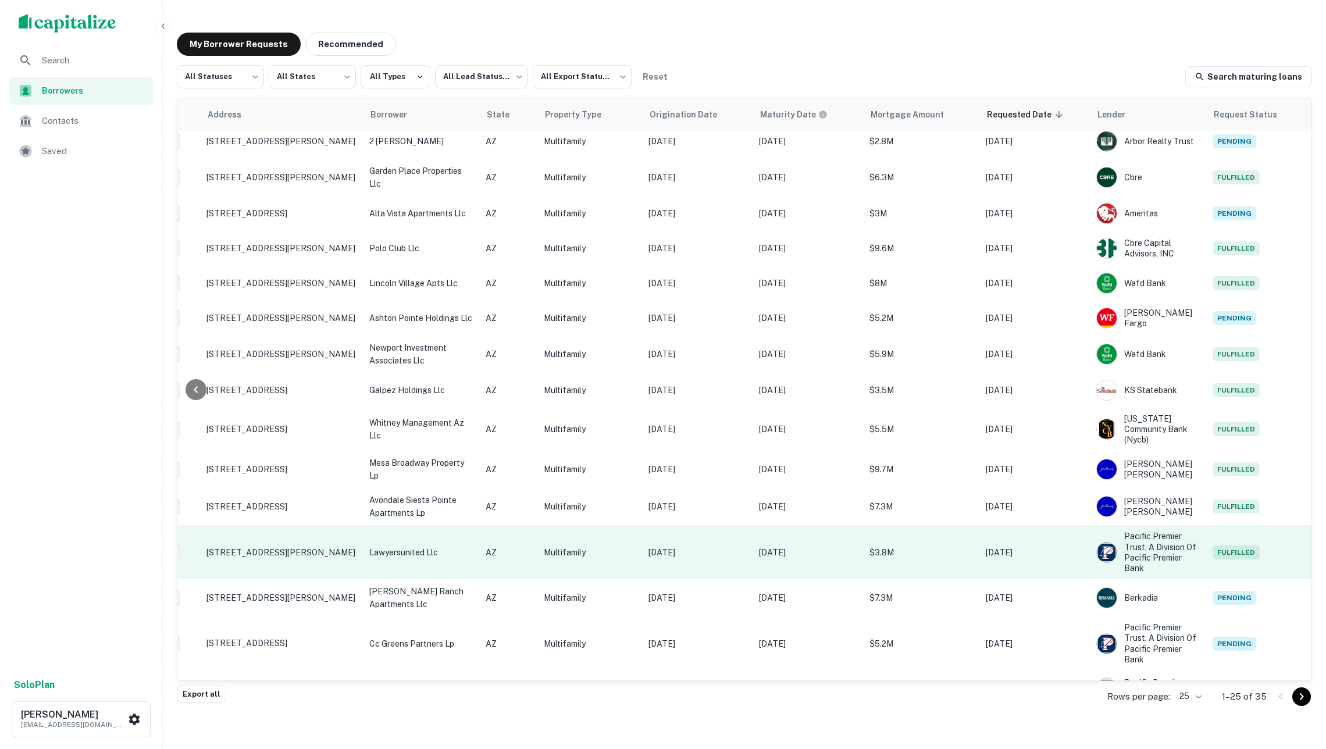
click at [678, 525] on td "Jan 27, 2021" at bounding box center [698, 552] width 111 height 54
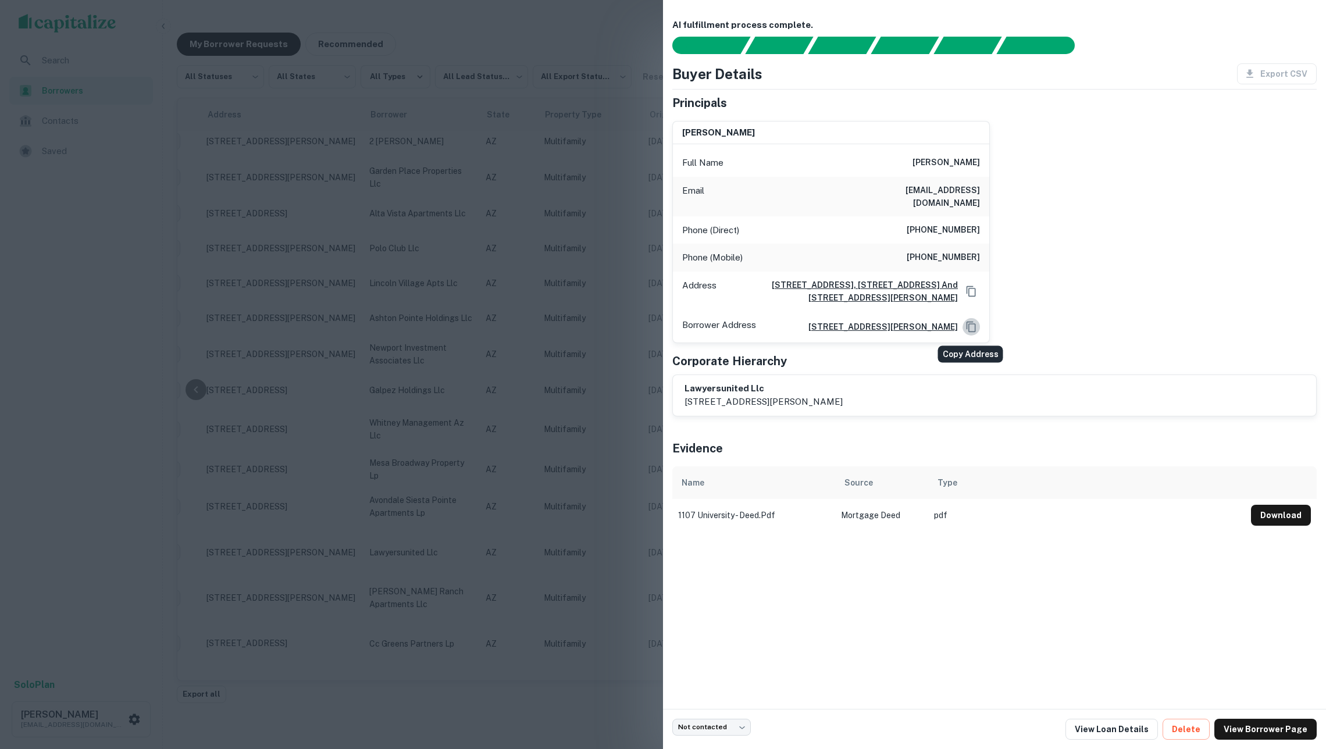
click at [968, 325] on icon "Copy Address" at bounding box center [971, 327] width 12 height 12
